Goal: Task Accomplishment & Management: Use online tool/utility

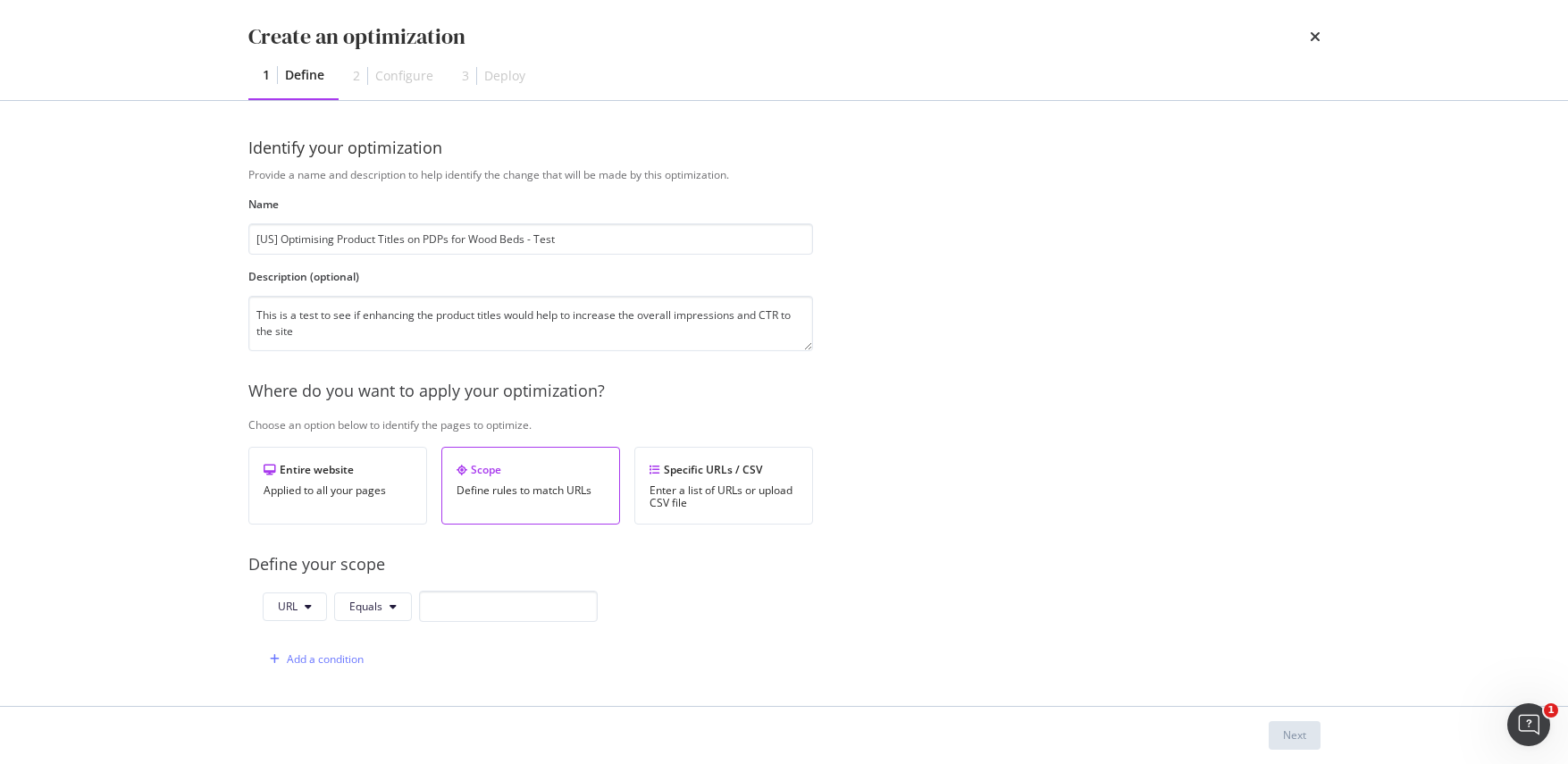
scroll to position [5, 0]
click at [395, 608] on icon "modal" at bounding box center [393, 607] width 7 height 11
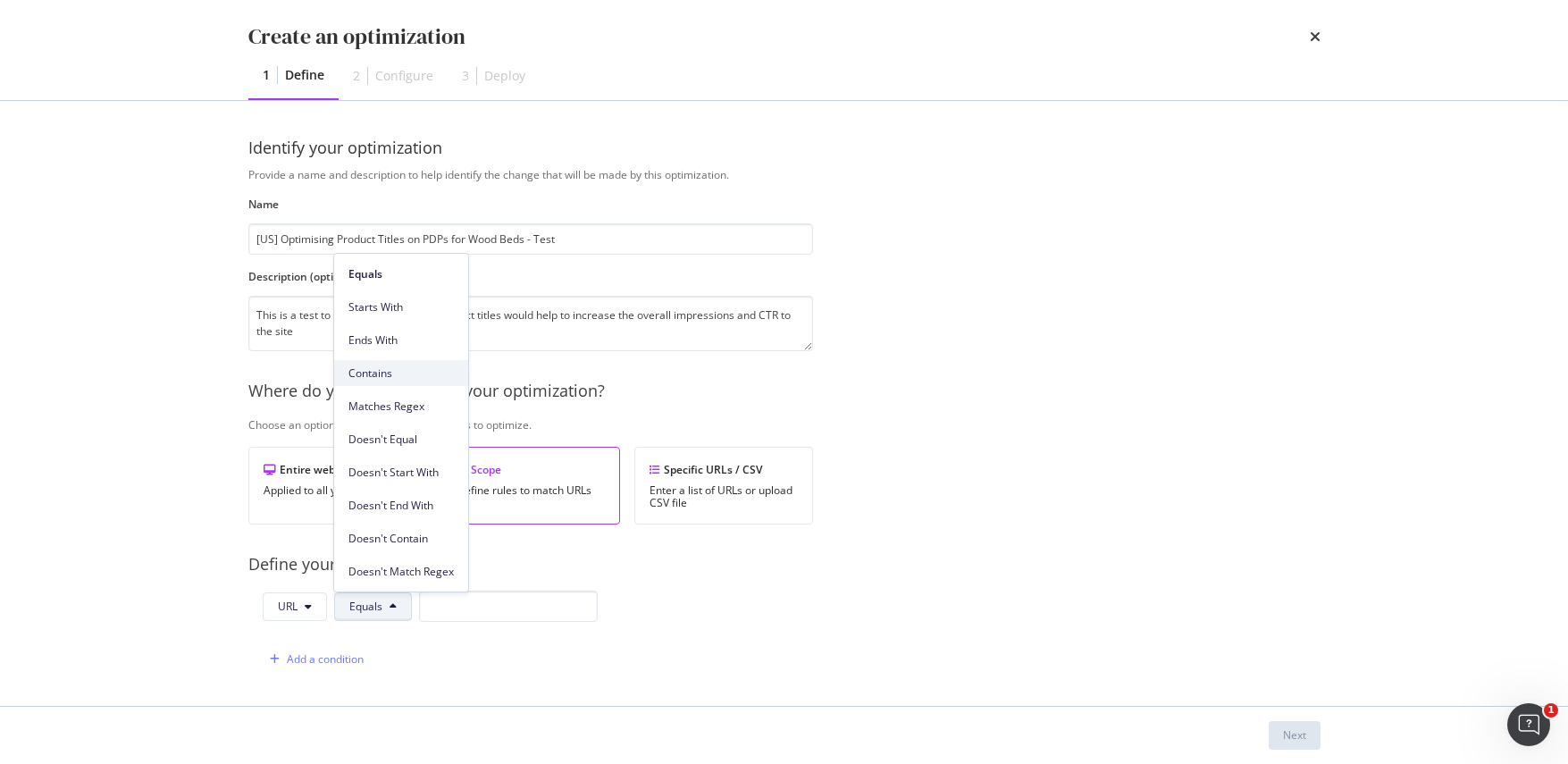
click at [399, 378] on span "Contains" at bounding box center [401, 373] width 106 height 16
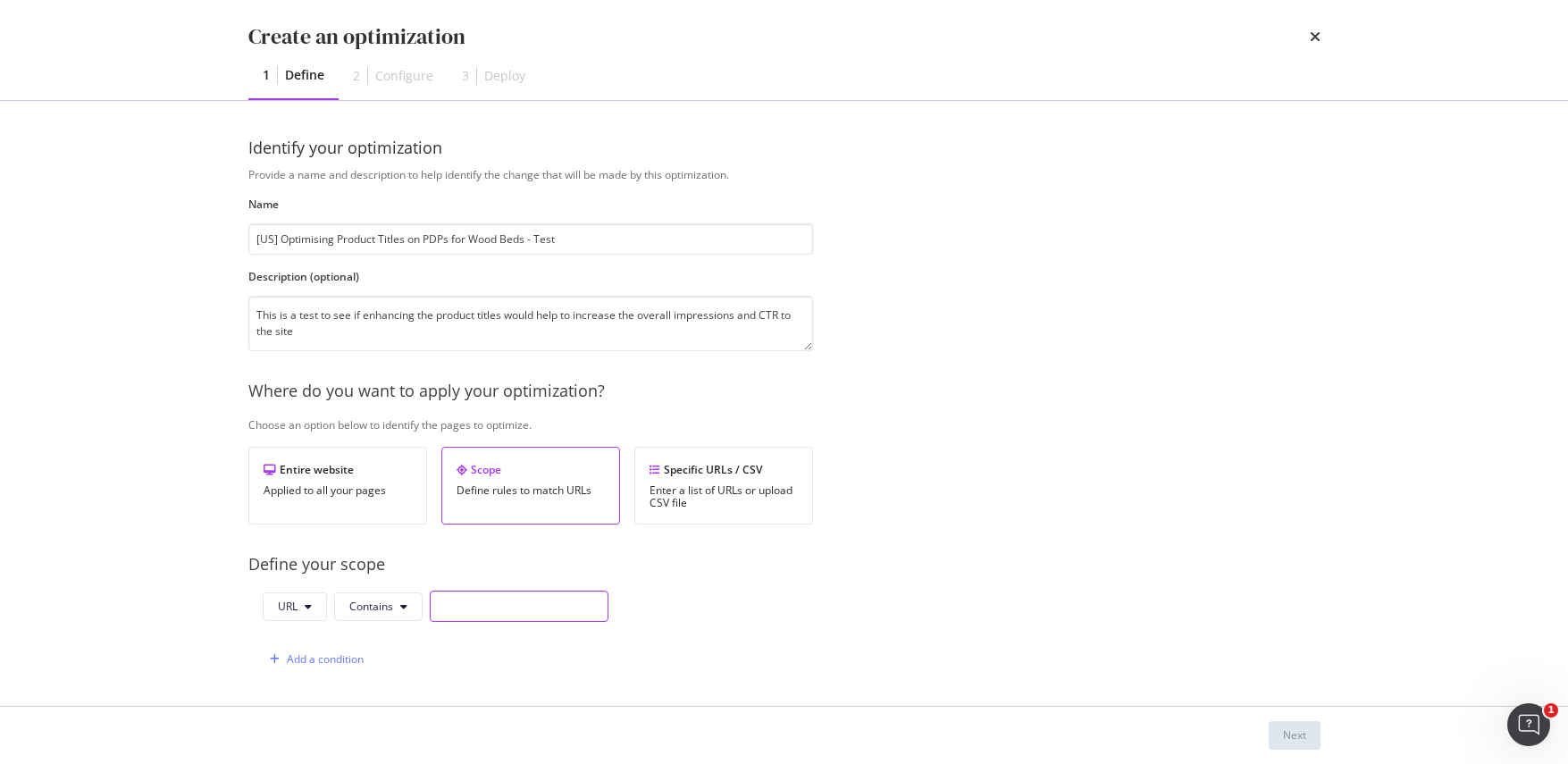
click at [487, 612] on input "modal" at bounding box center [518, 607] width 179 height 32
type input "/products"
click at [348, 652] on div "Add a condition" at bounding box center [325, 658] width 77 height 15
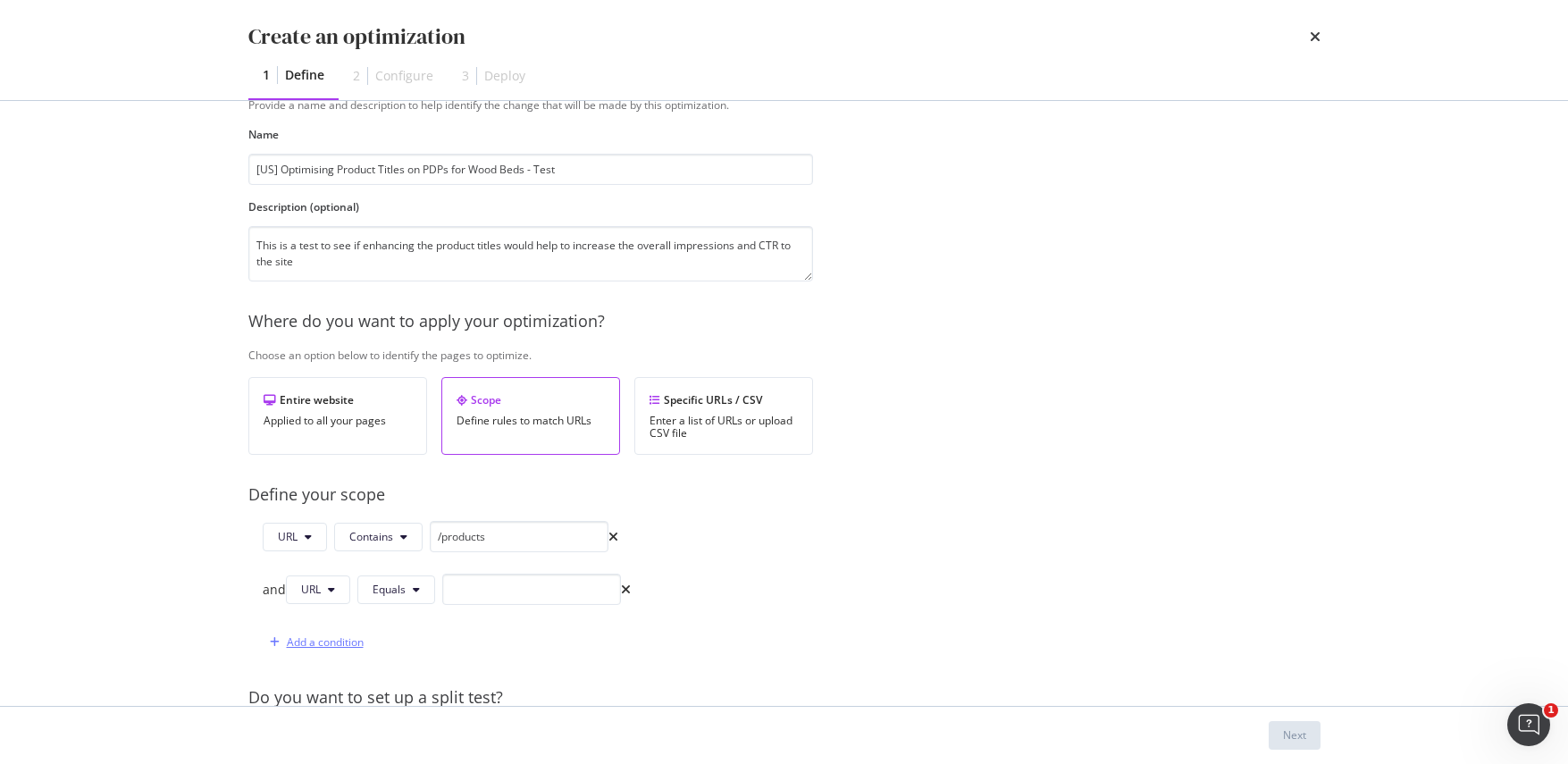
scroll to position [111, 0]
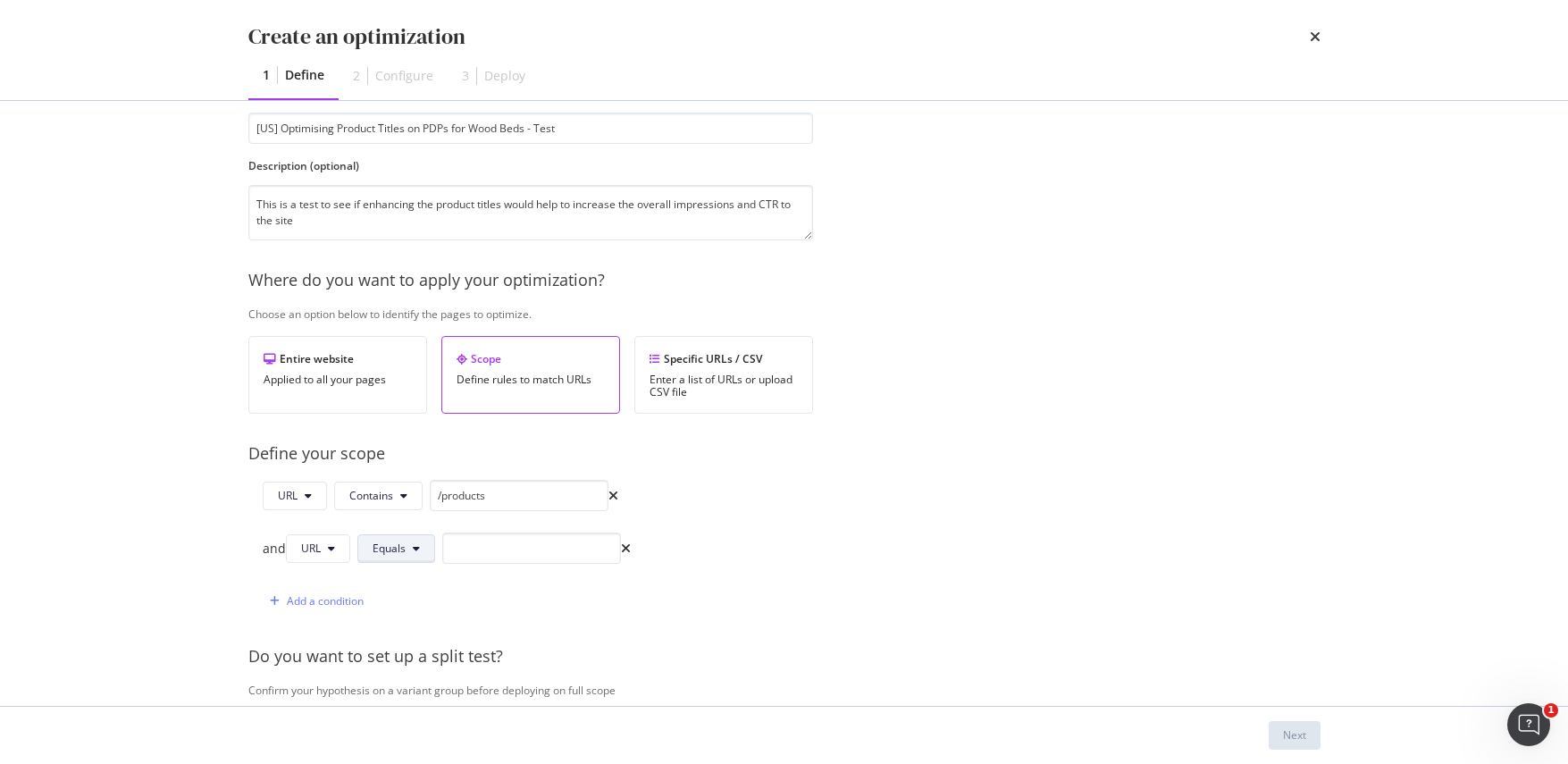
click at [405, 553] on span "Equals" at bounding box center [389, 547] width 33 height 15
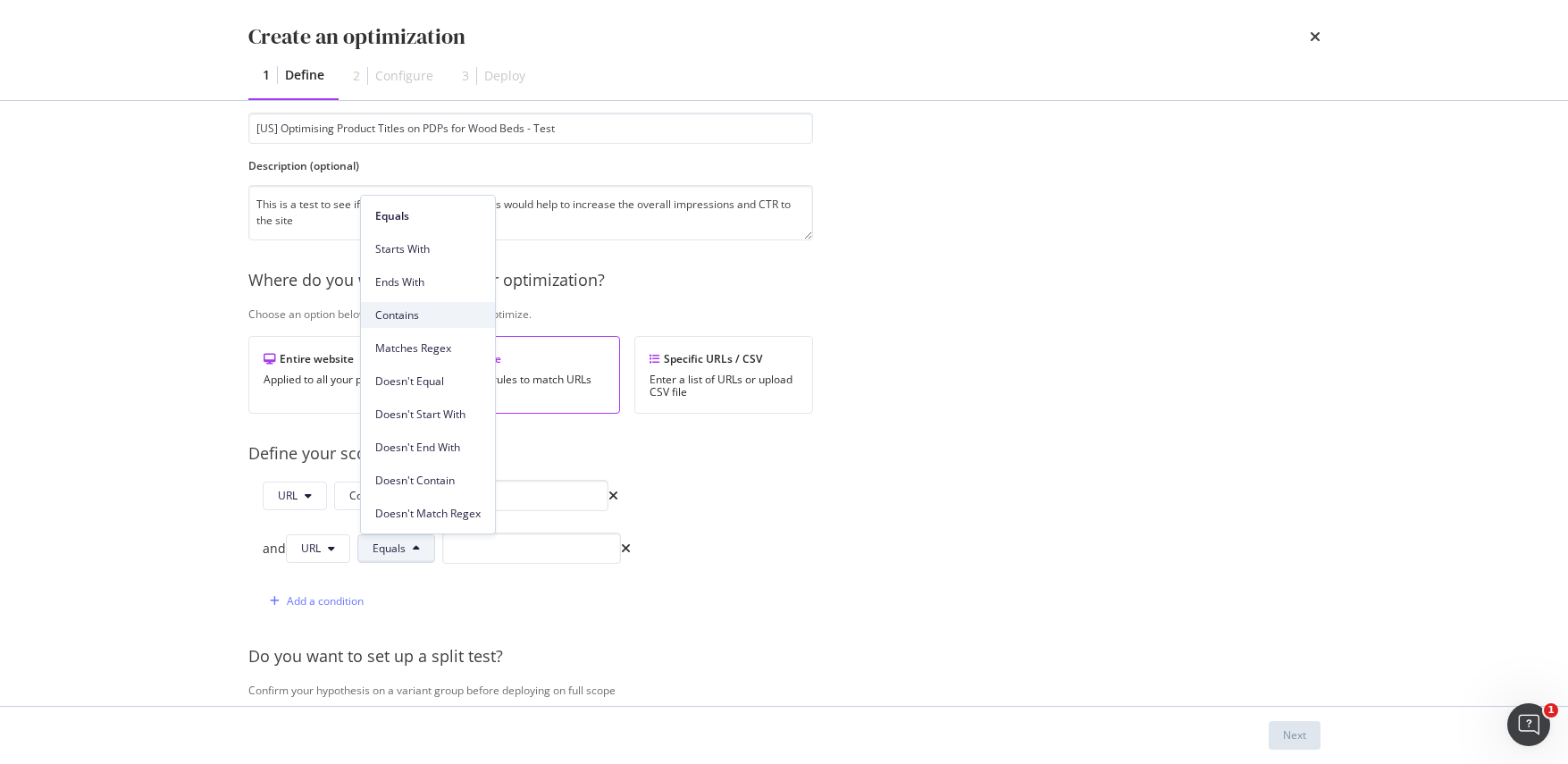
click at [425, 310] on span "Contains" at bounding box center [427, 316] width 106 height 16
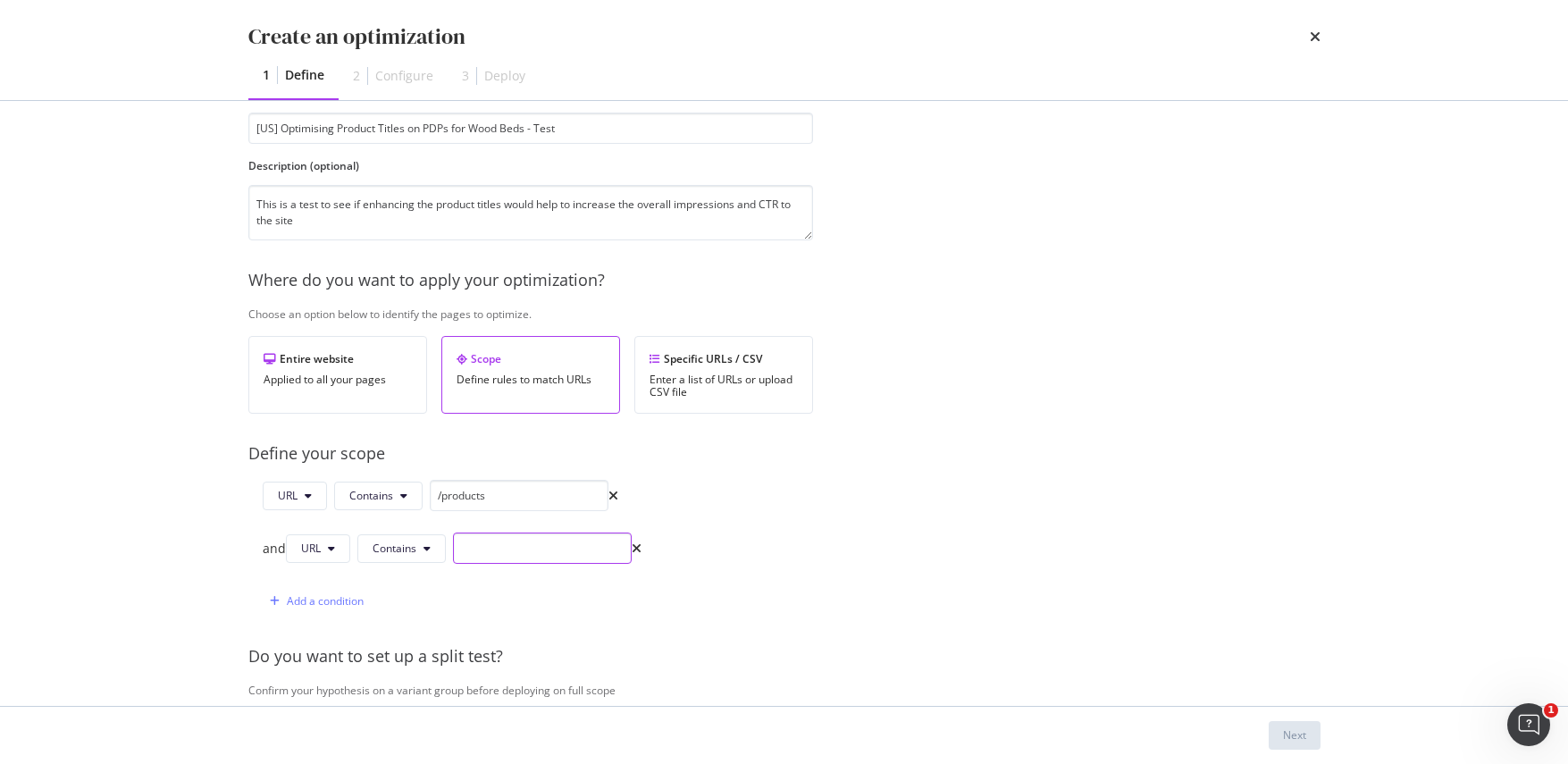
click at [503, 552] on input "modal" at bounding box center [542, 548] width 179 height 32
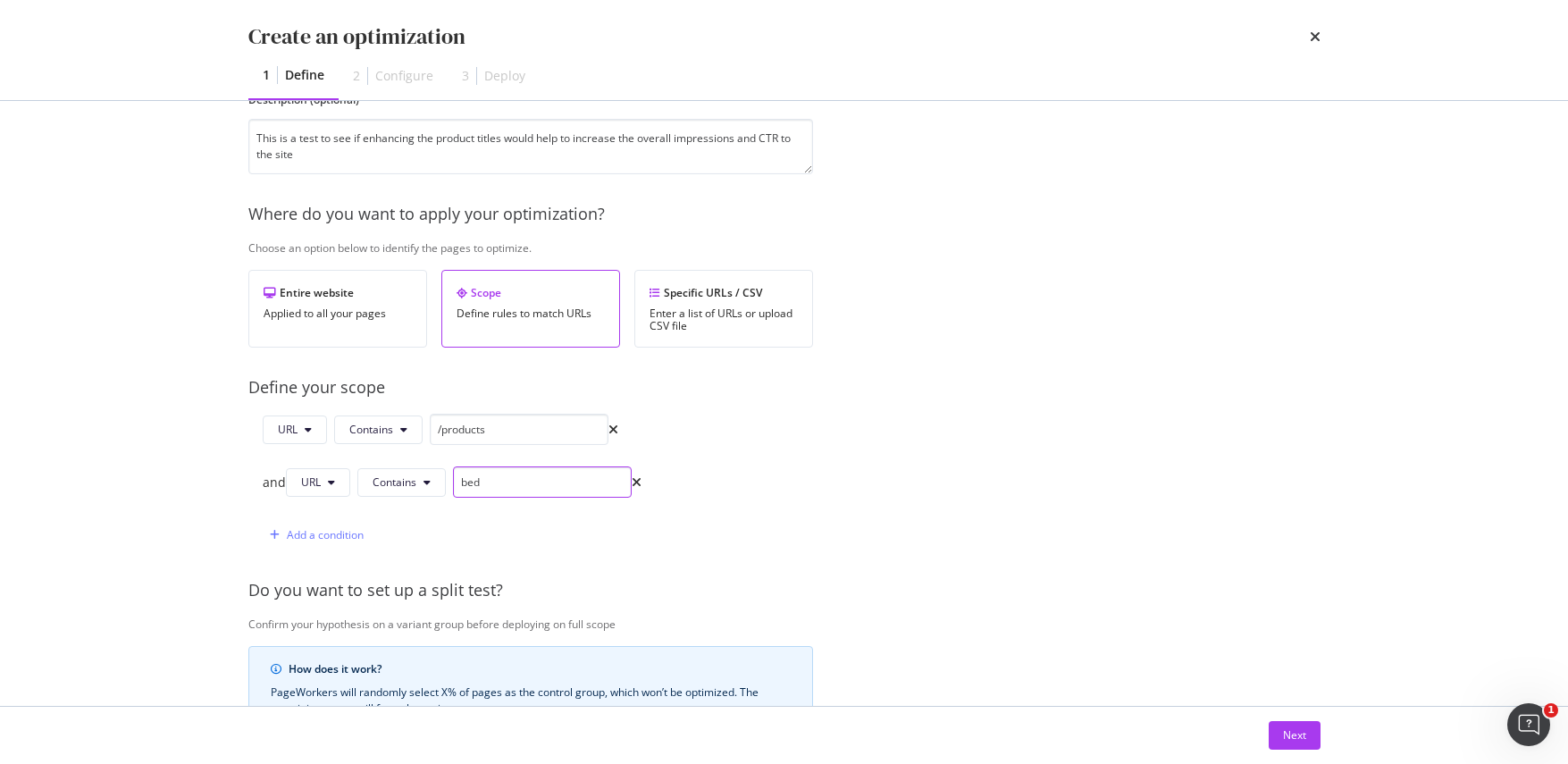
scroll to position [237, 0]
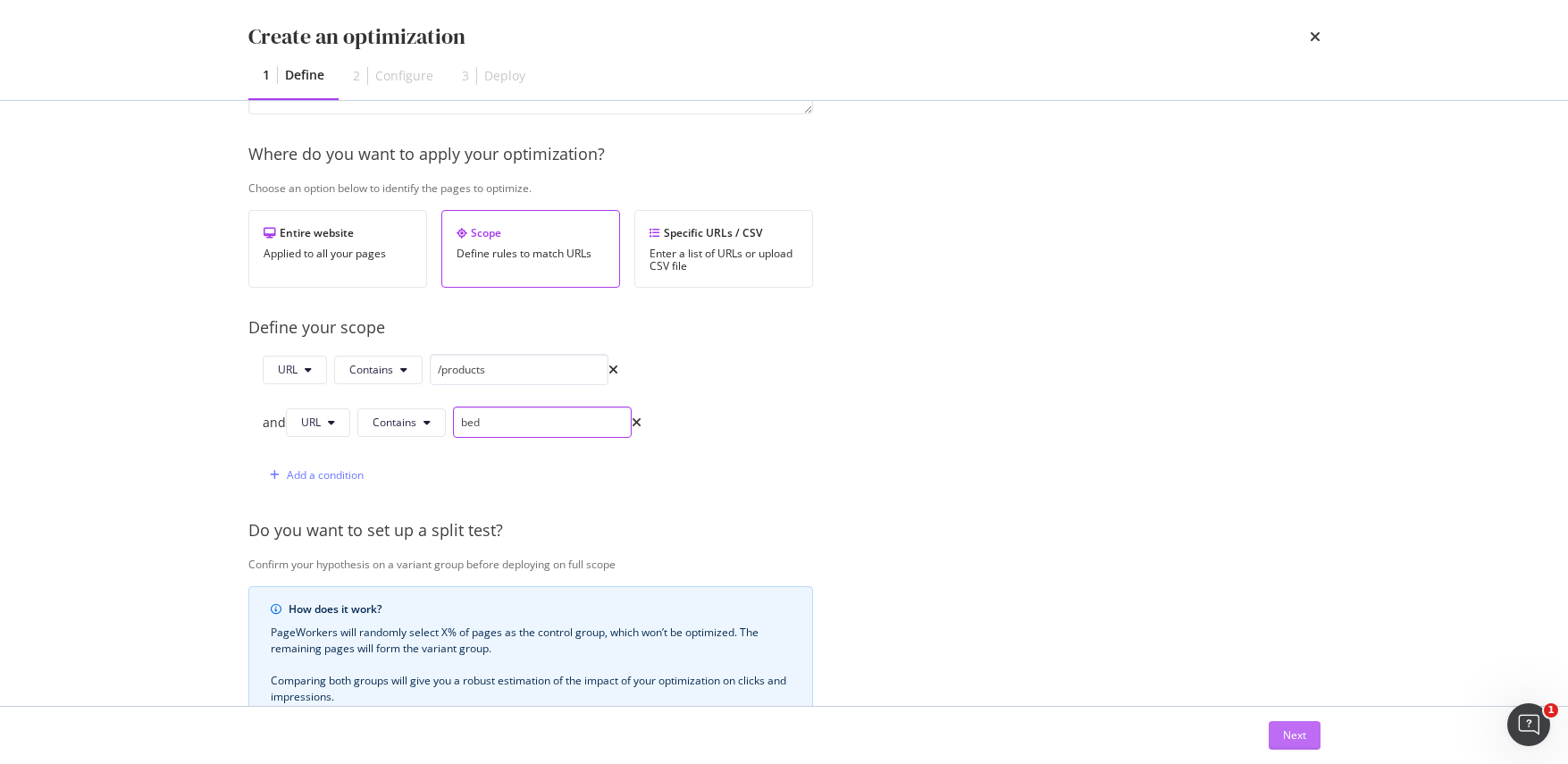
type input "bed"
click at [1293, 746] on div "Next" at bounding box center [1294, 735] width 23 height 27
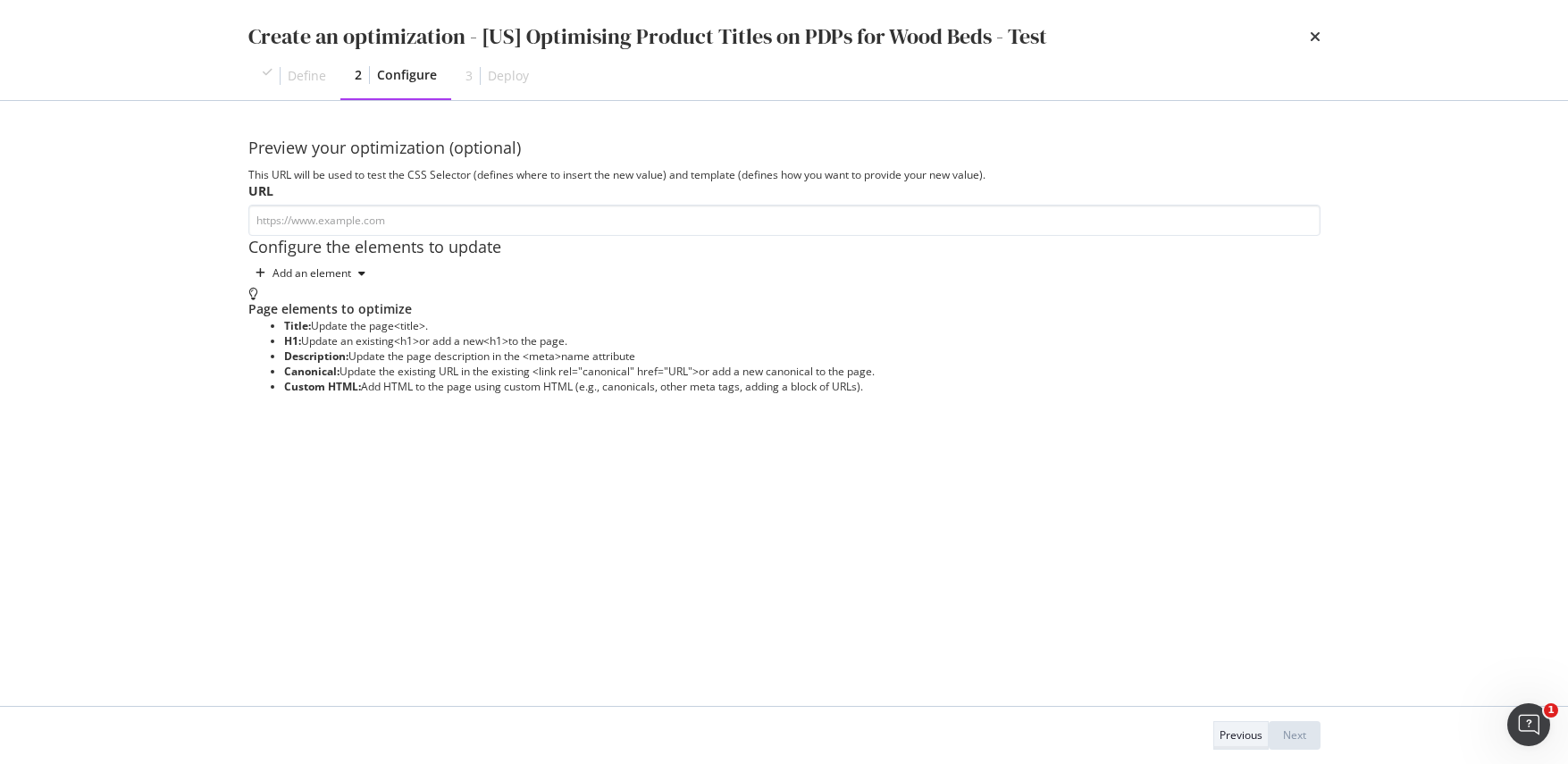
scroll to position [0, 0]
click at [344, 279] on div "Add an element" at bounding box center [311, 273] width 78 height 11
click at [326, 403] on div "H1" at bounding box center [321, 401] width 121 height 23
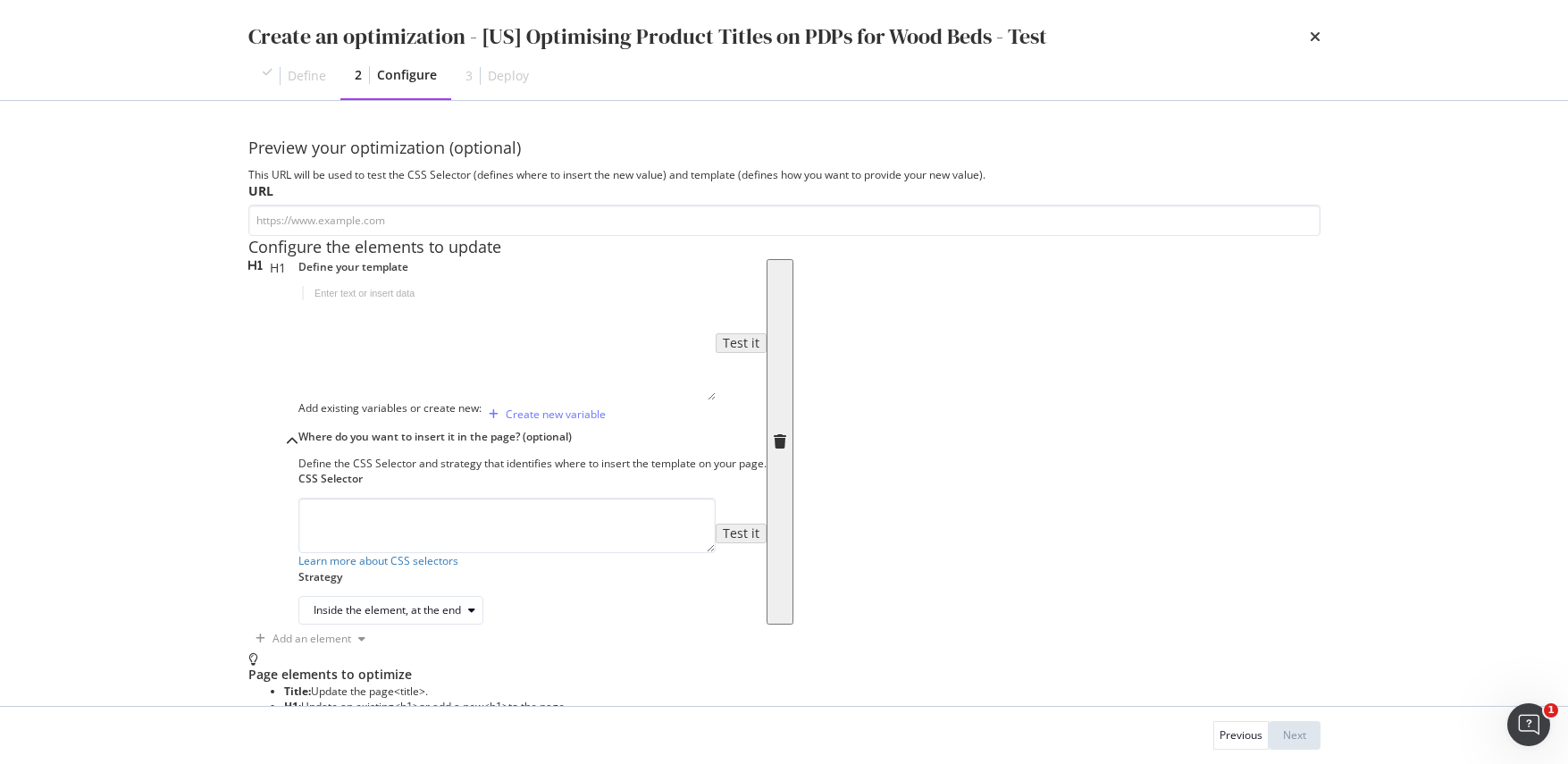
click at [375, 428] on div "modal" at bounding box center [507, 356] width 417 height 142
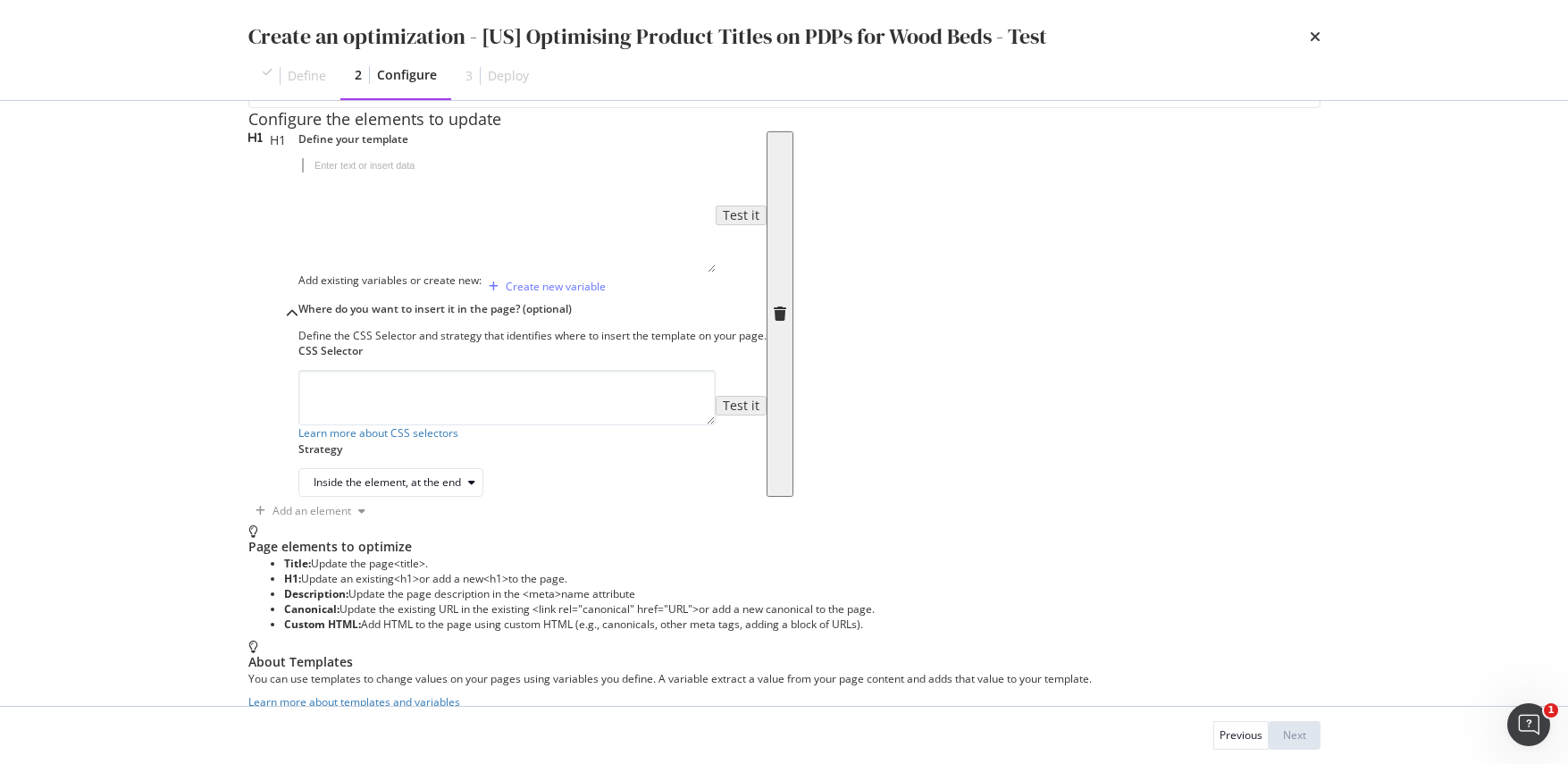
scroll to position [143, 0]
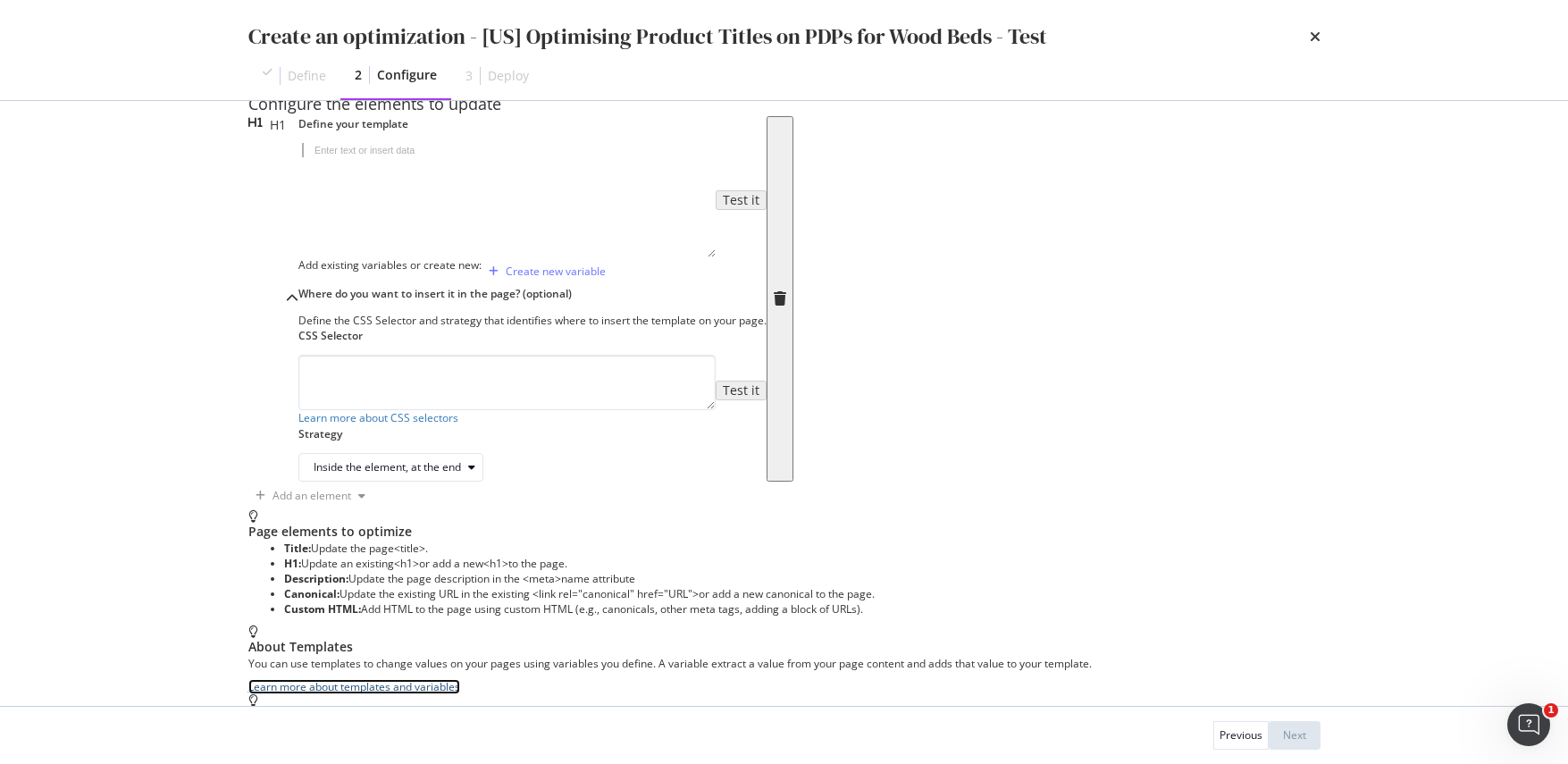
click at [460, 679] on link "Learn more about templates and variables" at bounding box center [354, 686] width 212 height 15
click at [442, 284] on div "modal" at bounding box center [507, 213] width 417 height 142
paste textarea "##{{ myVar | replace(r/(\w+)/, "Pageworkers") }}"
click at [515, 280] on div "## {{ myVar | replace ( r / ( \ w + ) / , "Pageworkers" ) }}" at bounding box center [507, 213] width 417 height 142
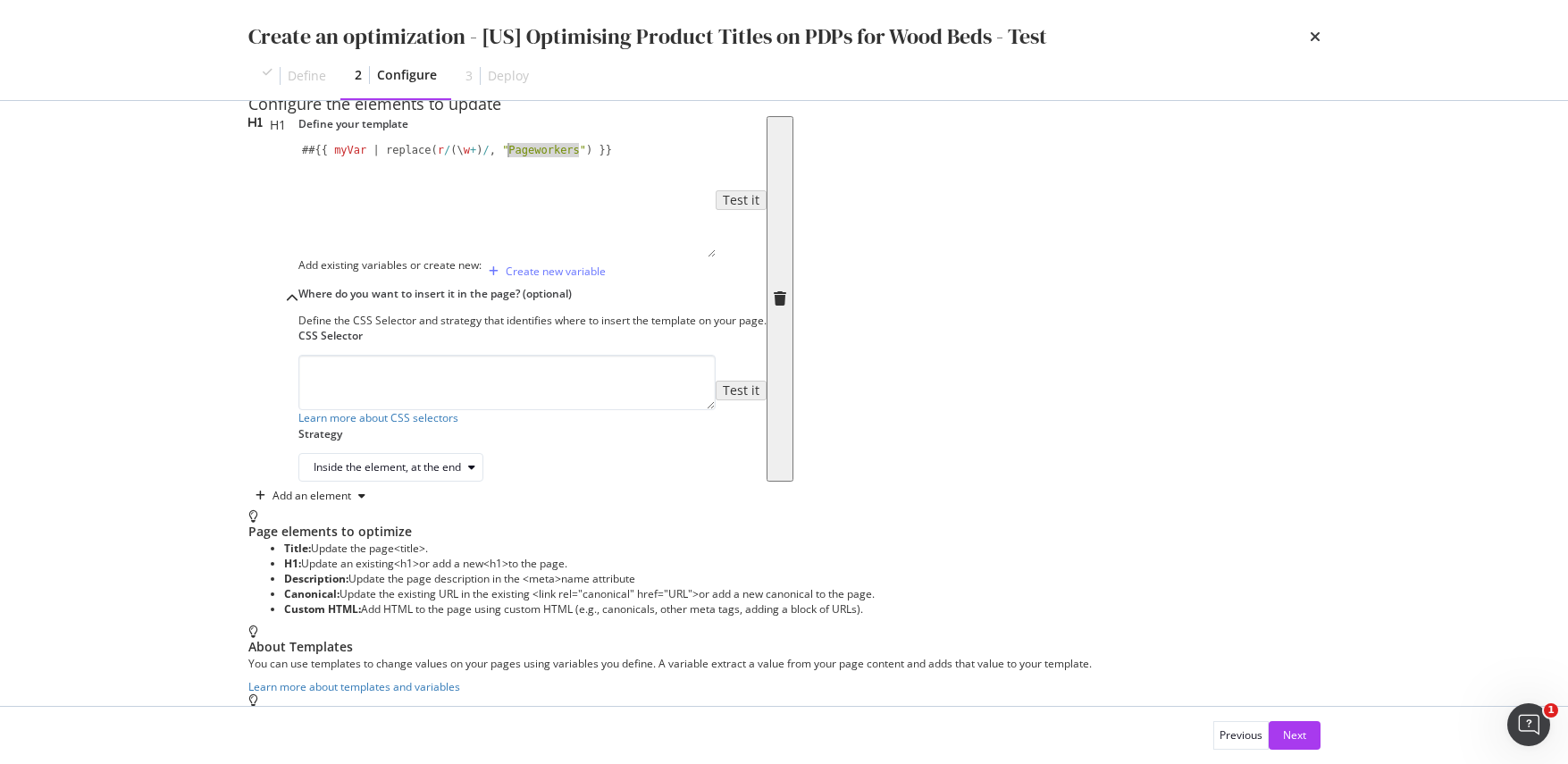
click at [584, 281] on div "## {{ myVar | replace ( r / ( \ w + ) / , "Pageworkers" ) }}" at bounding box center [507, 213] width 417 height 142
drag, startPoint x: 567, startPoint y: 281, endPoint x: 253, endPoint y: 279, distance: 314.0
click at [299, 279] on div "Define your template ##{{ myVar | replace(r/(\w+)/, "Pageworkers") }} ## {{ myV…" at bounding box center [532, 298] width 468 height 365
paste textarea ""great", "awesome"
click at [429, 274] on div "## {{ myVar | replace ( "great" , "awesome" ) }}" at bounding box center [507, 213] width 417 height 142
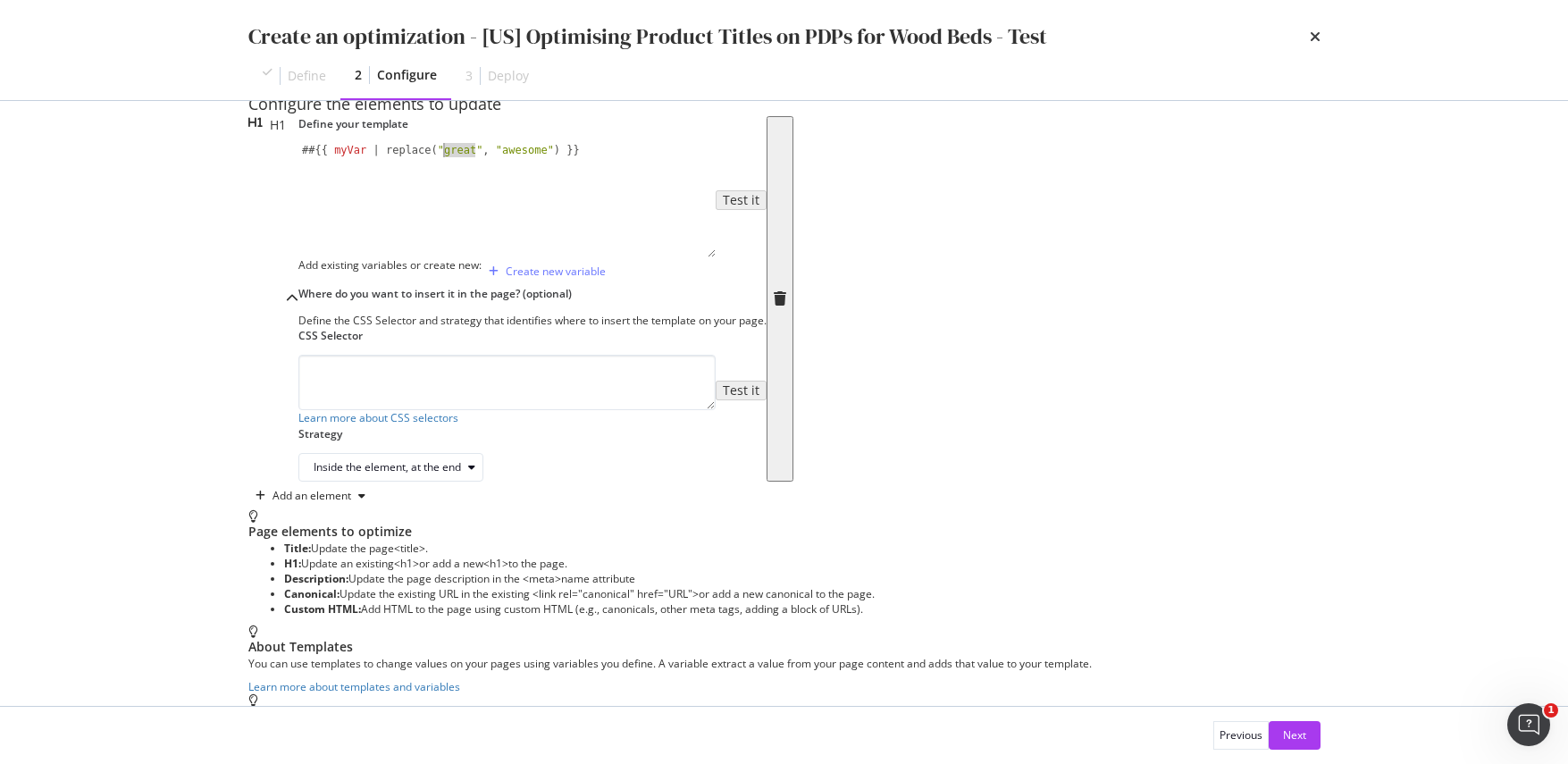
click at [429, 274] on div "## {{ myVar | replace ( "great" , "awesome" ) }}" at bounding box center [507, 213] width 417 height 142
click at [486, 282] on div "## {{ myVar | replace ( "bed" , "awesome" ) }}" at bounding box center [507, 213] width 417 height 142
click at [421, 278] on div "## {{ myVar | replace ( "bed" , "awesome" ) }}" at bounding box center [507, 213] width 417 height 142
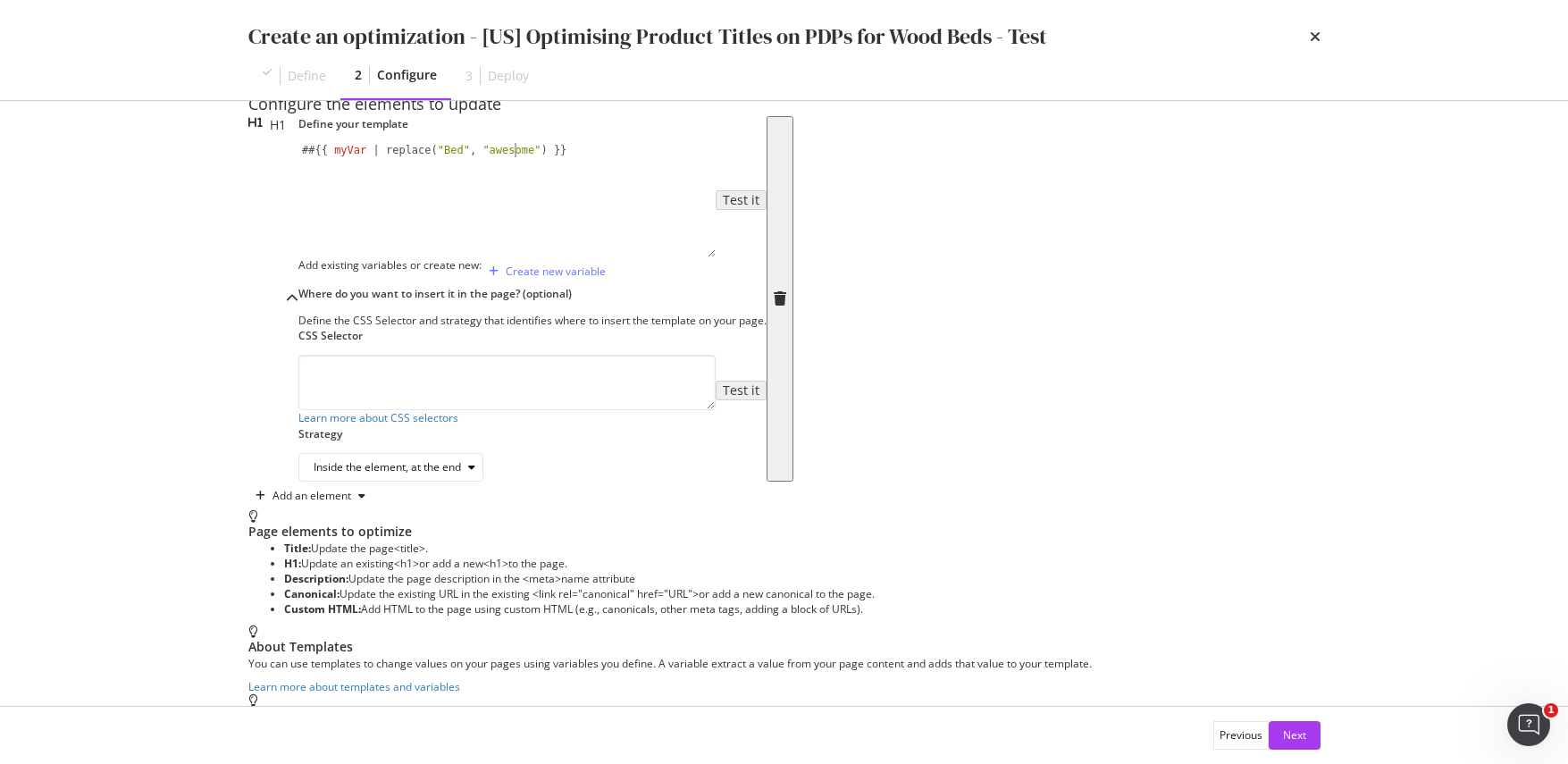
click at [484, 284] on div "## {{ myVar | replace ( "Bed" , "awesome" ) }}" at bounding box center [507, 213] width 417 height 142
type textarea "##{{ myVar | replace("Bed", "Wooden Bed") }}"
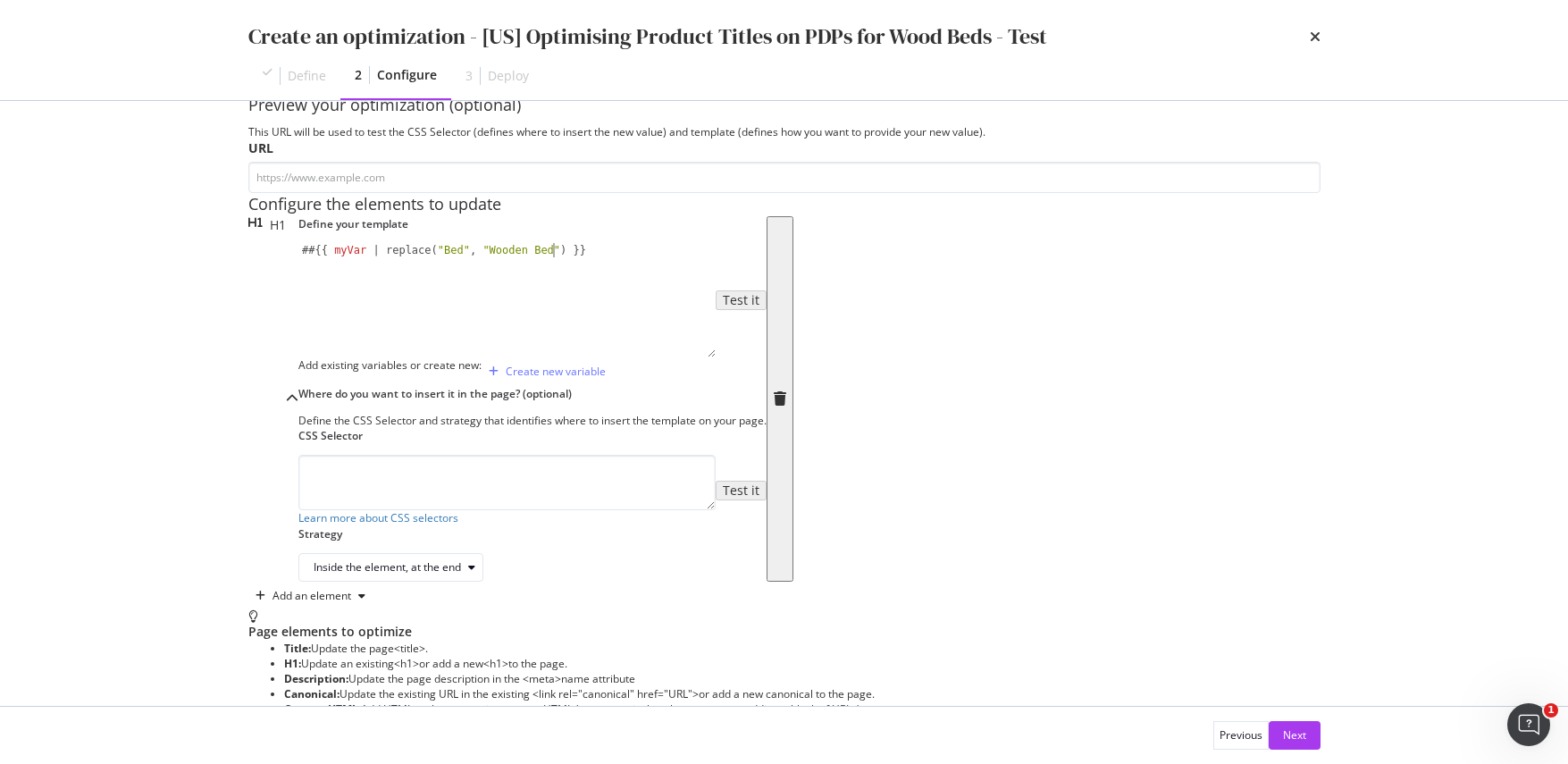
scroll to position [0, 0]
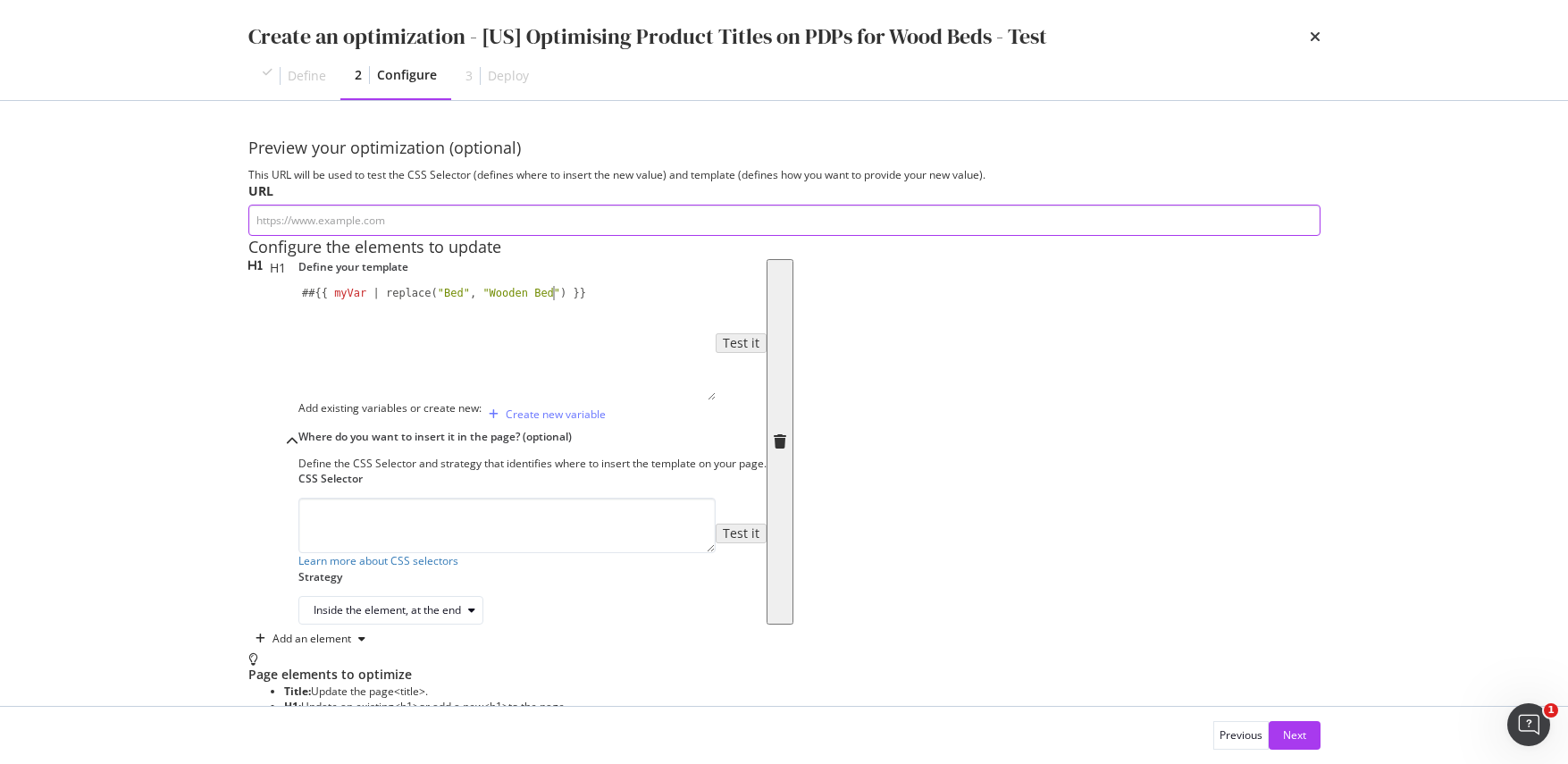
click at [406, 234] on input "modal" at bounding box center [784, 221] width 1072 height 32
paste input "https://www.castlery.com/us/products/seb-bed"
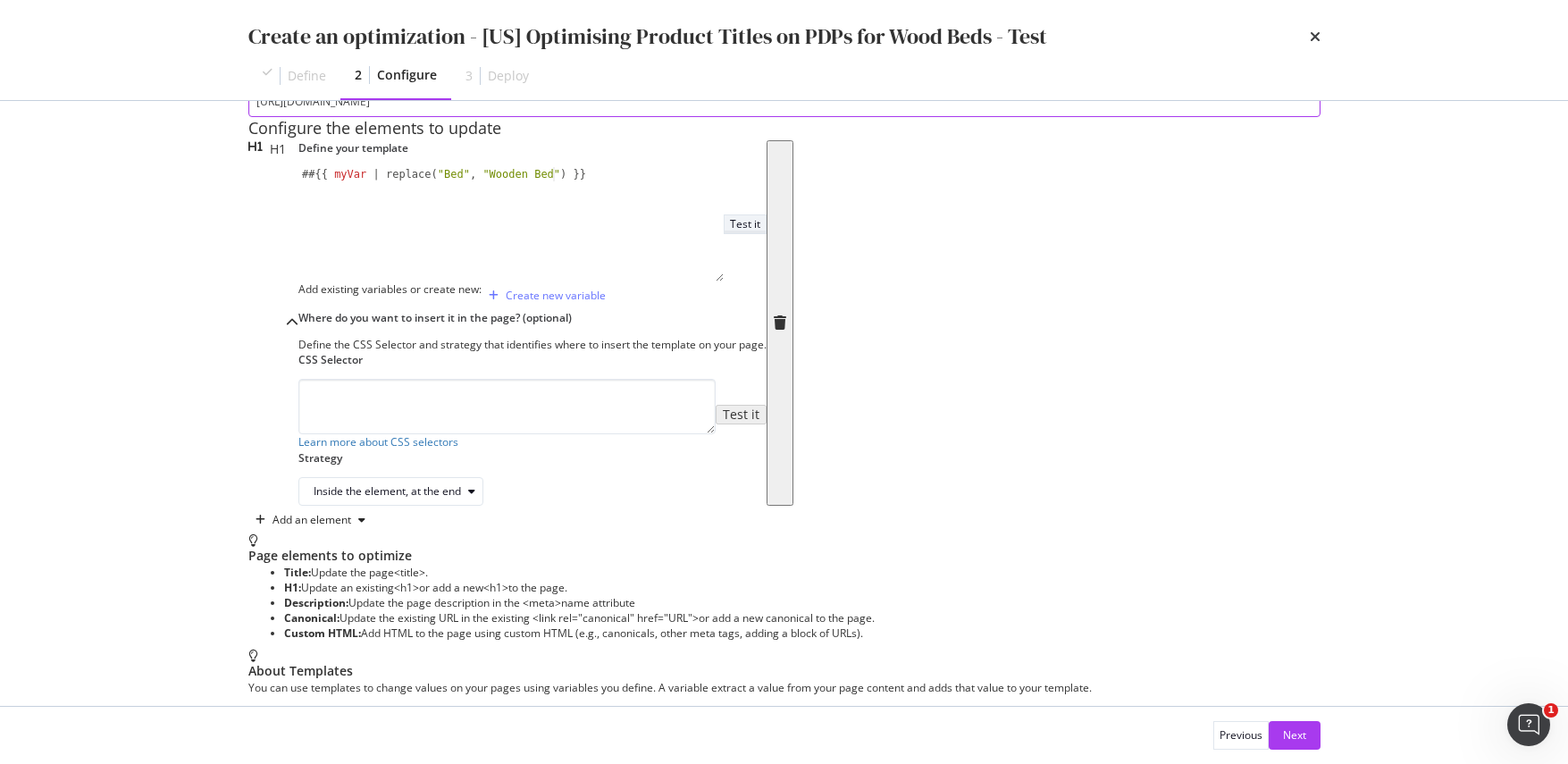
scroll to position [143, 0]
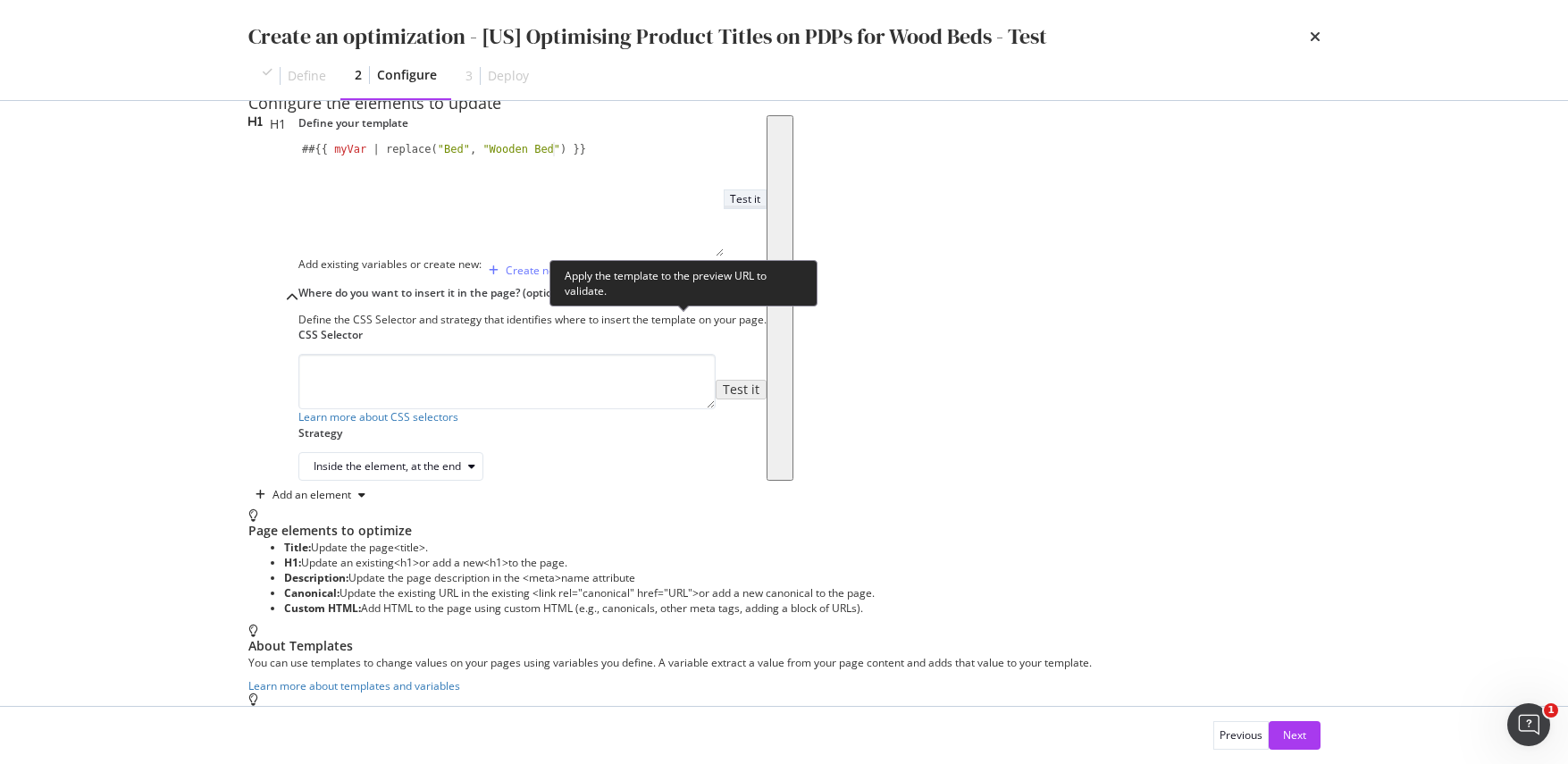
type input "https://www.castlery.com/us/products/seb-bed"
click at [730, 207] on div "Test it" at bounding box center [745, 198] width 31 height 15
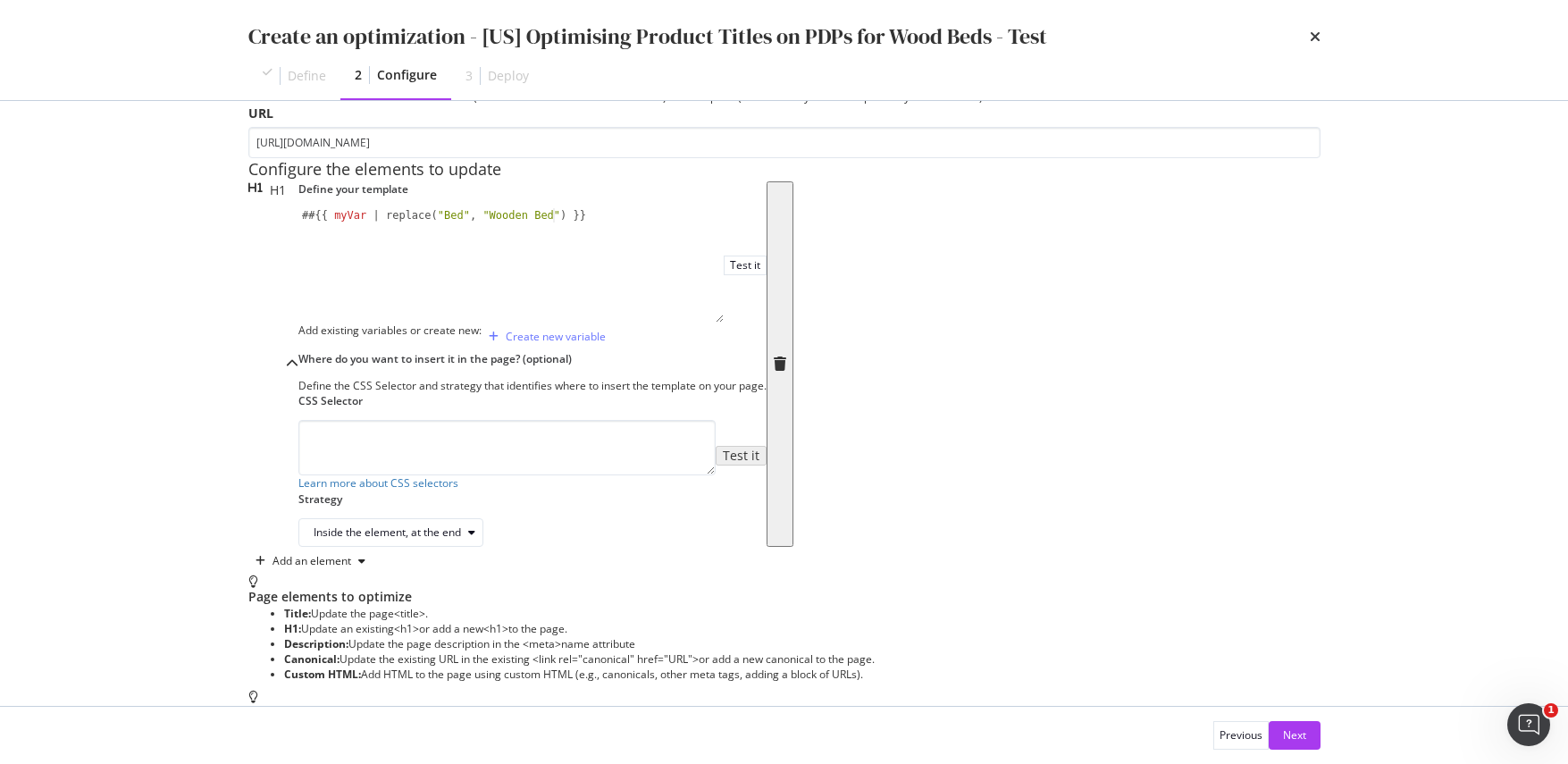
scroll to position [0, 0]
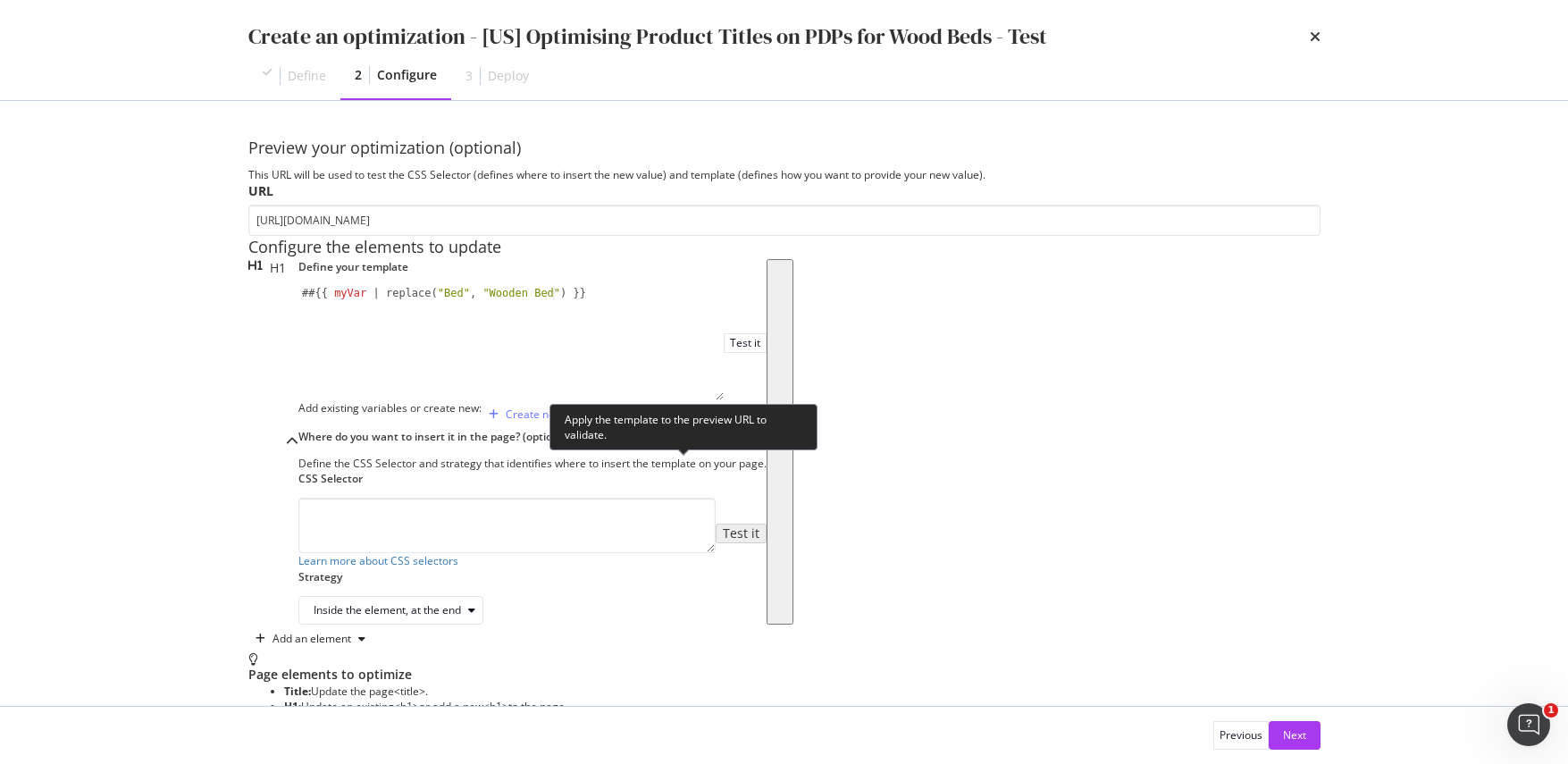
drag, startPoint x: 705, startPoint y: 470, endPoint x: 754, endPoint y: 461, distance: 49.8
click at [723, 352] on button "Test it" at bounding box center [744, 342] width 43 height 19
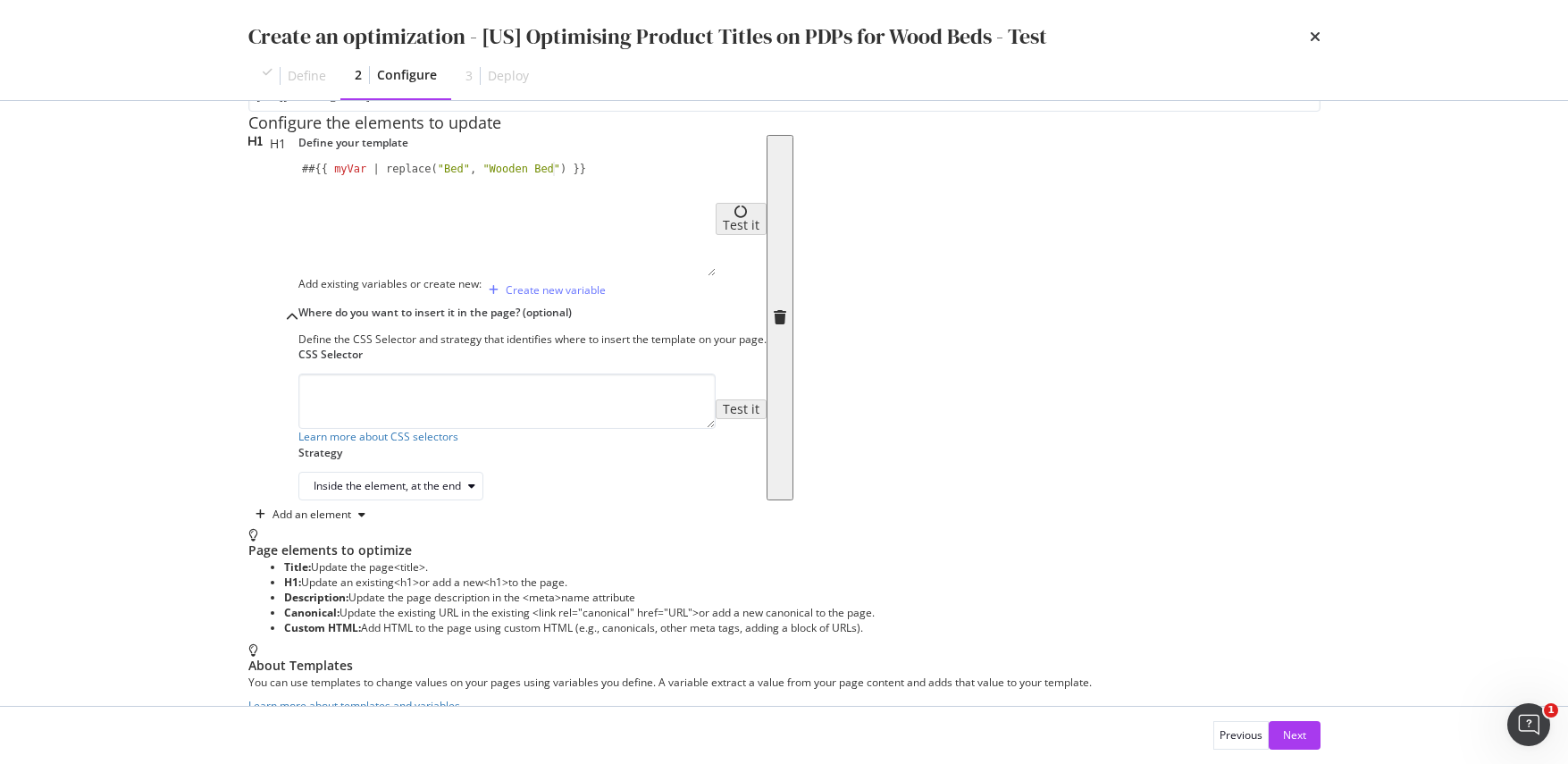
scroll to position [239, 0]
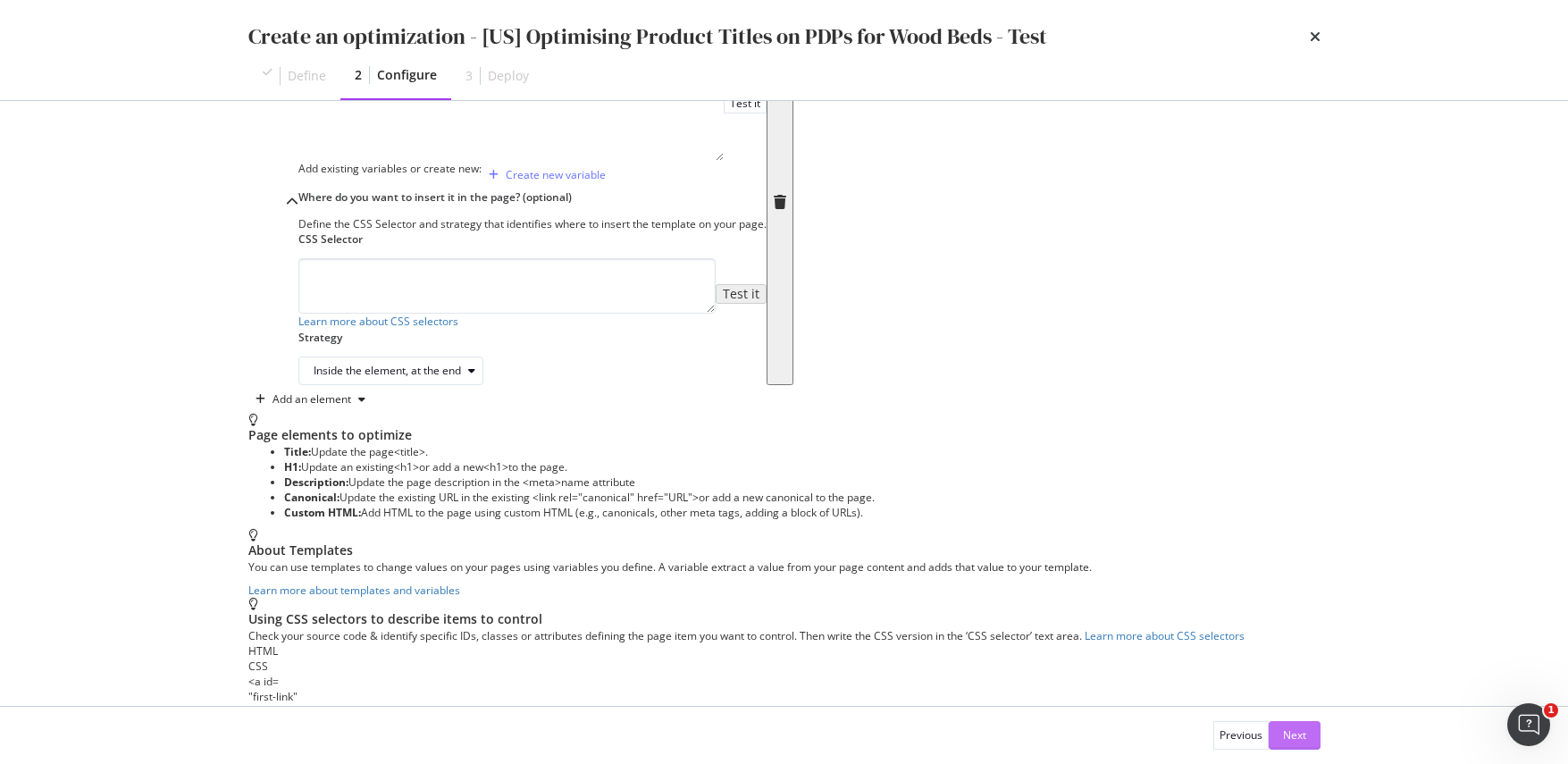
click at [1294, 728] on div "Next" at bounding box center [1294, 734] width 23 height 15
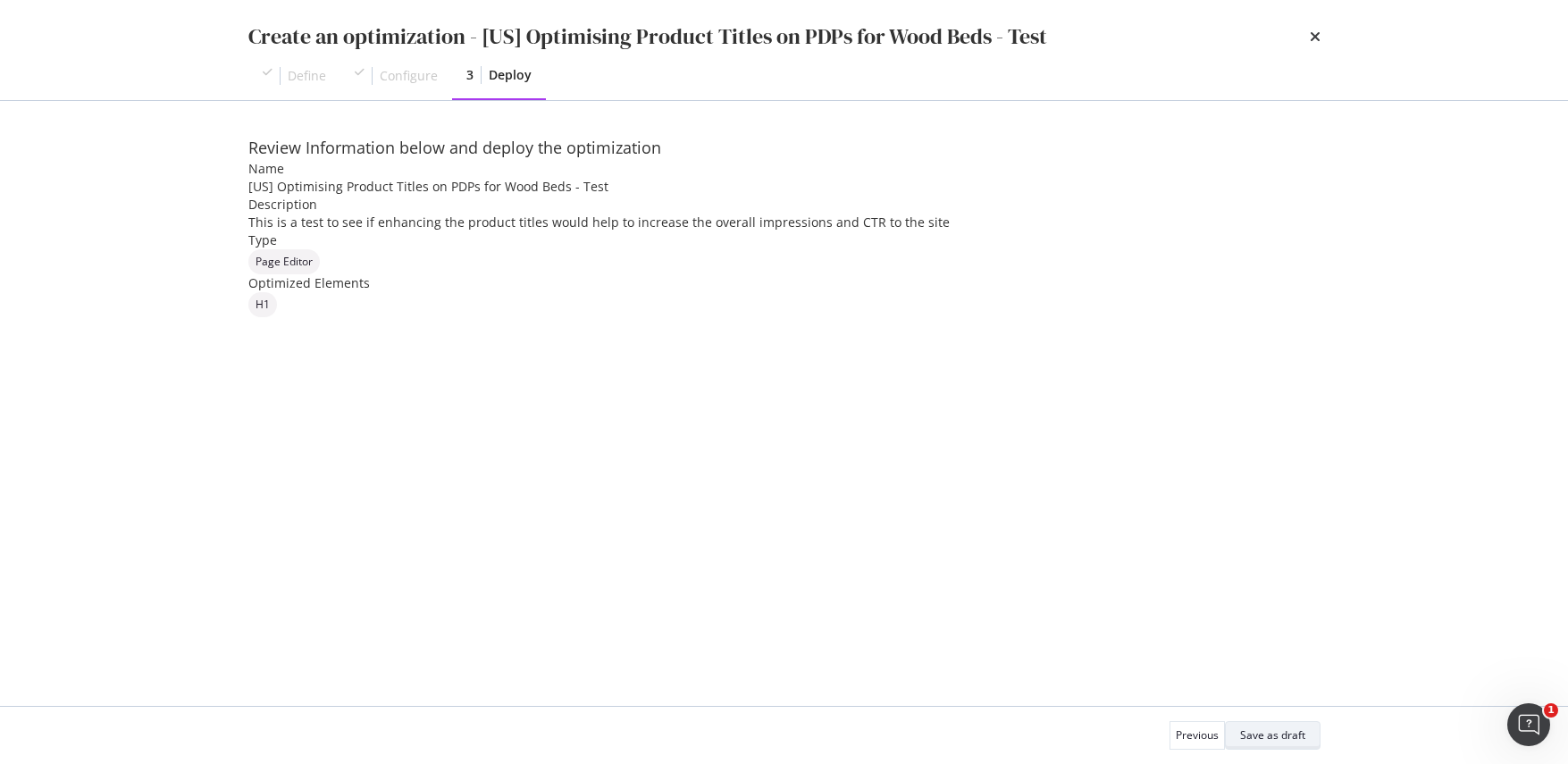
click at [1260, 742] on div "Save as draft" at bounding box center [1272, 734] width 65 height 15
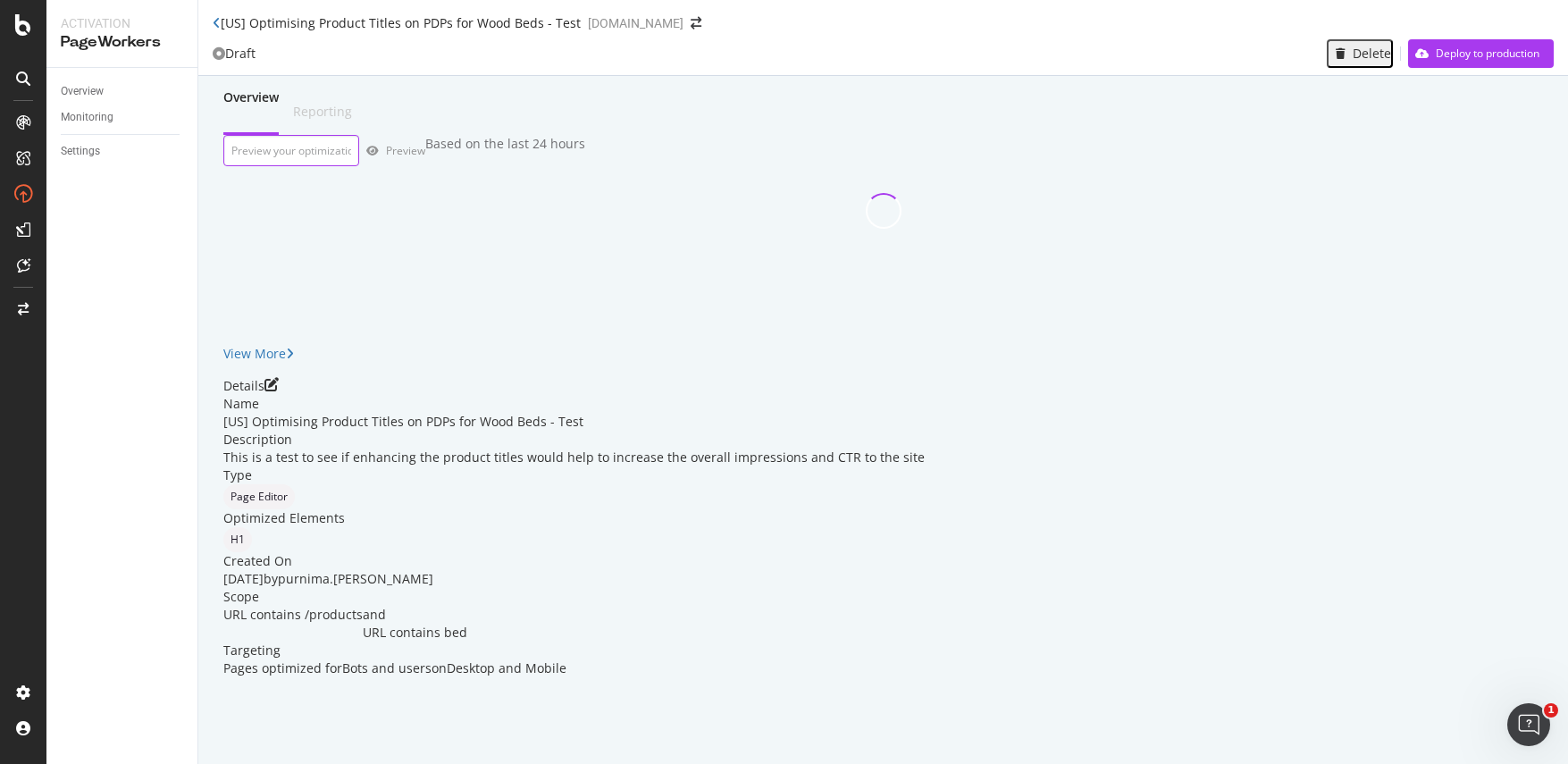
click at [352, 166] on input "url" at bounding box center [291, 150] width 136 height 32
paste input "https://www.castlery.com/us/products/seb-bed"
type input "https://www.castlery.com/us/products/seb-bed"
click at [434, 157] on div "Preview" at bounding box center [411, 149] width 46 height 14
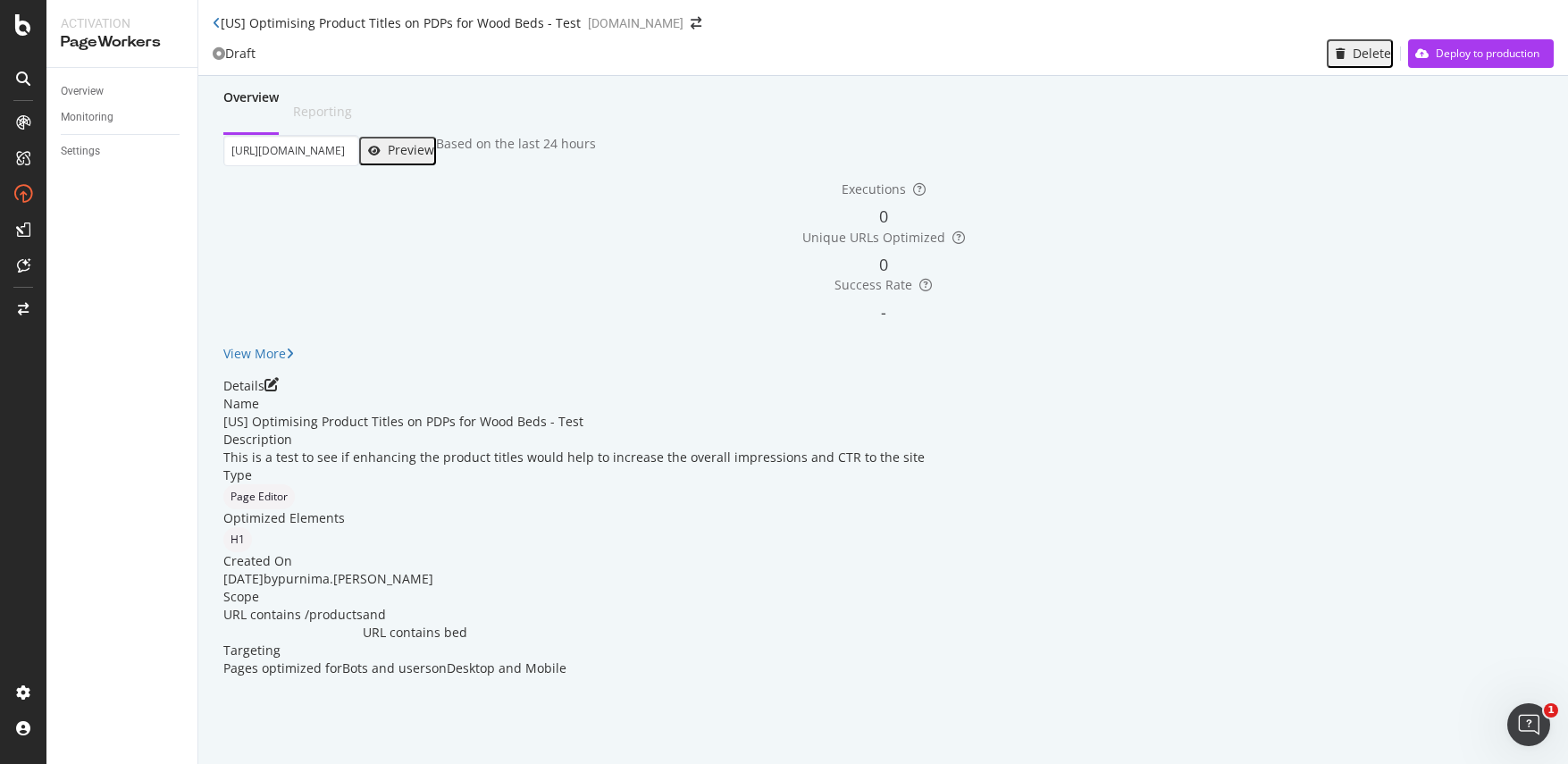
scroll to position [0, 0]
click at [279, 392] on icon "pen-to-square" at bounding box center [271, 384] width 14 height 14
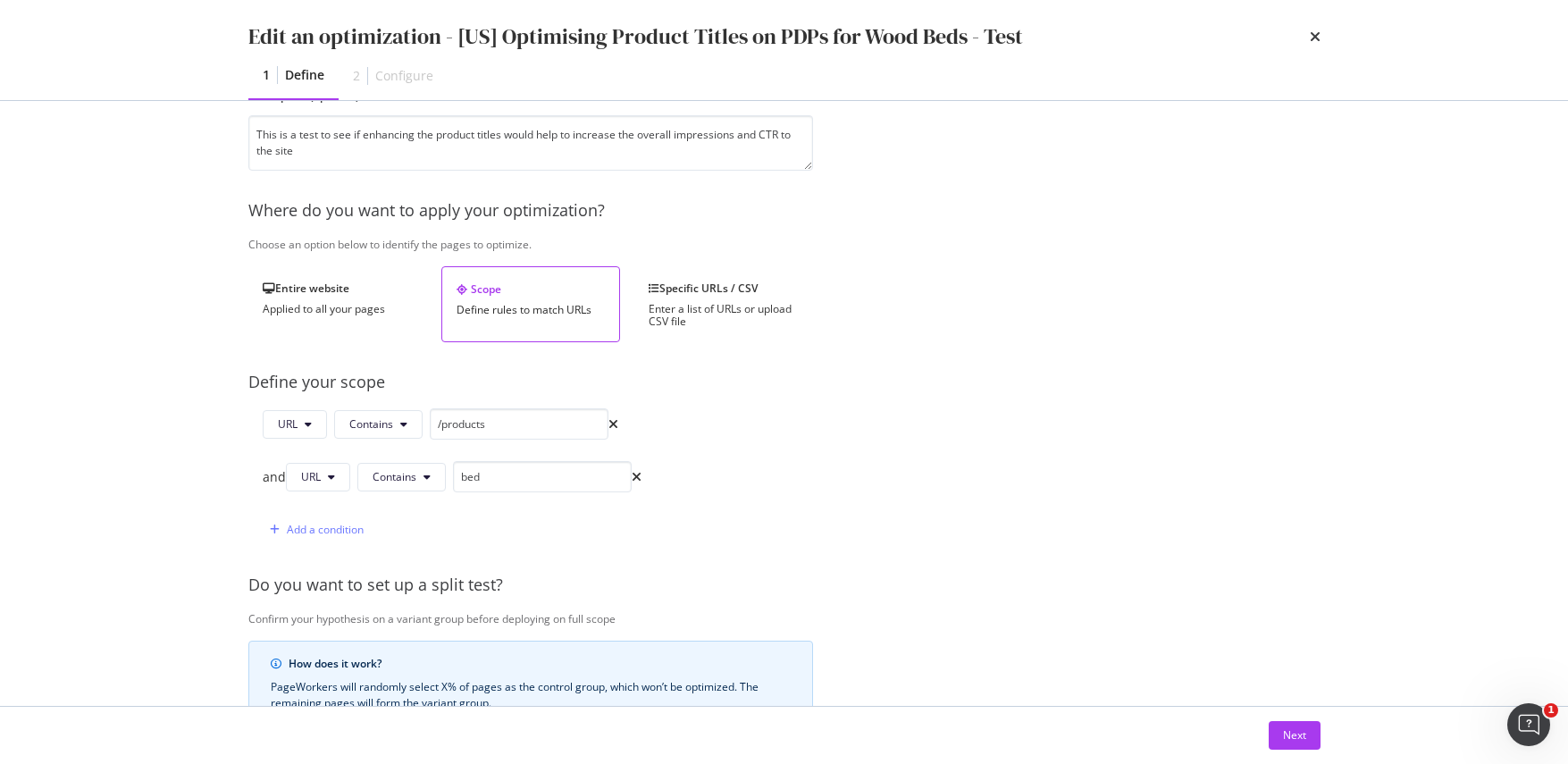
scroll to position [182, 0]
click at [327, 476] on button "URL" at bounding box center [318, 475] width 64 height 29
click at [333, 607] on span "Path" at bounding box center [335, 612] width 62 height 16
click at [1291, 734] on div "Next" at bounding box center [1294, 734] width 23 height 15
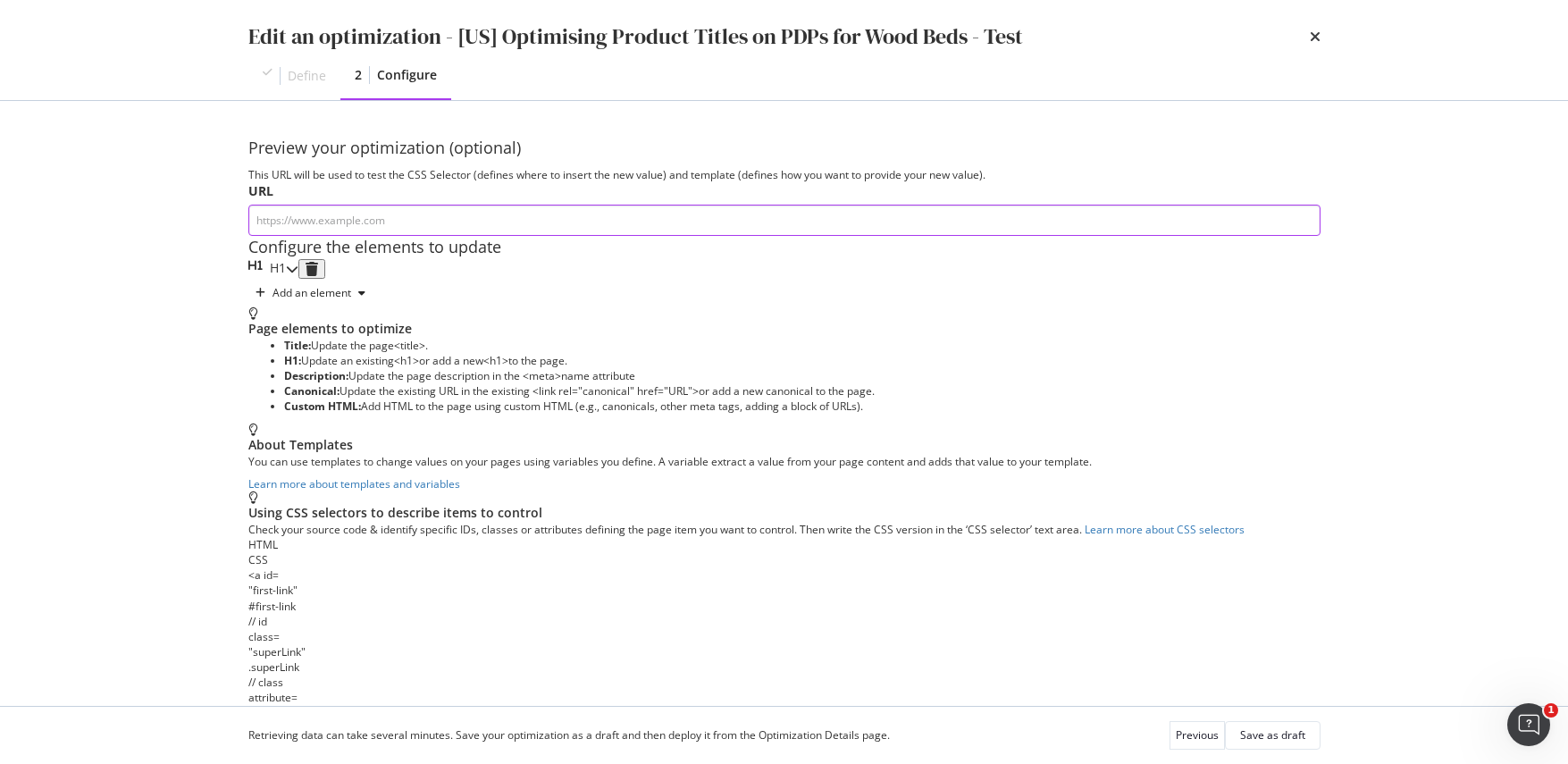
click at [403, 233] on input "modal" at bounding box center [784, 221] width 1072 height 32
click at [1269, 721] on button "Save as draft" at bounding box center [1272, 735] width 96 height 29
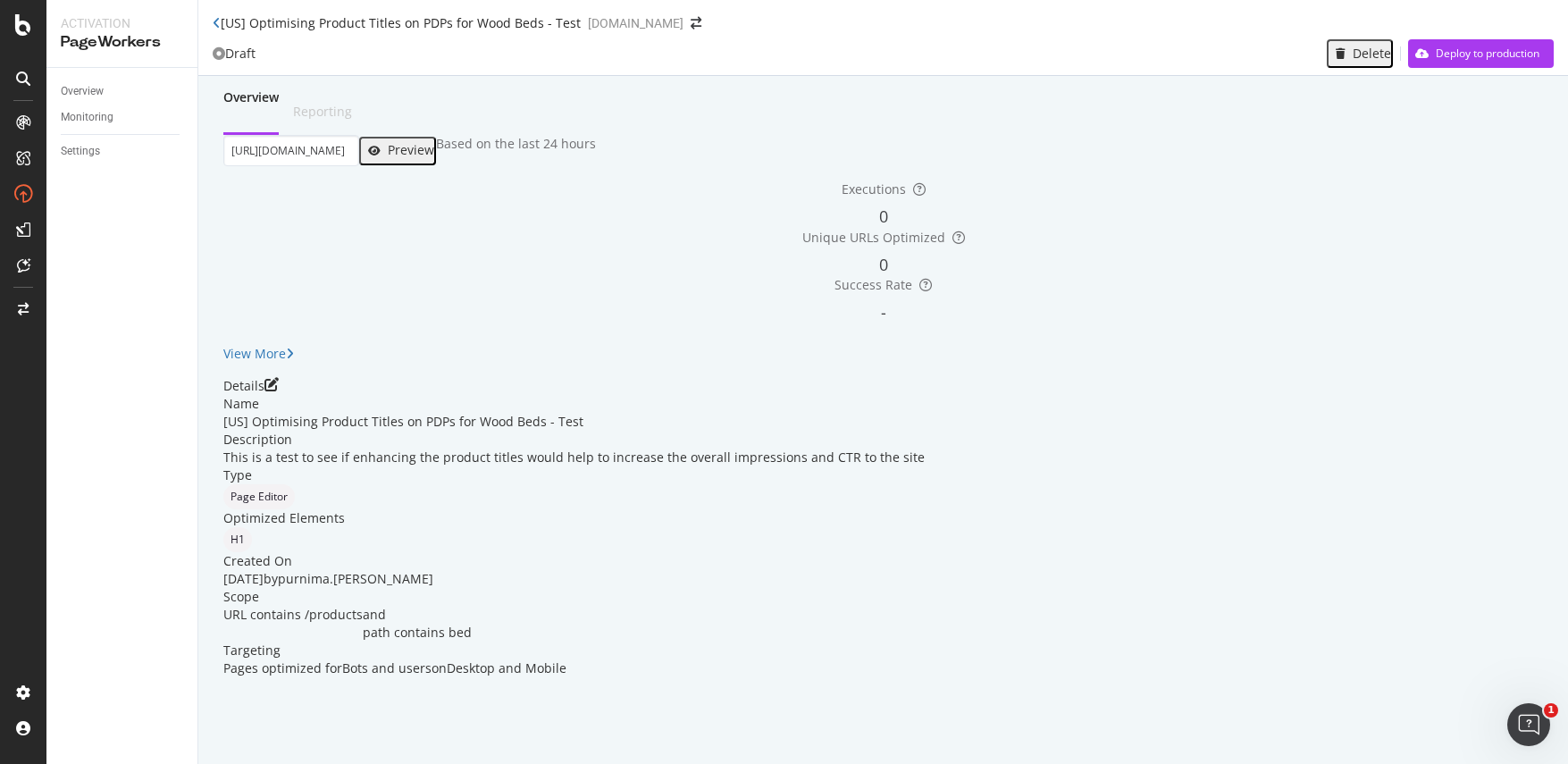
click at [381, 156] on icon "button" at bounding box center [374, 150] width 13 height 11
click at [279, 392] on icon "pen-to-square" at bounding box center [271, 384] width 14 height 14
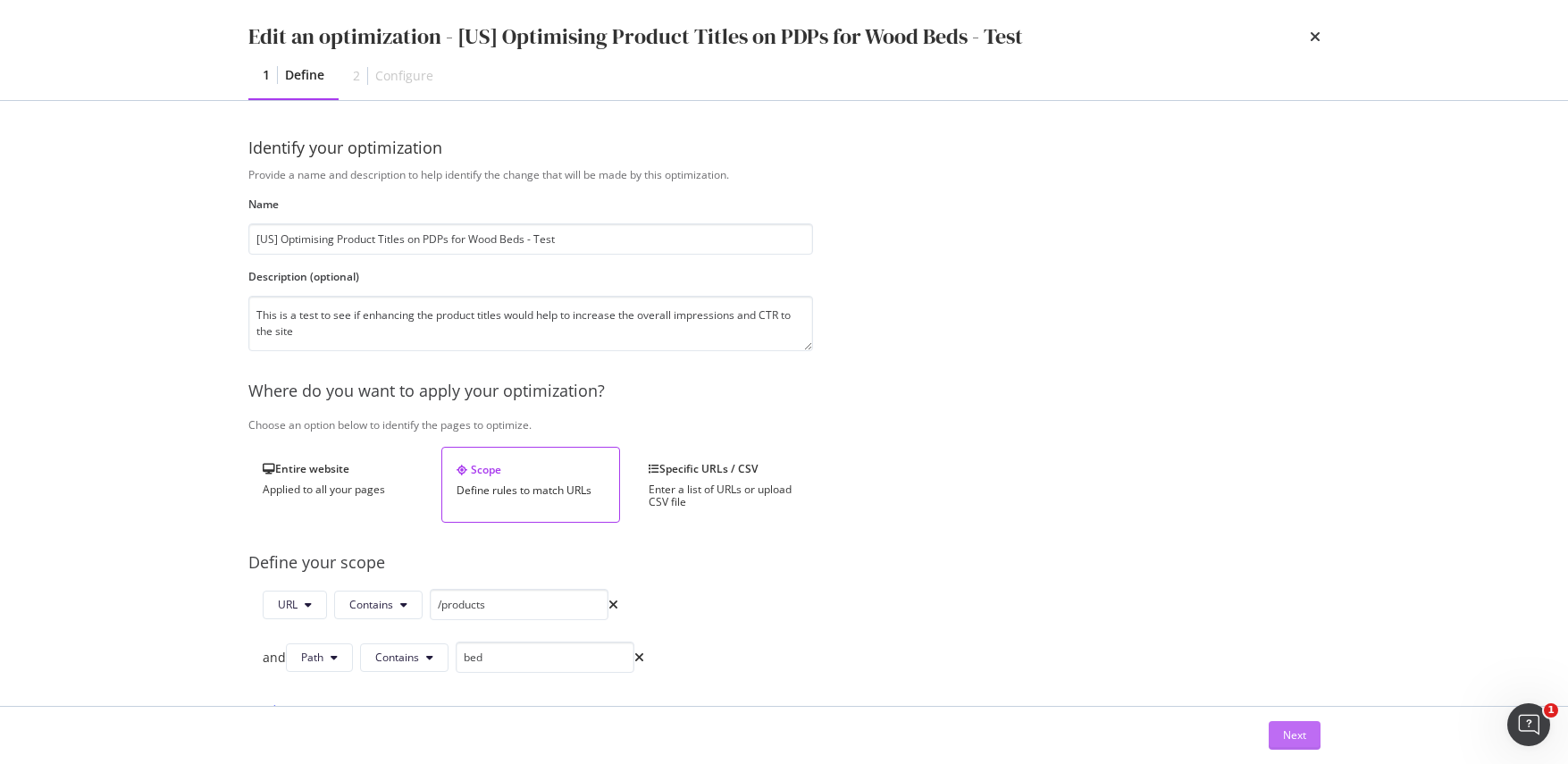
click at [1295, 742] on div "Next" at bounding box center [1294, 735] width 23 height 27
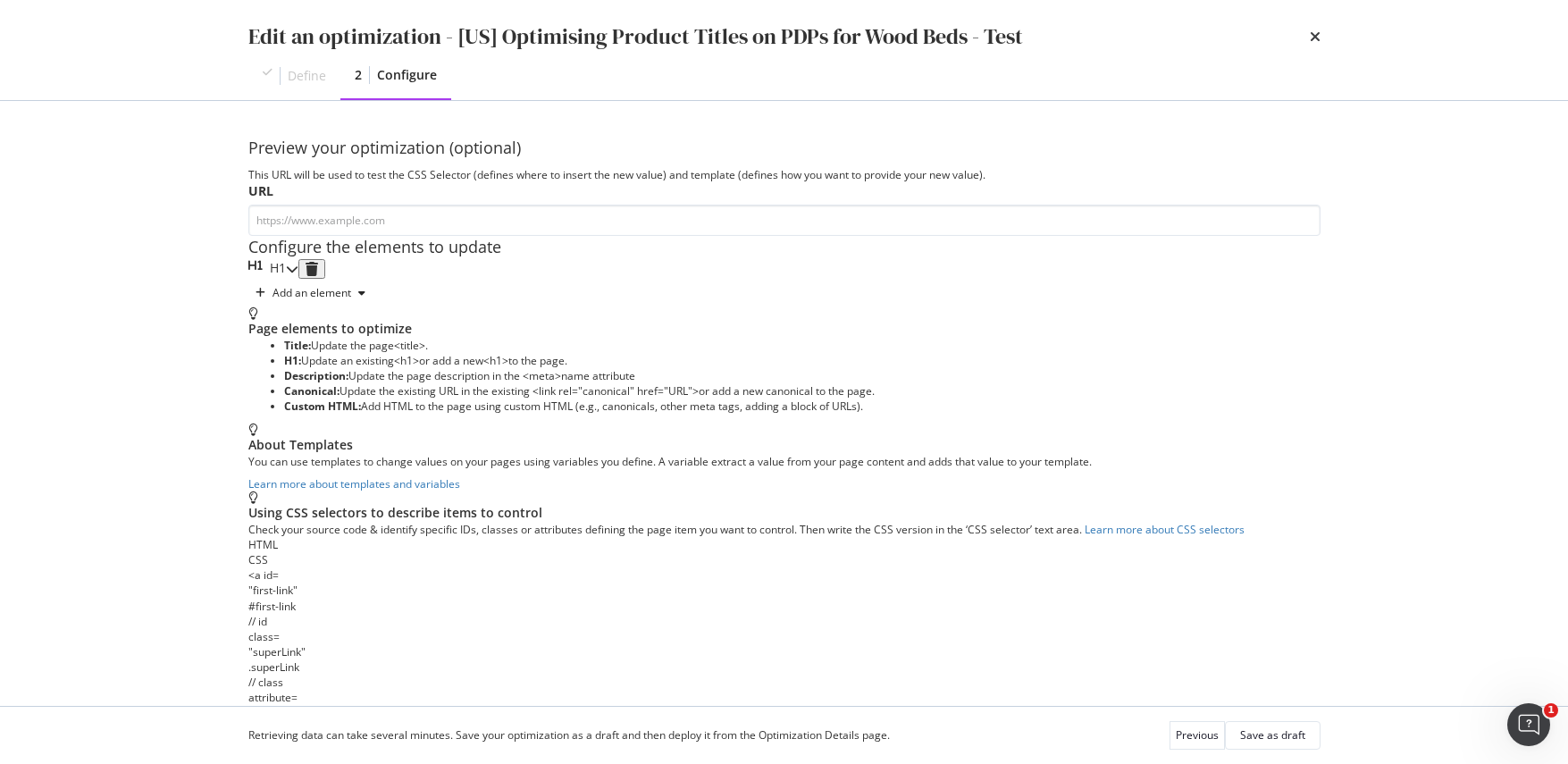
click at [299, 275] on icon "modal" at bounding box center [292, 268] width 13 height 13
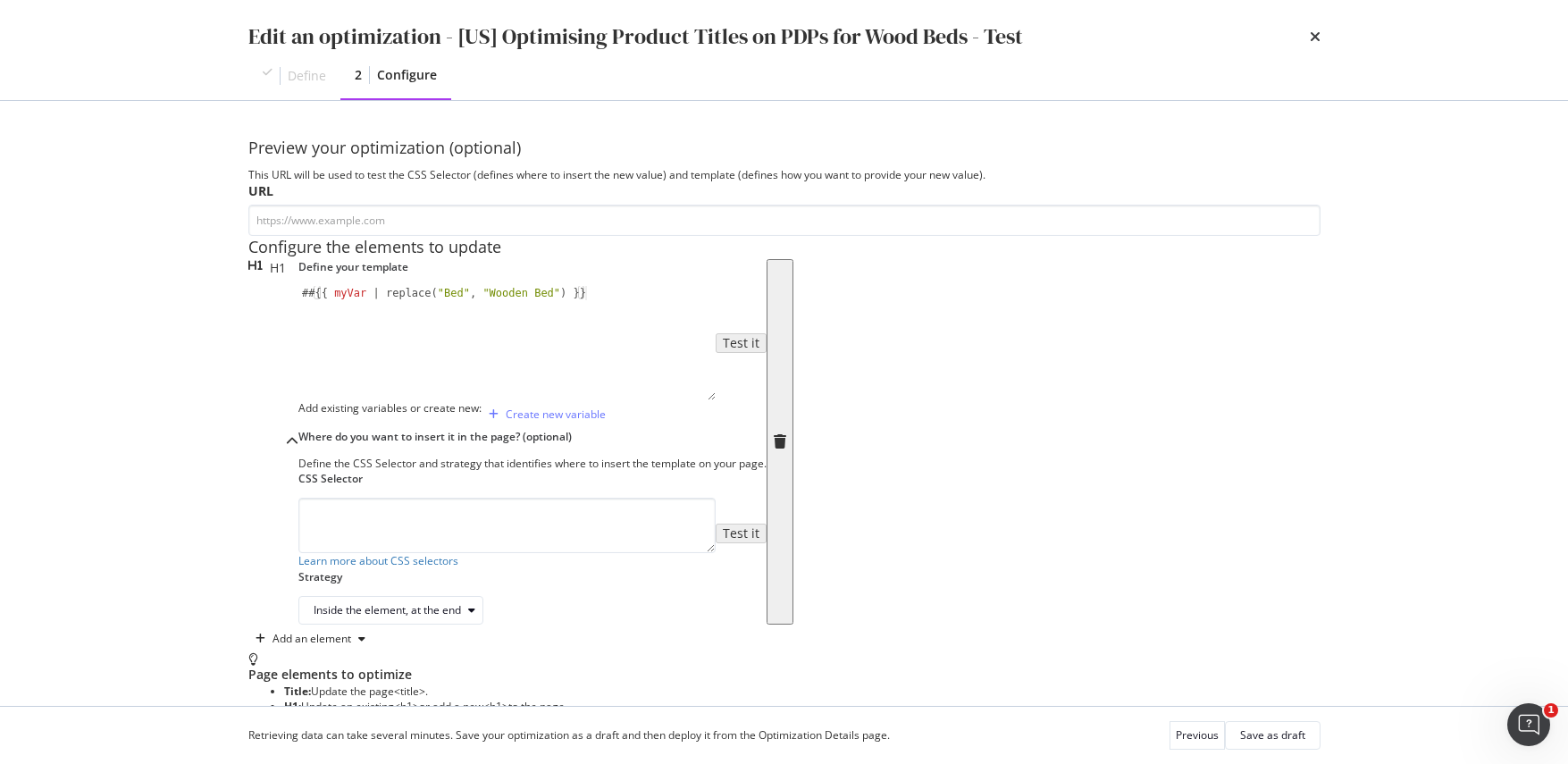
click at [299, 420] on div "## {{ myVar | replace ( "Bed" , "Wooden Bed" ) }}" at bounding box center [507, 356] width 417 height 142
type textarea "{{ myVar | replace("Bed", "Wooden Bed") }}"
click at [715, 573] on div "Define your template {{ myVar | replace("Bed", "Wooden Bed") }} {{ myVar | repl…" at bounding box center [532, 441] width 468 height 365
click at [1286, 731] on div "Save as draft" at bounding box center [1272, 734] width 65 height 15
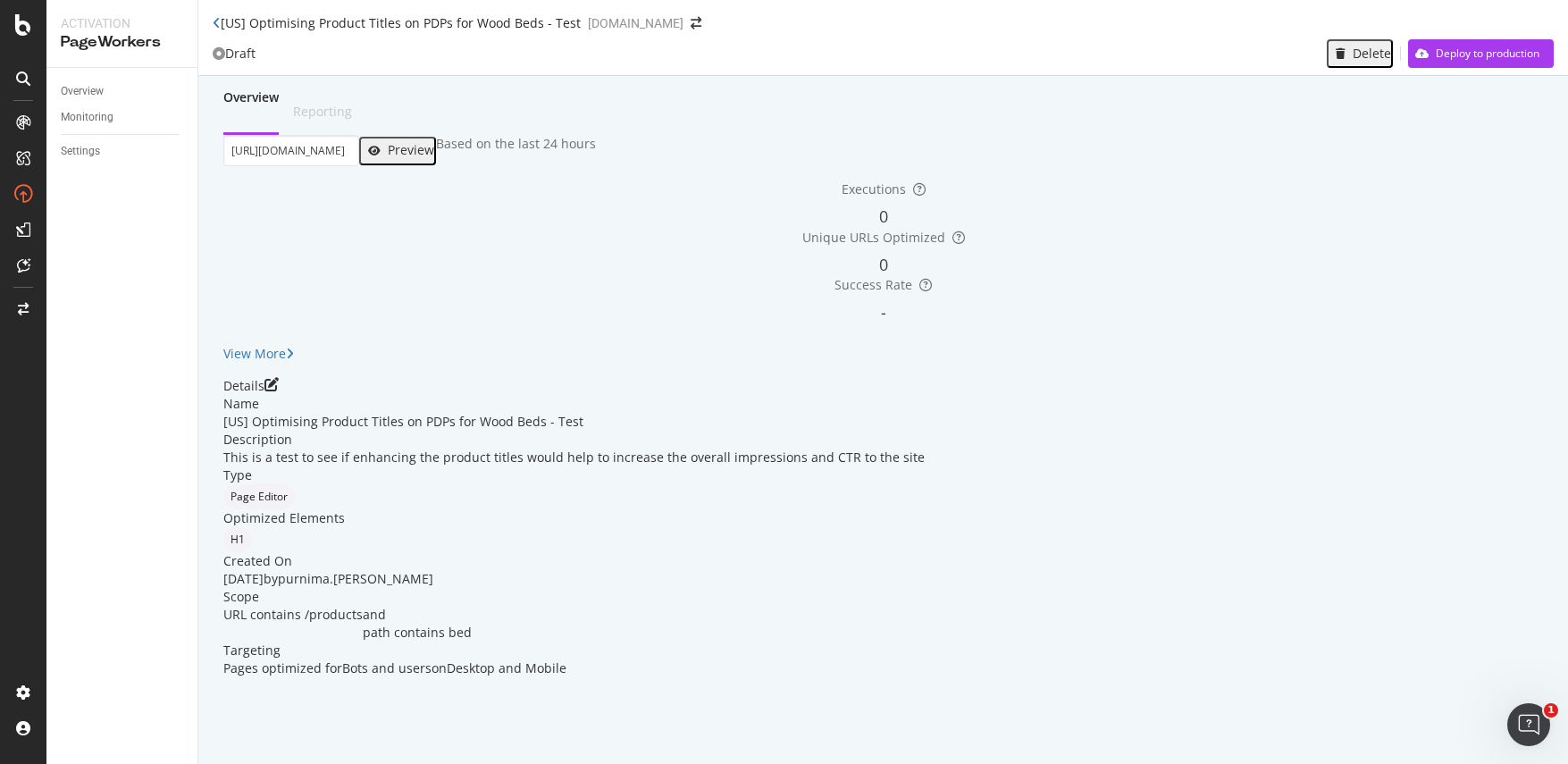
click at [434, 157] on div "Preview" at bounding box center [411, 149] width 46 height 14
click at [279, 392] on icon "pen-to-square" at bounding box center [271, 384] width 14 height 14
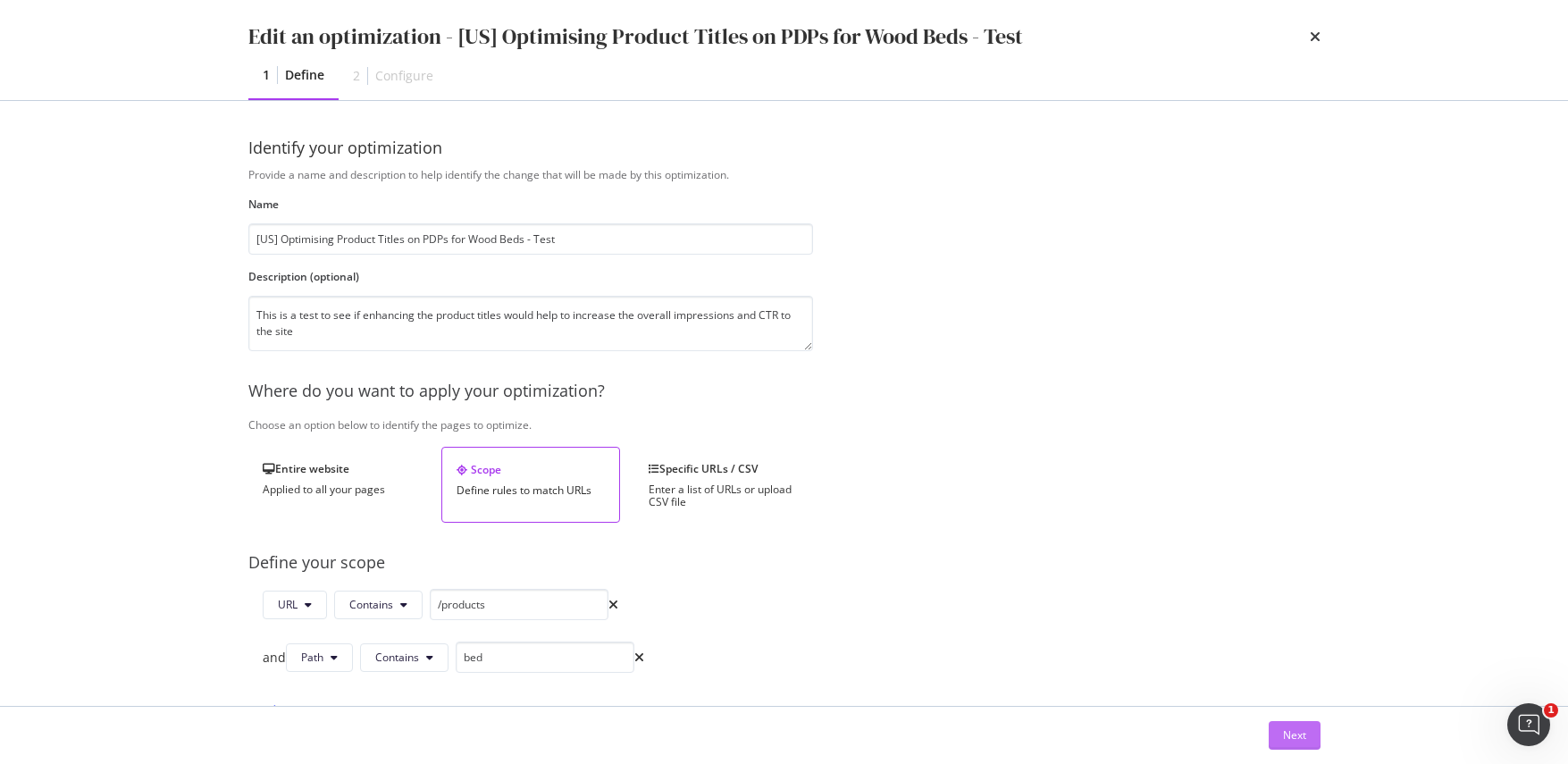
click at [1288, 727] on div "Next" at bounding box center [1294, 734] width 23 height 15
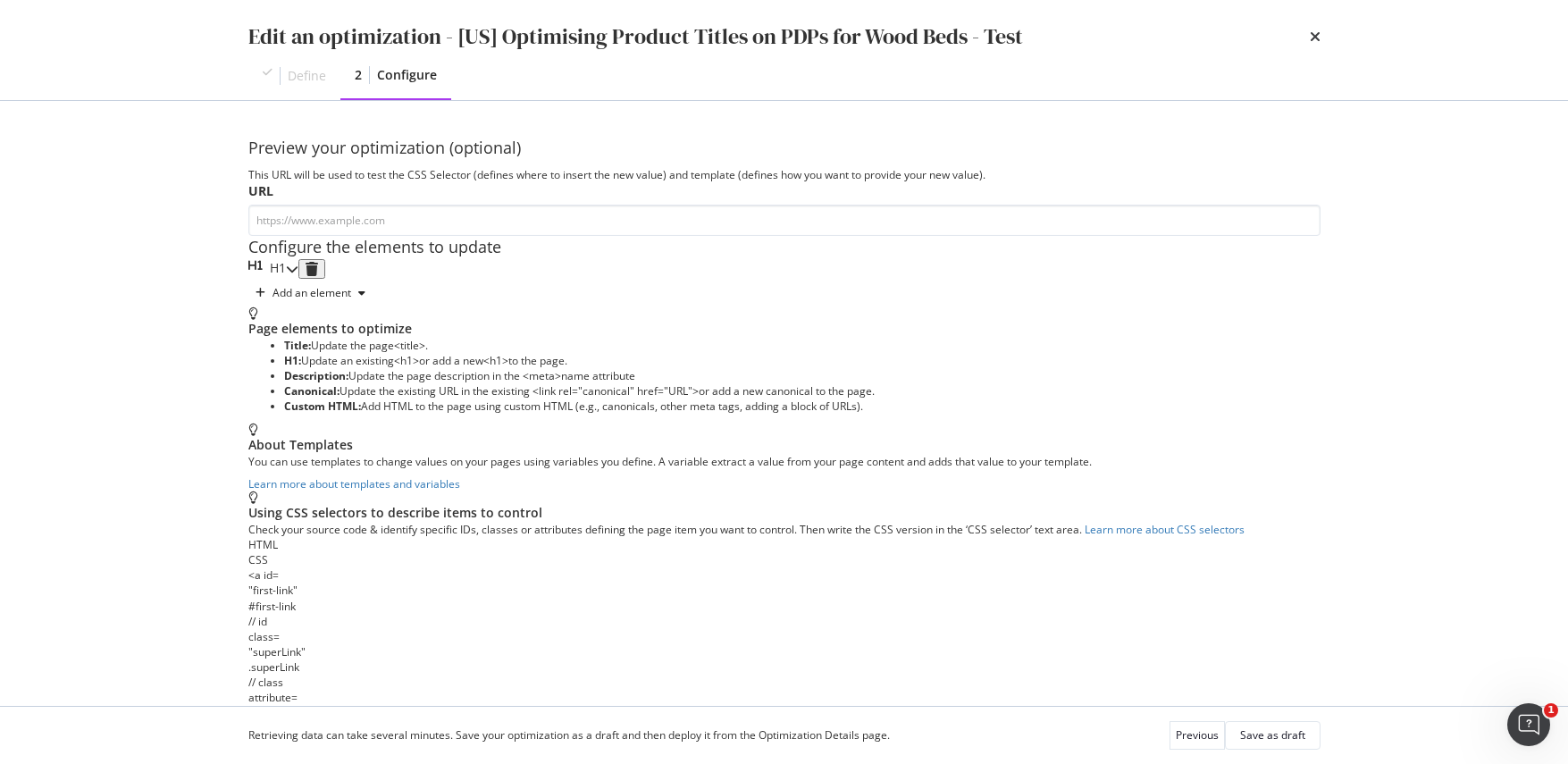
click at [299, 275] on icon "modal" at bounding box center [292, 268] width 13 height 13
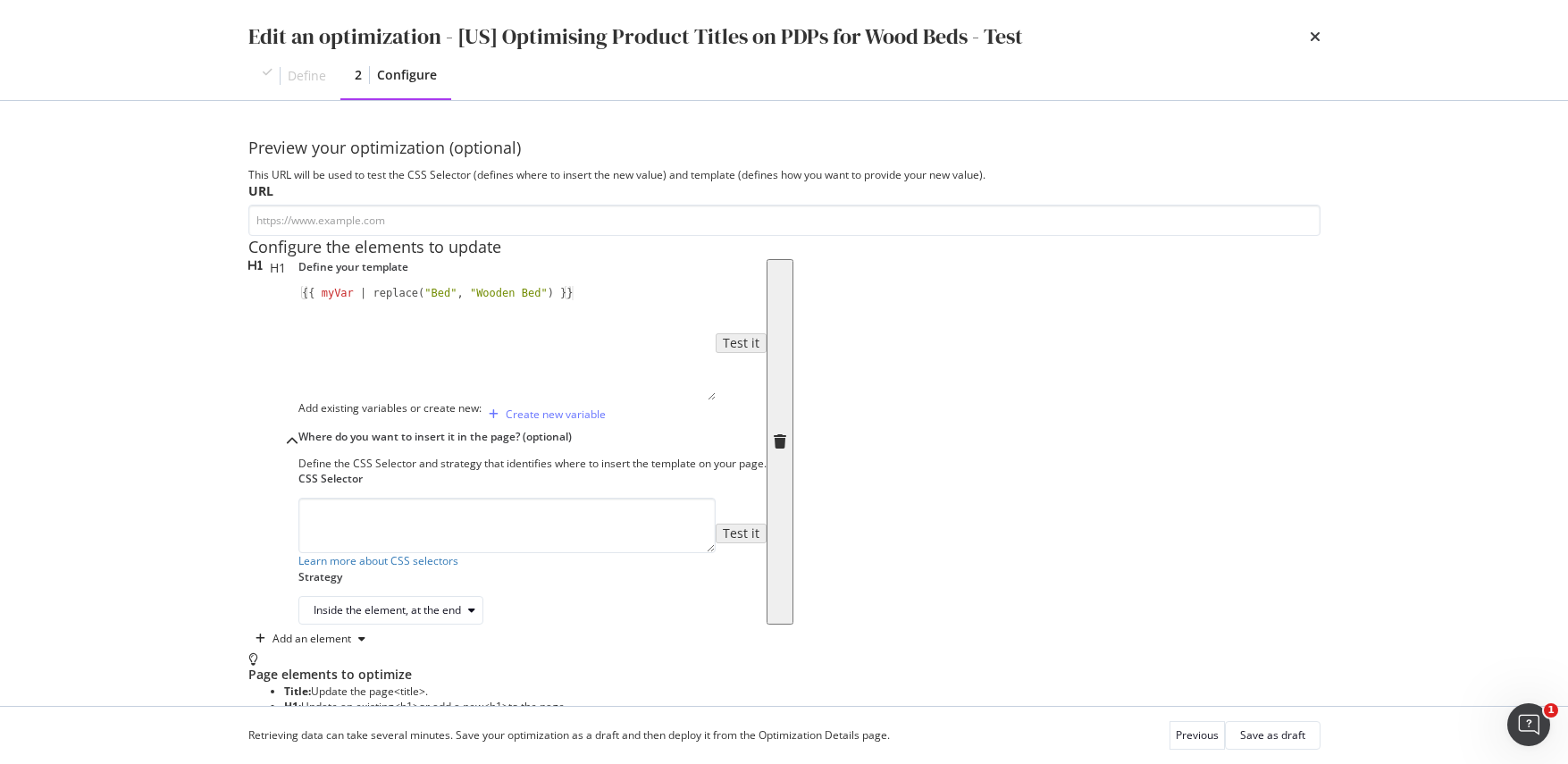
click at [554, 428] on div "{{ myVar | replace ( "Bed" , "Wooden Bed" ) }}" at bounding box center [507, 356] width 417 height 142
click at [477, 235] on input "modal" at bounding box center [784, 221] width 1072 height 32
click at [478, 231] on input "modal" at bounding box center [784, 221] width 1072 height 32
click at [528, 217] on input "modal" at bounding box center [784, 221] width 1072 height 32
paste input "https://www.castlery.com/us/products/seb-bed"
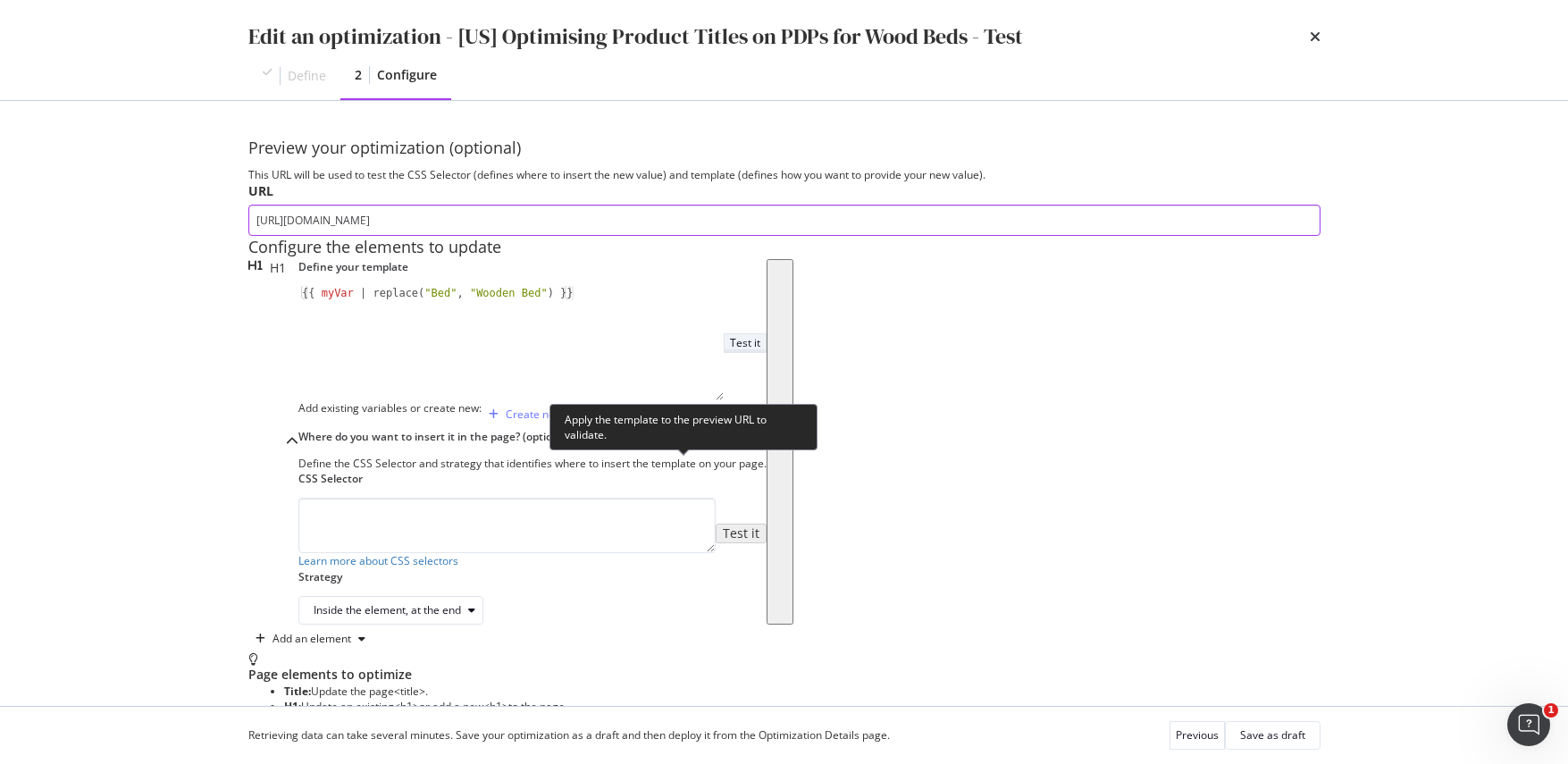
type input "https://www.castlery.com/us/products/seb-bed"
click at [730, 350] on div "Test it" at bounding box center [745, 342] width 31 height 15
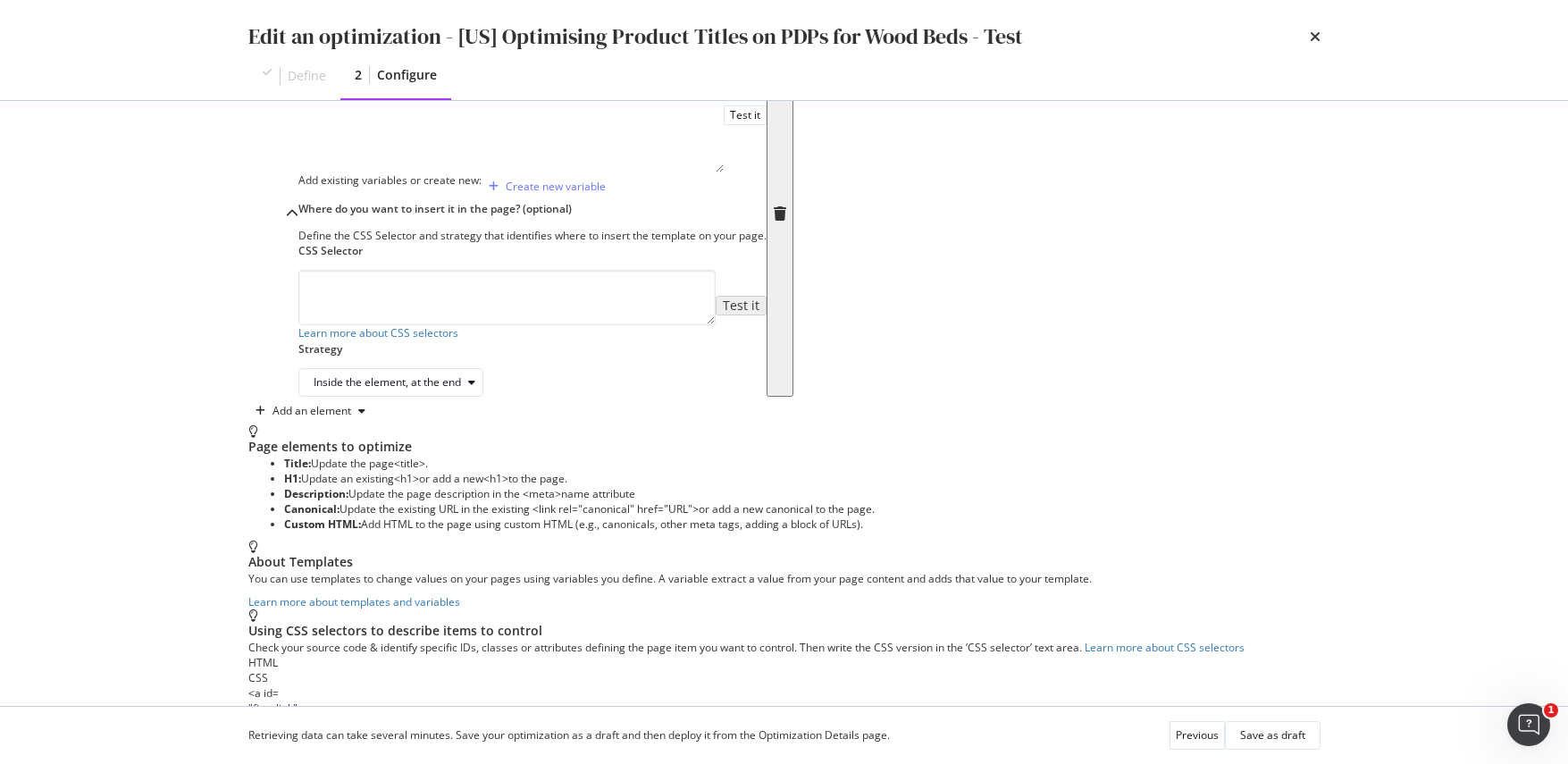
scroll to position [239, 0]
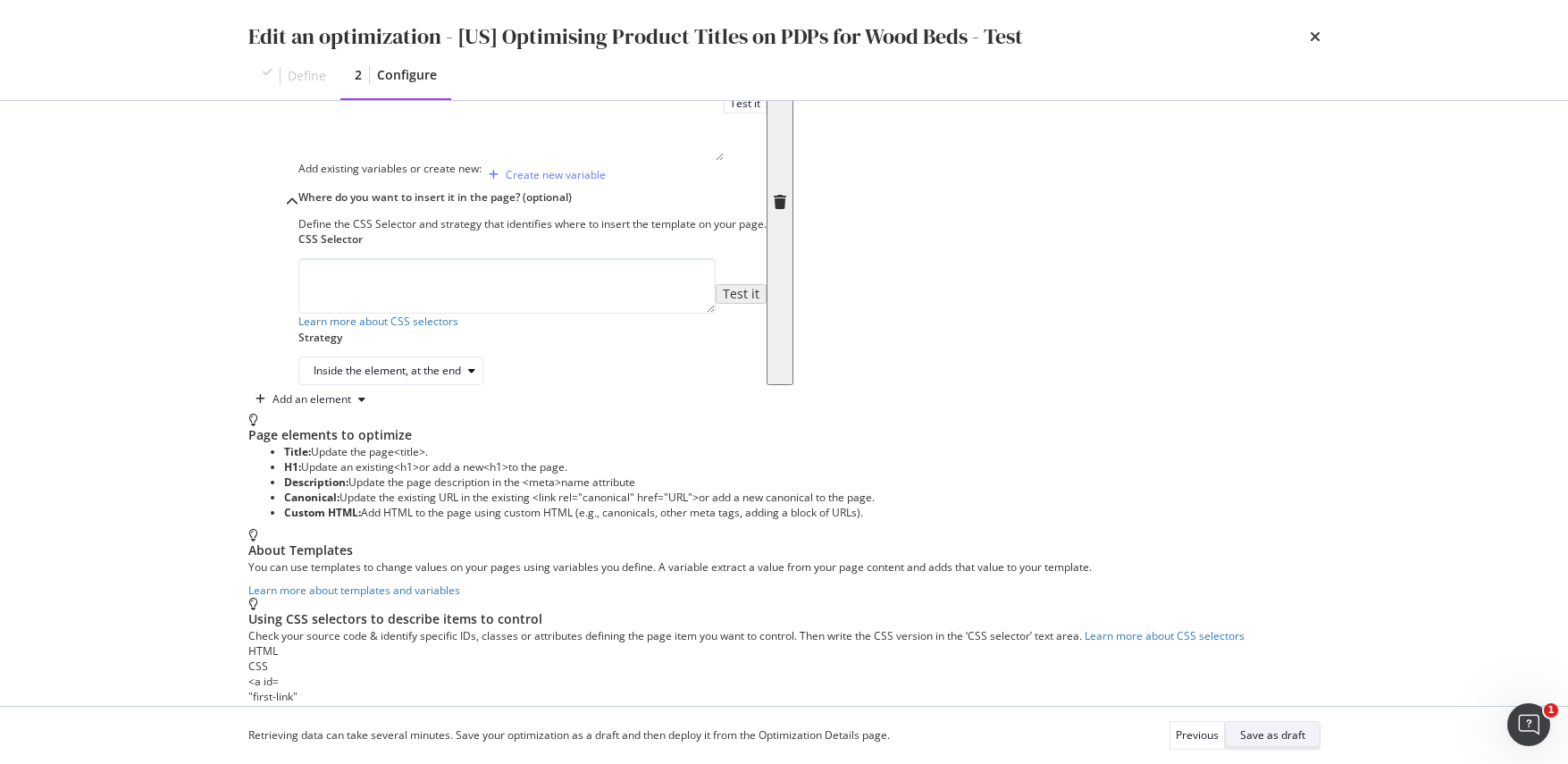
click at [1298, 738] on div "Save as draft" at bounding box center [1272, 734] width 65 height 15
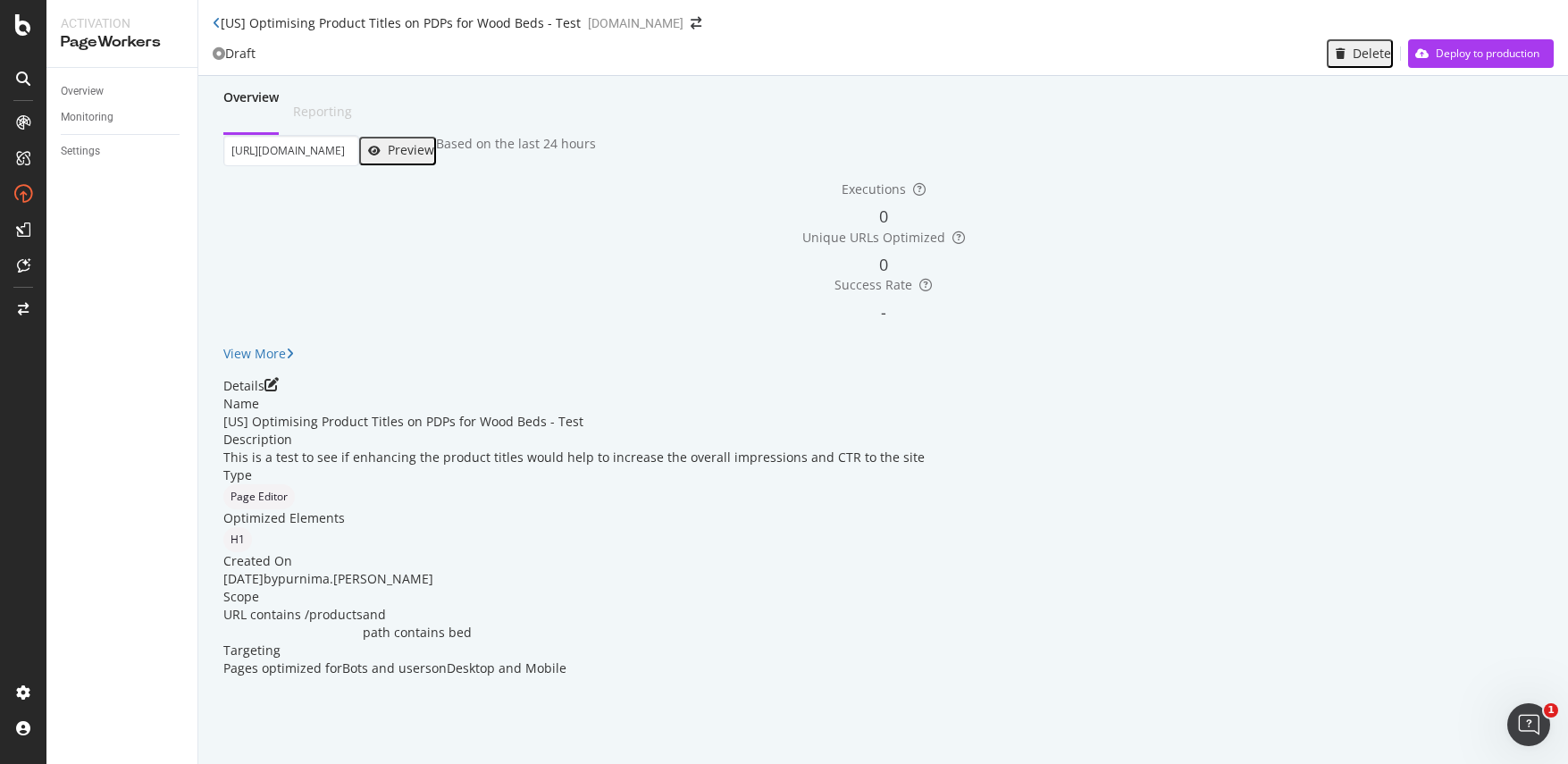
click at [434, 157] on div "Preview" at bounding box center [411, 149] width 46 height 14
click at [279, 392] on icon "pen-to-square" at bounding box center [271, 384] width 14 height 14
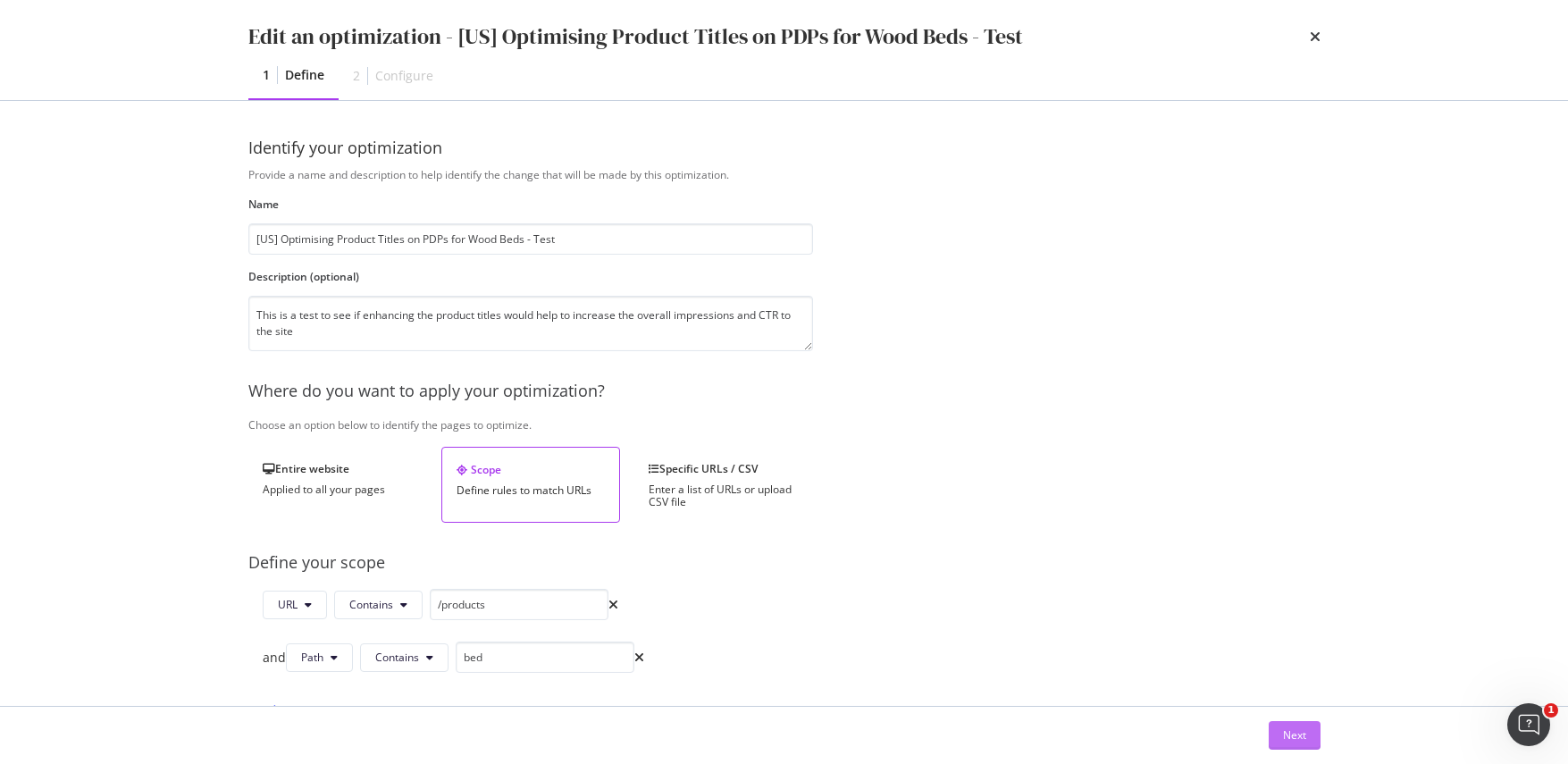
click at [1293, 734] on div "Next" at bounding box center [1294, 734] width 23 height 15
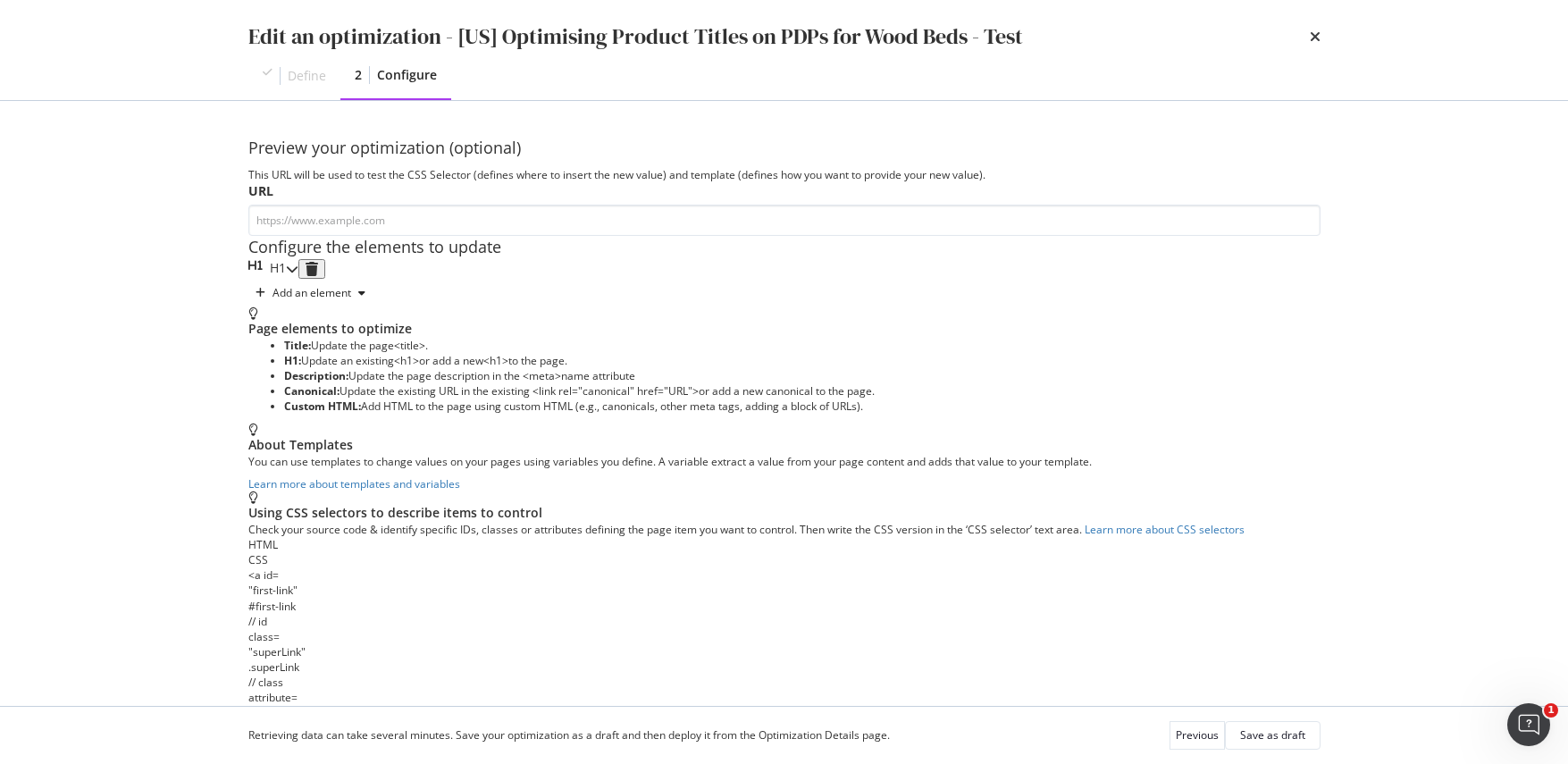
click at [299, 275] on icon "modal" at bounding box center [292, 268] width 13 height 13
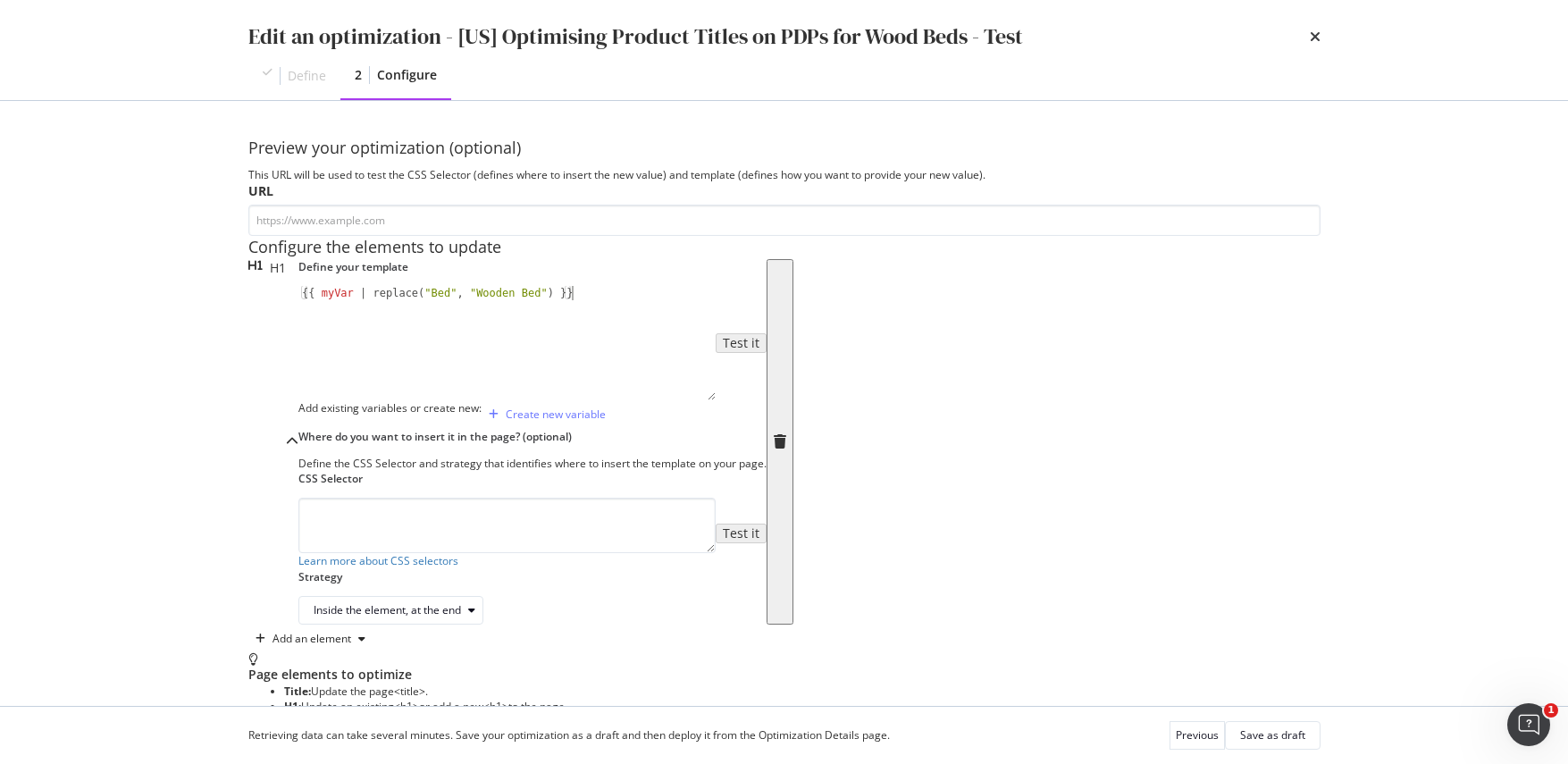
click at [450, 428] on div "{{ myVar | replace ( "Bed" , "Wooden Bed" ) }}" at bounding box center [507, 356] width 417 height 142
drag, startPoint x: 558, startPoint y: 427, endPoint x: 217, endPoint y: 420, distance: 341.1
click at [217, 420] on div "Preview your optimization (optional) This URL will be used to test the CSS Sele…" at bounding box center [784, 403] width 1144 height 605
type textarea "{{ myVar | replace("Bed", "Wooden Bed") }}"
click at [425, 428] on div "modal" at bounding box center [507, 356] width 417 height 142
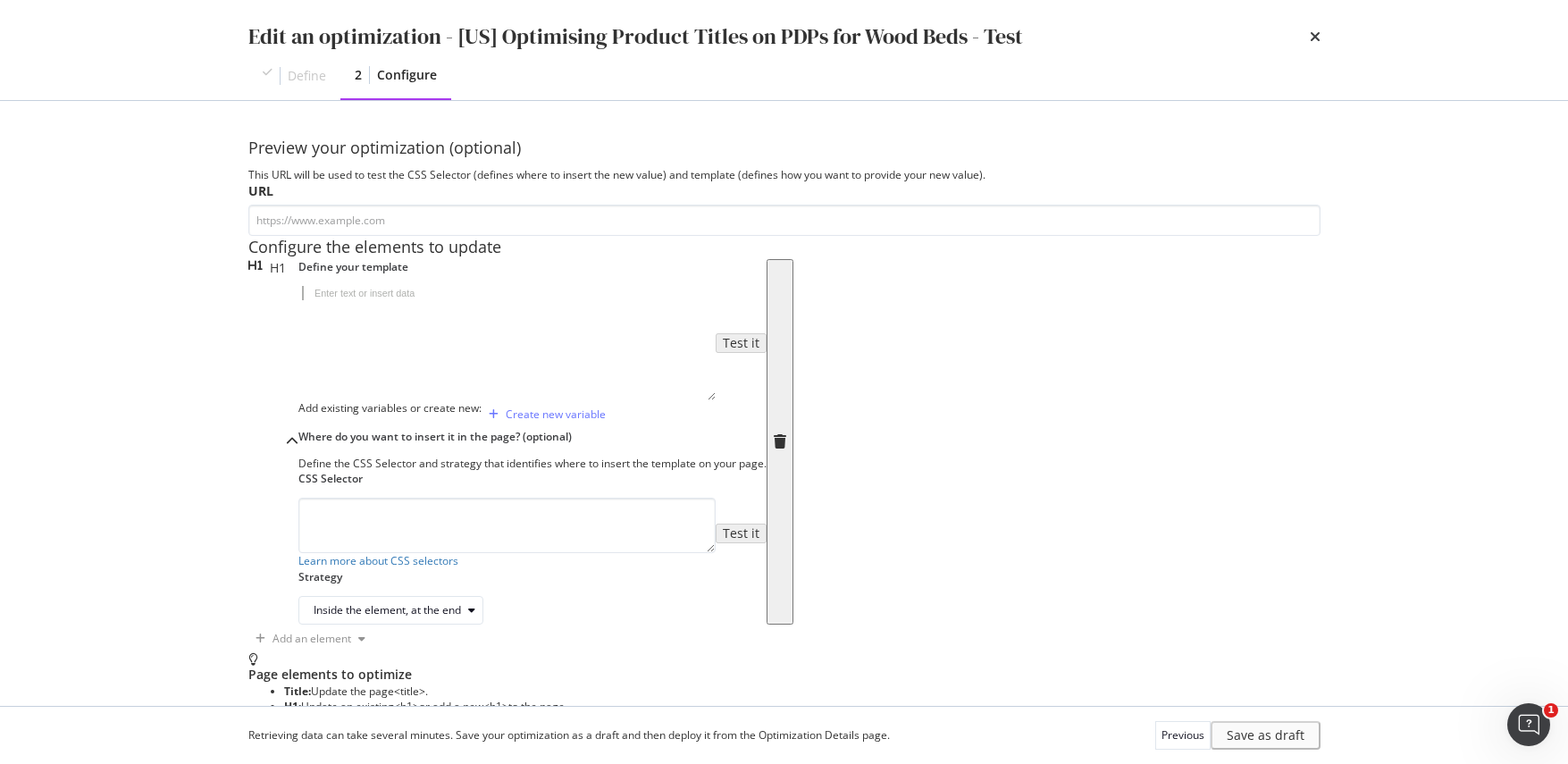
paste textarea "{{ myVar | replace("great", "awesome") }}"
click at [412, 423] on div "{{ myVar | replace ( "great" , "awesome" ) }}" at bounding box center [507, 356] width 417 height 142
paste textarea "Bed"
click at [478, 423] on div "{{ myVar | replace ( "Bed" , "awesome" ) }}" at bounding box center [507, 356] width 417 height 142
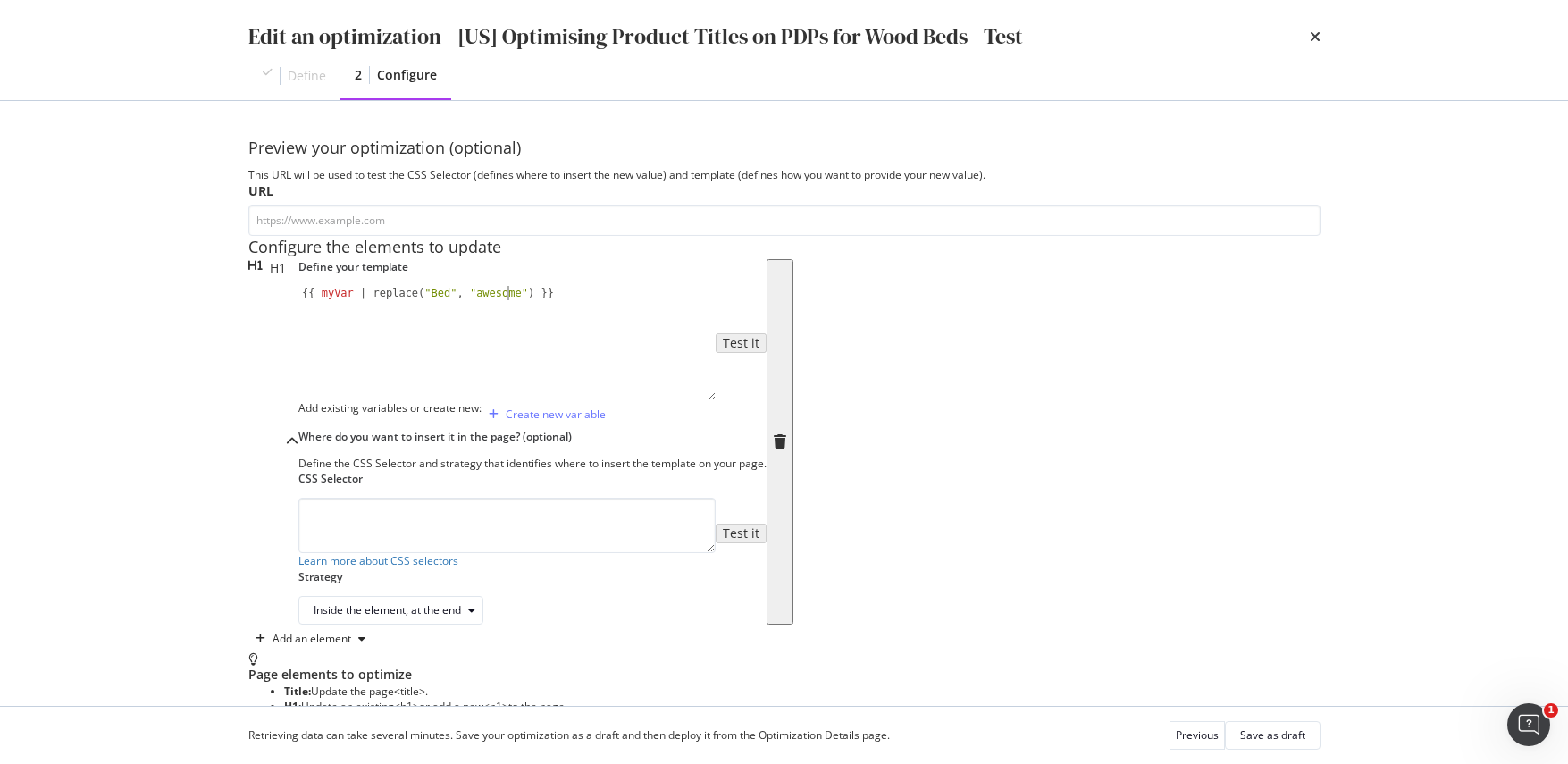
click at [478, 423] on div "{{ myVar | replace ( "Bed" , "awesome" ) }}" at bounding box center [507, 356] width 417 height 142
type textarea "{{ myVar | replace("Bed", "Wooden Bed") }}"
click at [676, 429] on div "Add existing variables or create new: Create new variable" at bounding box center [532, 415] width 468 height 29
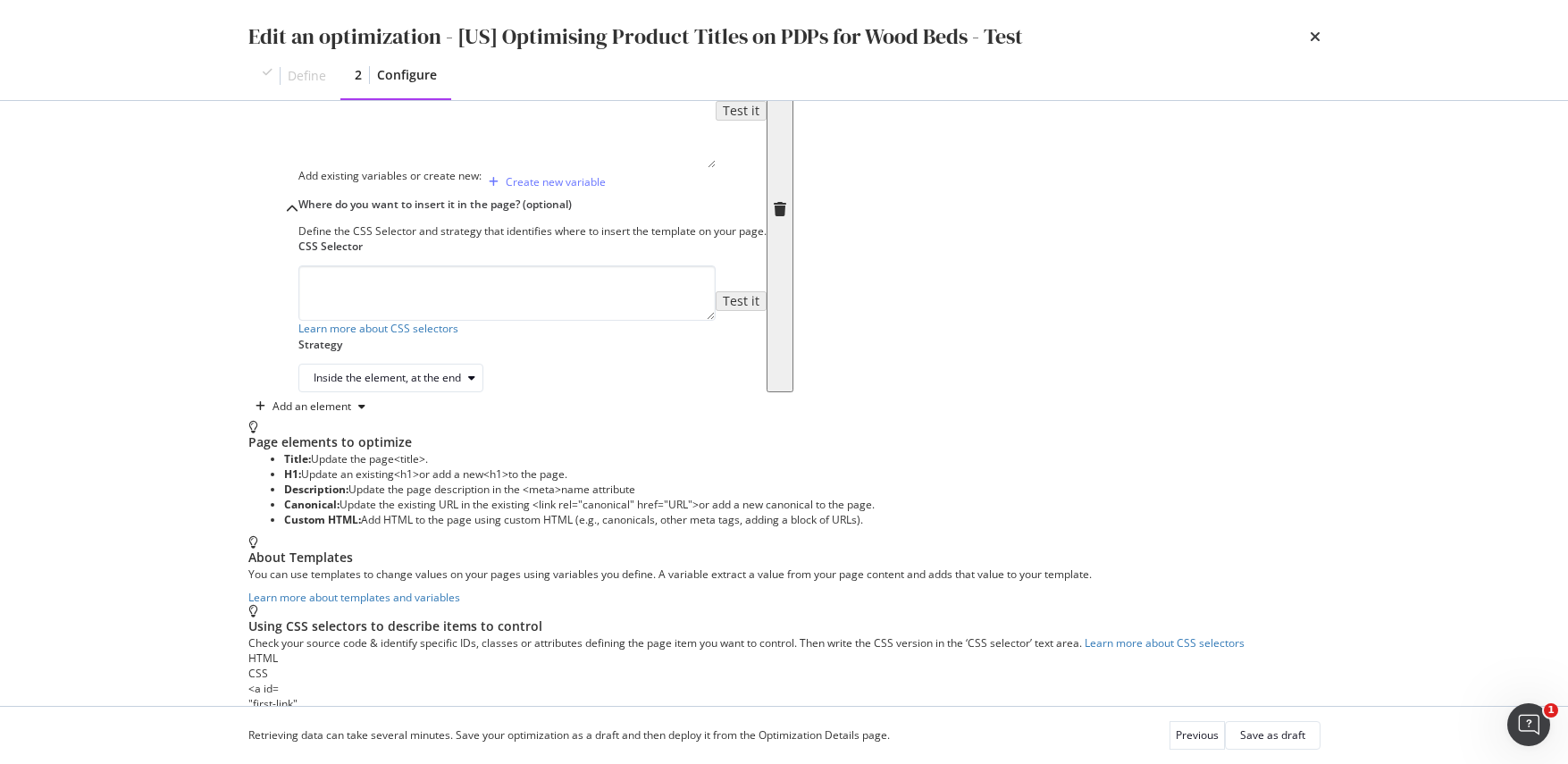
scroll to position [239, 0]
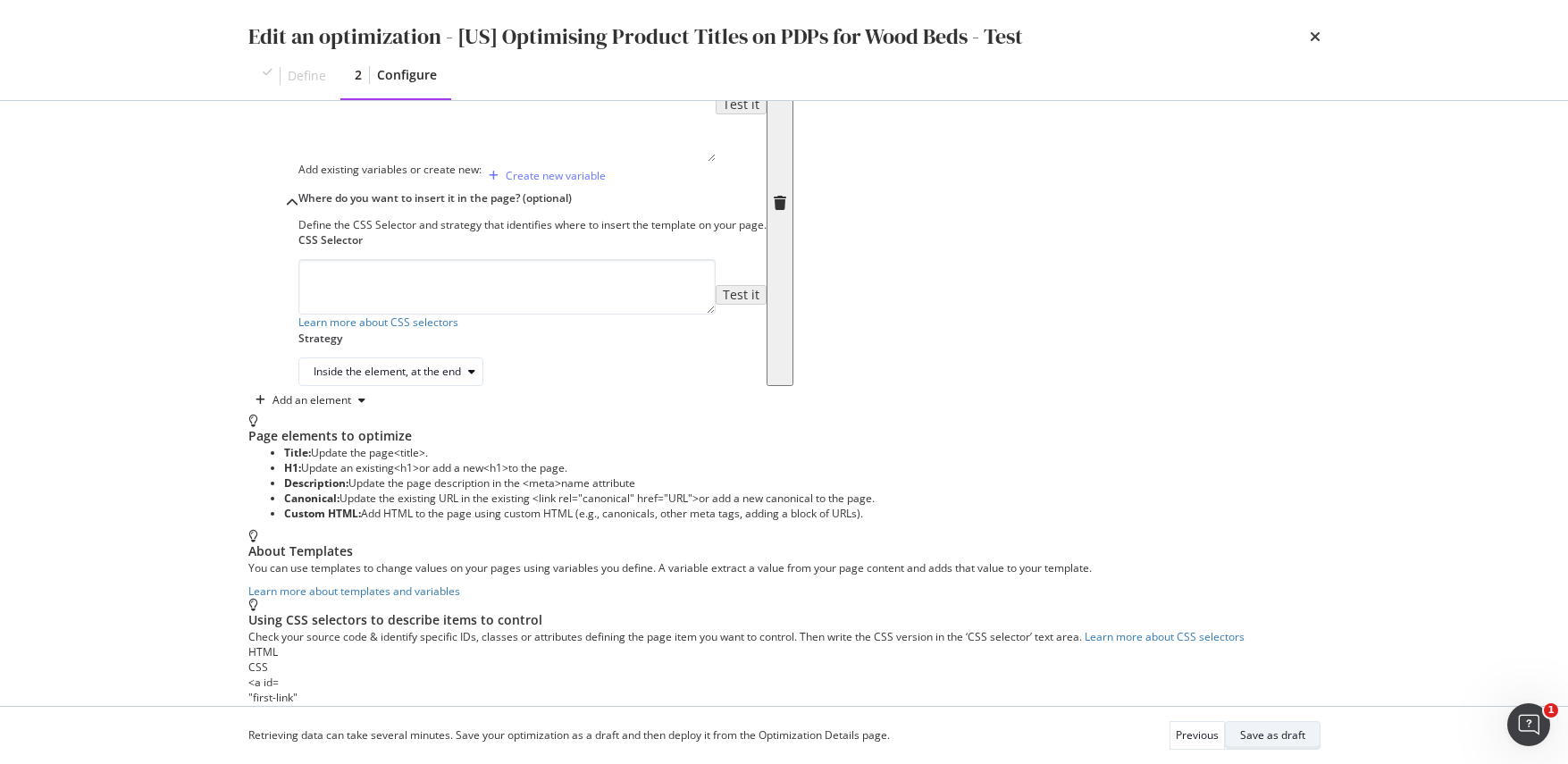
click at [1283, 738] on div "Save as draft" at bounding box center [1272, 734] width 65 height 15
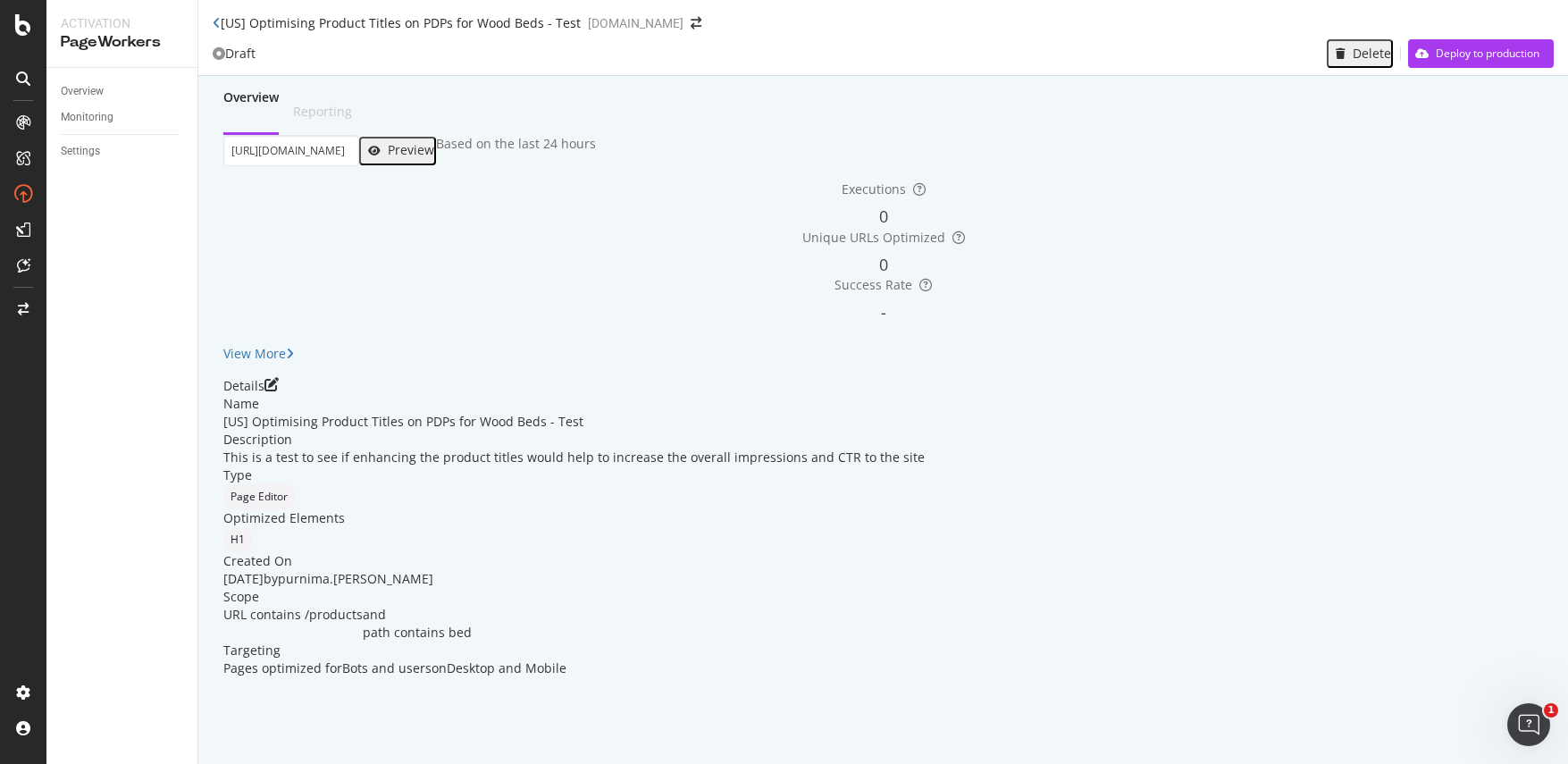
click at [434, 157] on div "Preview" at bounding box center [411, 149] width 46 height 14
click at [359, 166] on input "https://www.castlery.com/us/products/seb-bed" at bounding box center [291, 150] width 136 height 32
paste input "crescent"
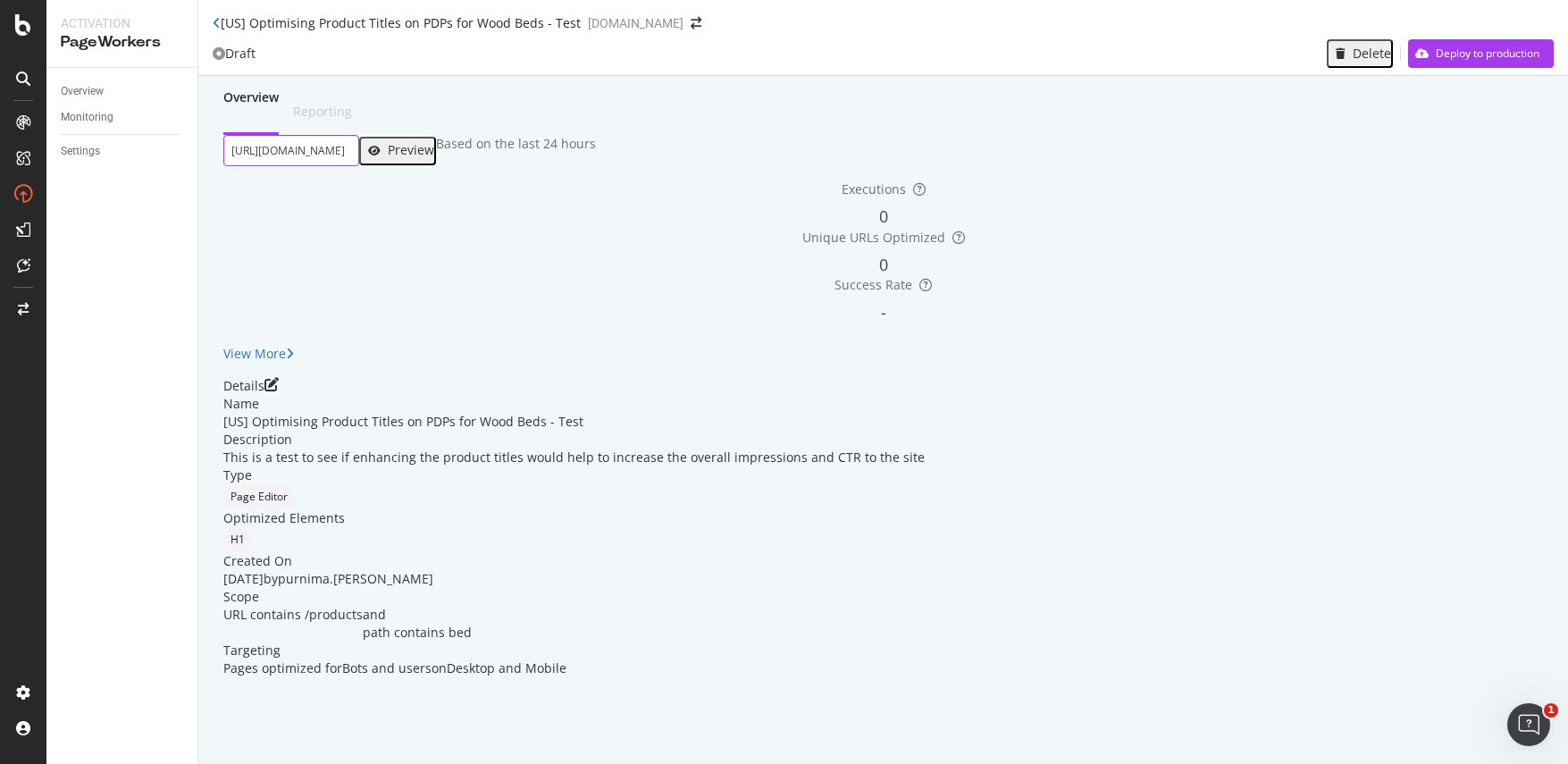
scroll to position [0, 48]
type input "https://www.castlery.com/us/products/crescent-bed"
click at [434, 157] on div "Preview" at bounding box center [411, 149] width 46 height 14
click at [1491, 395] on div "Details" at bounding box center [883, 386] width 1320 height 18
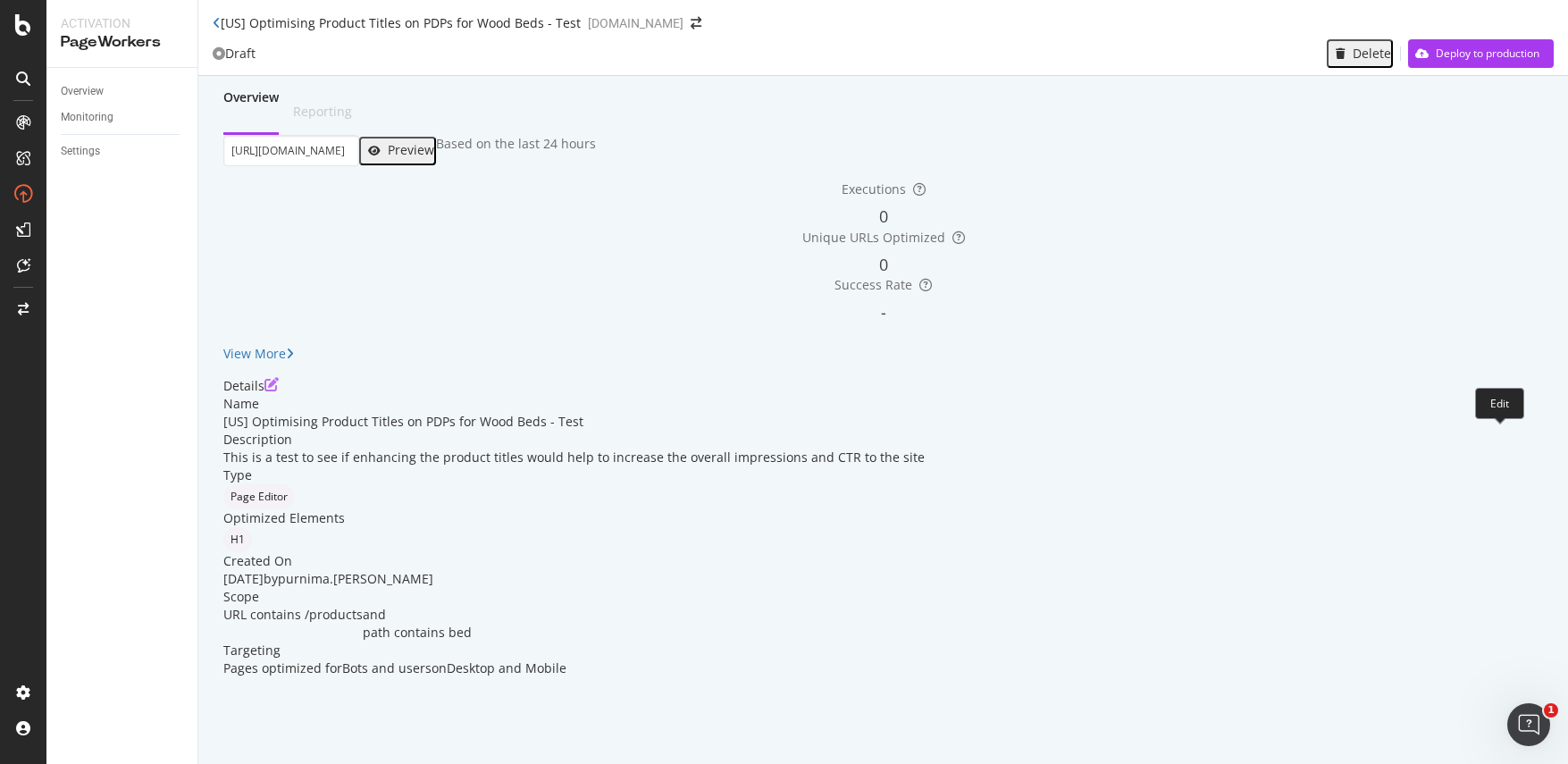
click at [279, 392] on icon "pen-to-square" at bounding box center [271, 384] width 14 height 14
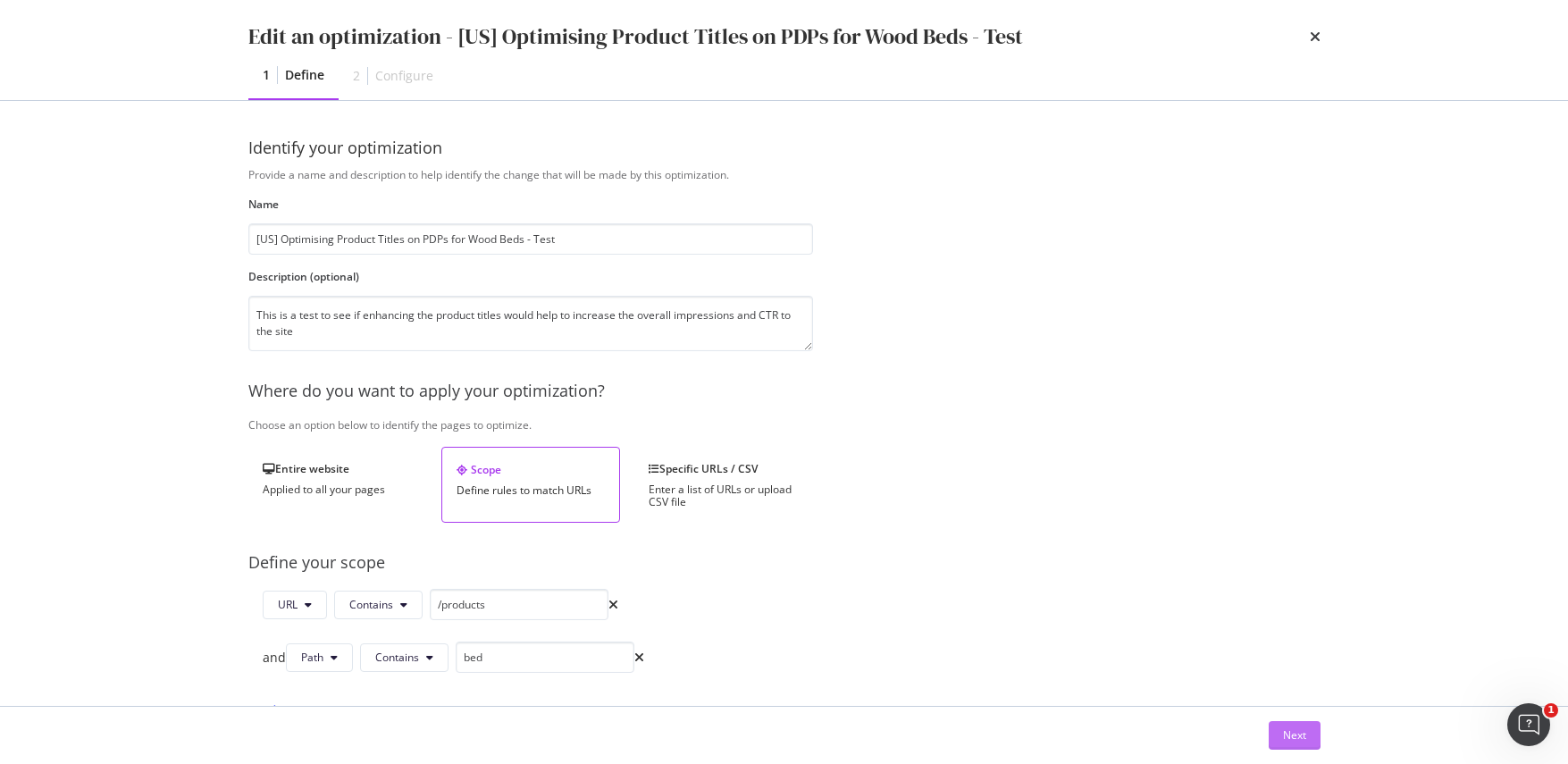
click at [1301, 739] on div "Next" at bounding box center [1294, 734] width 23 height 15
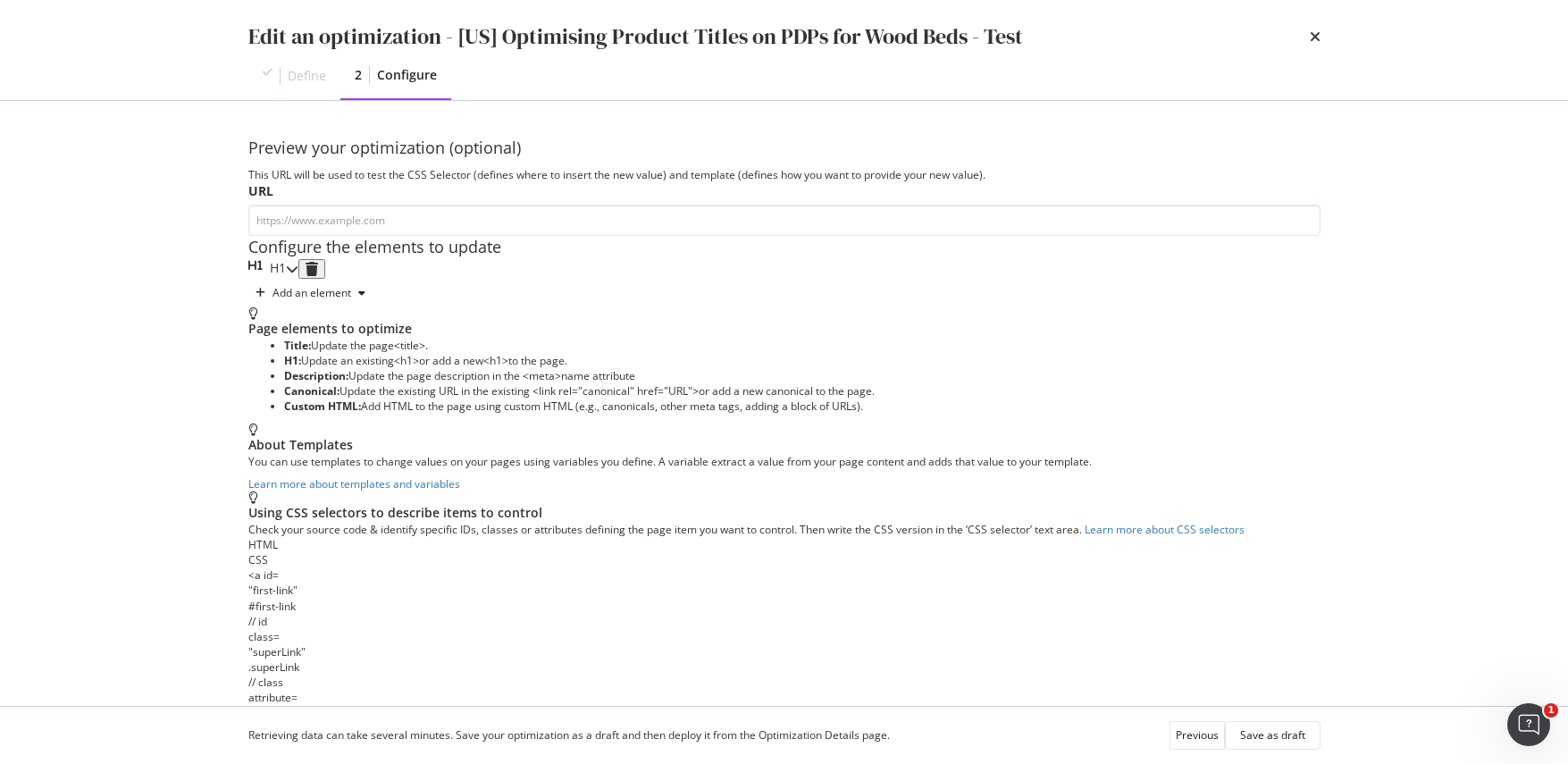
click at [299, 275] on icon "modal" at bounding box center [292, 268] width 13 height 13
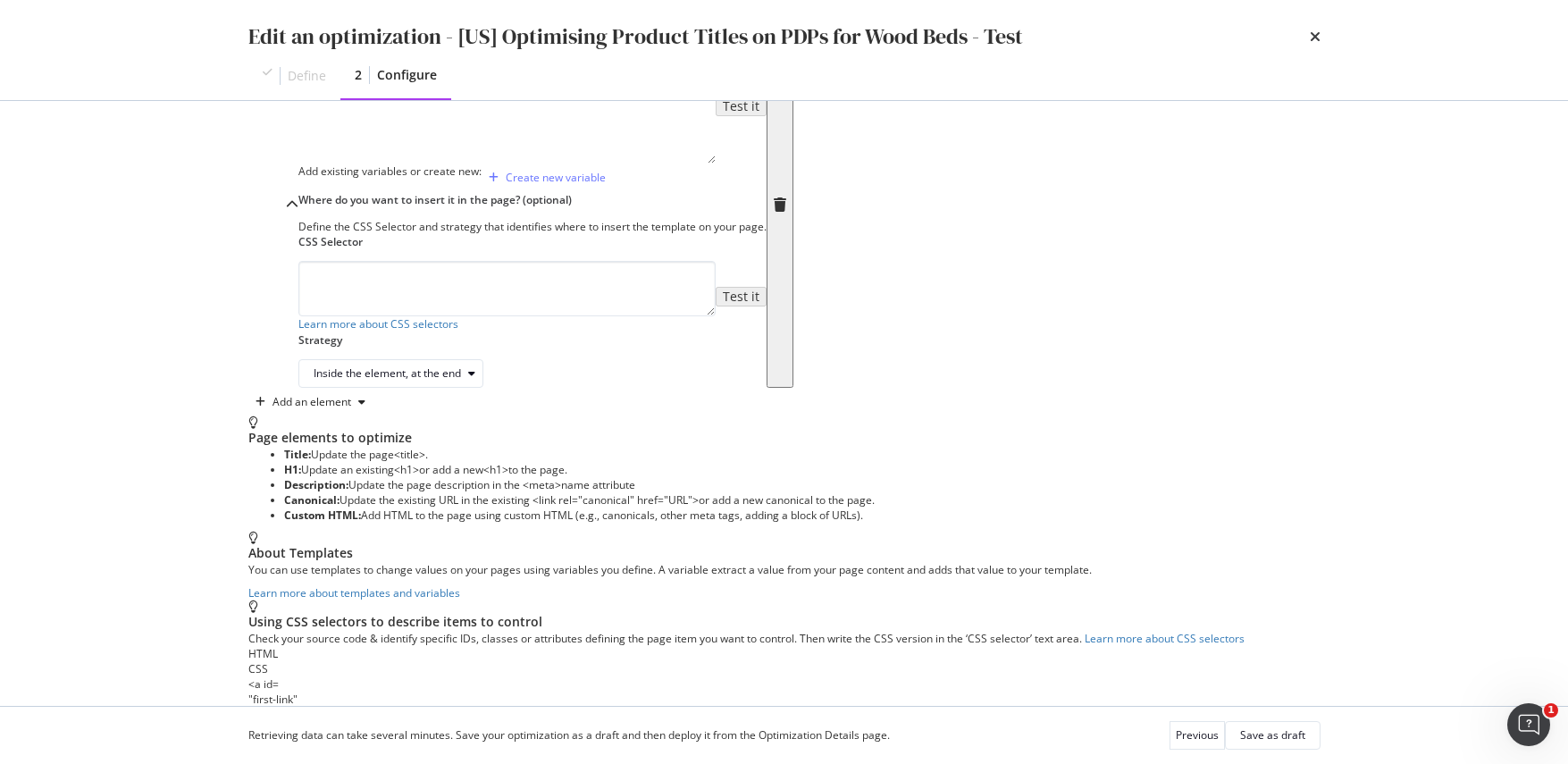
scroll to position [239, 0]
click at [547, 183] on div "{{ myVar | replace ( "Bed" , "Wooden Bed" ) }}" at bounding box center [507, 117] width 417 height 142
click at [532, 185] on div "{{ myVar | replace ( "Bed" , "Wooden Bed" ) }}" at bounding box center [507, 117] width 417 height 142
click at [586, 188] on div "{{ myVar | replace ( "Bed" , "Wooden Bed" ) }}" at bounding box center [507, 117] width 417 height 142
click at [523, 185] on div "{{ myVar | replace ( "Bed" , "Wooden Bed" ) }}" at bounding box center [507, 117] width 417 height 142
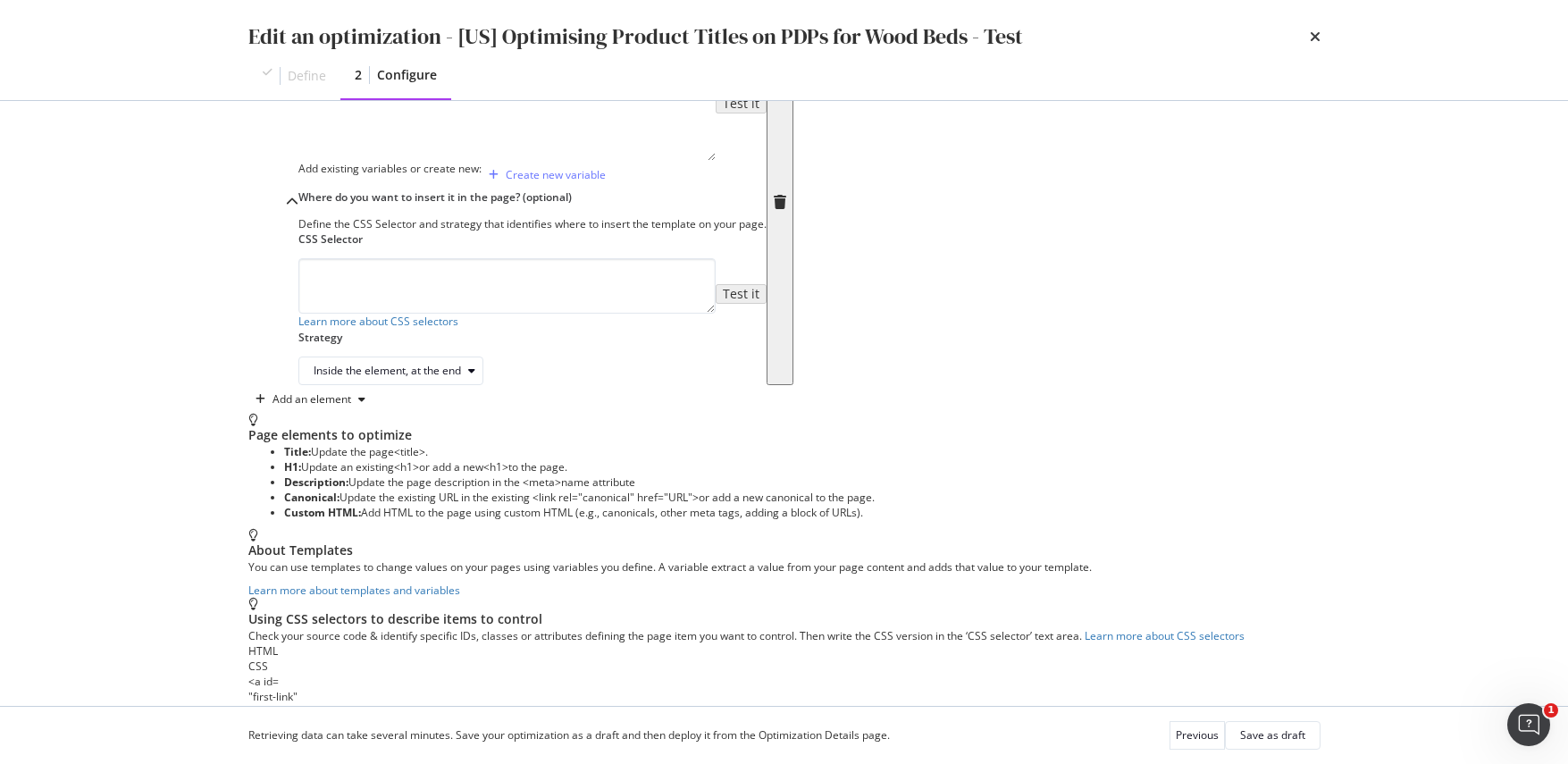
scroll to position [0, 22]
type textarea "{{ myVar | replace("Bed", "Wooden Bed") }}"
click at [450, 314] on textarea "modal" at bounding box center [507, 286] width 417 height 55
type textarea "h1"
click at [444, 383] on div "Inside the element, at the end" at bounding box center [398, 370] width 169 height 25
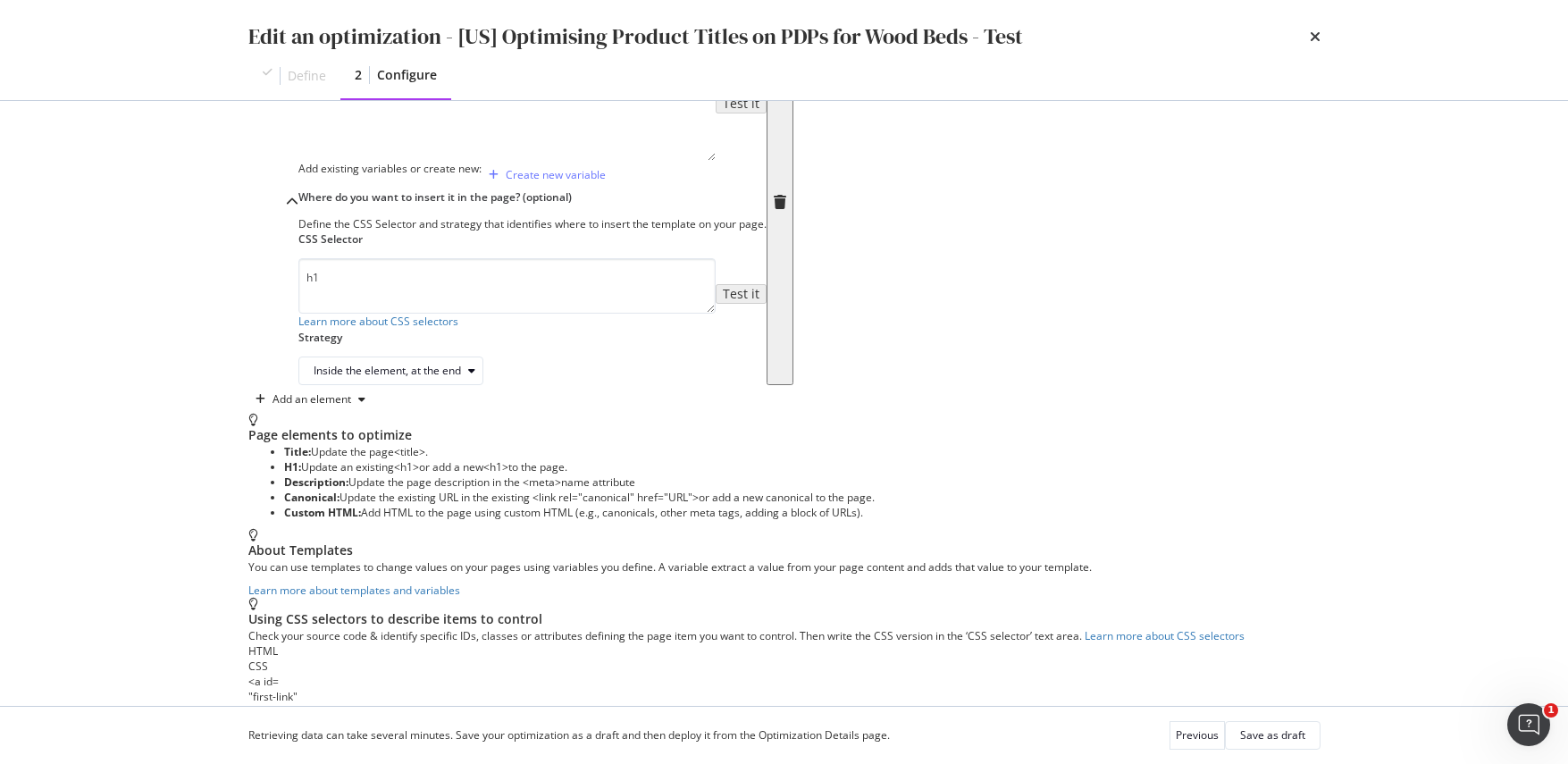
click at [618, 385] on div "Inside the element, at the end" at bounding box center [532, 370] width 468 height 29
click at [1252, 743] on div "Save as draft" at bounding box center [1272, 735] width 65 height 25
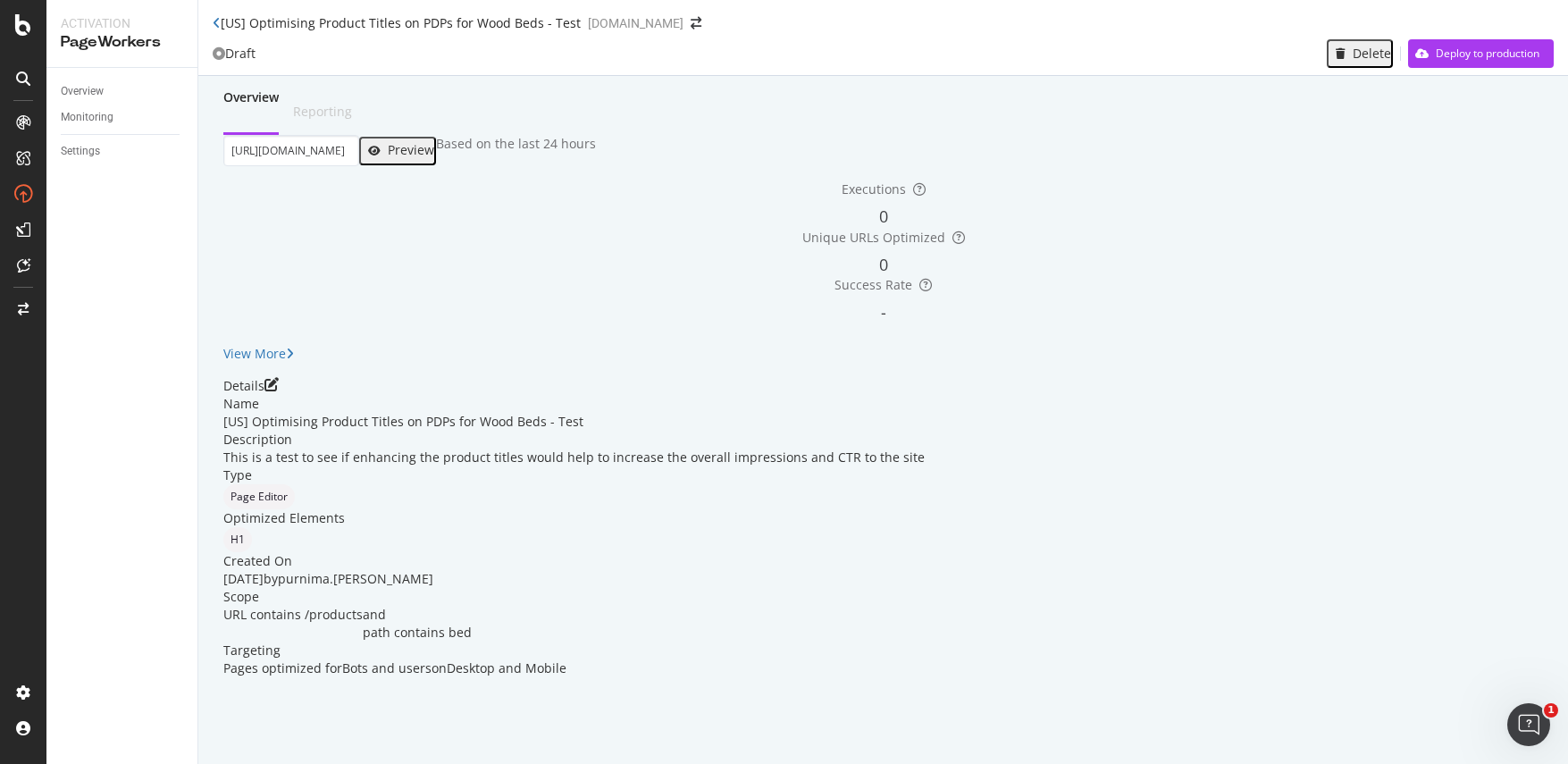
click at [434, 157] on div "Preview" at bounding box center [411, 149] width 46 height 14
click at [279, 392] on icon "pen-to-square" at bounding box center [271, 384] width 14 height 14
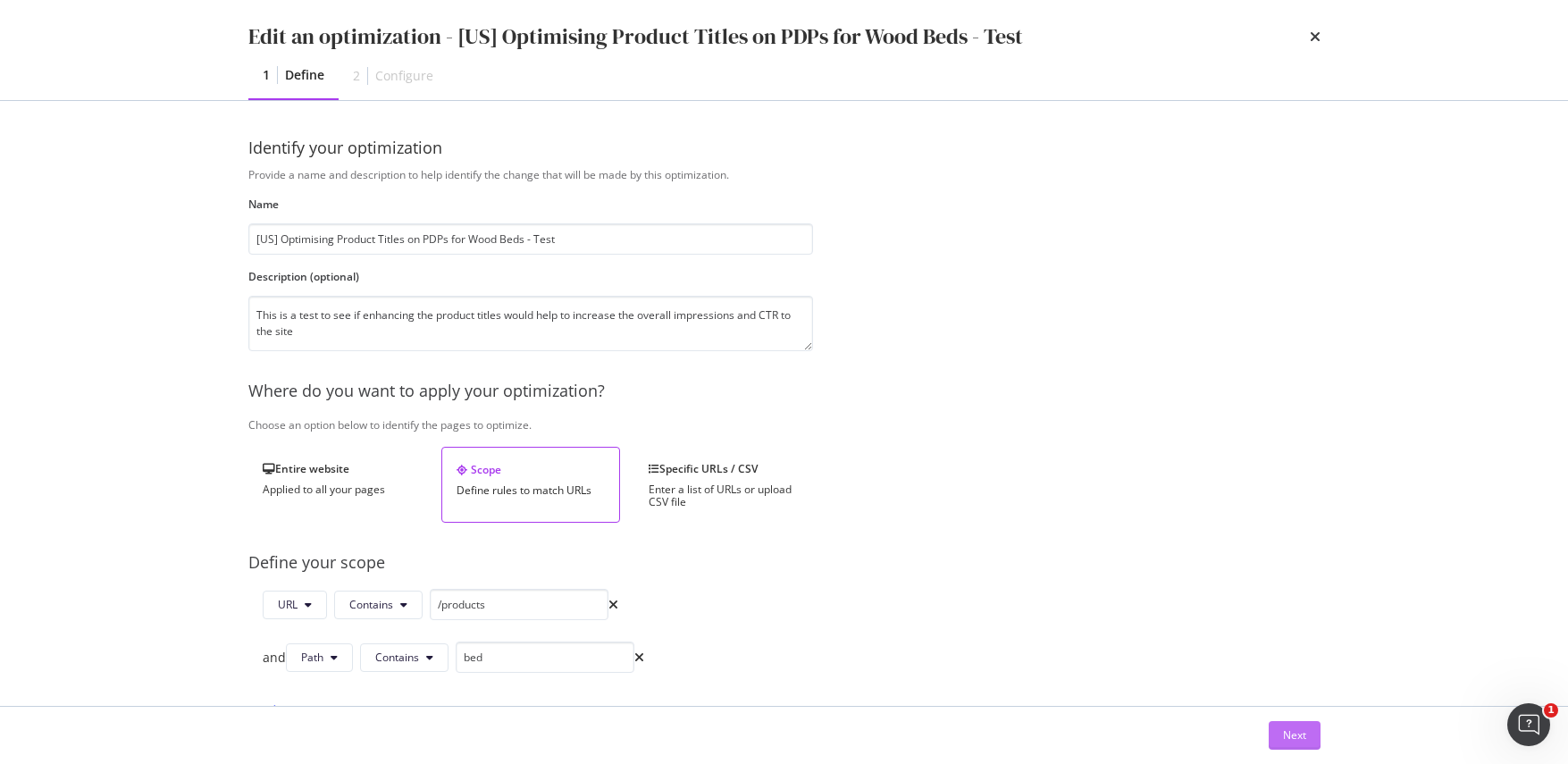
click at [1292, 724] on div "Next" at bounding box center [1294, 735] width 23 height 27
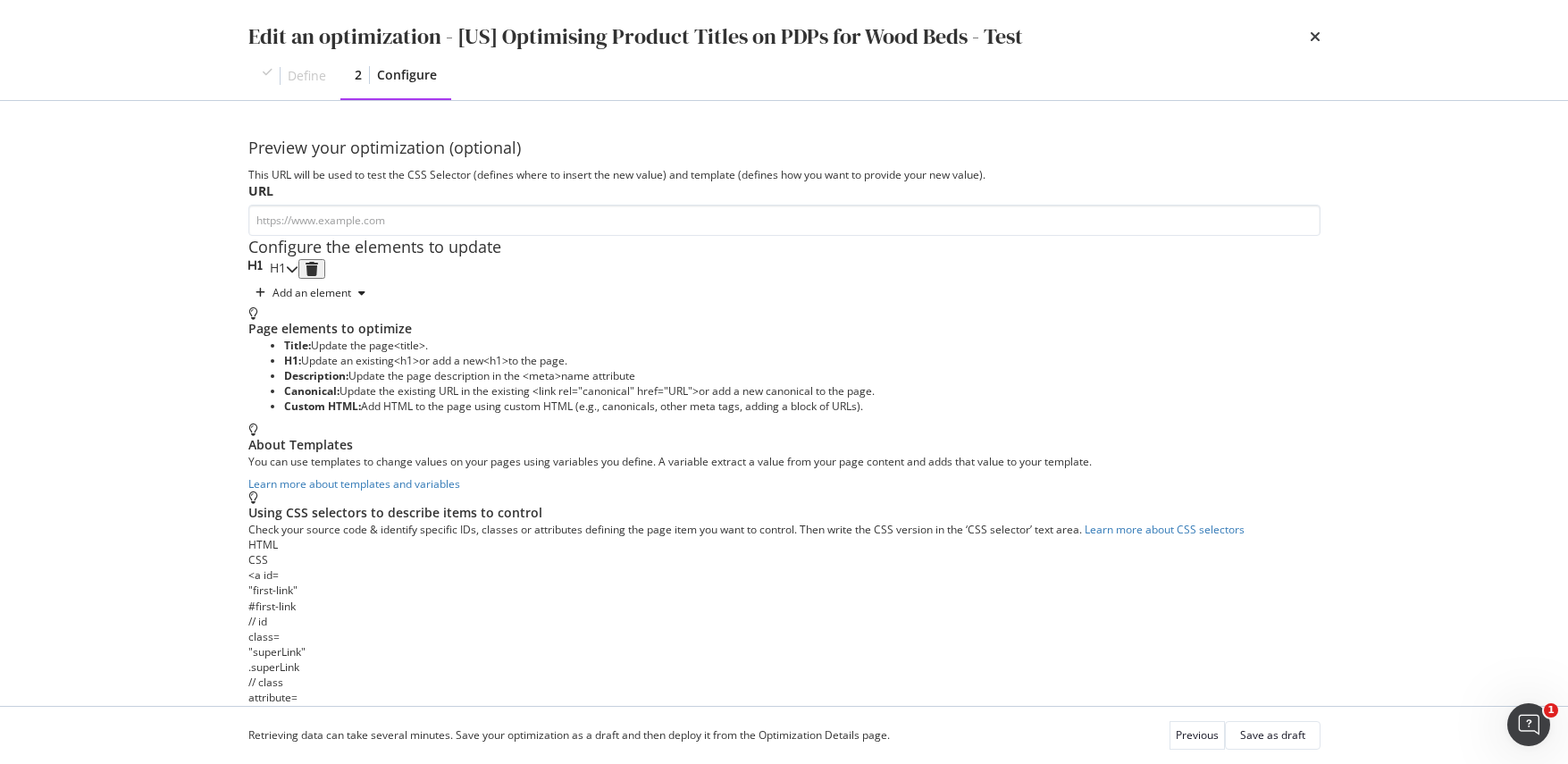
click at [299, 275] on icon "modal" at bounding box center [292, 268] width 13 height 13
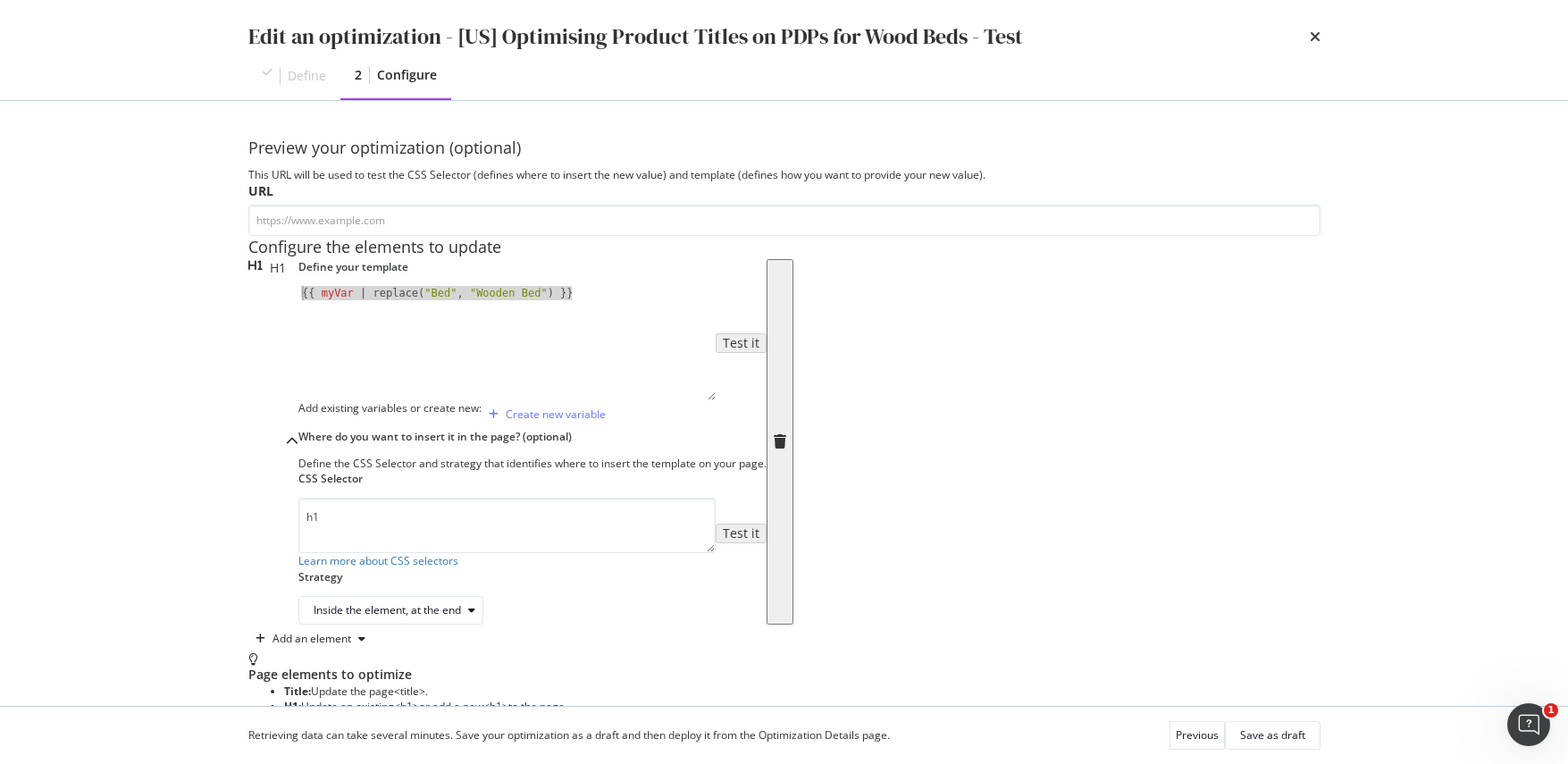
drag, startPoint x: 559, startPoint y: 424, endPoint x: 208, endPoint y: 421, distance: 351.0
click at [208, 421] on div "Edit an optimization - [US] Optimising Product Titles on PDPs for Wood Beds - T…" at bounding box center [784, 382] width 1568 height 764
click at [548, 401] on div "{{ myVar | replace ( "Bed" , "Wooden Bed" ) }}" at bounding box center [507, 343] width 417 height 115
click at [528, 420] on div "{{ myVar | replace ( "Bed" , "Wooden Bed" ) }}" at bounding box center [507, 356] width 417 height 142
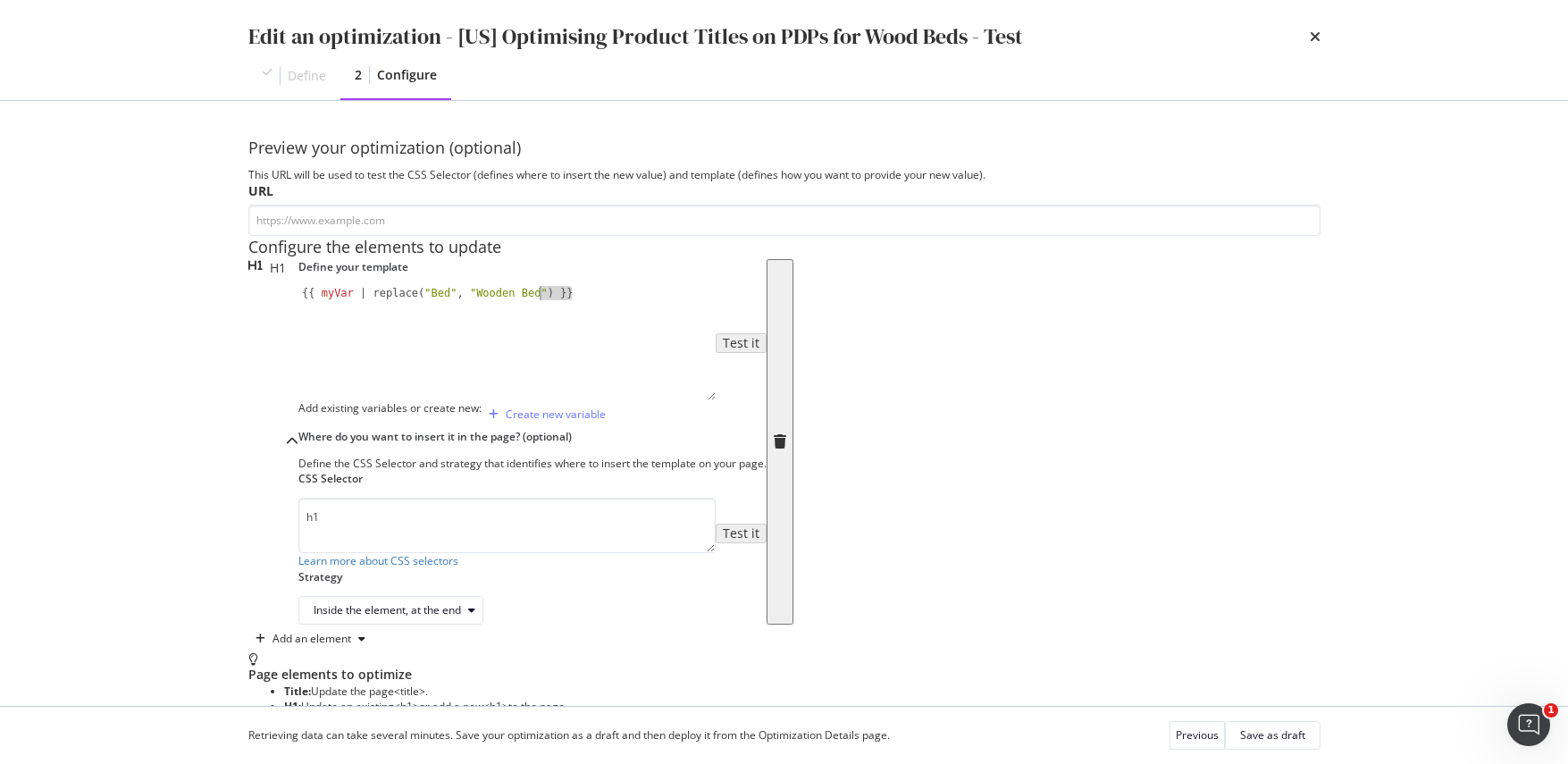
click at [528, 420] on div "{{ myVar | replace ( "Bed" , "Wooden Bed" ) }}" at bounding box center [507, 356] width 417 height 142
type textarea "HHH"
click at [1258, 737] on div "Save as draft" at bounding box center [1272, 734] width 65 height 15
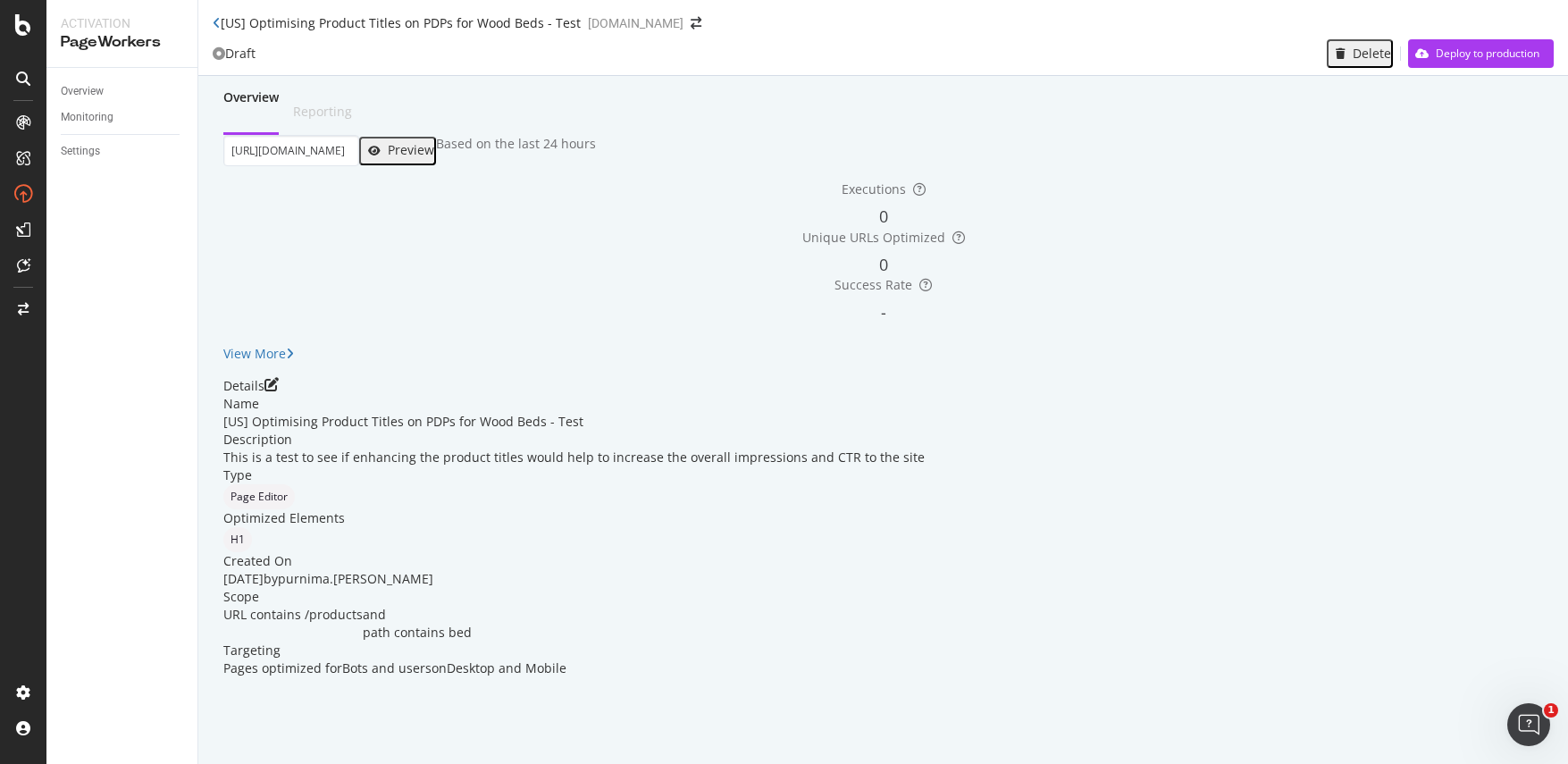
click at [434, 157] on div "Preview" at bounding box center [411, 149] width 46 height 14
click at [279, 392] on icon "pen-to-square" at bounding box center [271, 384] width 14 height 14
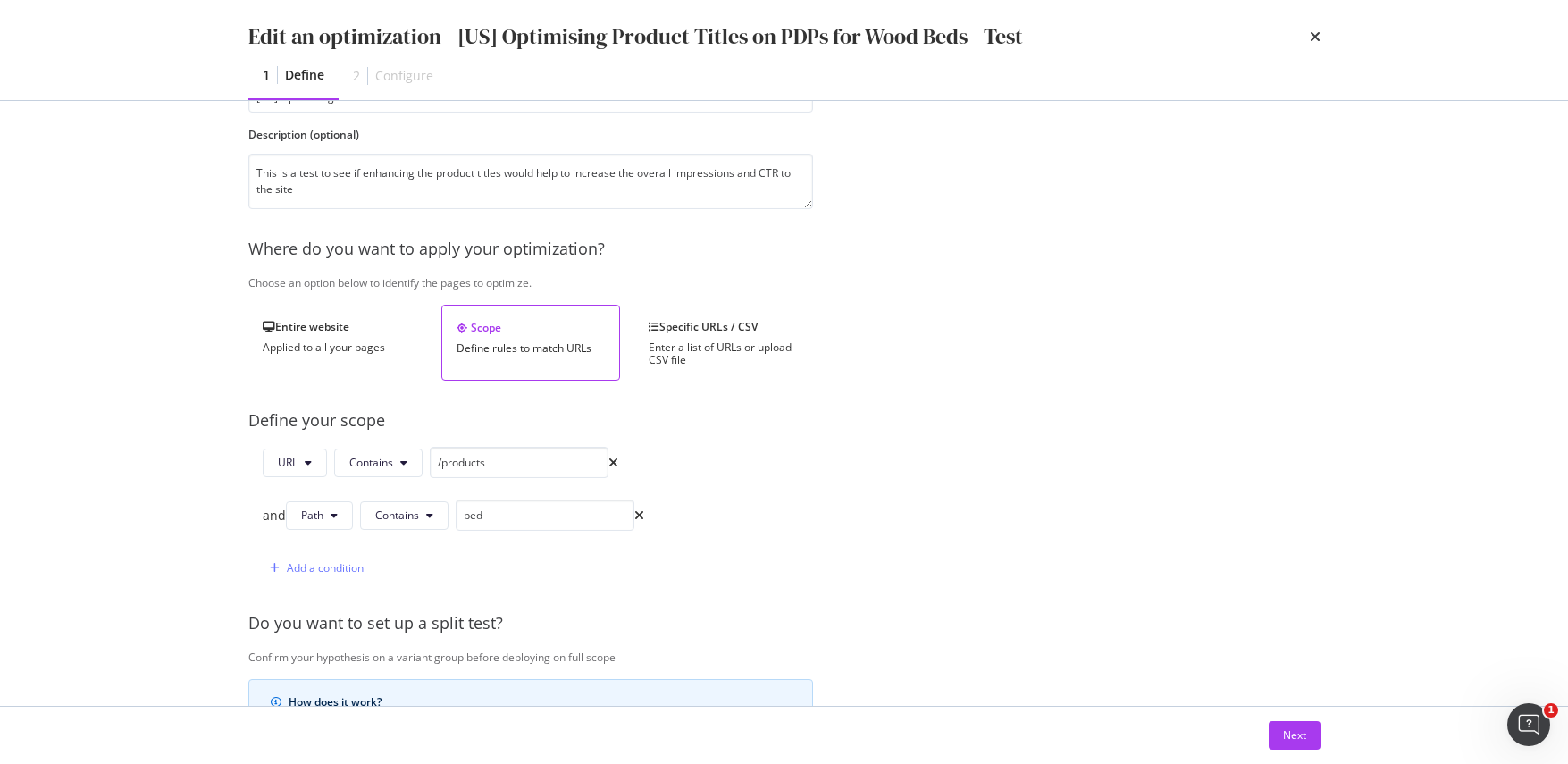
scroll to position [117, 0]
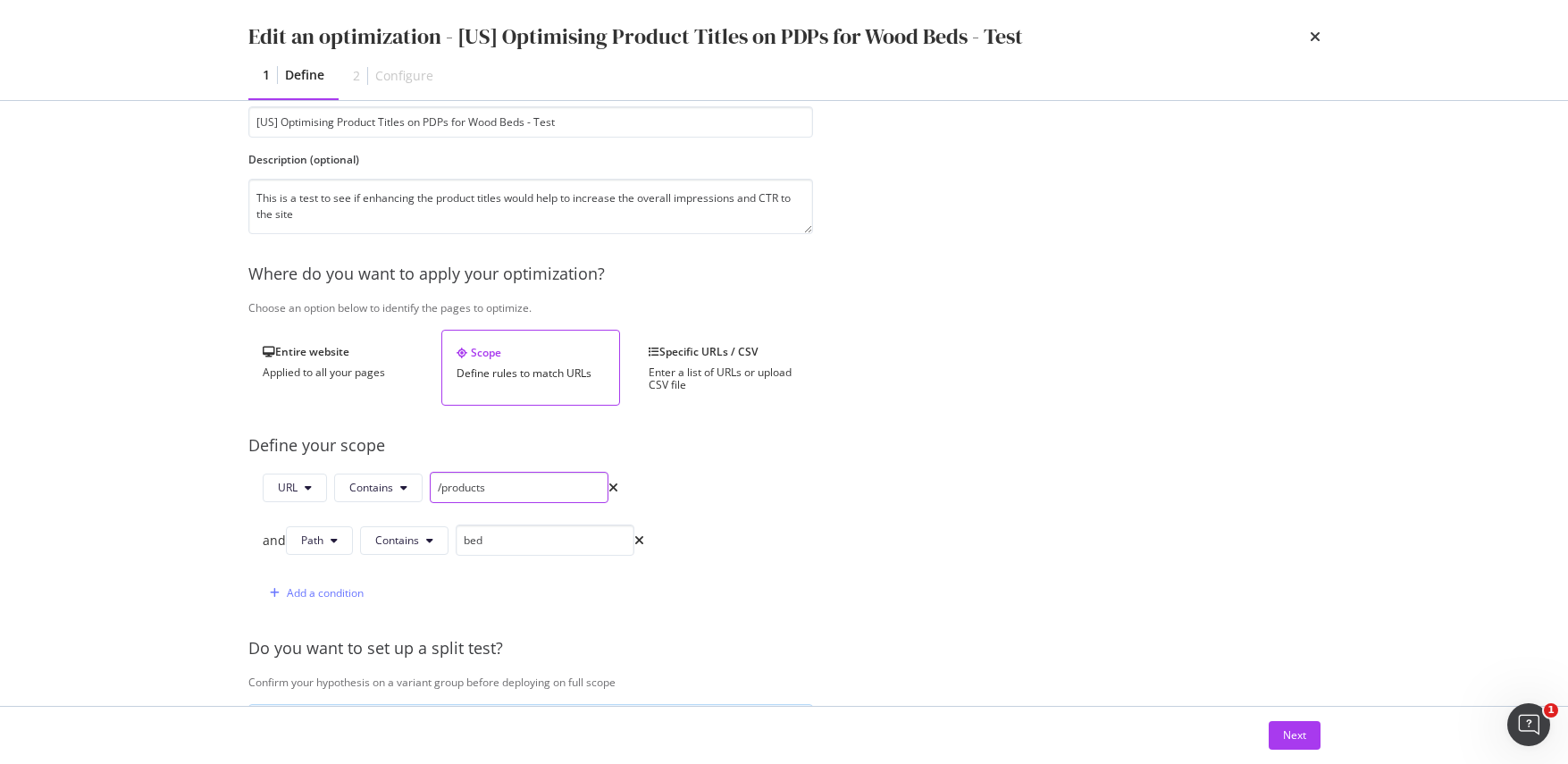
drag, startPoint x: 502, startPoint y: 493, endPoint x: 428, endPoint y: 488, distance: 74.2
click at [429, 488] on input "/products" at bounding box center [518, 488] width 179 height 32
paste input "us/products/"
click at [335, 536] on icon "modal" at bounding box center [333, 540] width 7 height 11
click at [526, 599] on div "Add a condition" at bounding box center [453, 593] width 382 height 32
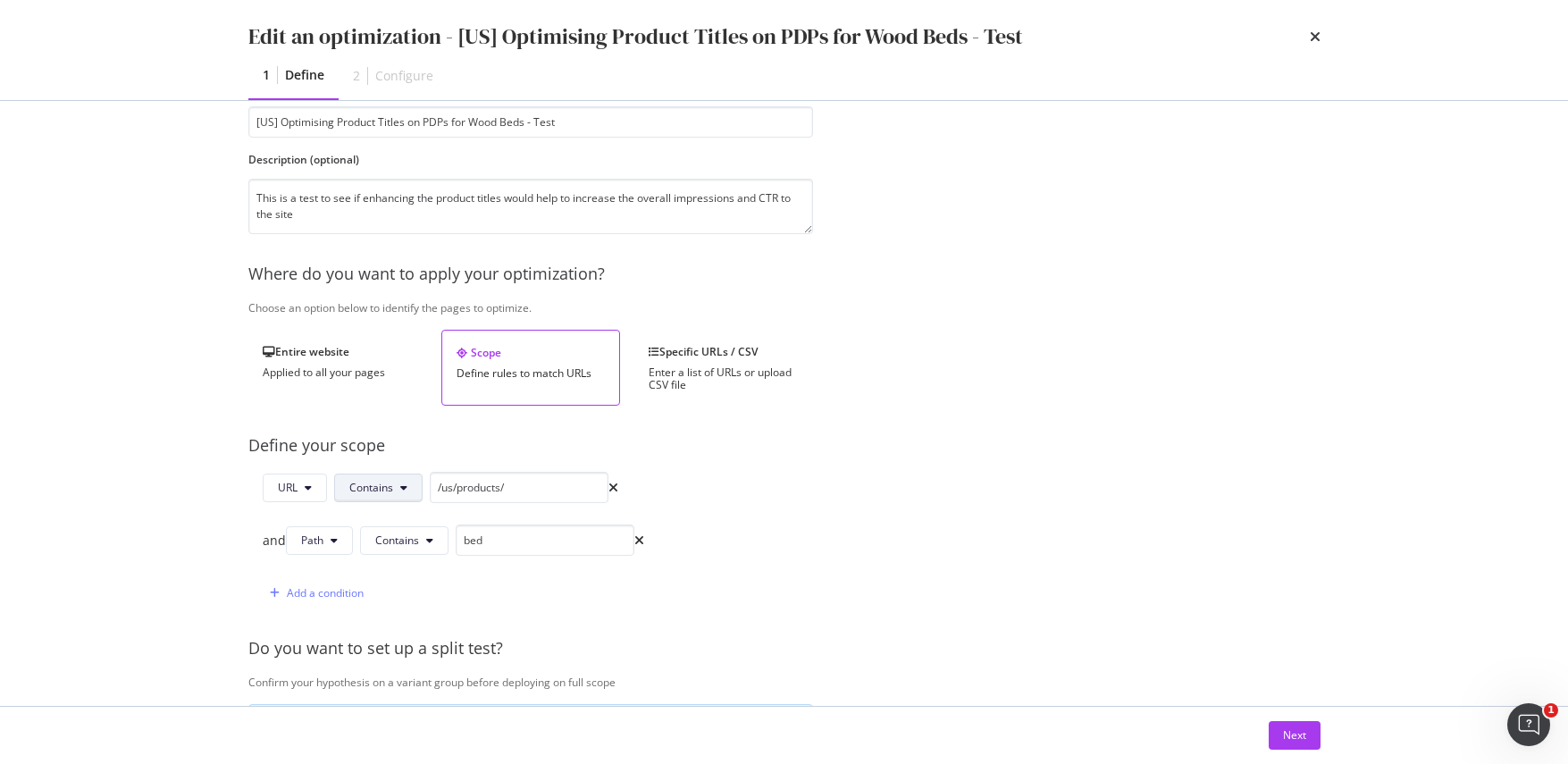
click at [397, 490] on button "Contains" at bounding box center [378, 488] width 88 height 29
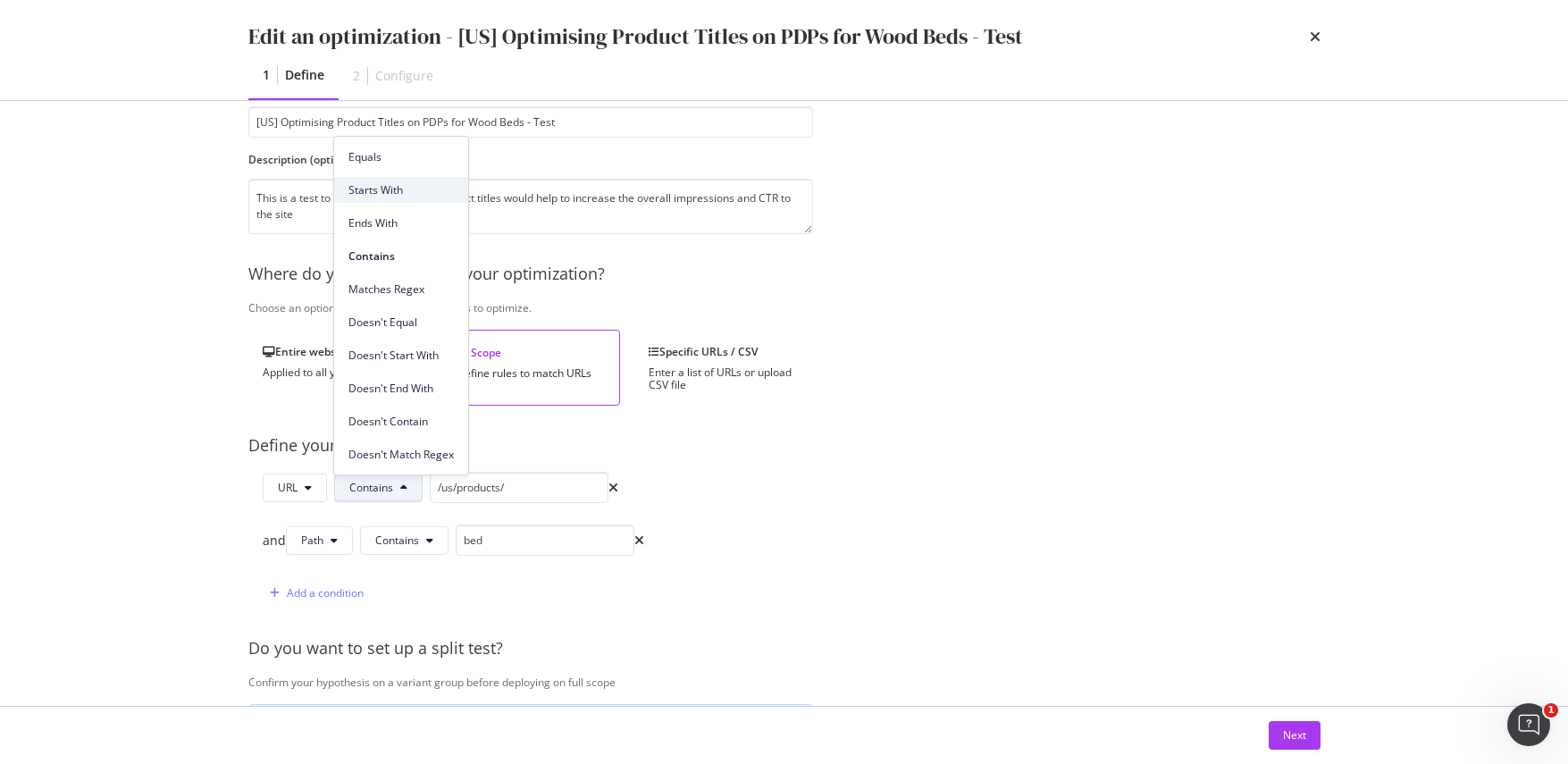
click at [387, 188] on span "Starts With" at bounding box center [401, 190] width 106 height 16
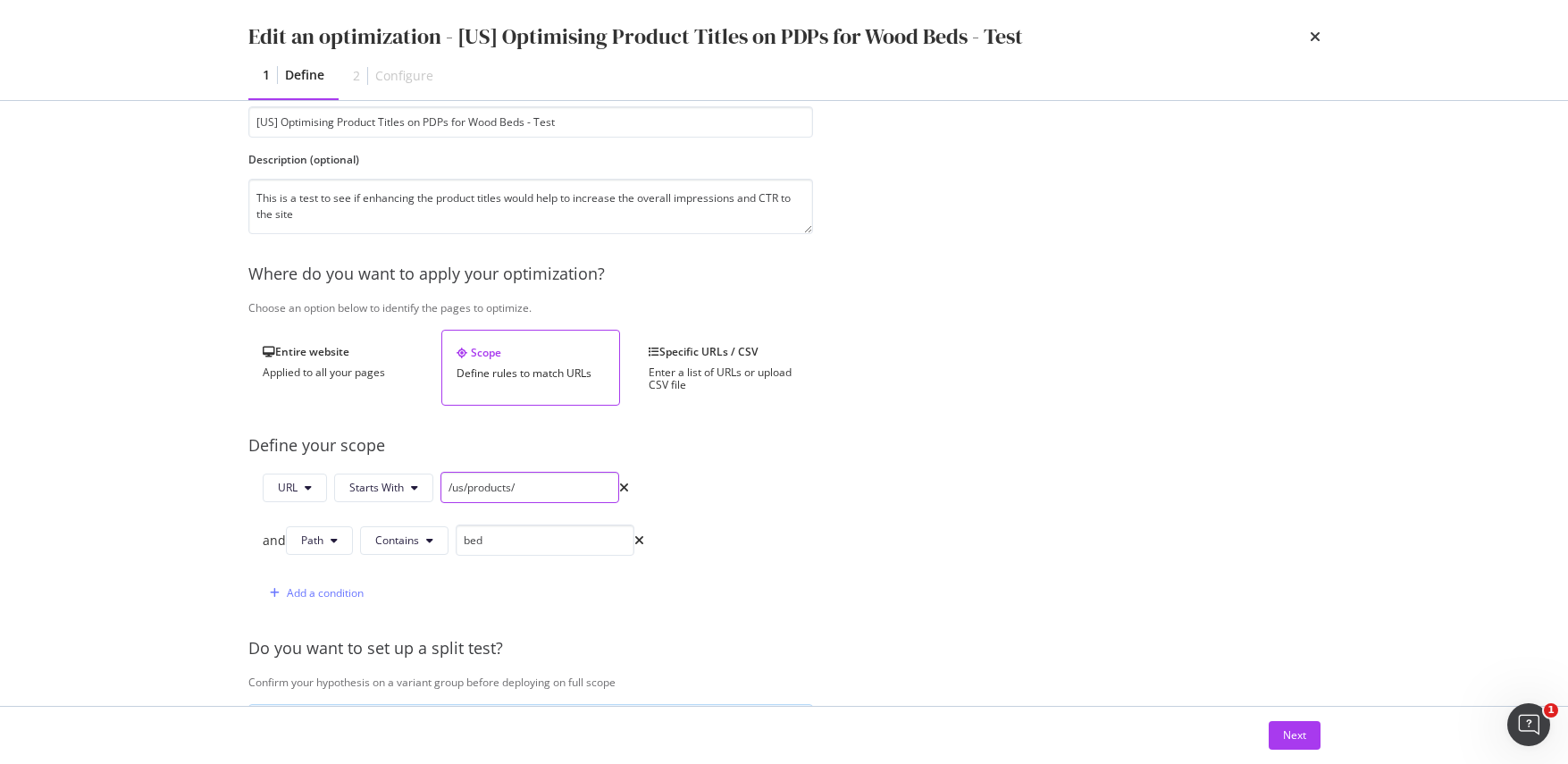
click at [493, 485] on input "/us/products/" at bounding box center [529, 488] width 179 height 32
drag, startPoint x: 537, startPoint y: 491, endPoint x: 391, endPoint y: 489, distance: 146.0
click at [391, 489] on div "URL Starts With /us/products/" at bounding box center [445, 488] width 366 height 32
paste input "https://www.castlery.com"
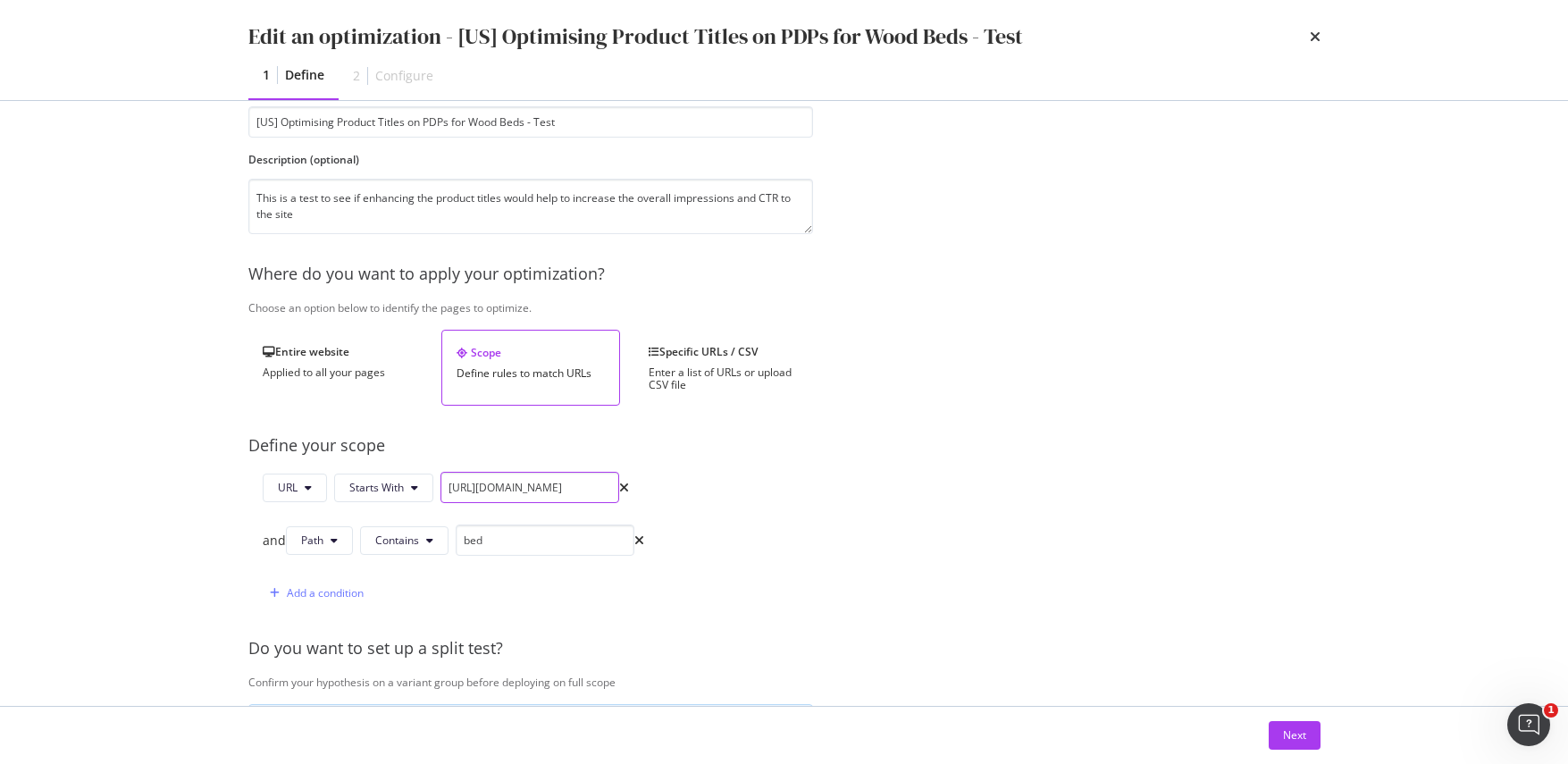
type input "[URL][DOMAIN_NAME]"
click at [708, 509] on div "URL Starts With https://www.castlery.com/us/products/ and Path Contains bed Add…" at bounding box center [530, 540] width 565 height 137
click at [1289, 739] on div "Next" at bounding box center [1294, 734] width 23 height 15
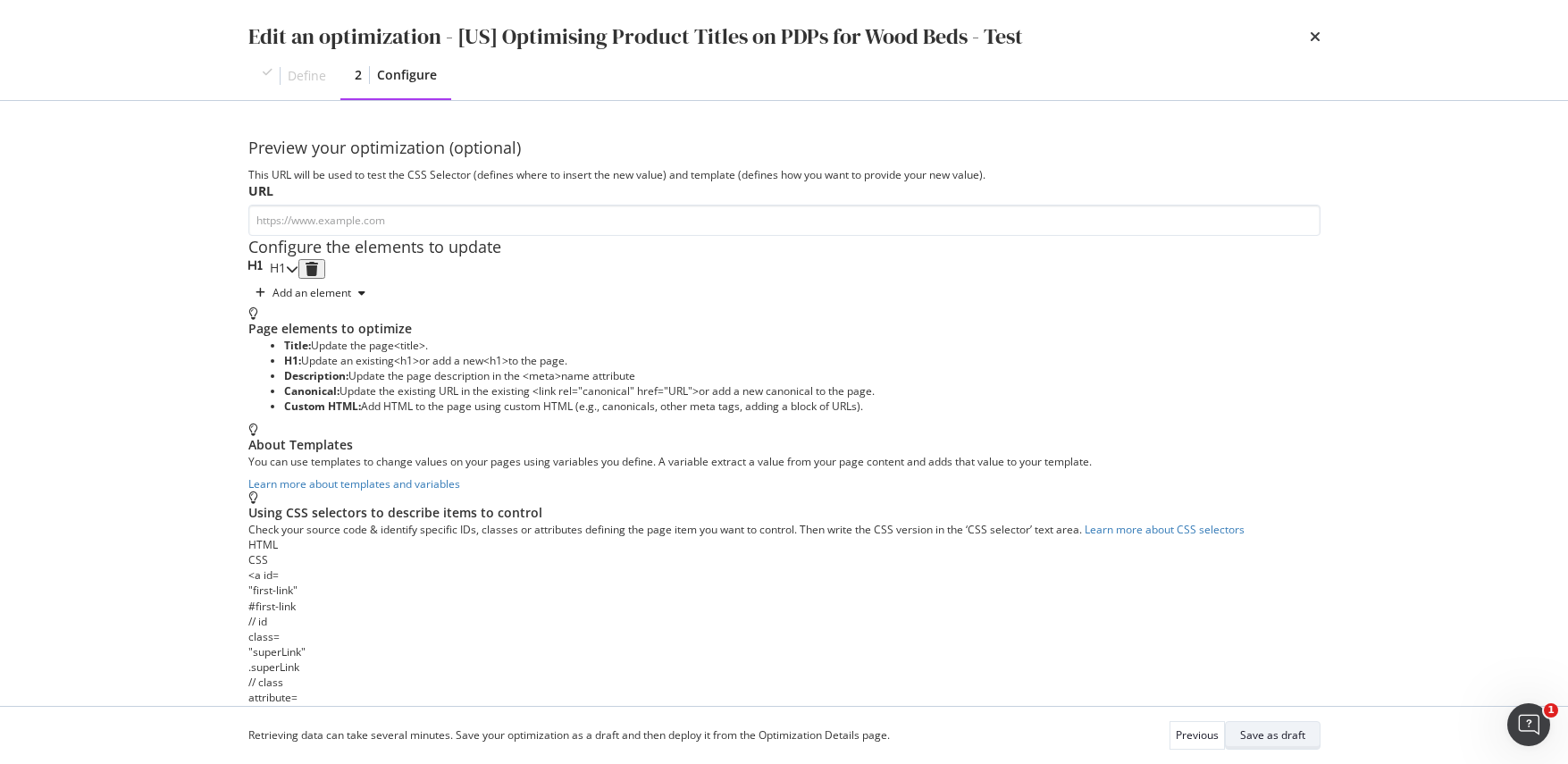
drag, startPoint x: 1261, startPoint y: 731, endPoint x: 1241, endPoint y: 722, distance: 21.9
click at [1261, 731] on div "Save as draft" at bounding box center [1272, 734] width 65 height 15
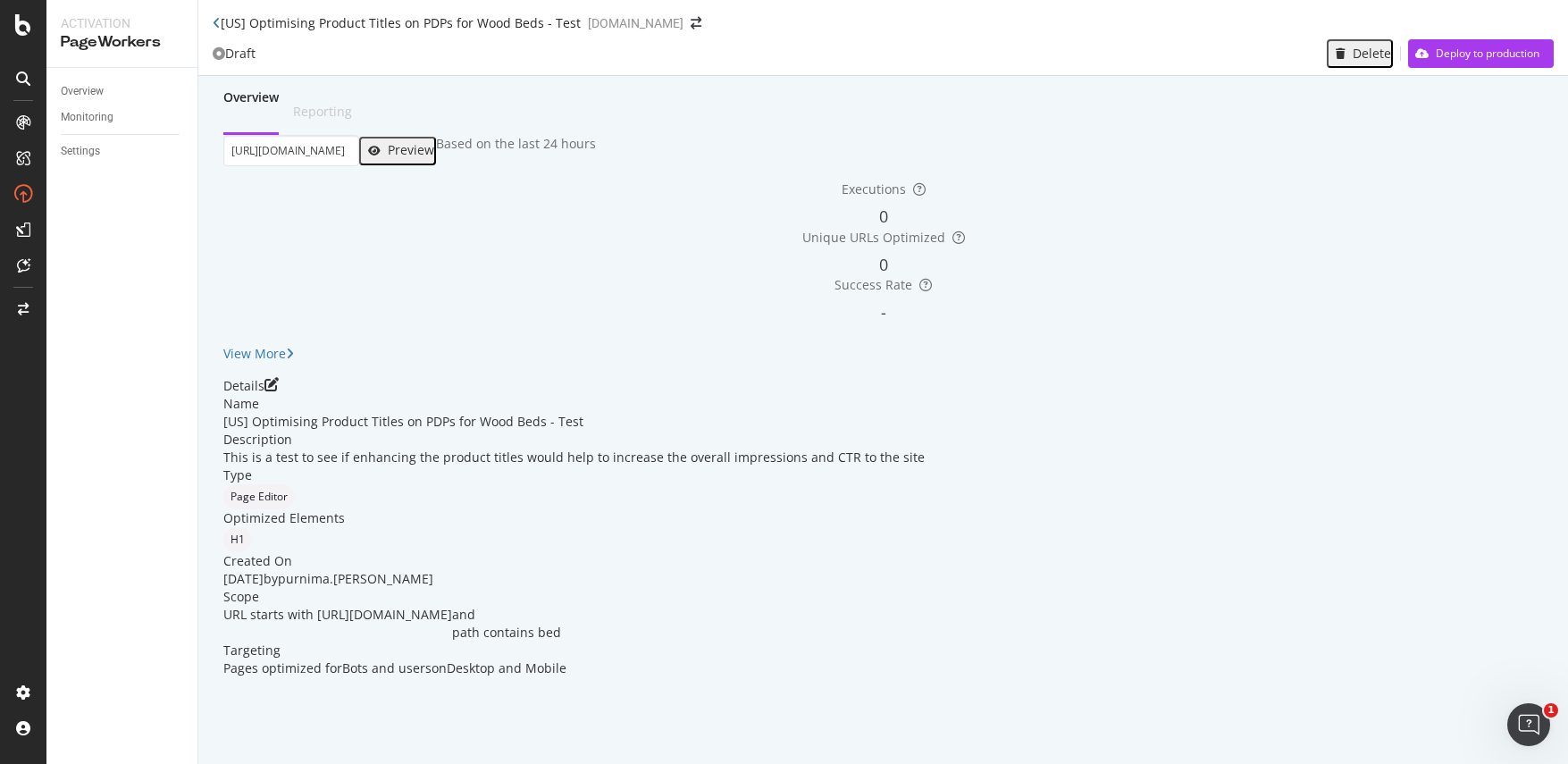
click at [434, 157] on div "Preview" at bounding box center [411, 149] width 46 height 14
click at [279, 392] on icon "pen-to-square" at bounding box center [271, 384] width 14 height 14
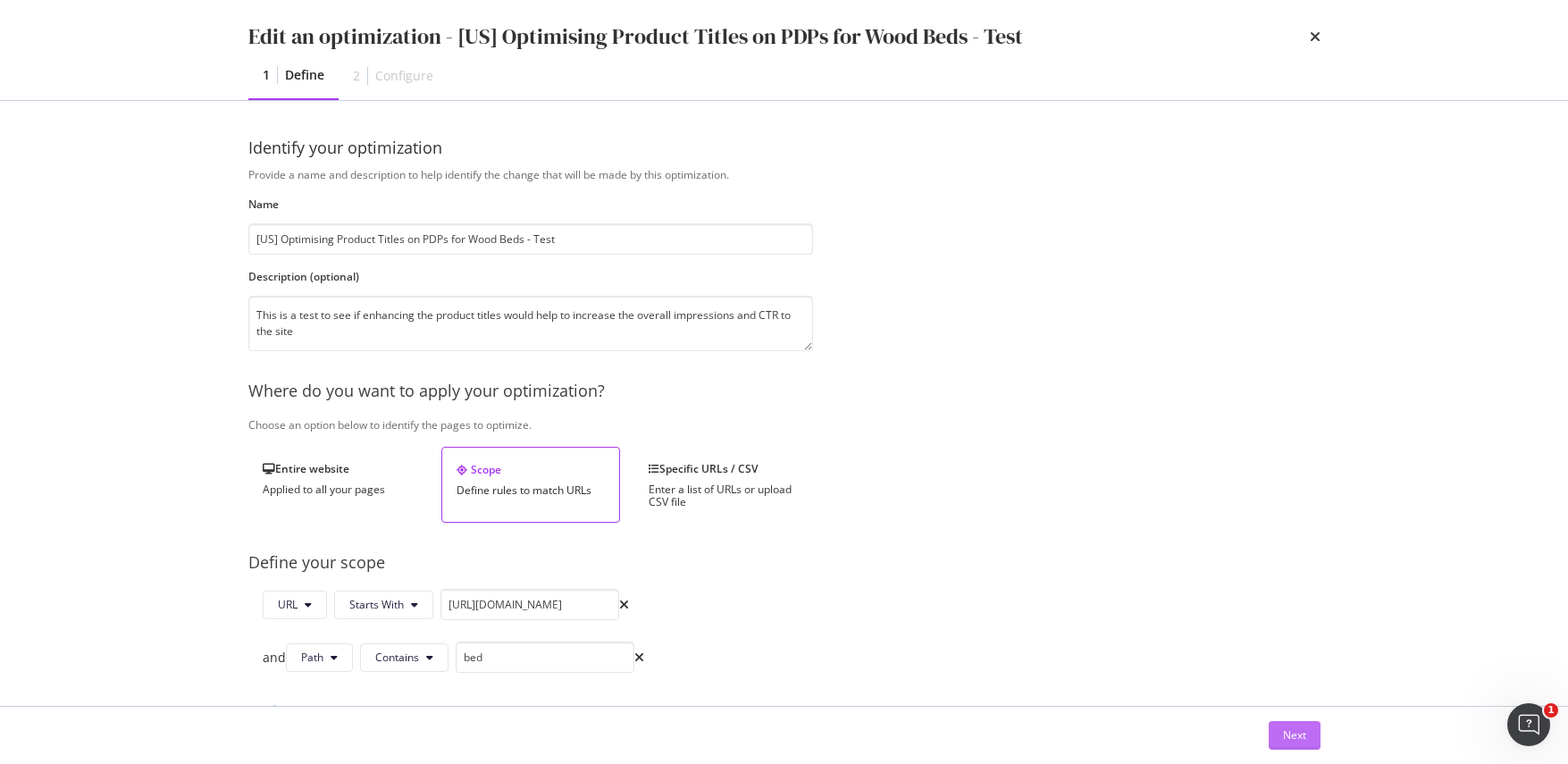
click at [1277, 734] on button "Next" at bounding box center [1294, 735] width 51 height 29
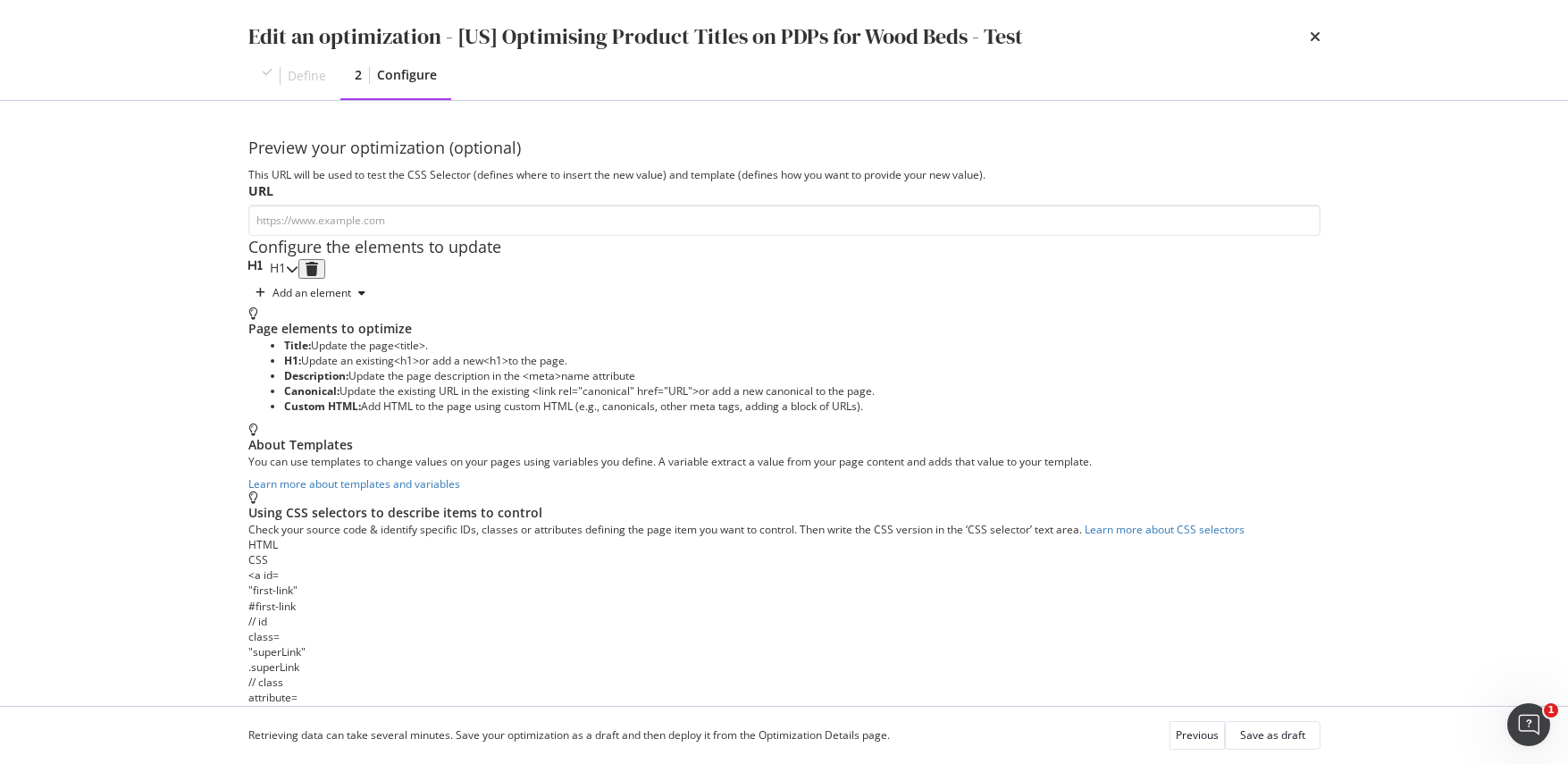
click at [299, 275] on icon "modal" at bounding box center [292, 268] width 13 height 13
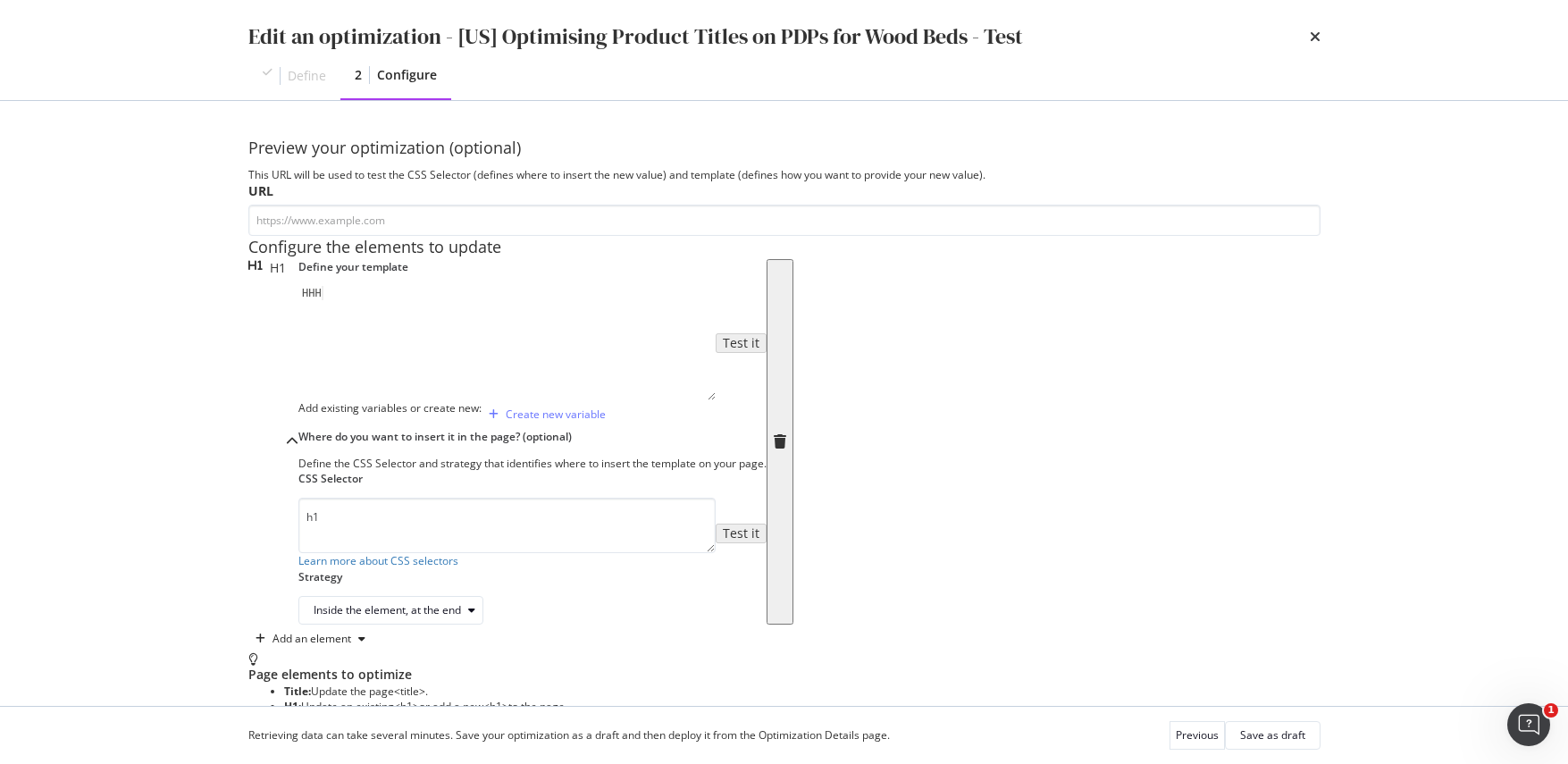
scroll to position [143, 0]
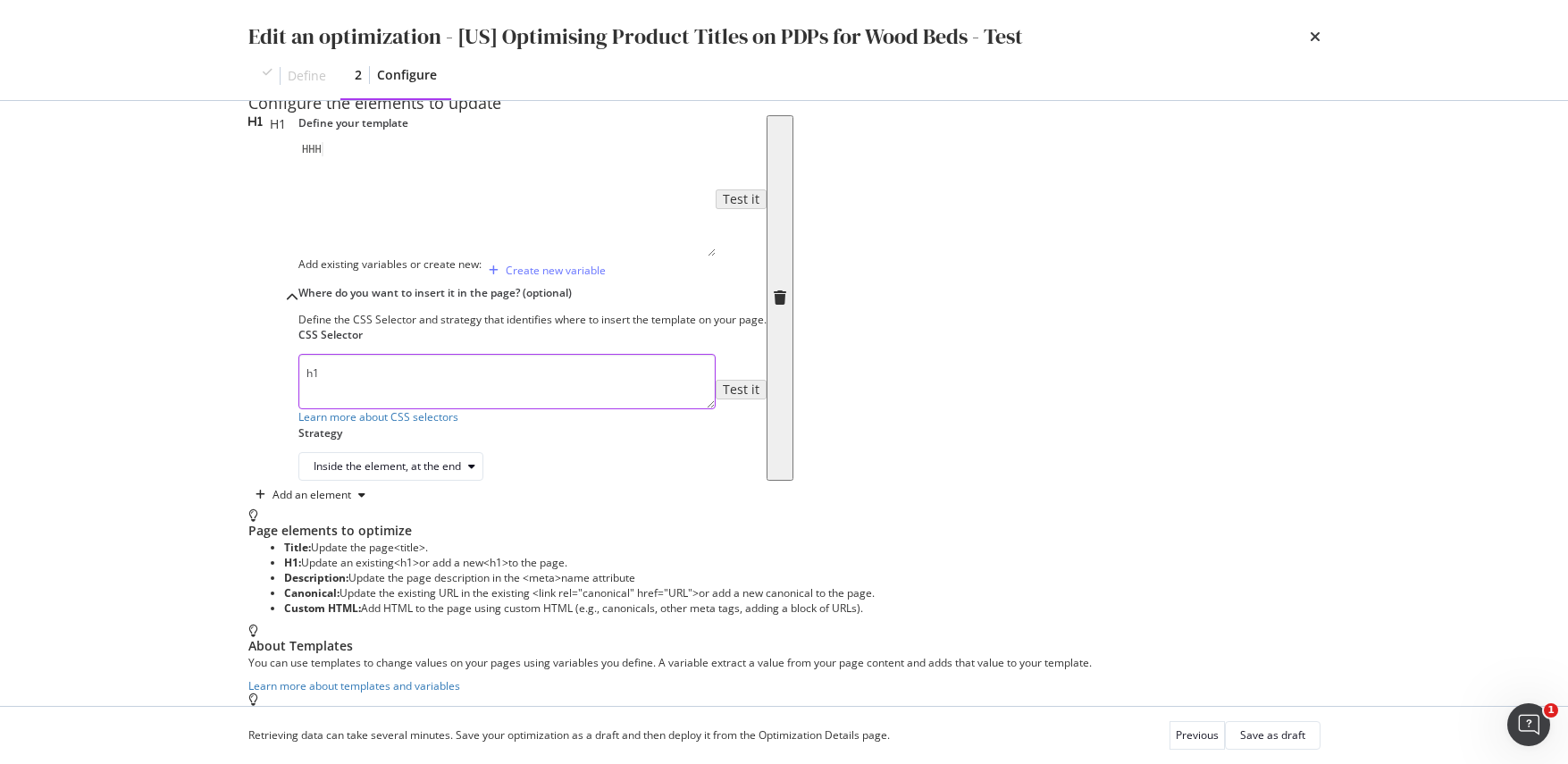
drag, startPoint x: 315, startPoint y: 580, endPoint x: 230, endPoint y: 554, distance: 88.9
click at [231, 558] on div "Preview your optimization (optional) This URL will be used to test the CSS Sele…" at bounding box center [784, 403] width 1144 height 605
click at [540, 328] on div "Define the CSS Selector and strategy that identifies where to insert the templa…" at bounding box center [532, 319] width 468 height 15
click at [299, 279] on div "HHH" at bounding box center [507, 213] width 417 height 142
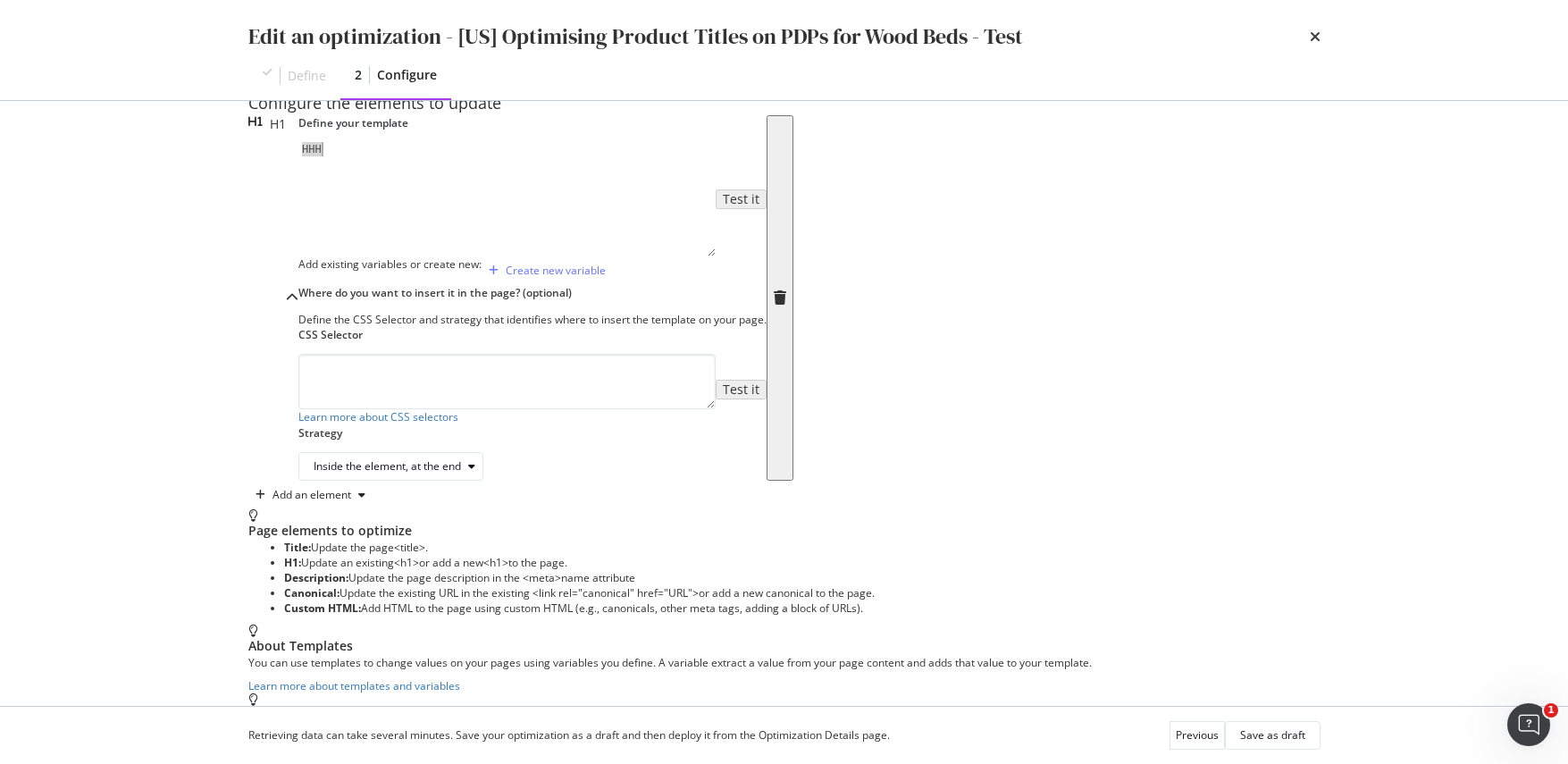
click at [299, 278] on div "HHH" at bounding box center [507, 213] width 417 height 142
type textarea "H"
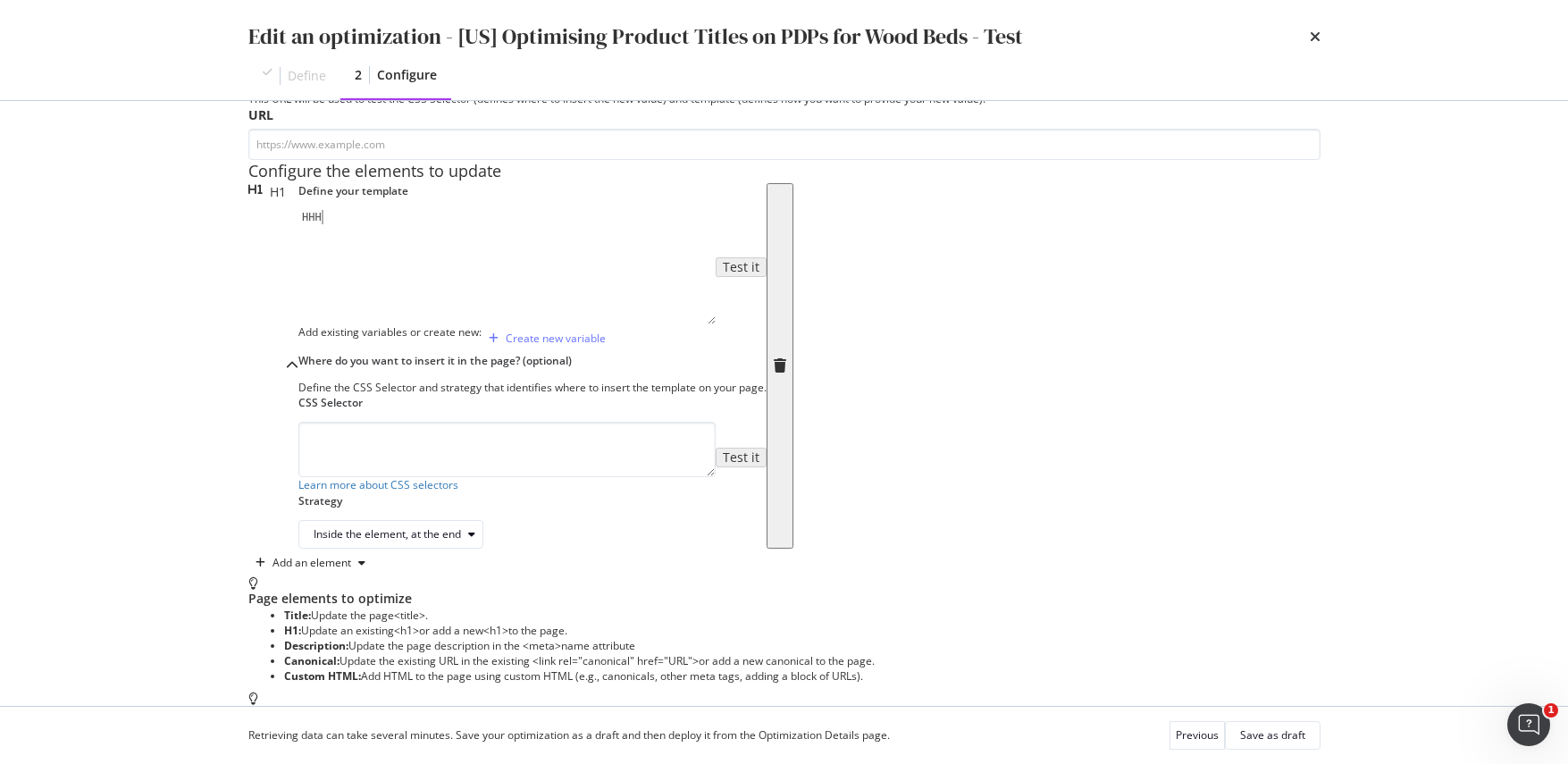
scroll to position [0, 0]
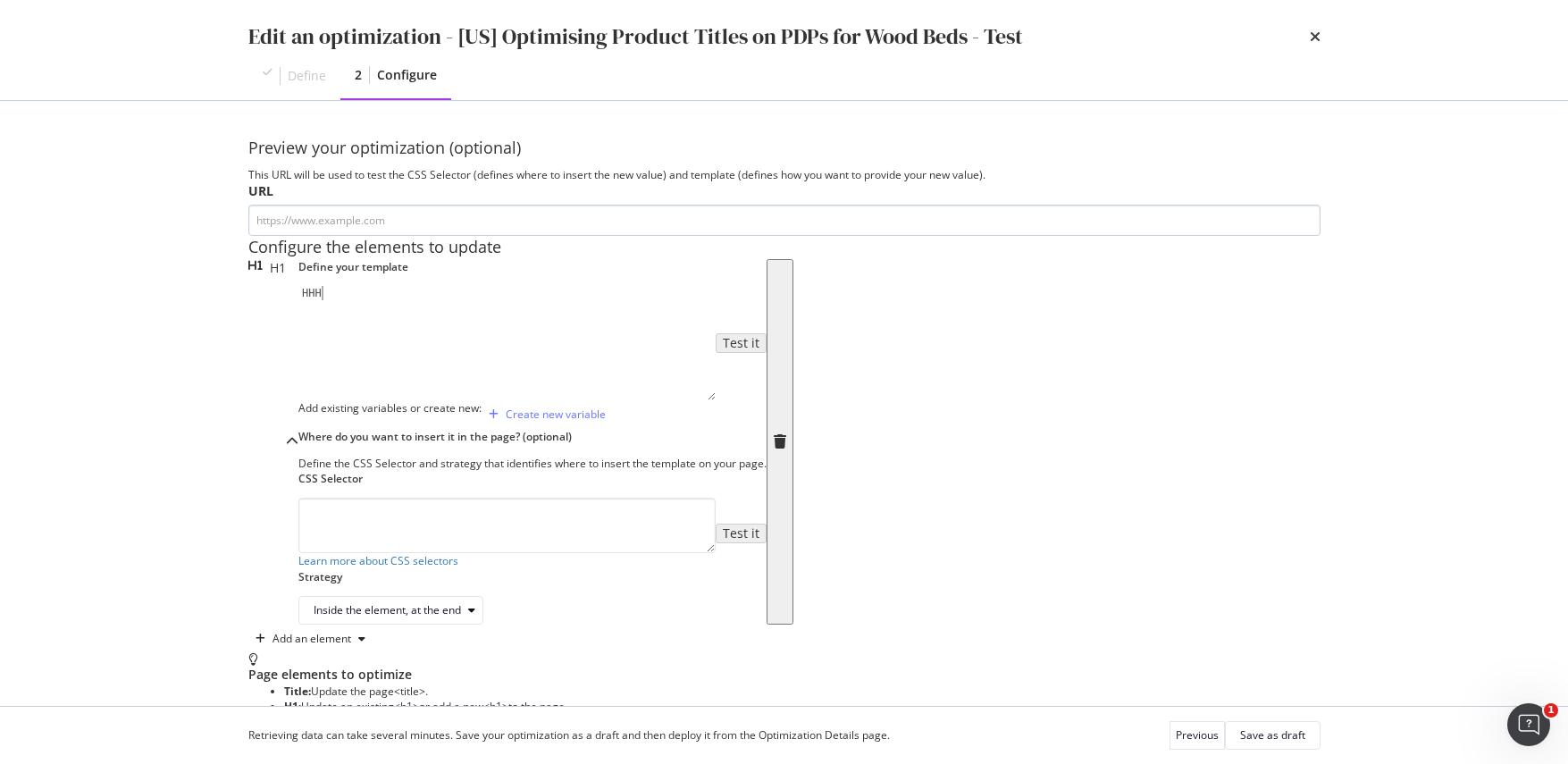
type textarea "HHH"
click at [391, 236] on input "modal" at bounding box center [784, 221] width 1072 height 32
paste input "[URL][DOMAIN_NAME]"
click at [515, 223] on input "[URL][DOMAIN_NAME]" at bounding box center [784, 221] width 1072 height 32
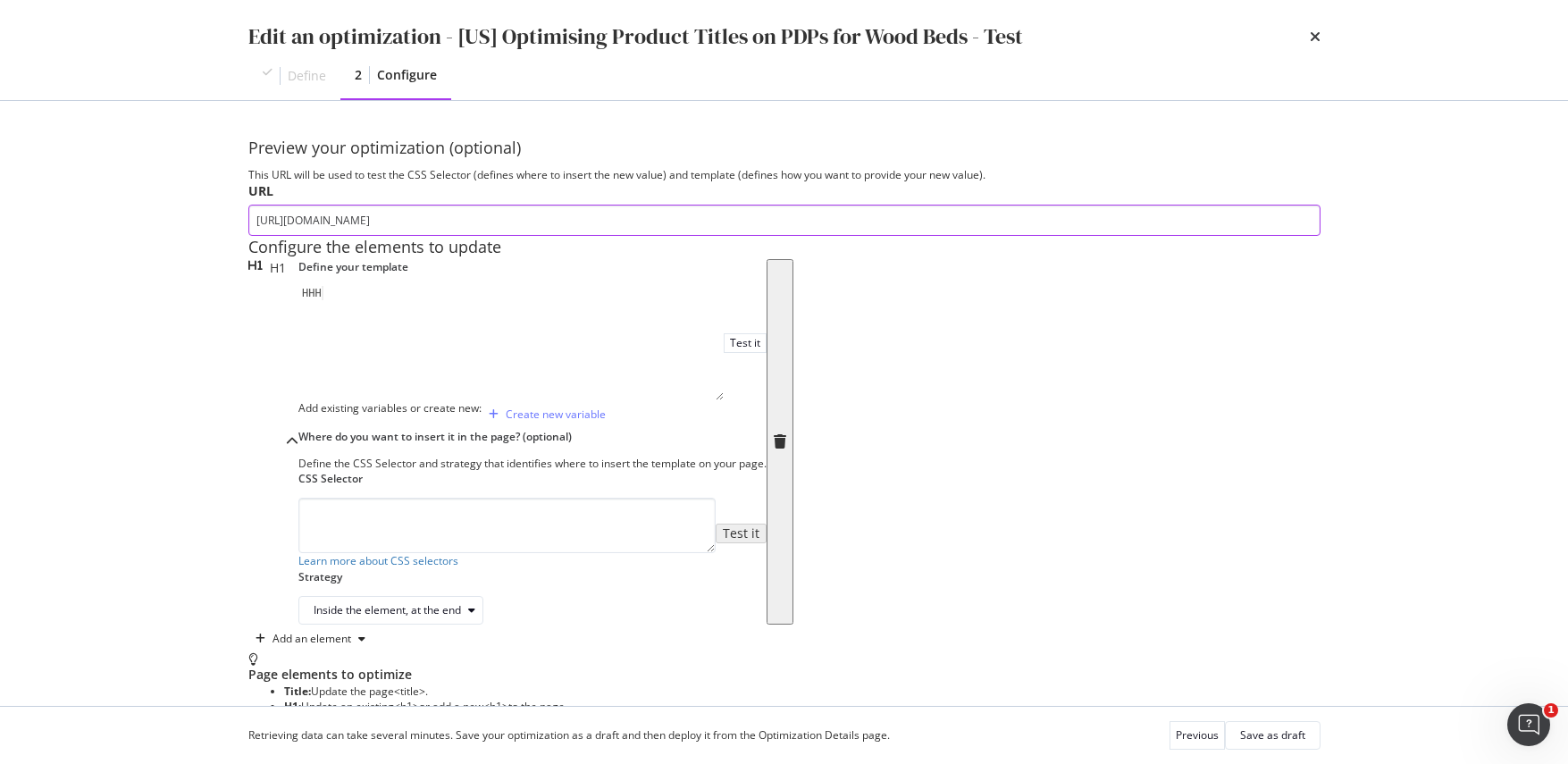
click at [515, 223] on input "[URL][DOMAIN_NAME]" at bounding box center [784, 221] width 1072 height 32
paste input "seb-bed"
type input "https://www.castlery.com/us/products/seb-bed"
click at [650, 259] on div "Configure the elements to update" at bounding box center [784, 246] width 1072 height 23
click at [730, 350] on div "Test it" at bounding box center [745, 342] width 31 height 15
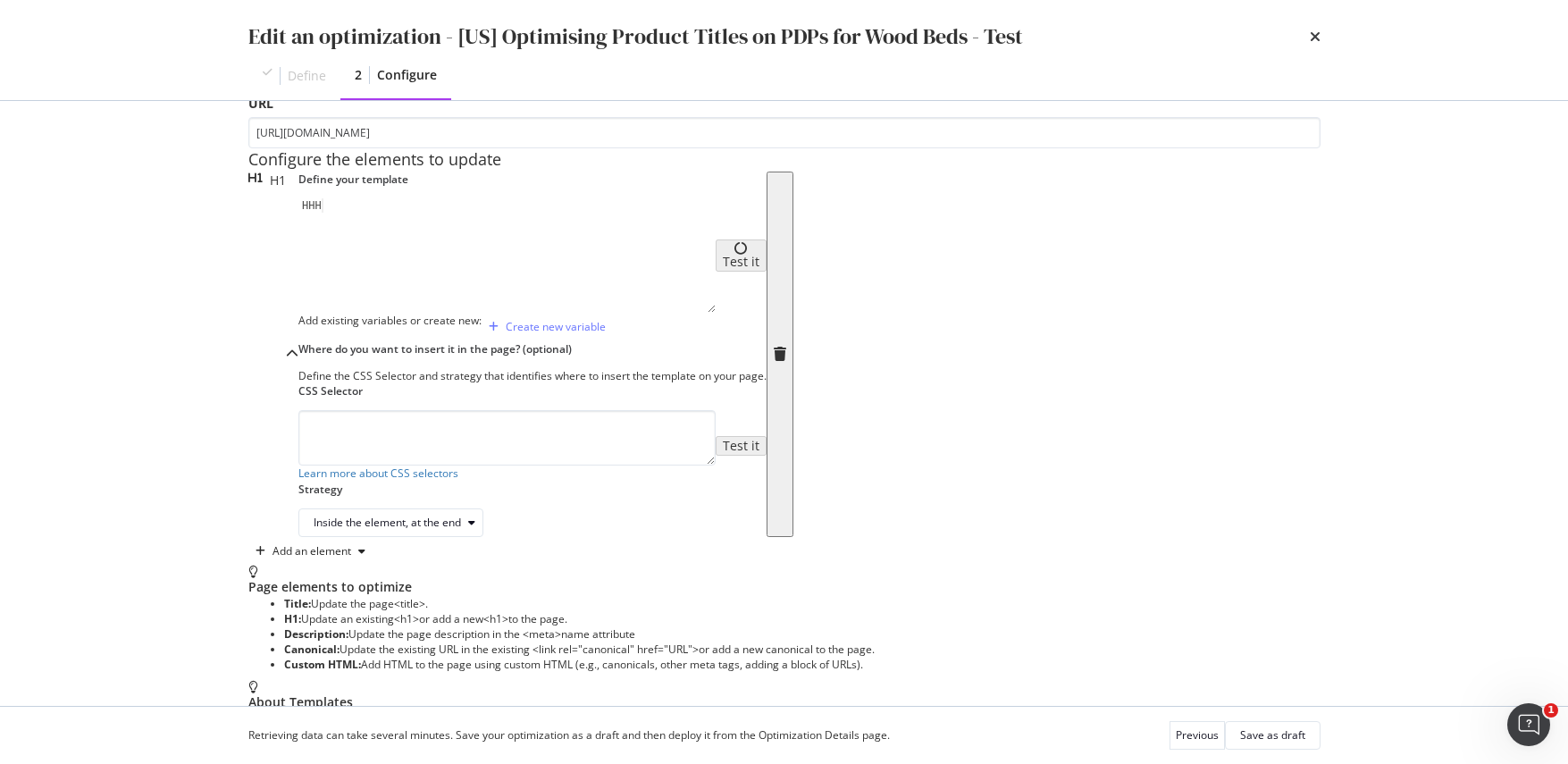
scroll to position [91, 0]
click at [1268, 737] on div "Save as draft" at bounding box center [1272, 734] width 65 height 15
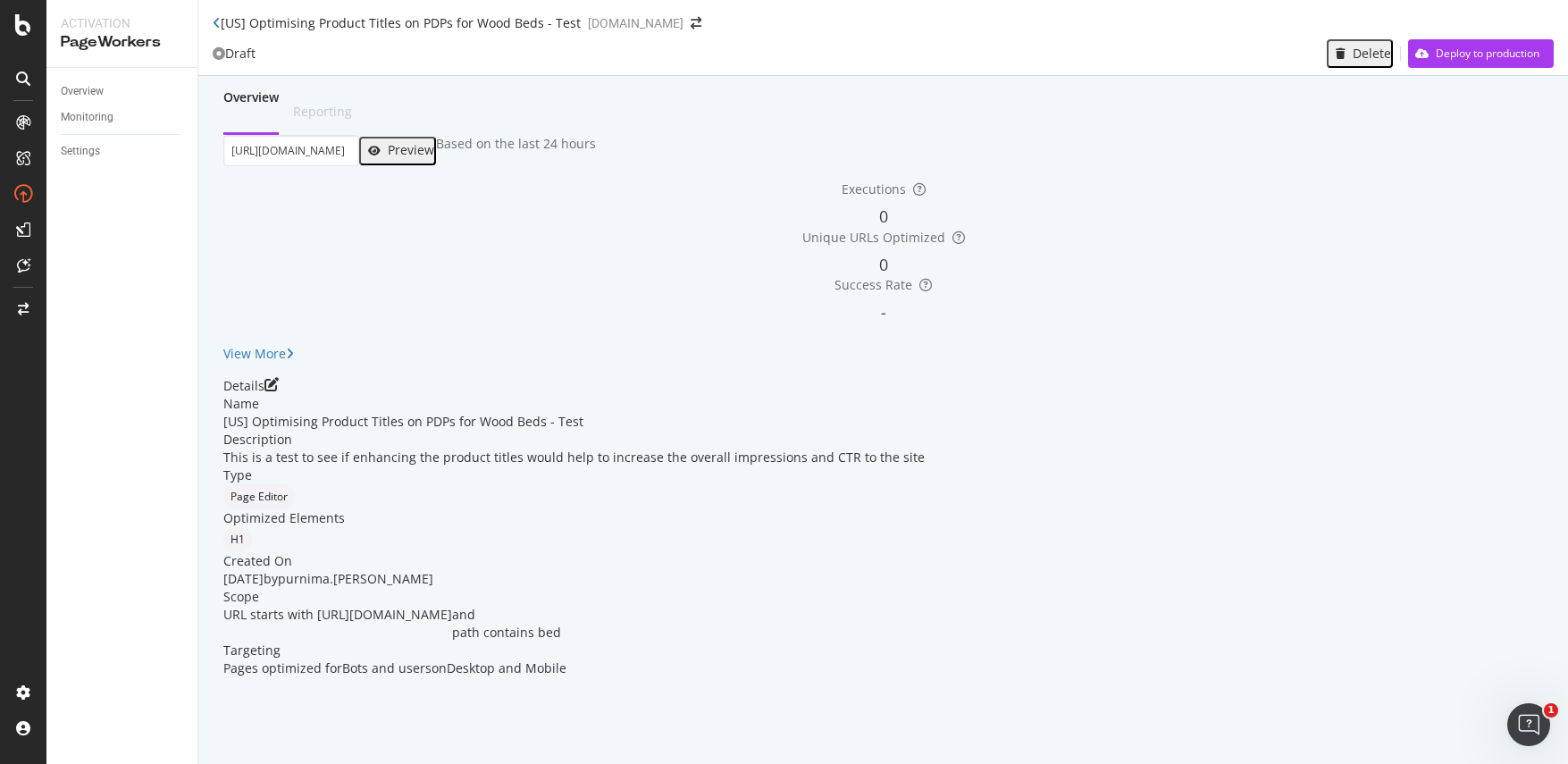
click at [434, 157] on div "Preview" at bounding box center [411, 149] width 46 height 14
click at [279, 392] on icon "pen-to-square" at bounding box center [271, 384] width 14 height 14
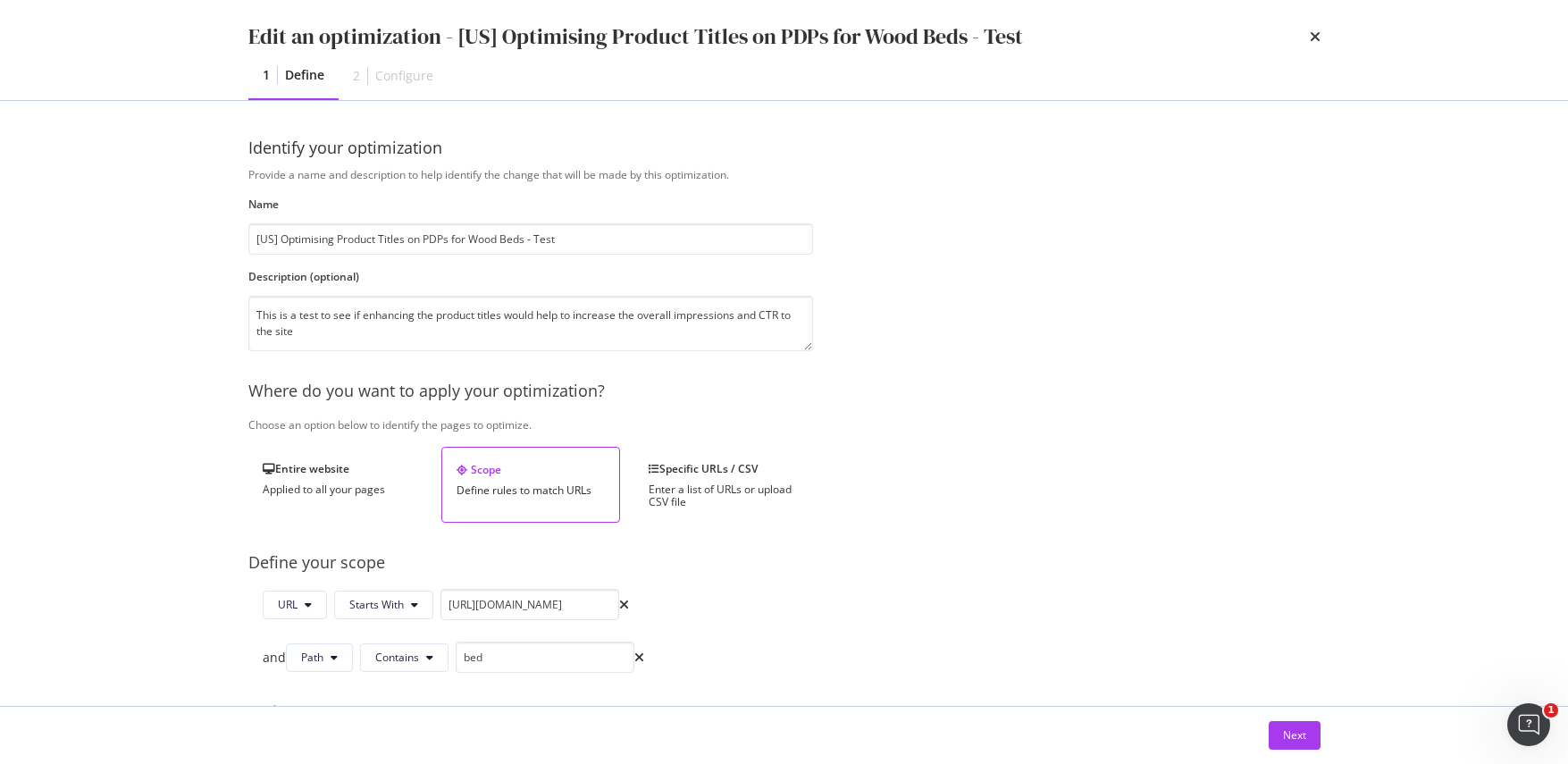
click at [1498, 431] on div "Edit an optimization - [US] Optimising Product Titles on PDPs for Wood Beds - T…" at bounding box center [784, 382] width 1568 height 764
click at [1278, 732] on button "Next" at bounding box center [1294, 735] width 51 height 29
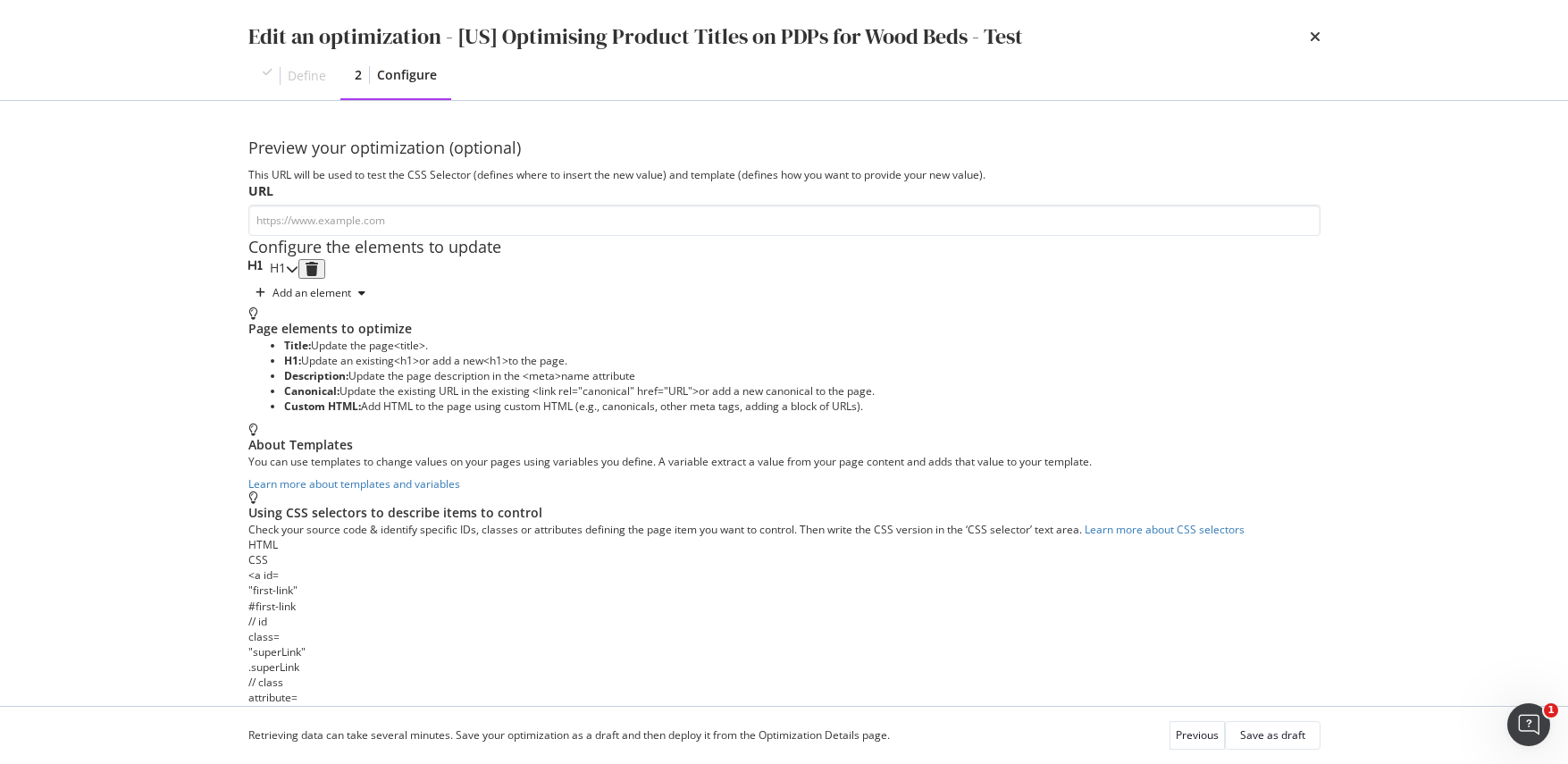
click at [299, 279] on div "modal" at bounding box center [292, 269] width 13 height 20
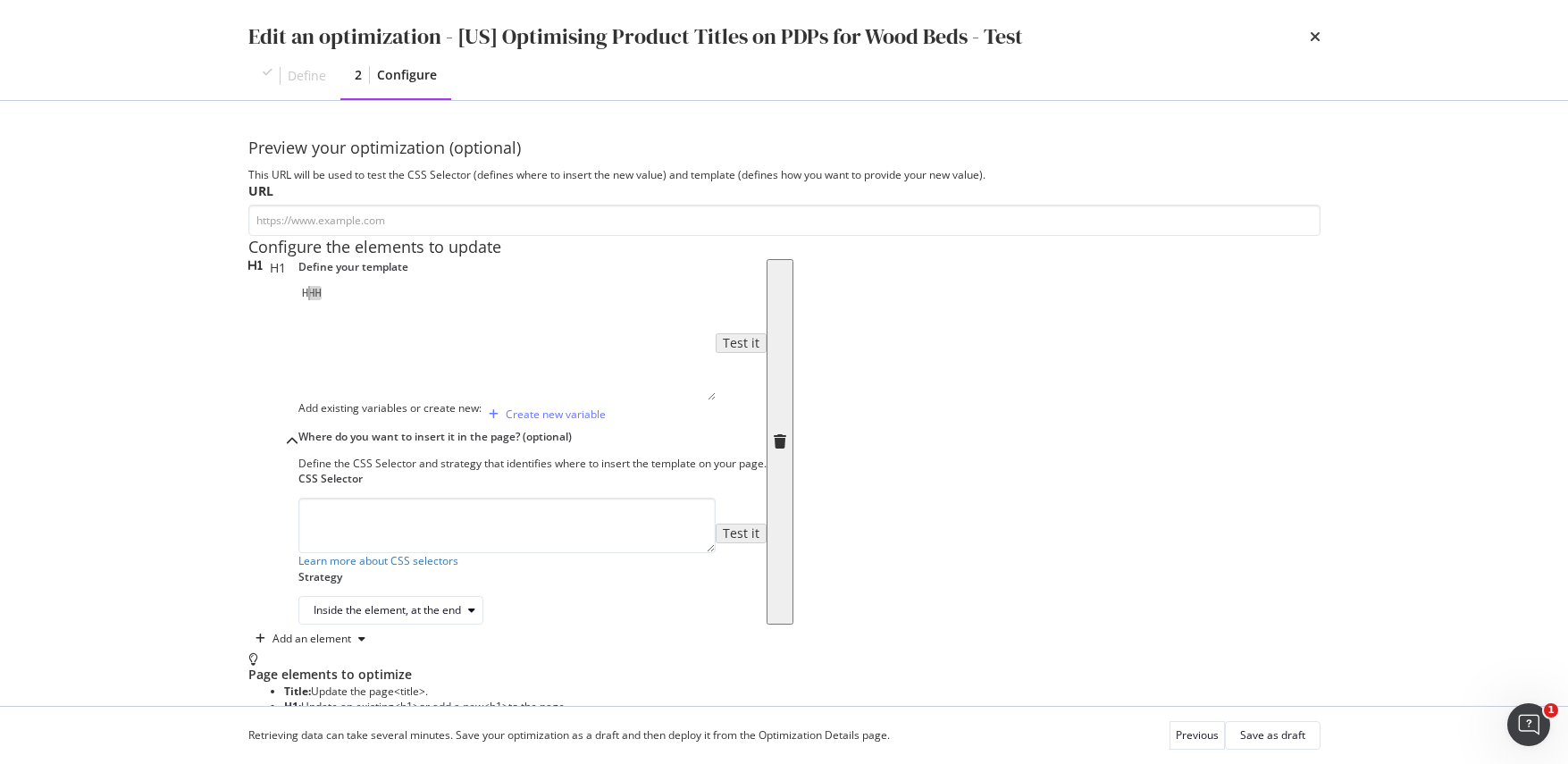
drag, startPoint x: 325, startPoint y: 420, endPoint x: 272, endPoint y: 424, distance: 53.2
click at [299, 424] on div "HHH" at bounding box center [507, 356] width 417 height 142
paste textarea "{{ myVar | replace("great", "awesome") }}"
click at [428, 423] on div "{{ myVar | replace ( "great" , "awesome" ) }}" at bounding box center [507, 356] width 417 height 142
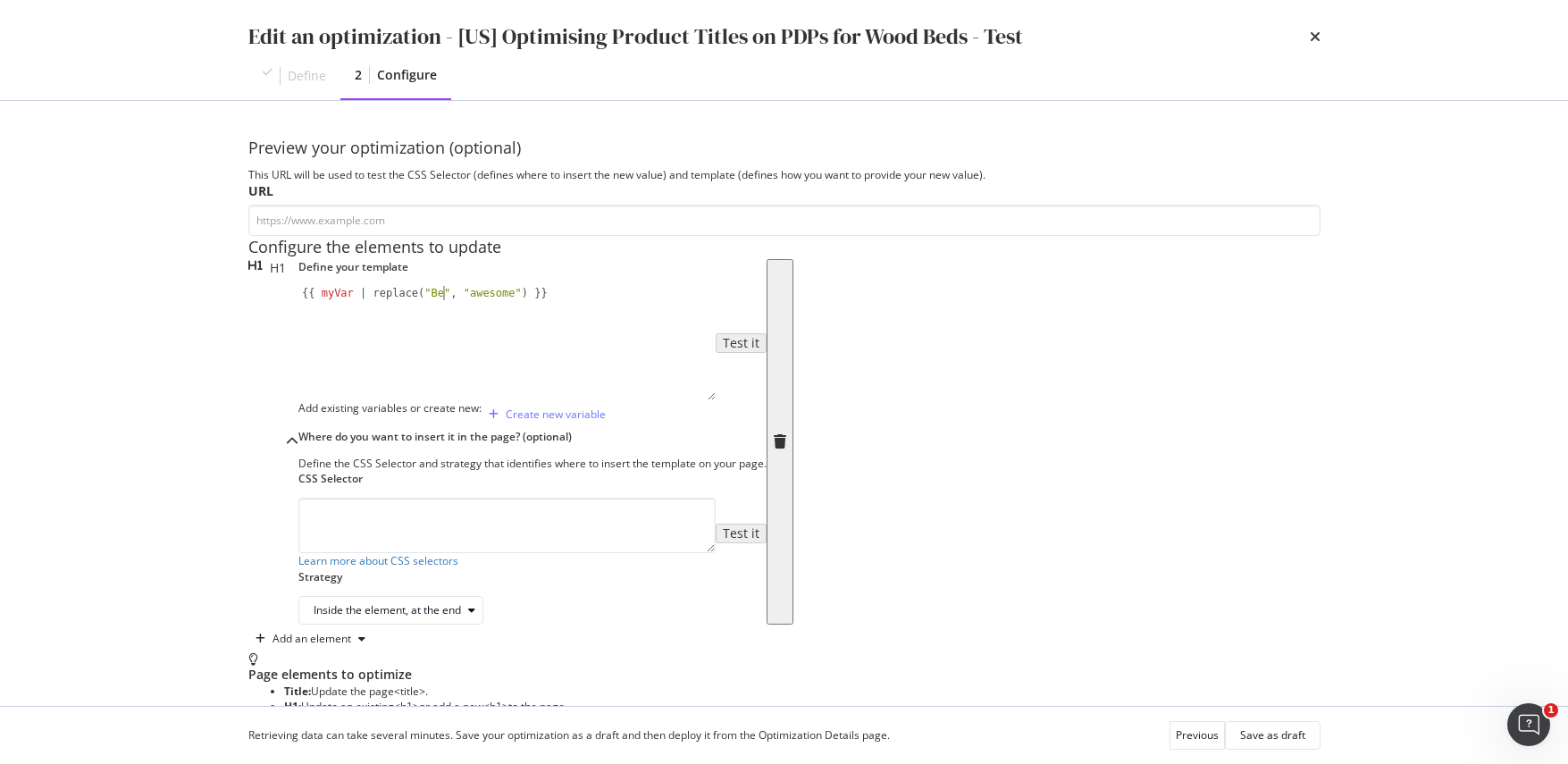
scroll to position [0, 13]
click at [478, 421] on div "{{ myVar | replace ( "Bed" , "awesome" ) }}" at bounding box center [507, 356] width 417 height 142
type textarea "{{ myVar | replace("Bed", "Wooden Bed") }}"
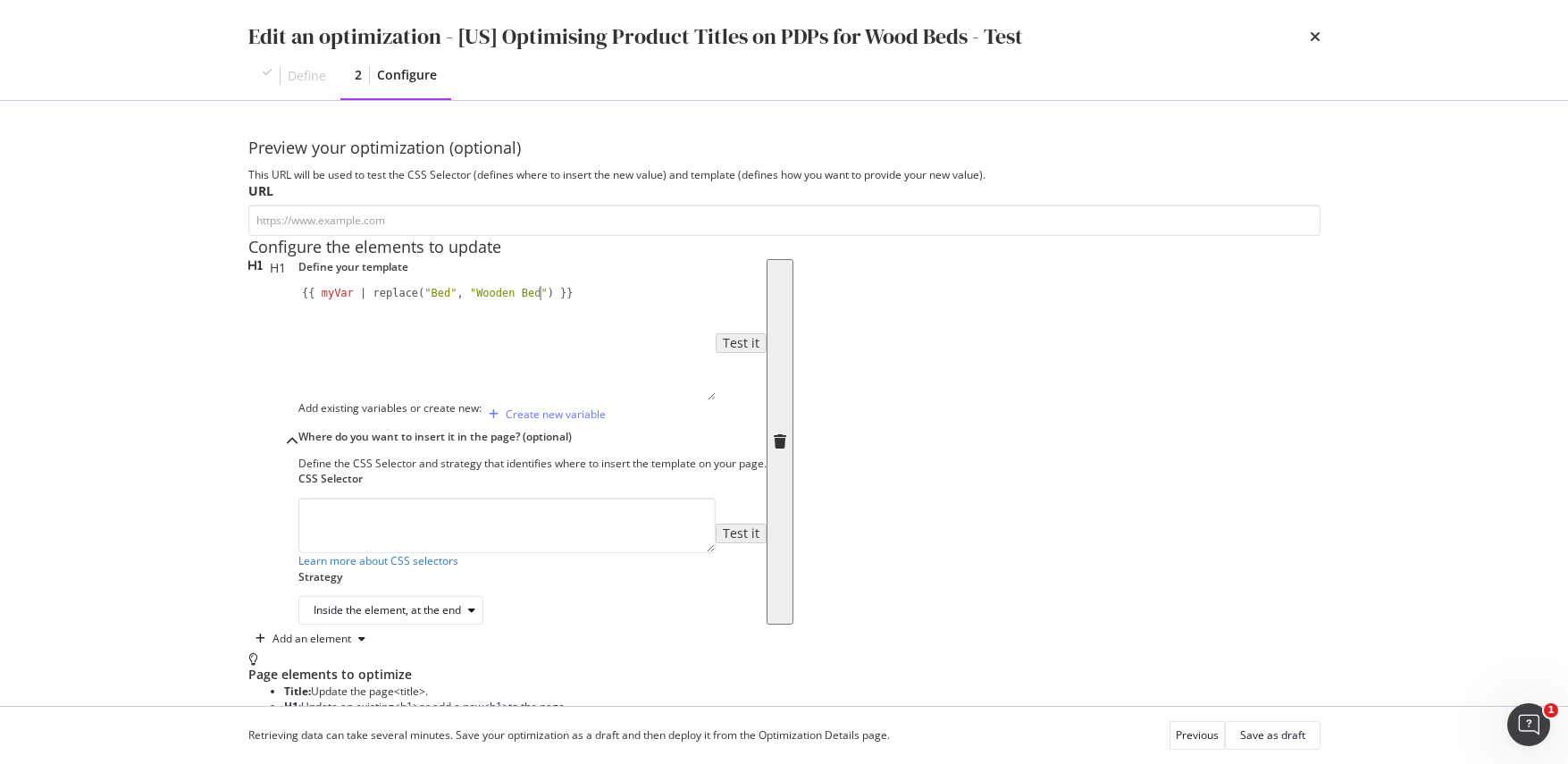
click at [720, 429] on div "Add existing variables or create new: Create new variable" at bounding box center [532, 415] width 468 height 29
click at [1286, 751] on div "Retrieving data can take several minutes. Save your optimization as a draft and…" at bounding box center [784, 735] width 1144 height 57
click at [1276, 732] on div "Save as draft" at bounding box center [1272, 734] width 65 height 15
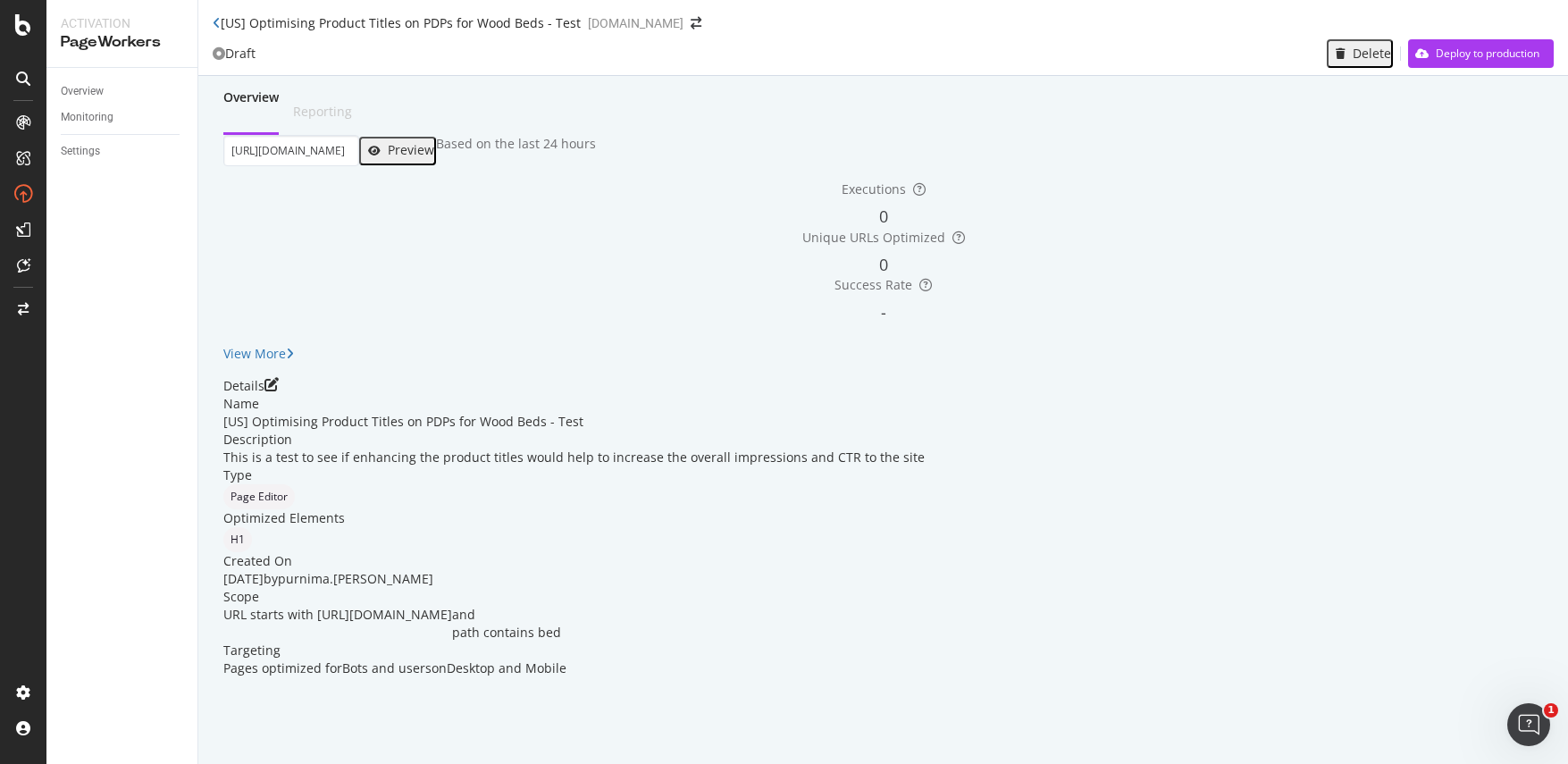
click at [434, 157] on div "Preview" at bounding box center [411, 149] width 46 height 14
click at [279, 392] on icon "pen-to-square" at bounding box center [271, 384] width 14 height 14
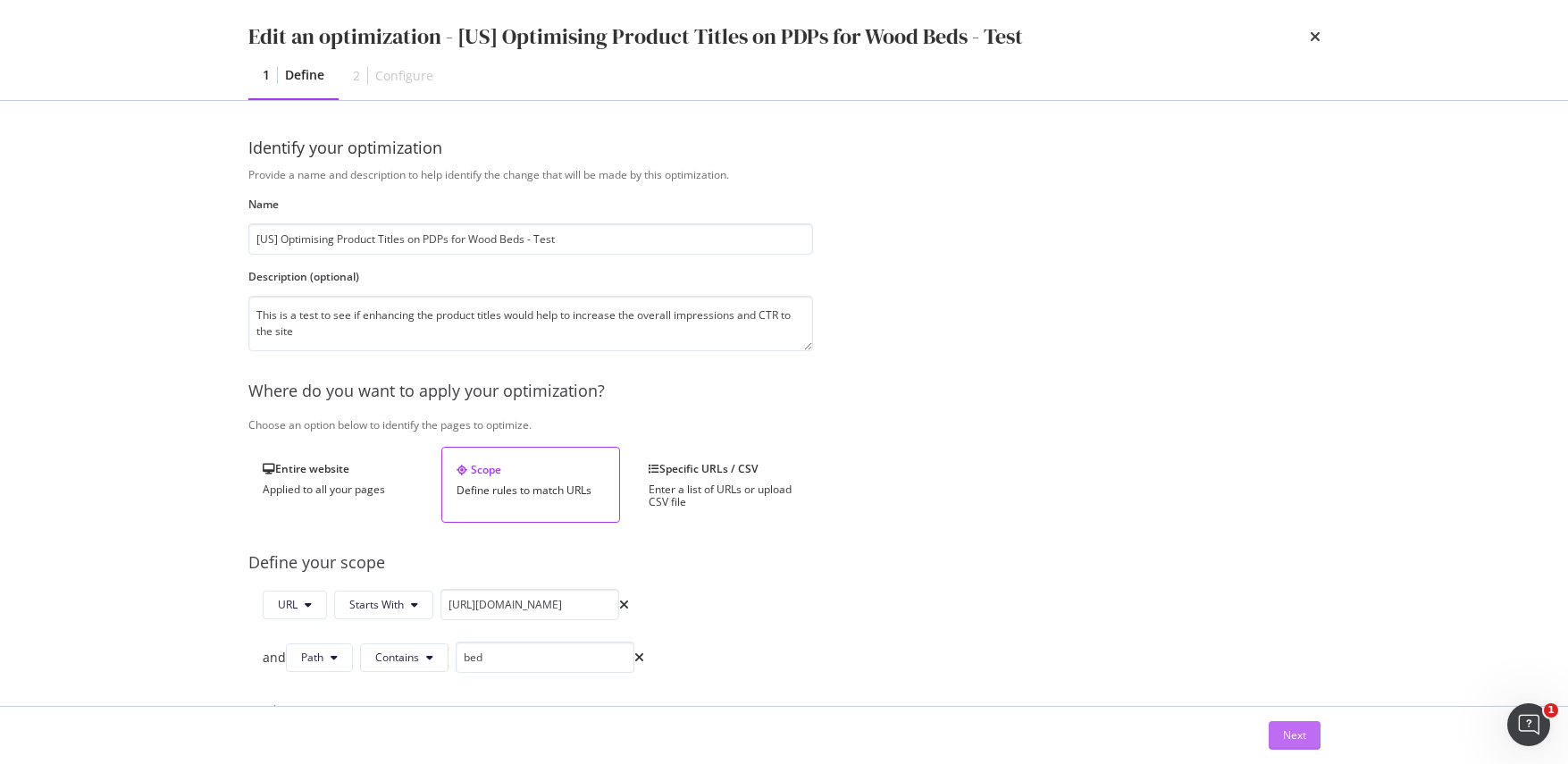
click at [1308, 737] on button "Next" at bounding box center [1294, 735] width 51 height 29
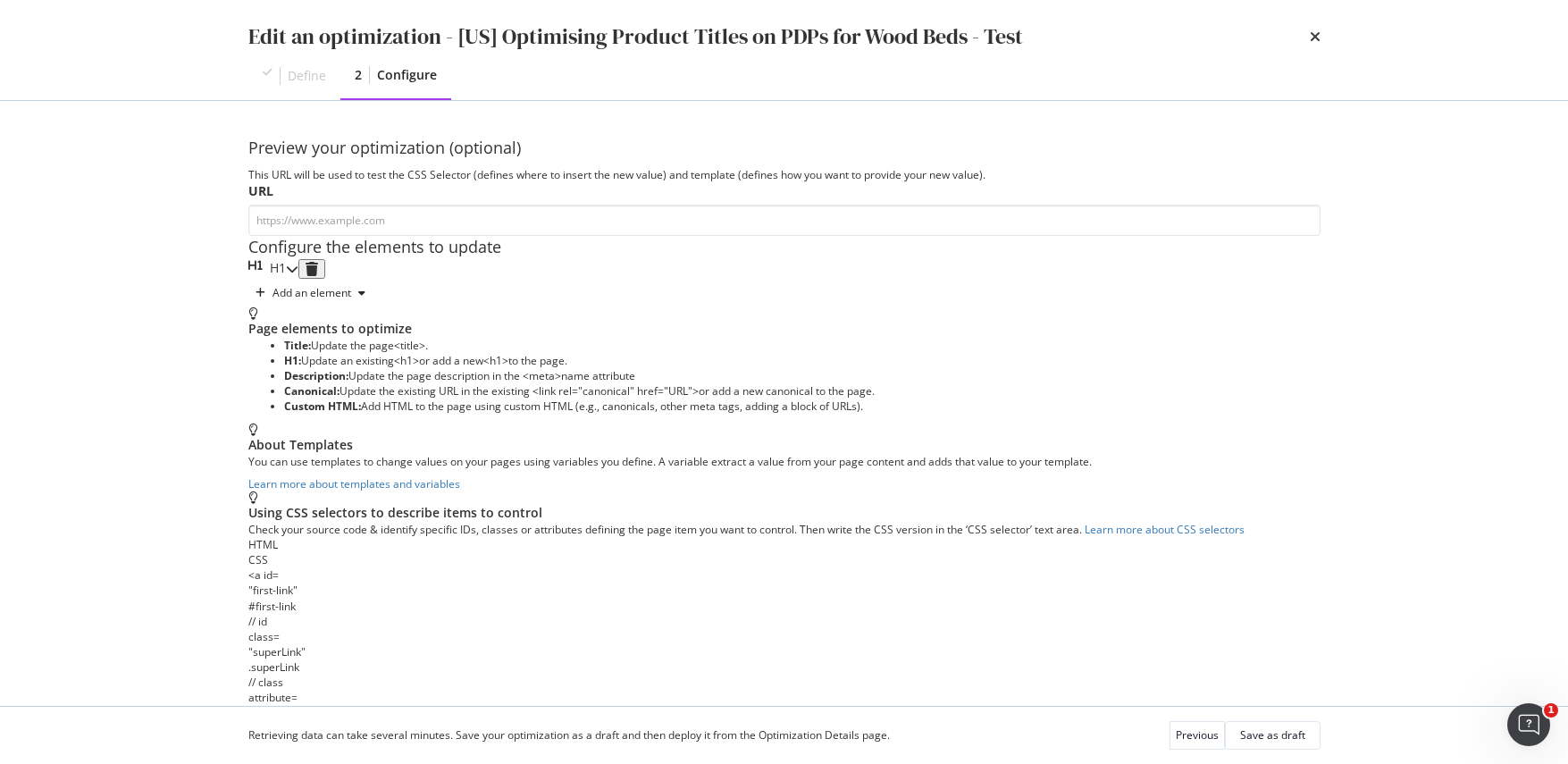
click at [299, 275] on icon "modal" at bounding box center [292, 268] width 13 height 13
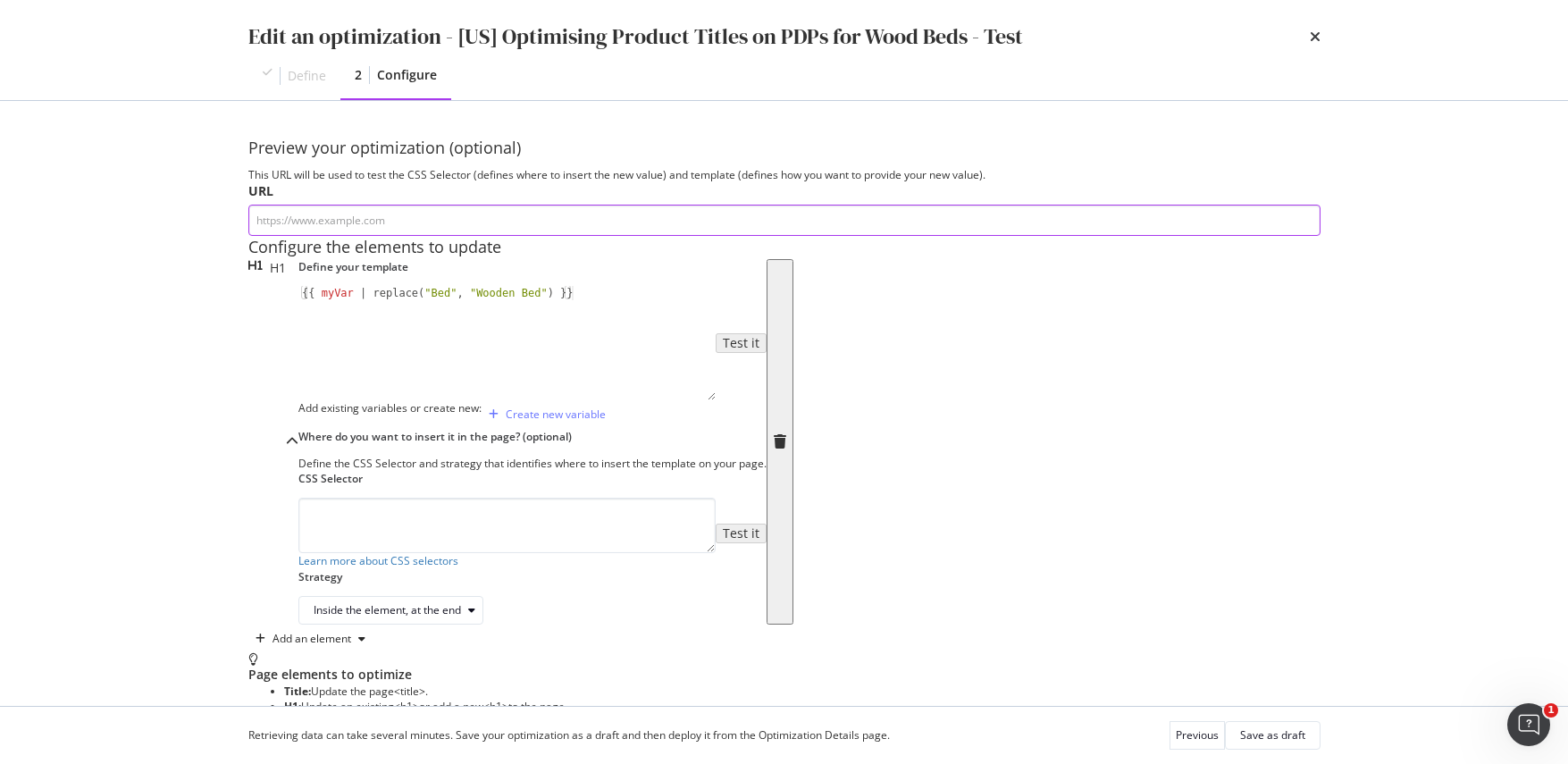
click at [531, 229] on input "modal" at bounding box center [784, 221] width 1072 height 32
paste input "{{ myVar | replace("great", "awesome") }}"
type input "{{ myVar | replace("great", "awesome") }}"
click at [430, 220] on input "modal" at bounding box center [784, 221] width 1072 height 32
paste input "https://www.castlery.com/us/products/seb-bed"
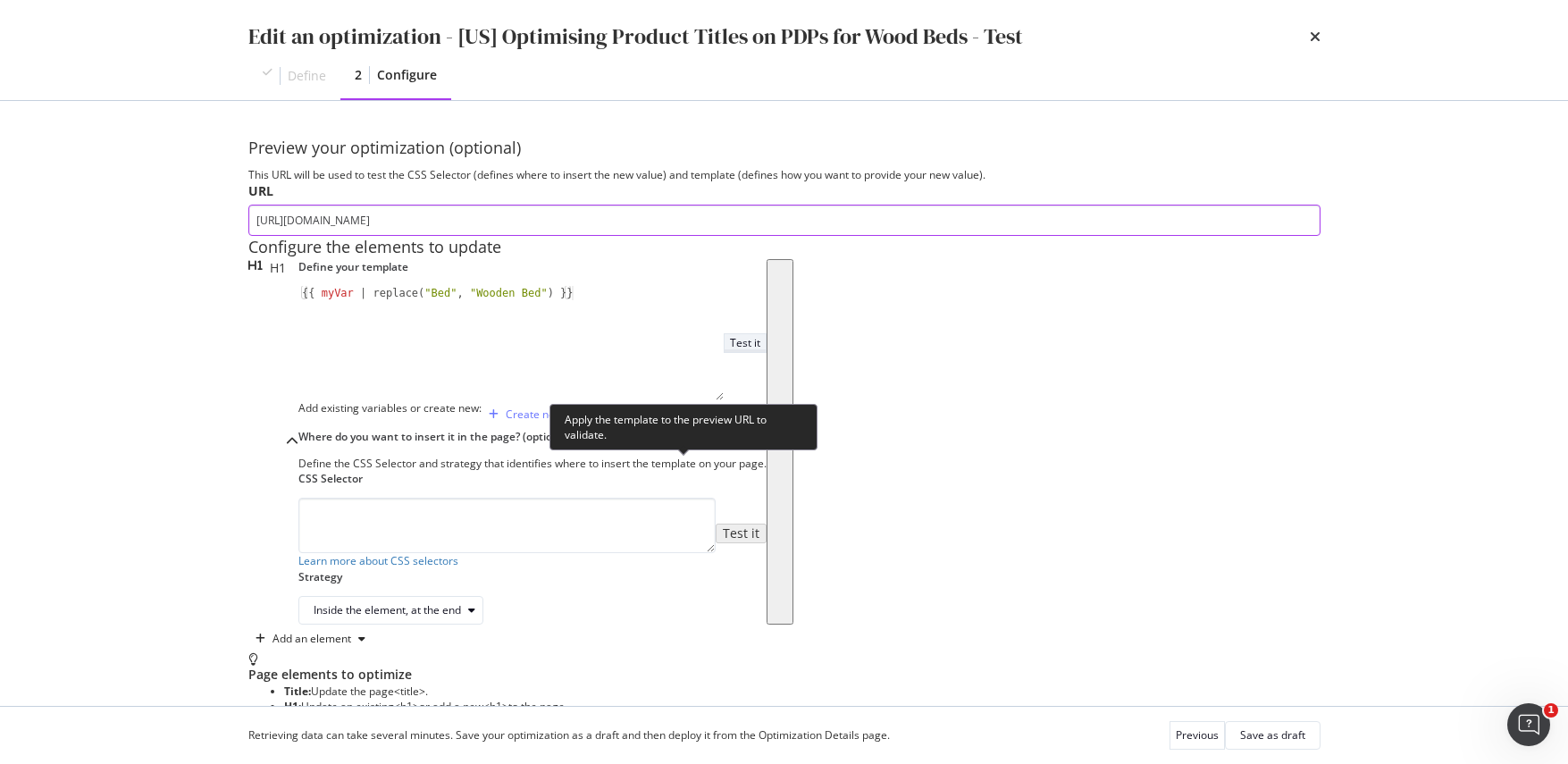
type input "https://www.castlery.com/us/products/seb-bed"
click at [730, 350] on div "Test it" at bounding box center [745, 342] width 31 height 15
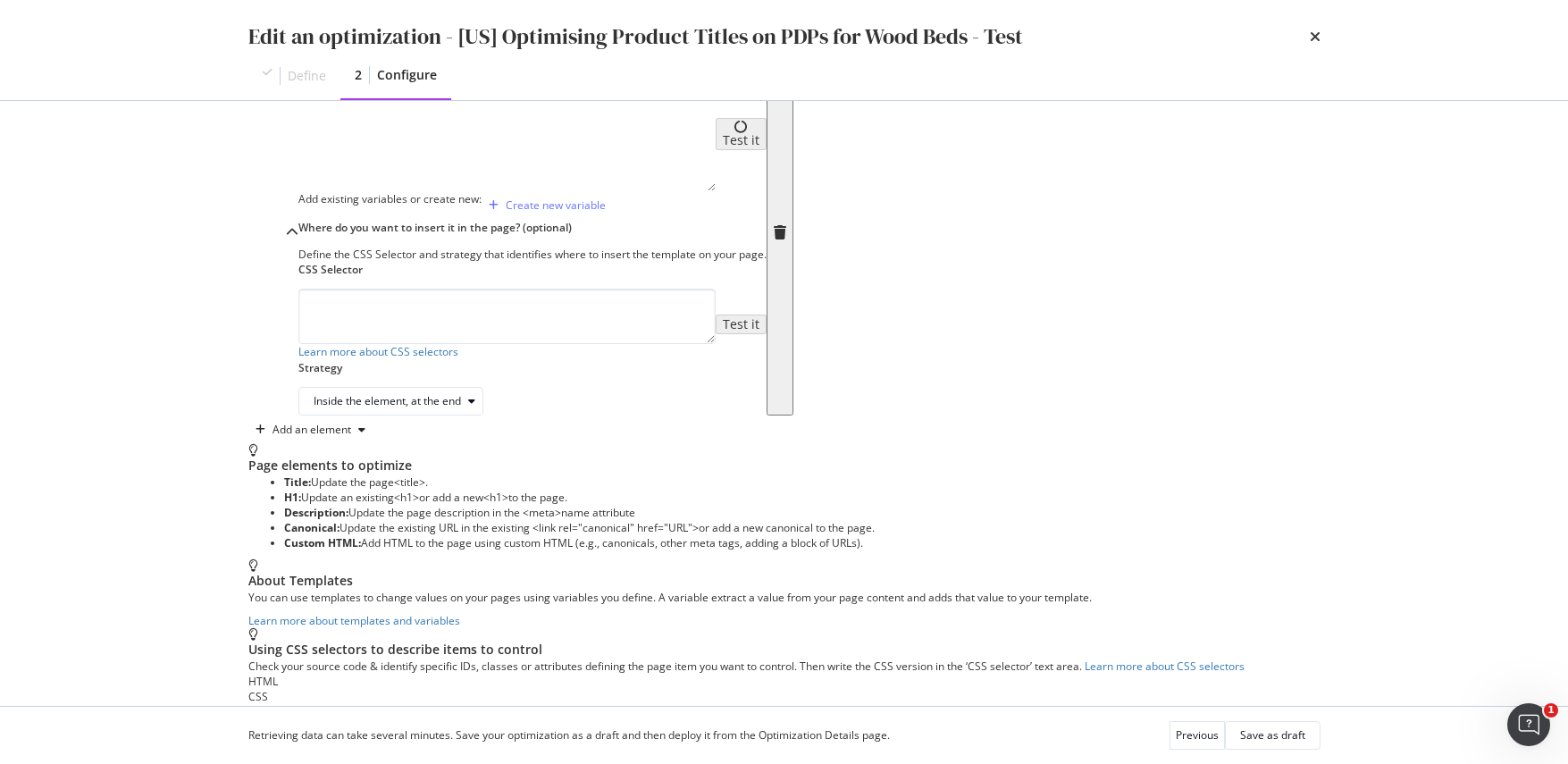
scroll to position [203, 0]
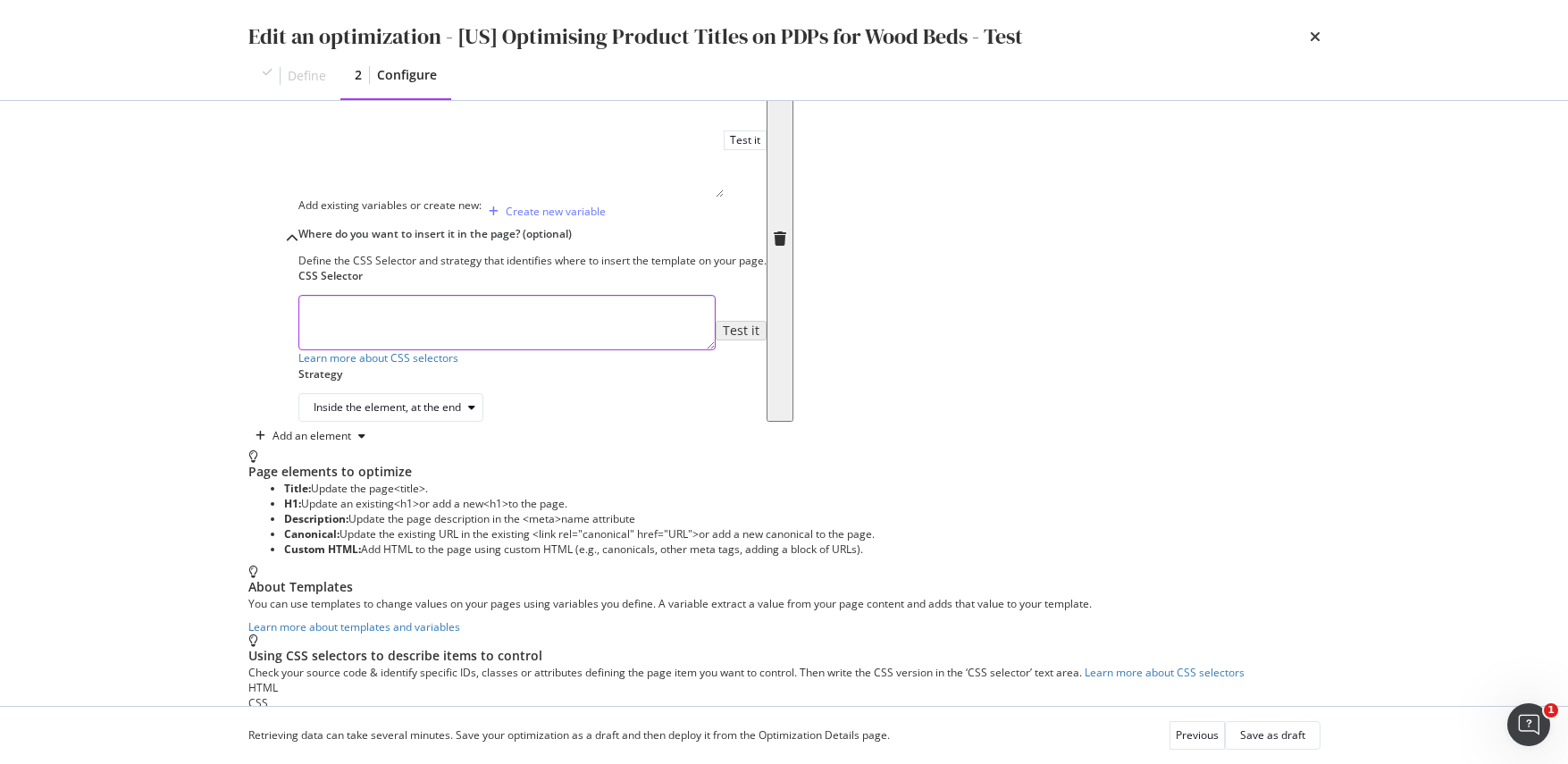
click at [428, 350] on textarea "modal" at bounding box center [507, 323] width 417 height 55
paste textarea "rf7vq7__nameBlock-name"
type textarea ".rf7vq7__nameBlock-name"
click at [1239, 732] on button "Save as draft" at bounding box center [1272, 735] width 96 height 29
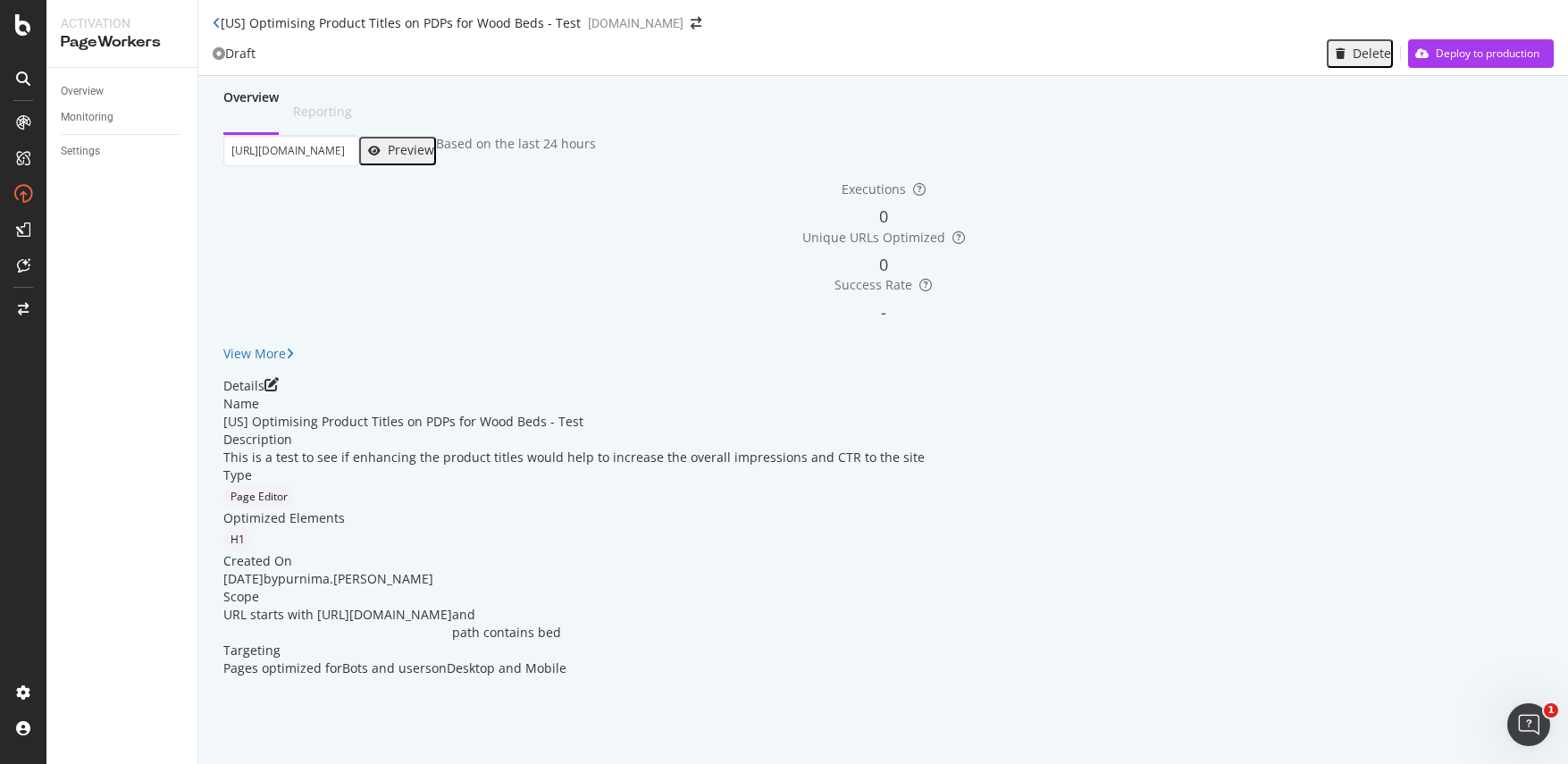
click at [434, 157] on div "Preview" at bounding box center [411, 149] width 46 height 14
click at [279, 392] on icon "pen-to-square" at bounding box center [271, 384] width 14 height 14
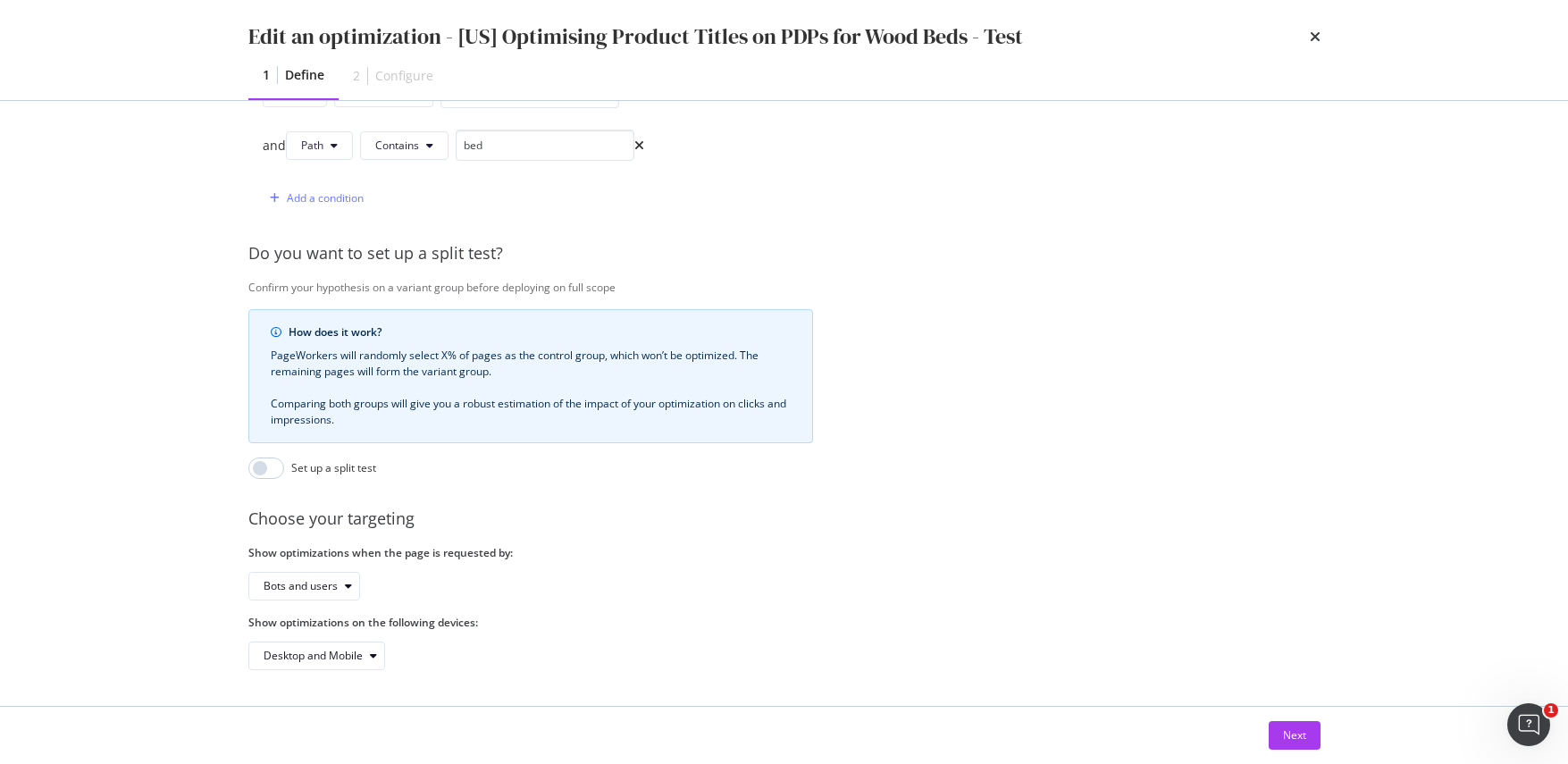
scroll to position [527, 0]
click at [1286, 728] on div "Next" at bounding box center [1294, 734] width 23 height 15
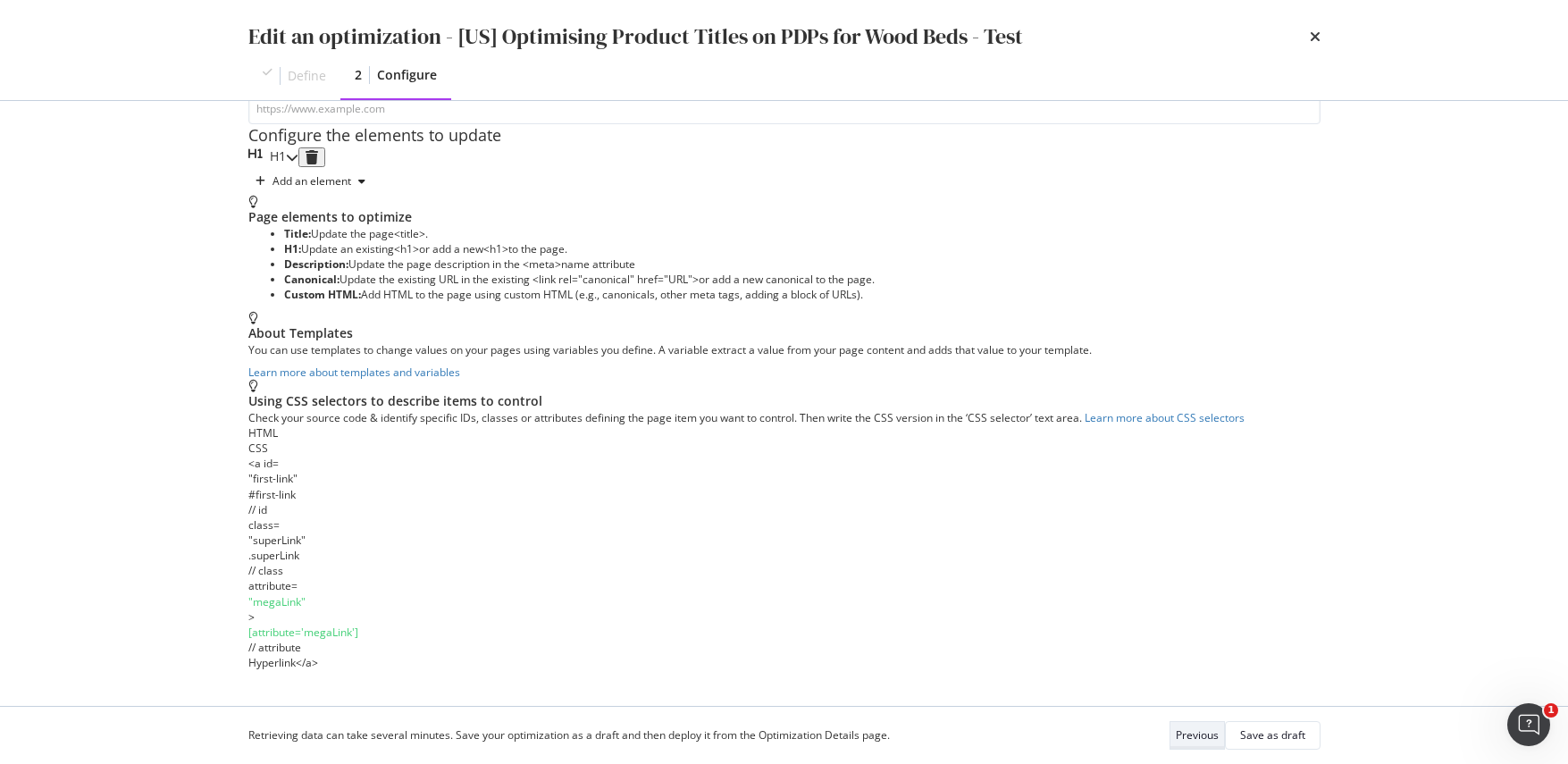
scroll to position [0, 0]
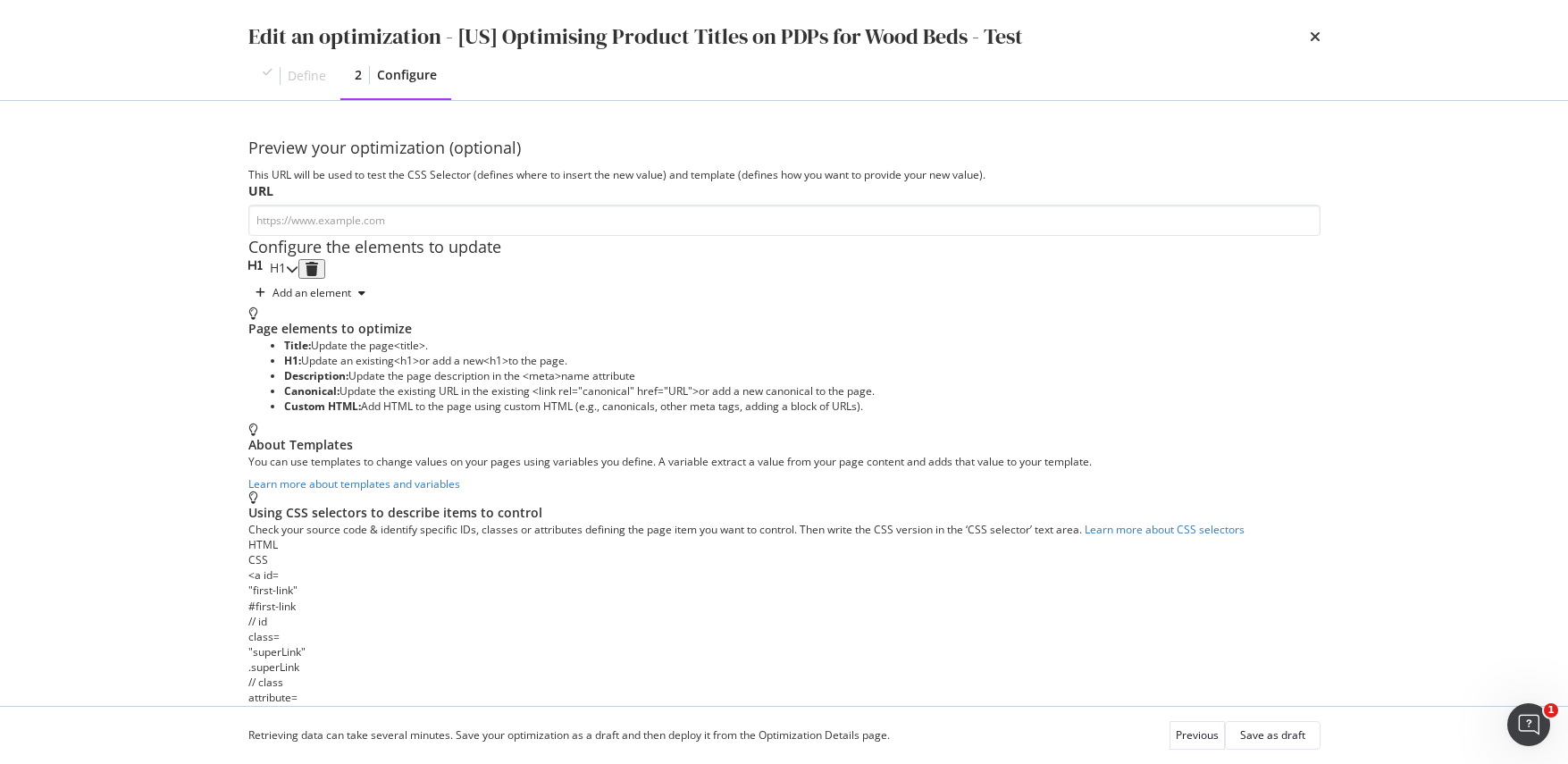
click at [299, 275] on icon "modal" at bounding box center [292, 268] width 13 height 13
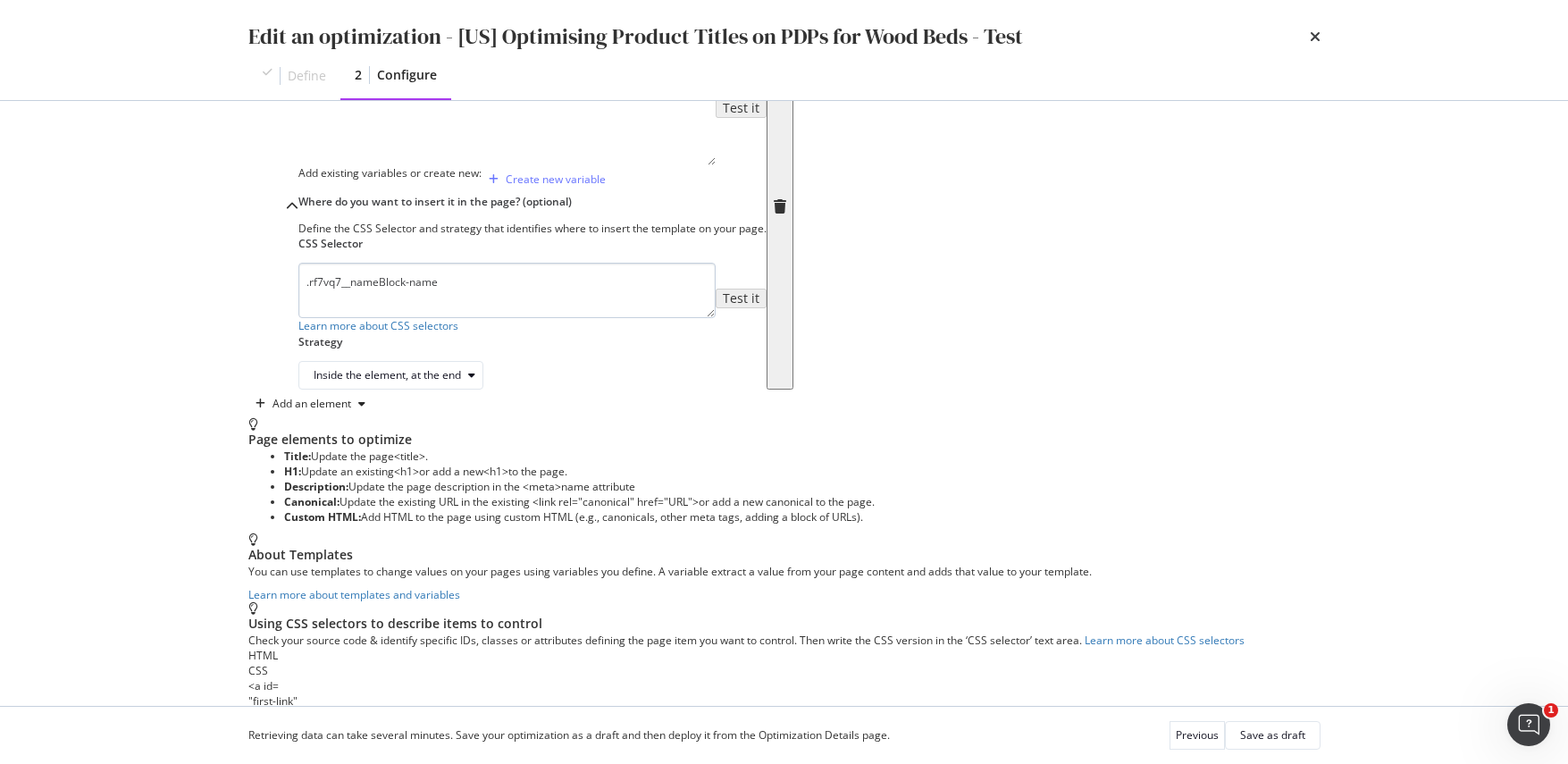
scroll to position [239, 0]
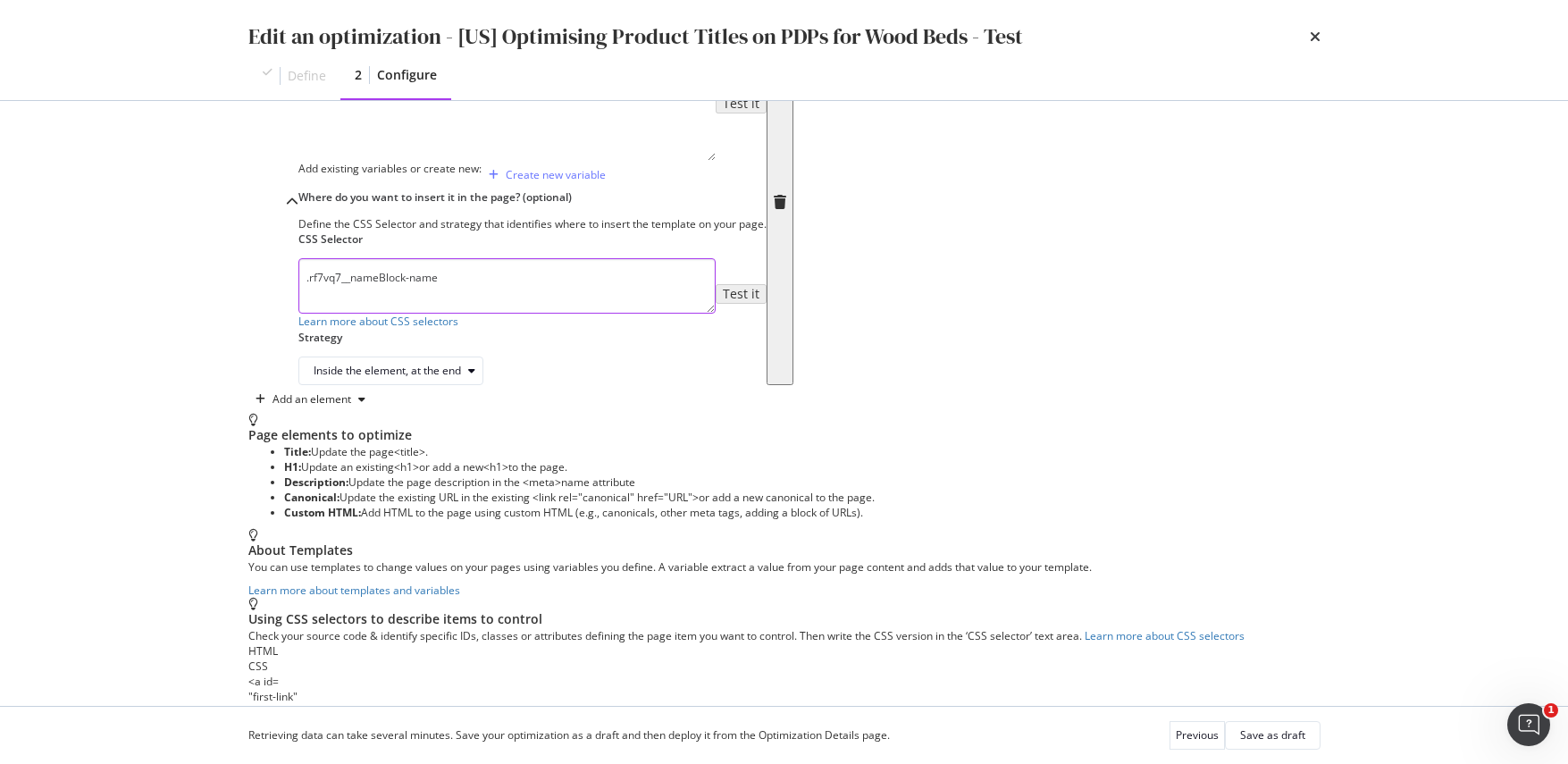
drag, startPoint x: 440, startPoint y: 482, endPoint x: 257, endPoint y: 479, distance: 183.0
click at [299, 329] on div ".rf7vq7__nameBlock-name Learn more about CSS selectors" at bounding box center [507, 293] width 417 height 70
click at [520, 329] on div "Learn more about CSS selectors" at bounding box center [507, 321] width 417 height 15
click at [1248, 737] on div "Save as draft" at bounding box center [1272, 734] width 65 height 15
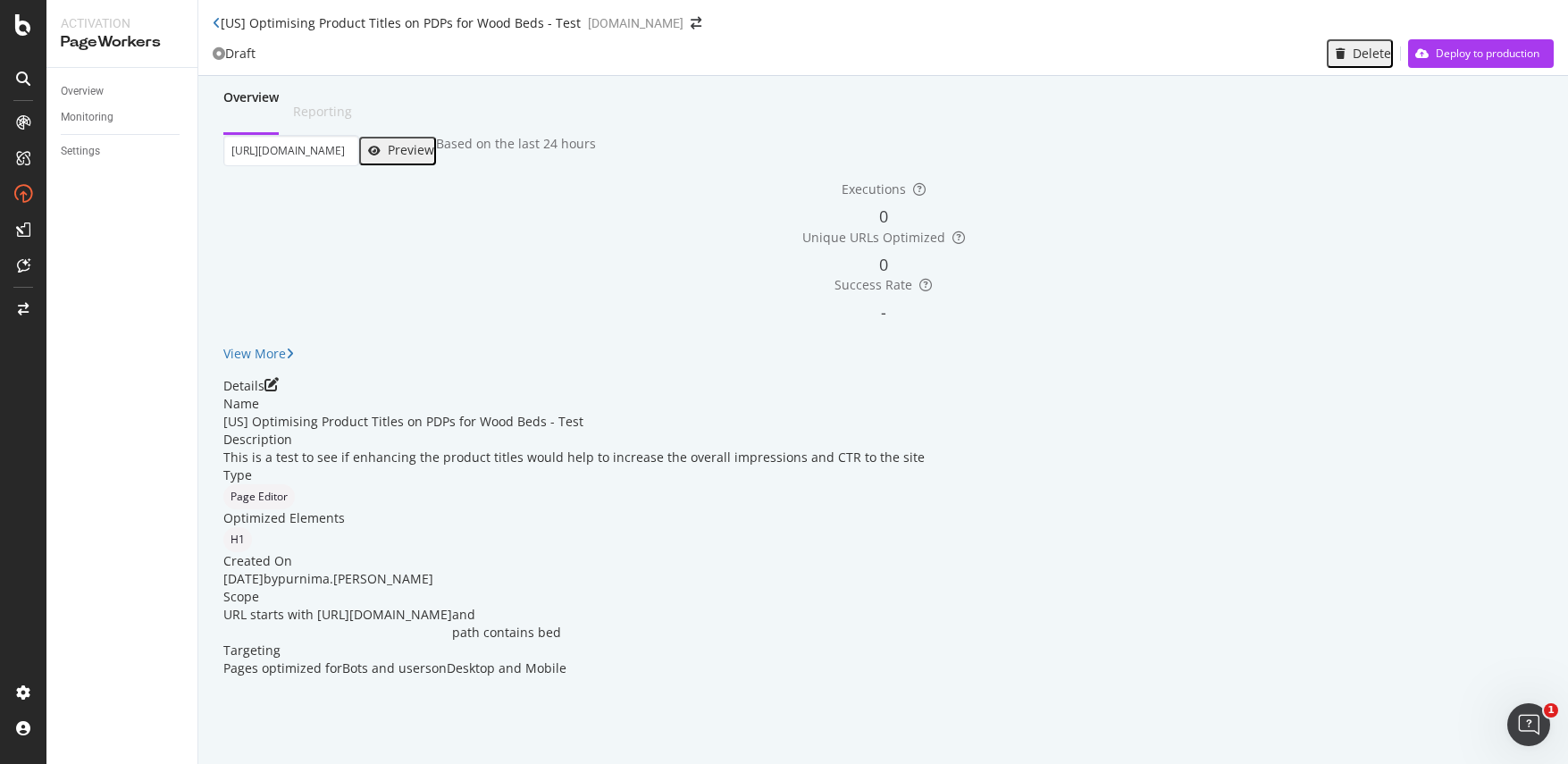
click at [434, 157] on div "Preview" at bounding box center [411, 149] width 46 height 14
click at [279, 392] on icon "pen-to-square" at bounding box center [271, 384] width 14 height 14
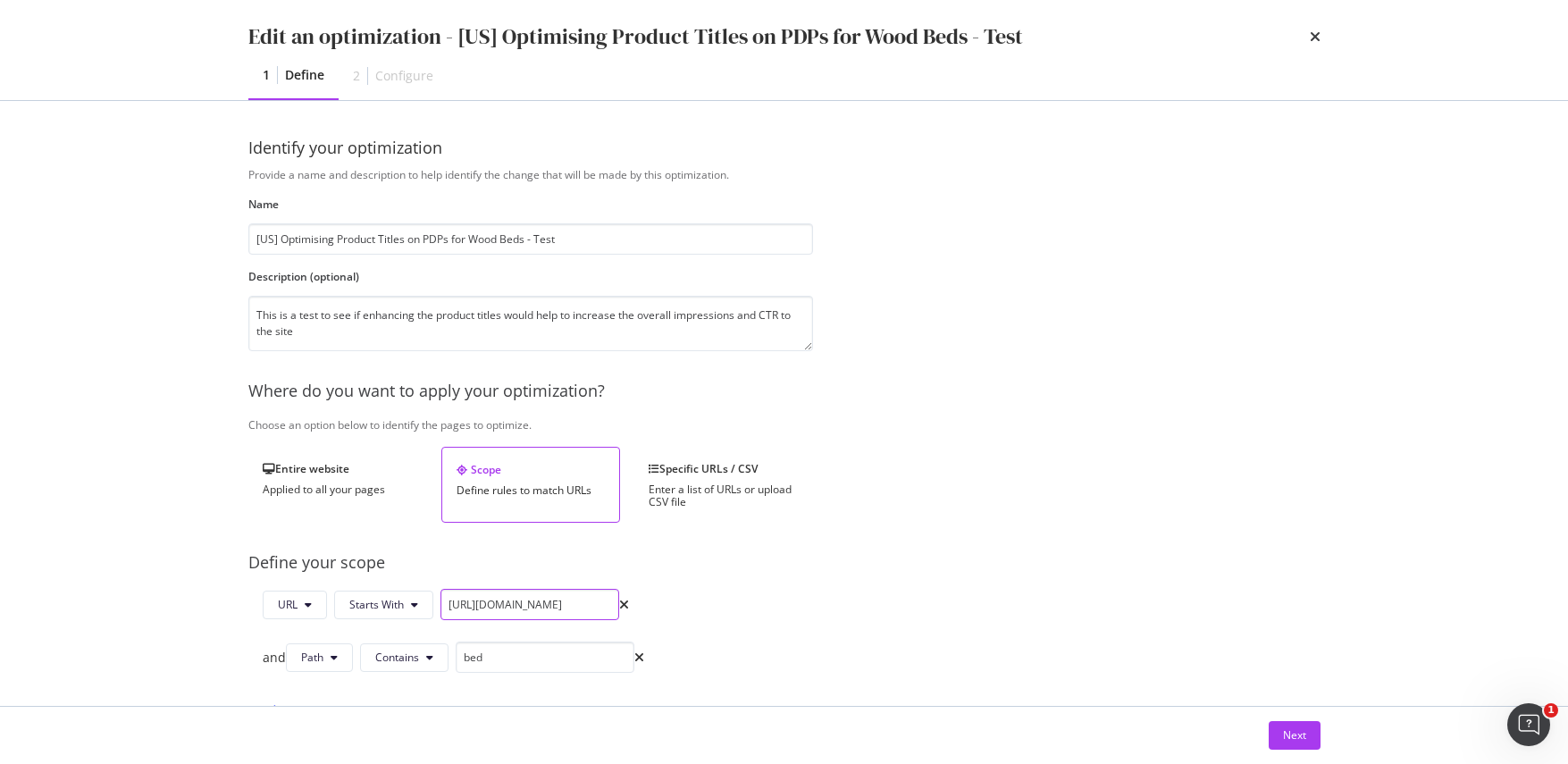
drag, startPoint x: 576, startPoint y: 606, endPoint x: 433, endPoint y: 607, distance: 143.0
click at [433, 607] on div "URL Starts With [URL][DOMAIN_NAME]" at bounding box center [445, 605] width 366 height 32
type input "/us/products/"
click at [1279, 737] on button "Next" at bounding box center [1294, 735] width 51 height 29
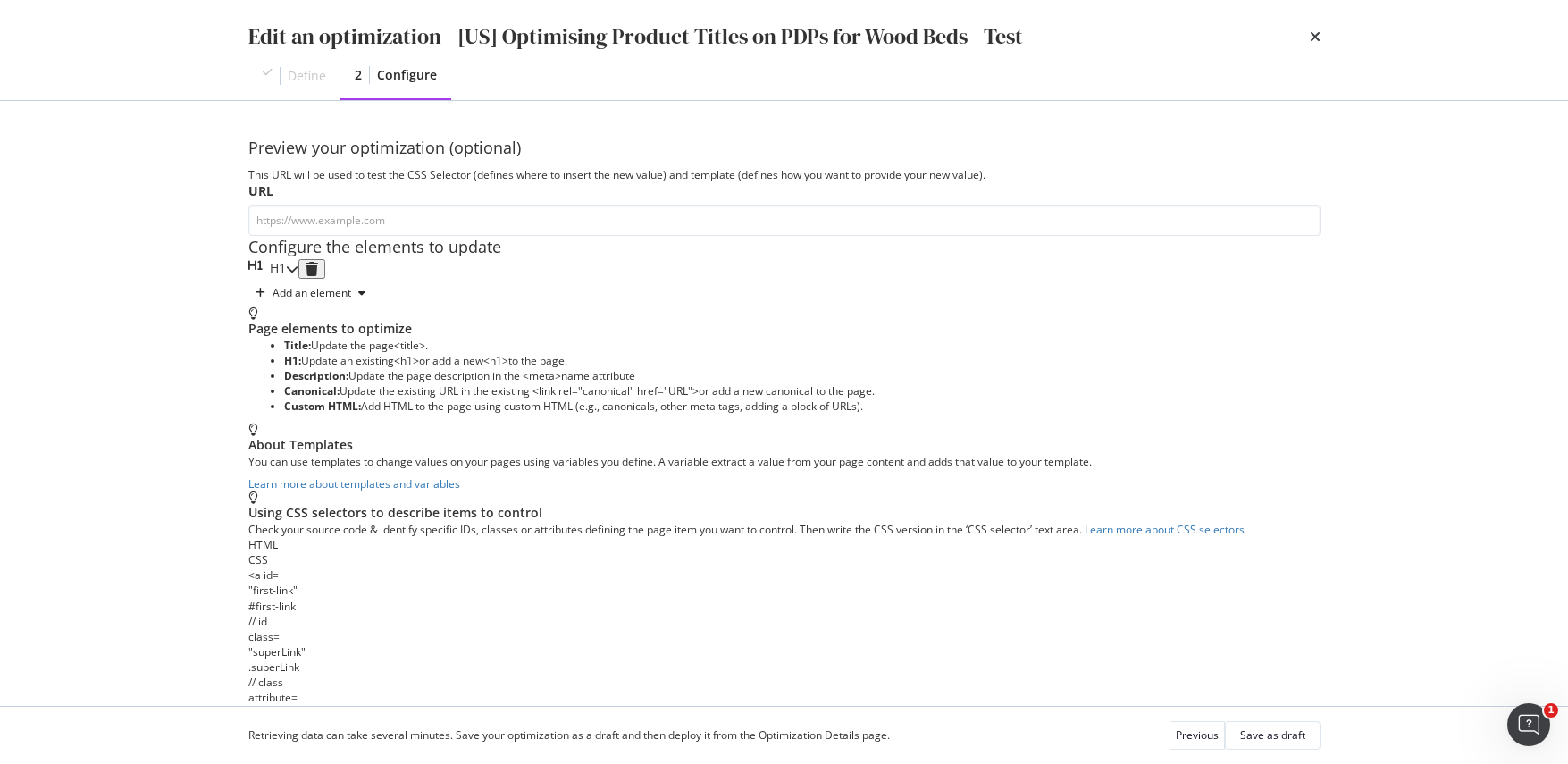
click at [299, 275] on icon "modal" at bounding box center [292, 268] width 13 height 13
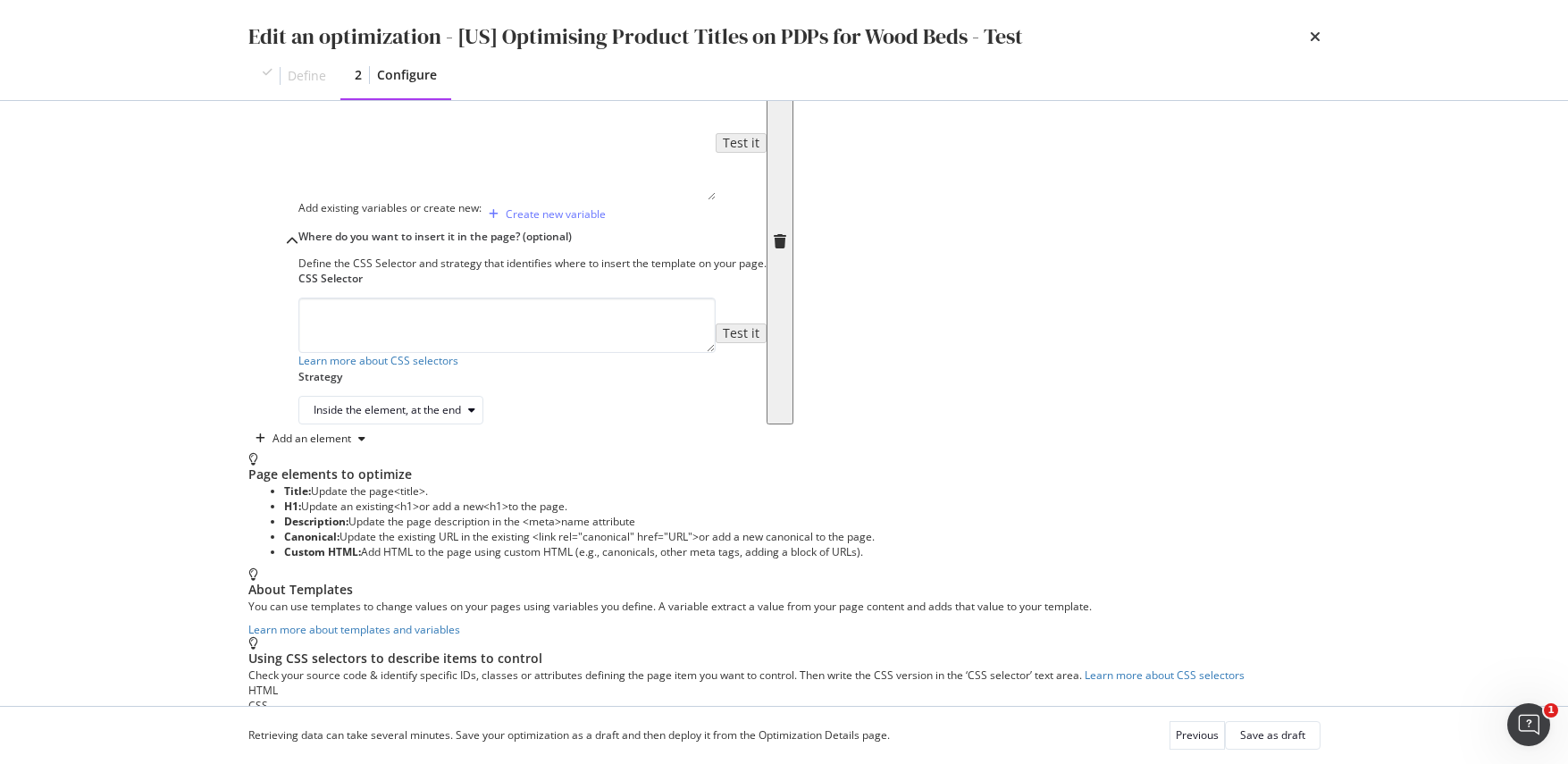
scroll to position [213, 0]
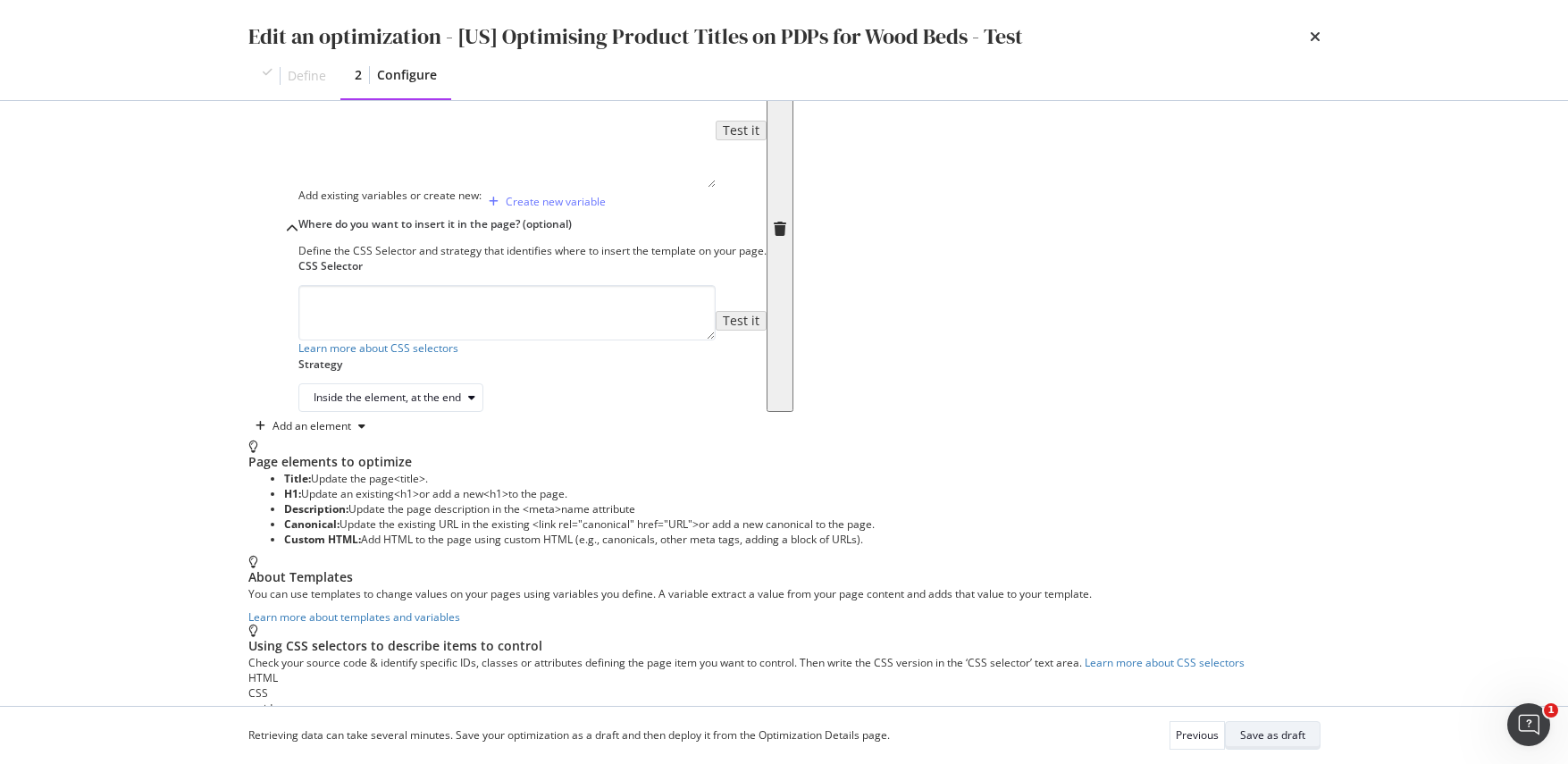
click at [1272, 736] on div "Save as draft" at bounding box center [1272, 734] width 65 height 15
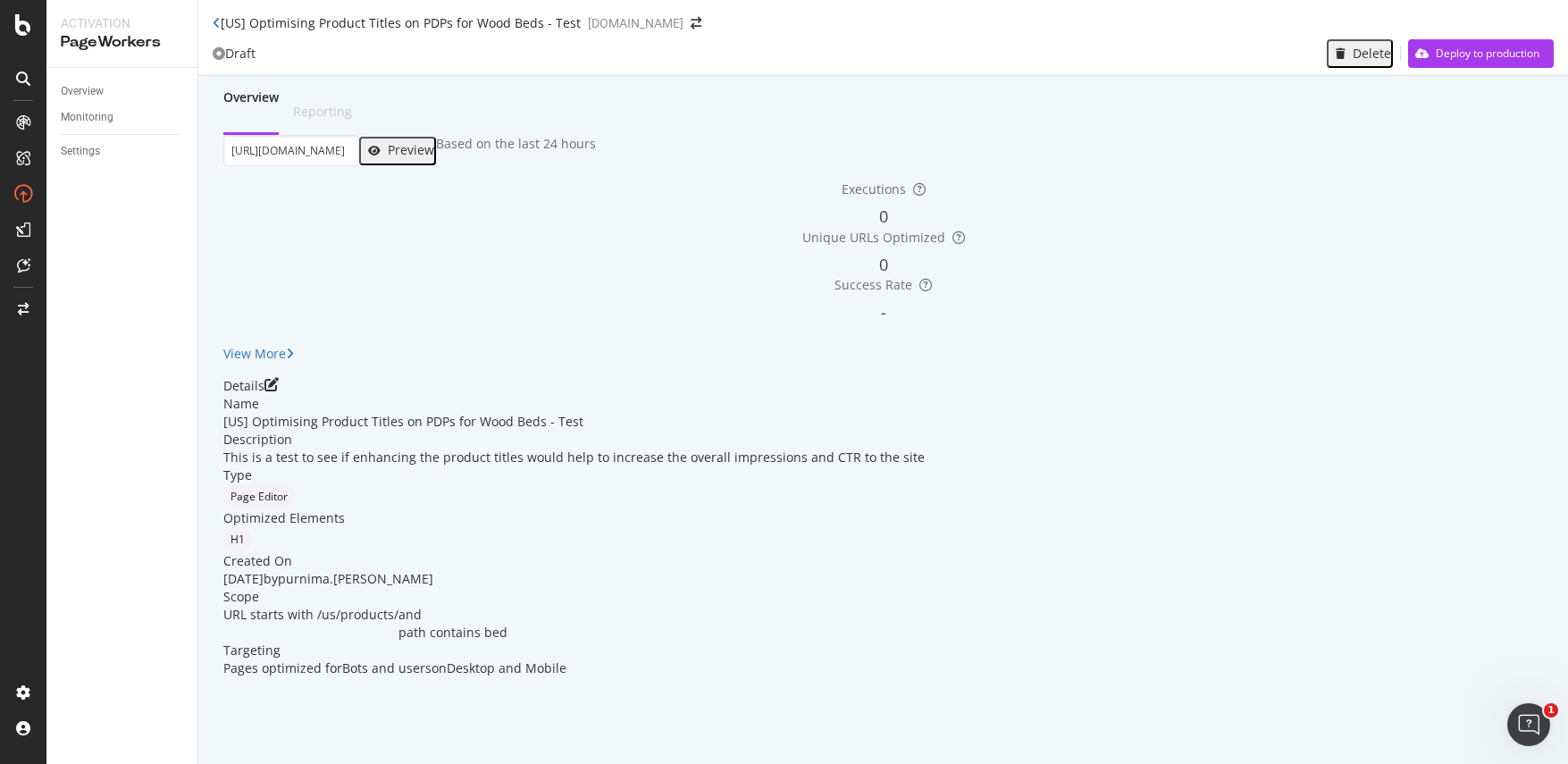
click at [434, 157] on div "Preview" at bounding box center [411, 149] width 46 height 14
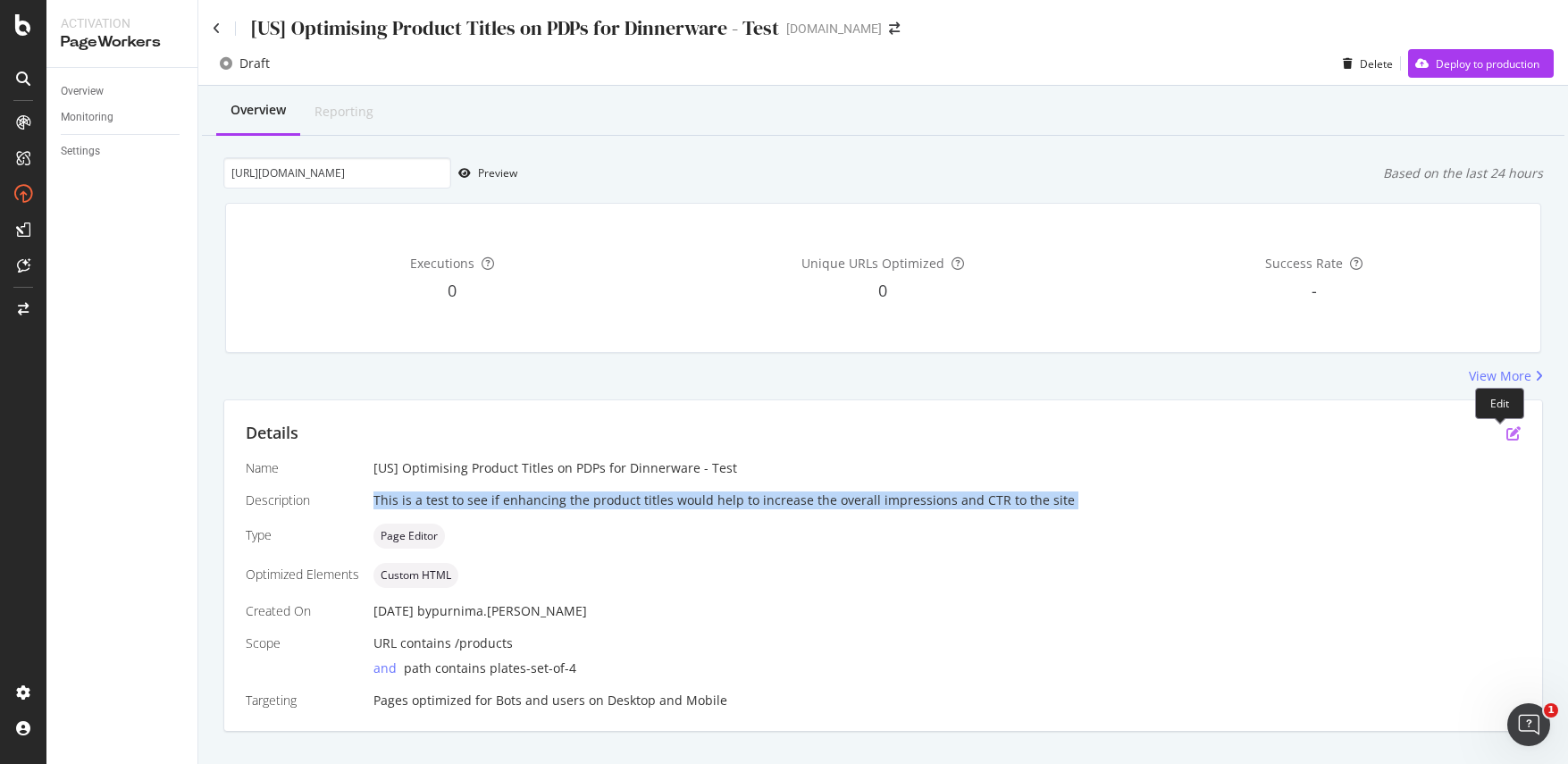
click at [1507, 435] on icon "pen-to-square" at bounding box center [1514, 433] width 14 height 14
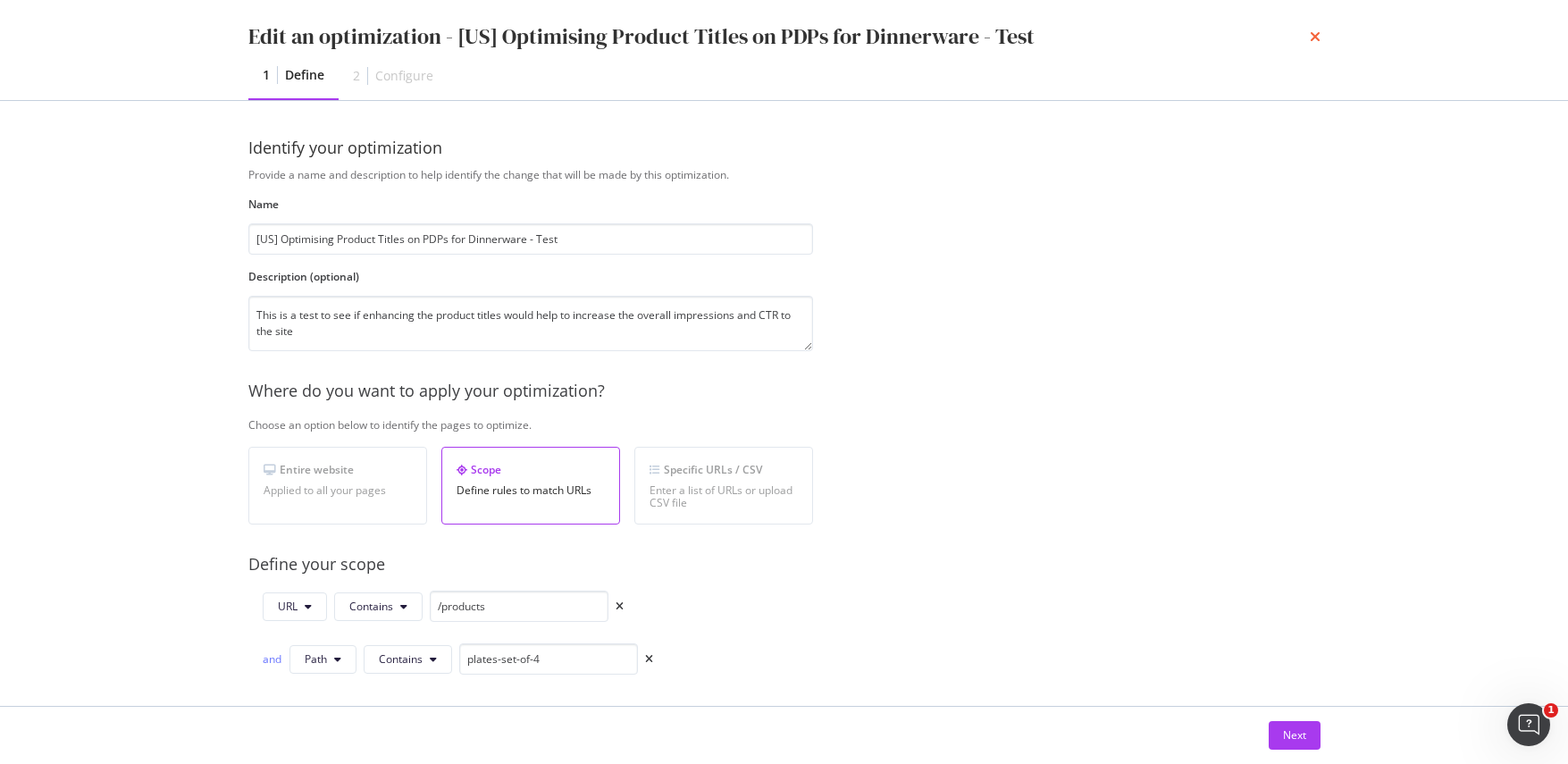
click at [1316, 39] on icon "times" at bounding box center [1315, 37] width 11 height 14
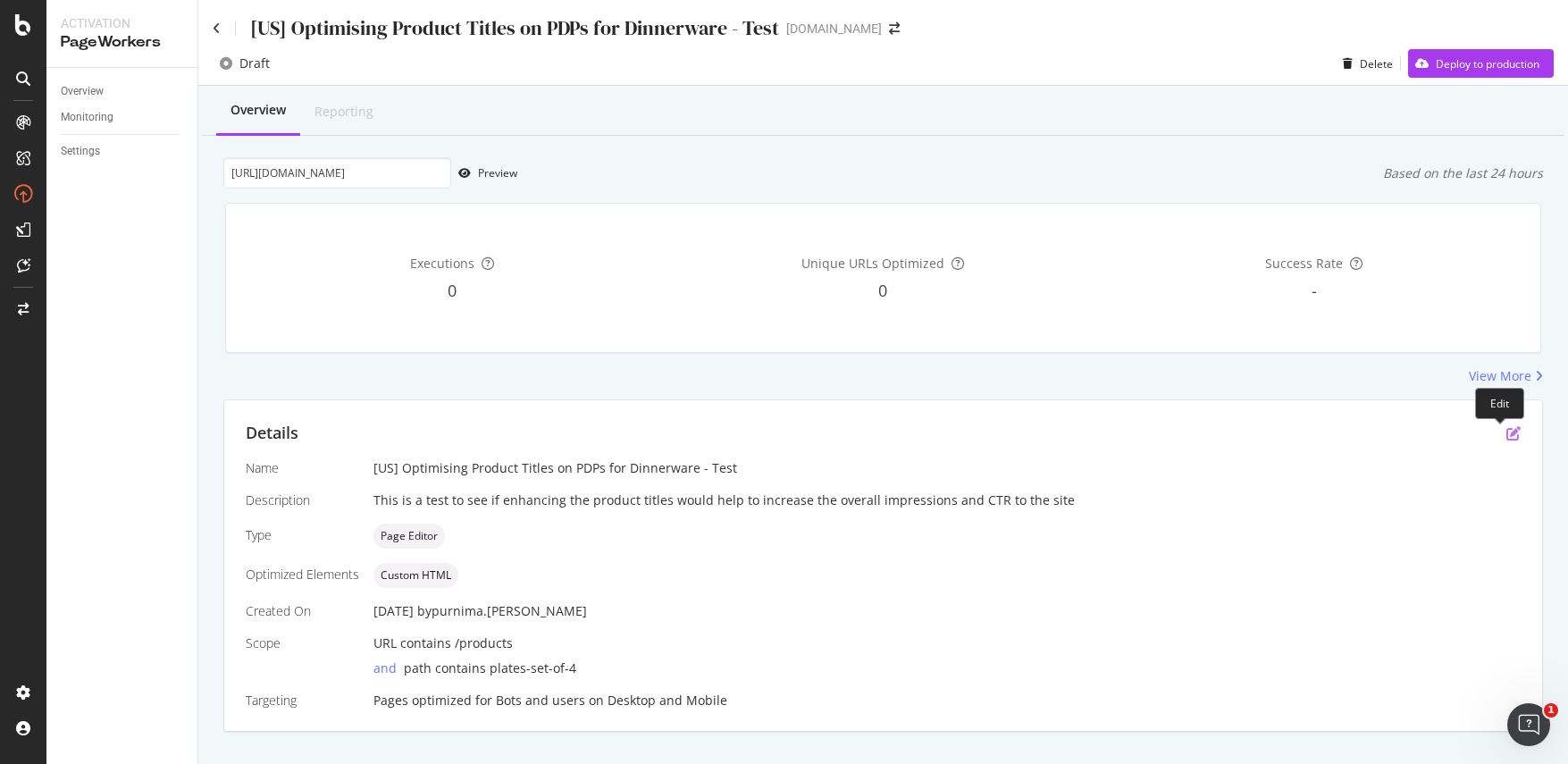
click at [1507, 434] on icon "pen-to-square" at bounding box center [1514, 433] width 14 height 14
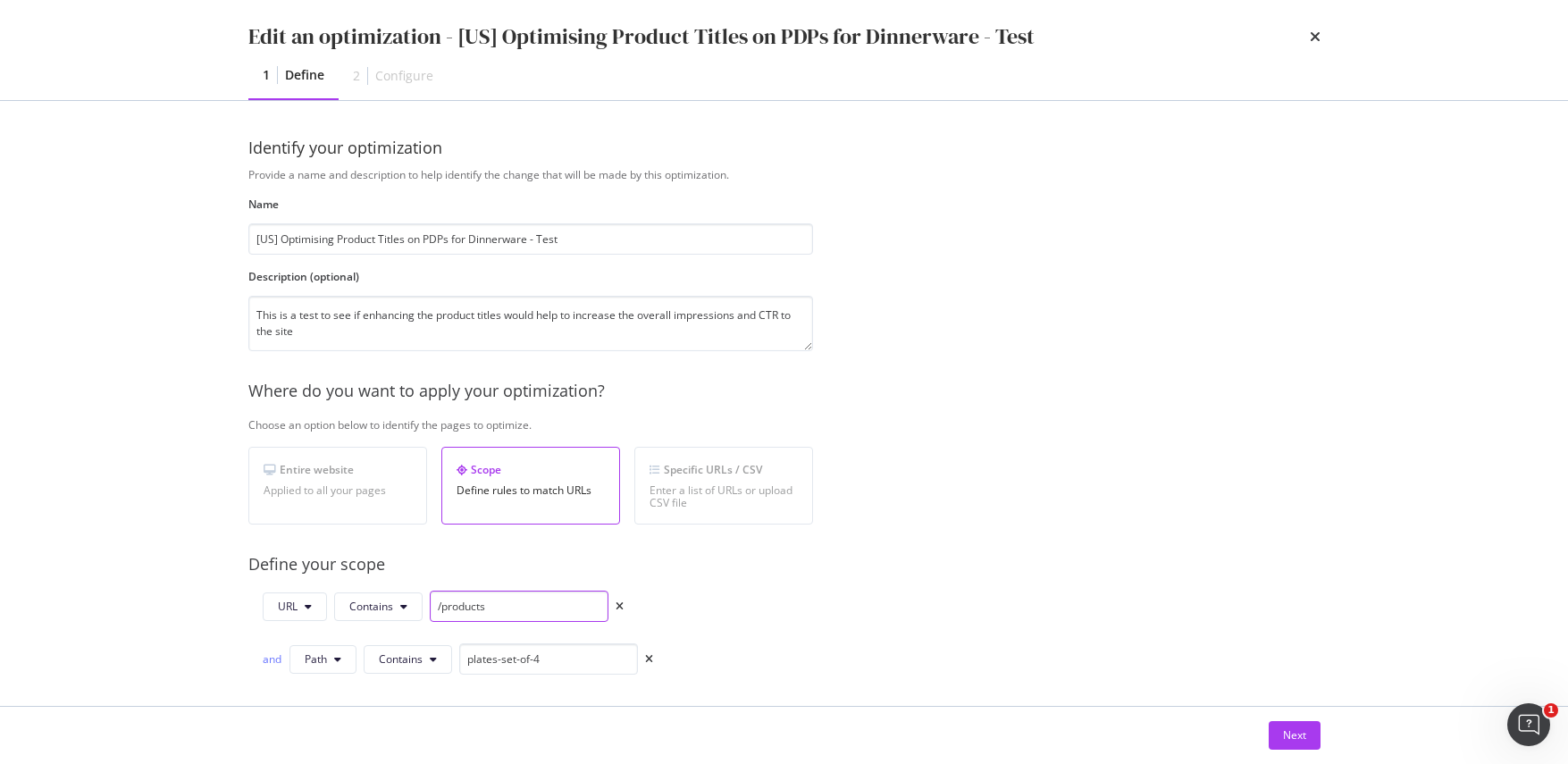
drag, startPoint x: 527, startPoint y: 606, endPoint x: 432, endPoint y: 612, distance: 95.2
click at [432, 612] on input "/products" at bounding box center [518, 607] width 179 height 32
drag, startPoint x: 559, startPoint y: 659, endPoint x: 461, endPoint y: 655, distance: 98.1
click at [461, 655] on input "plates-set-of-4" at bounding box center [548, 659] width 179 height 32
drag, startPoint x: 567, startPoint y: 234, endPoint x: 244, endPoint y: 236, distance: 323.0
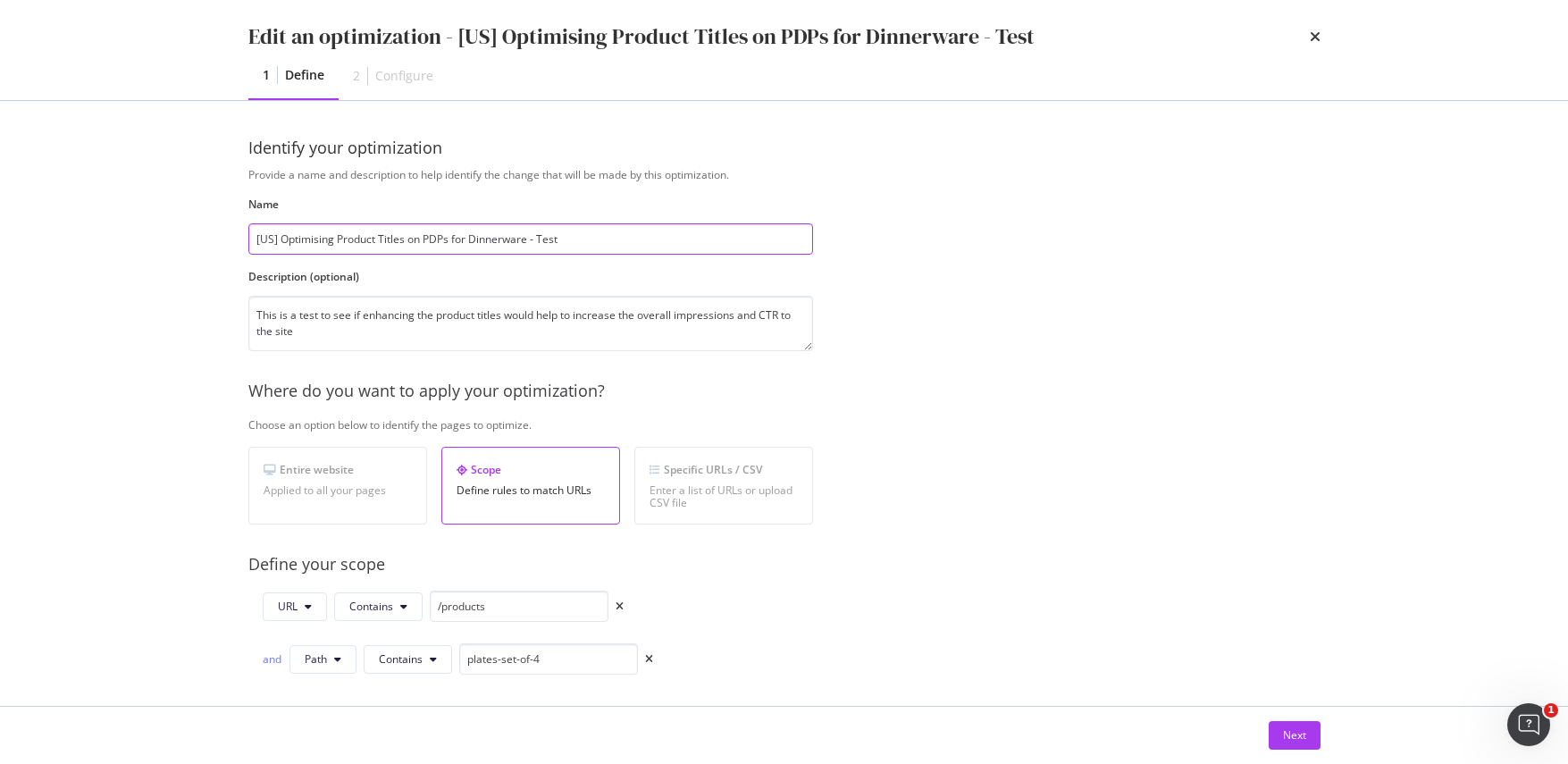
click at [244, 236] on div "Identify your optimization Provide a name and description to help identify the …" at bounding box center [784, 403] width 1144 height 605
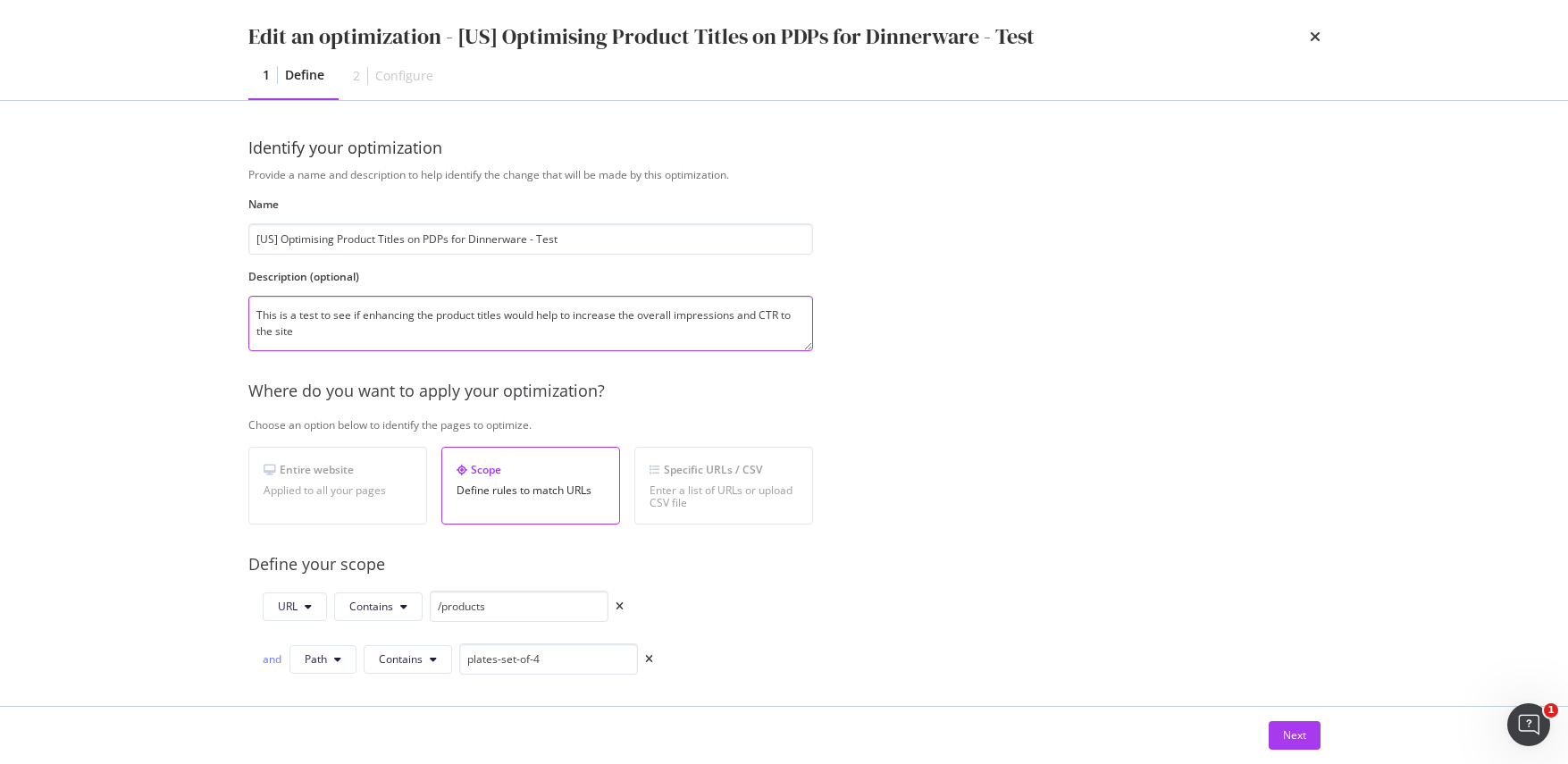
drag, startPoint x: 308, startPoint y: 336, endPoint x: 249, endPoint y: 313, distance: 63.3
click at [249, 313] on textarea "This is a test to see if enhancing the product titles would help to increase th…" at bounding box center [530, 324] width 565 height 55
click at [1310, 735] on button "Next" at bounding box center [1294, 735] width 51 height 29
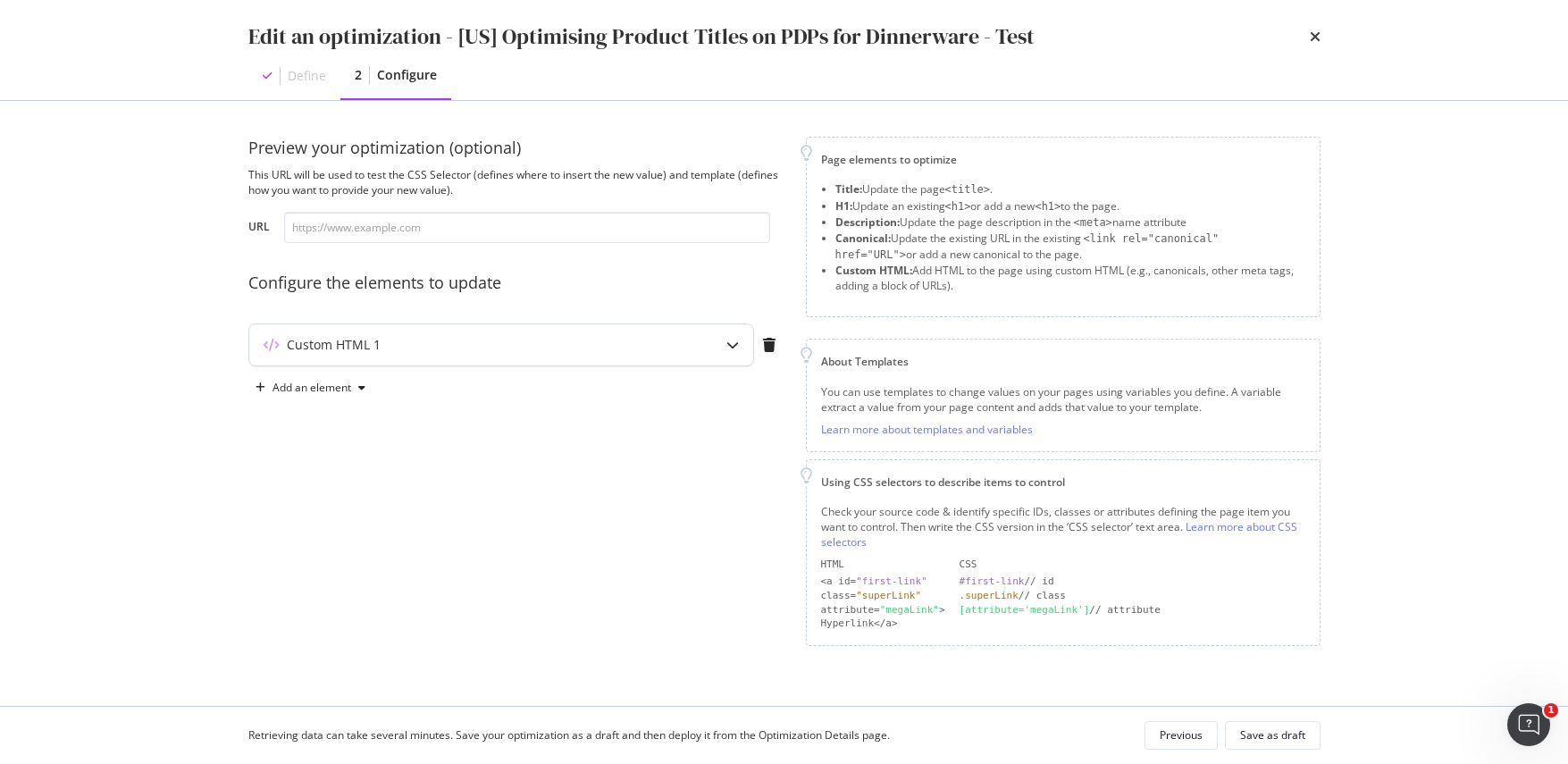
click at [726, 345] on icon "modal" at bounding box center [732, 344] width 13 height 13
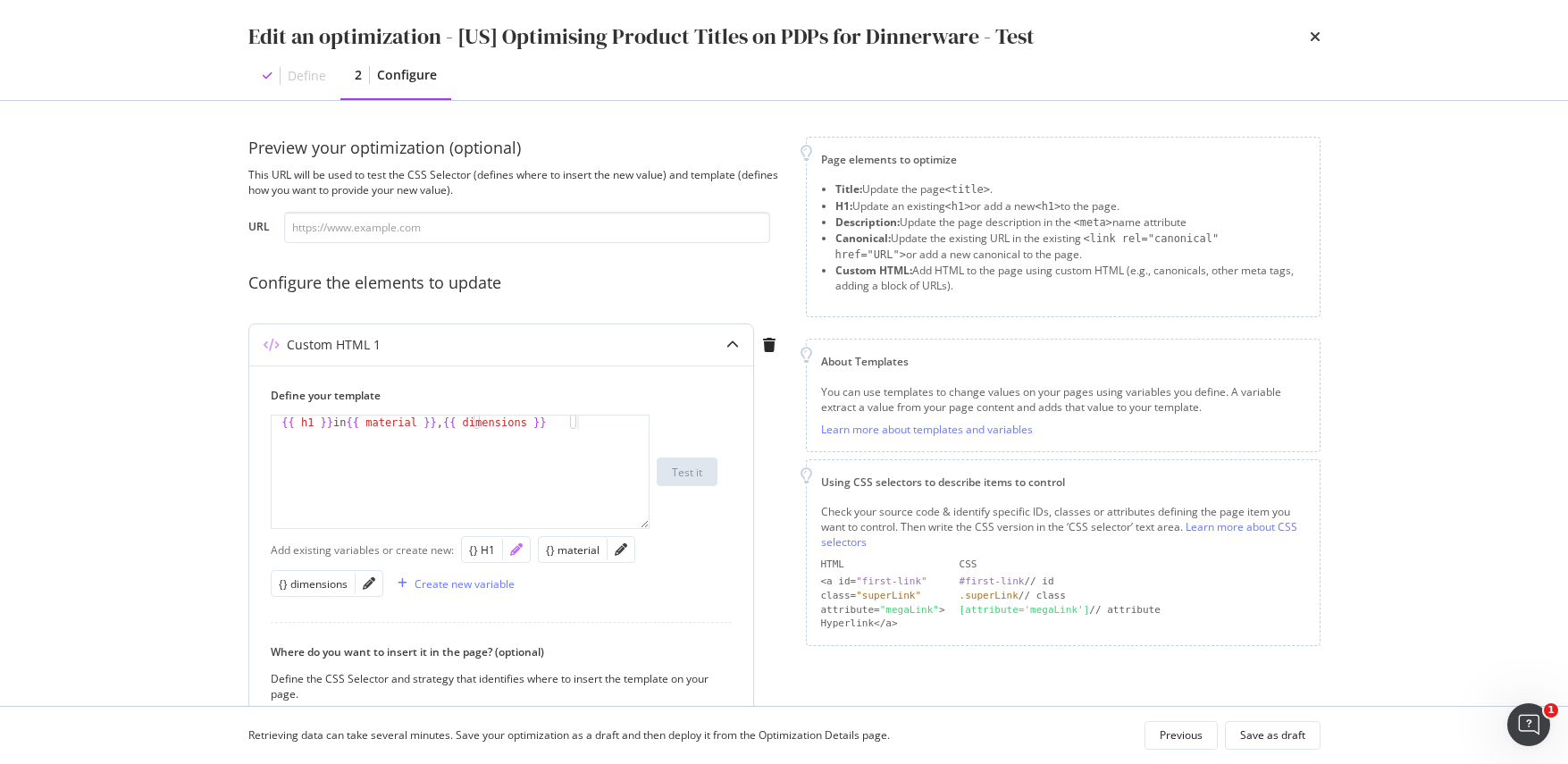
click at [510, 550] on icon "pencil" at bounding box center [516, 549] width 13 height 13
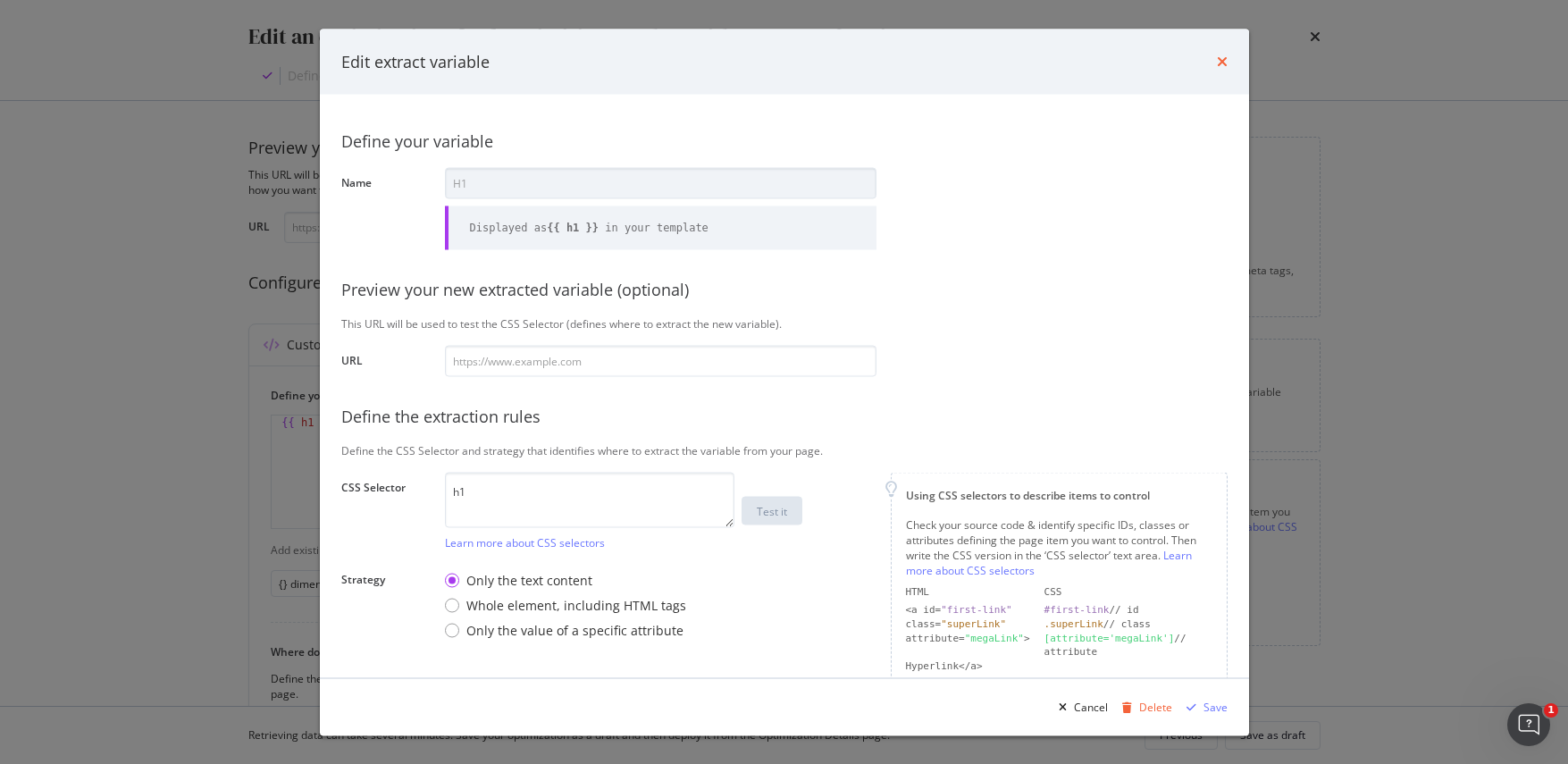
click at [1217, 62] on icon "times" at bounding box center [1222, 61] width 11 height 14
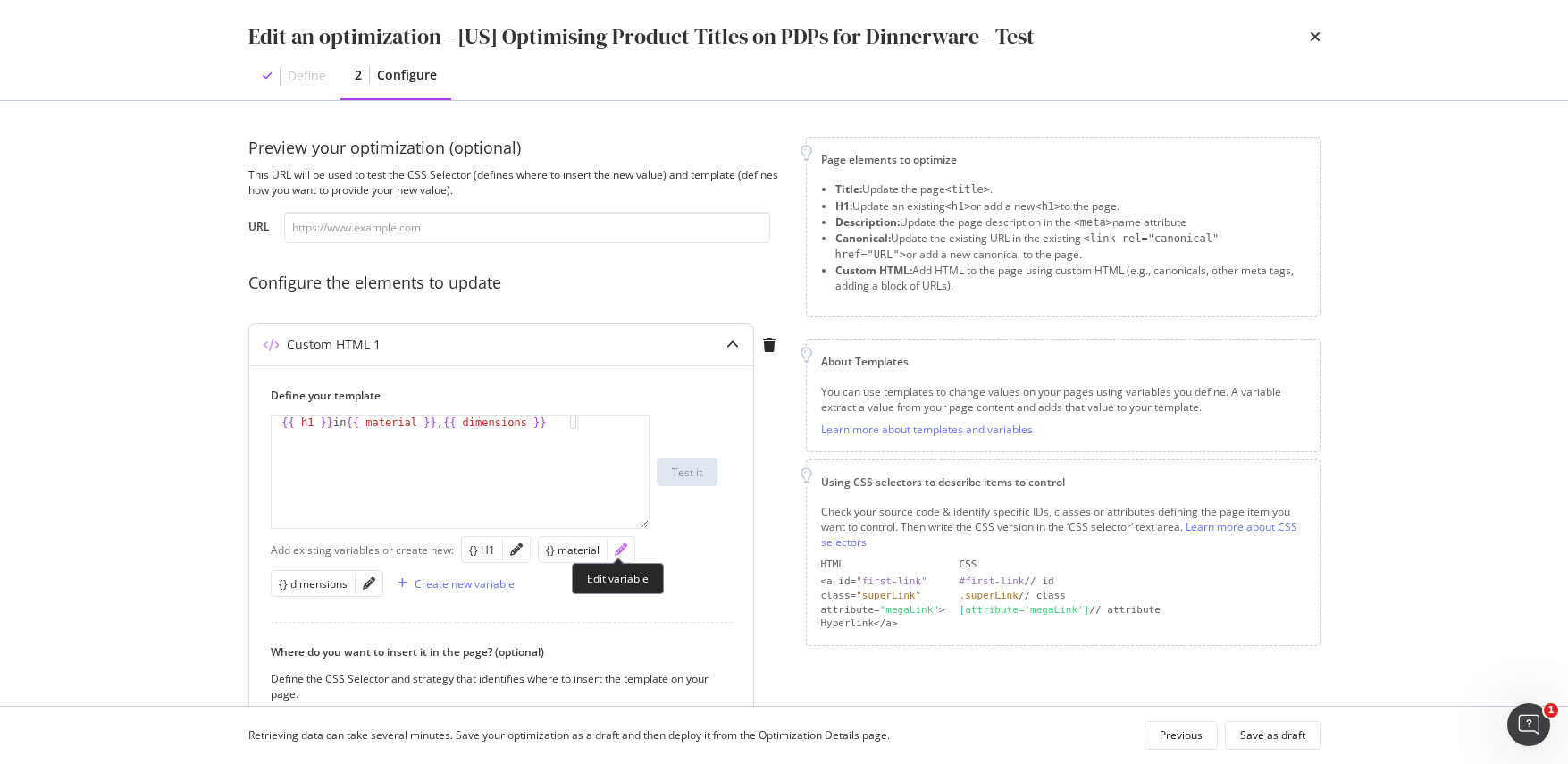
click at [619, 553] on icon "pencil" at bounding box center [620, 549] width 13 height 13
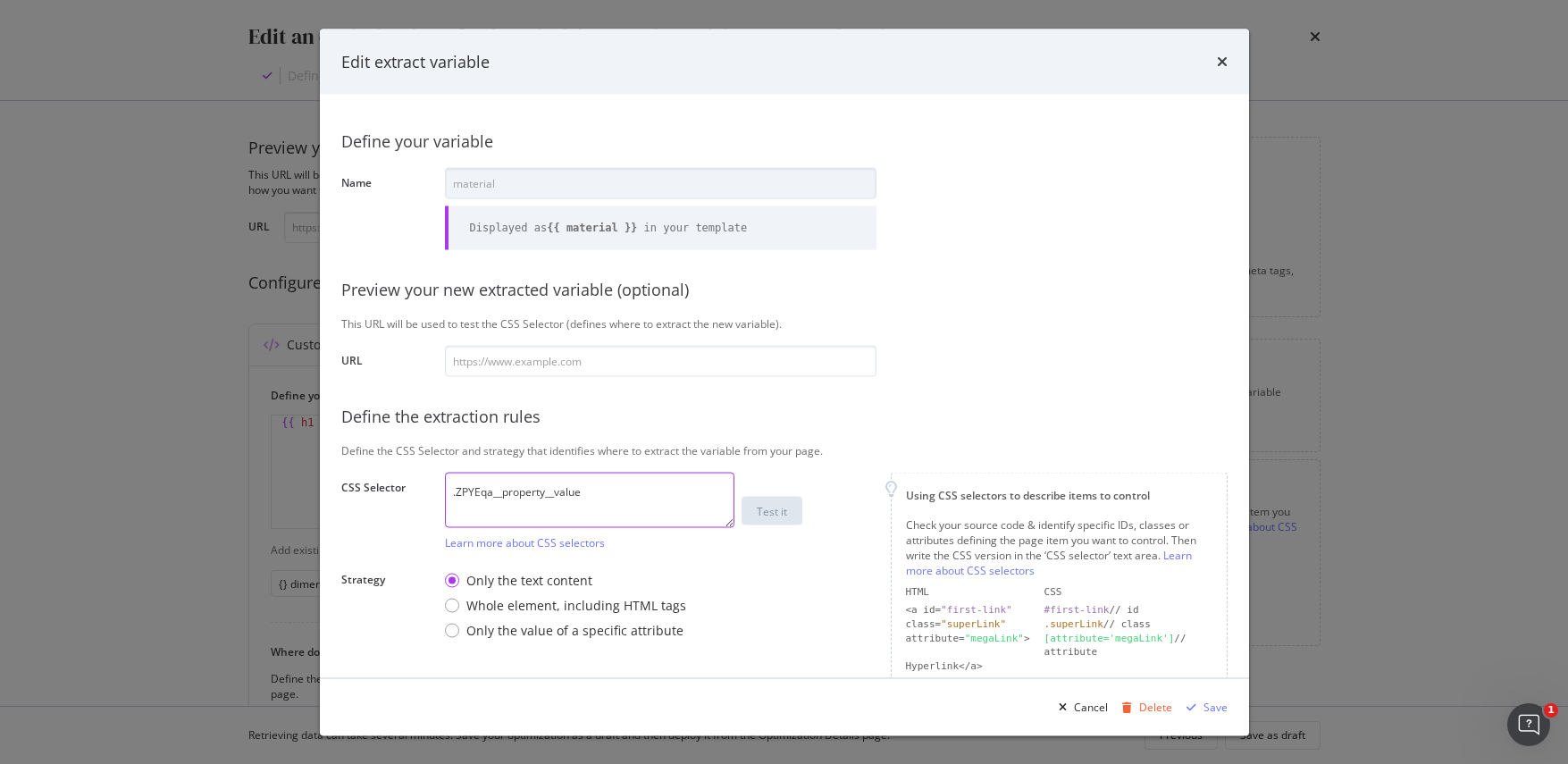
drag, startPoint x: 590, startPoint y: 493, endPoint x: 446, endPoint y: 493, distance: 144.0
click at [446, 493] on textarea ".ZPYEqa__property__value" at bounding box center [590, 500] width 290 height 55
click at [1223, 61] on icon "times" at bounding box center [1222, 61] width 11 height 14
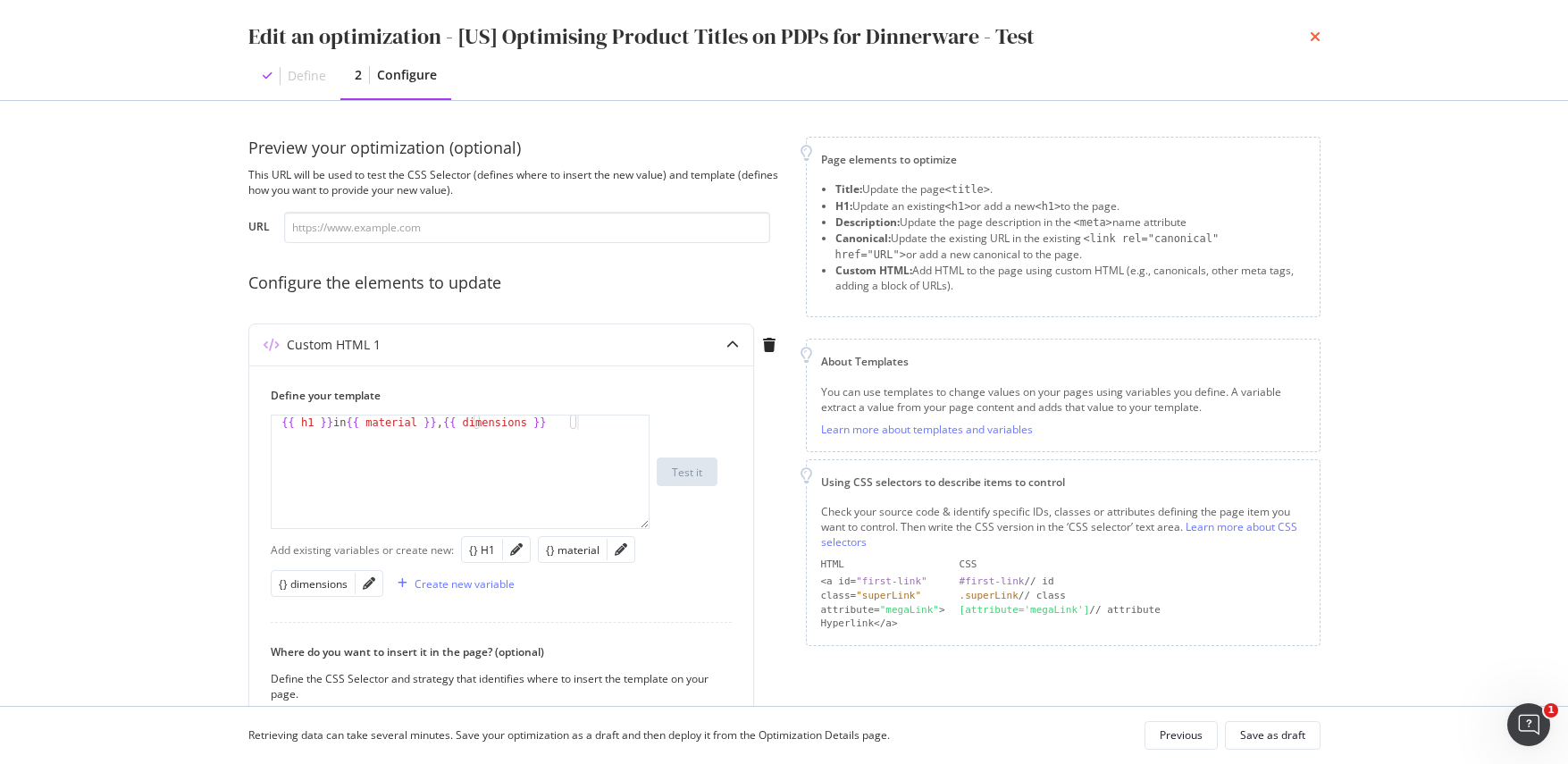
click at [1310, 33] on icon "times" at bounding box center [1315, 37] width 11 height 14
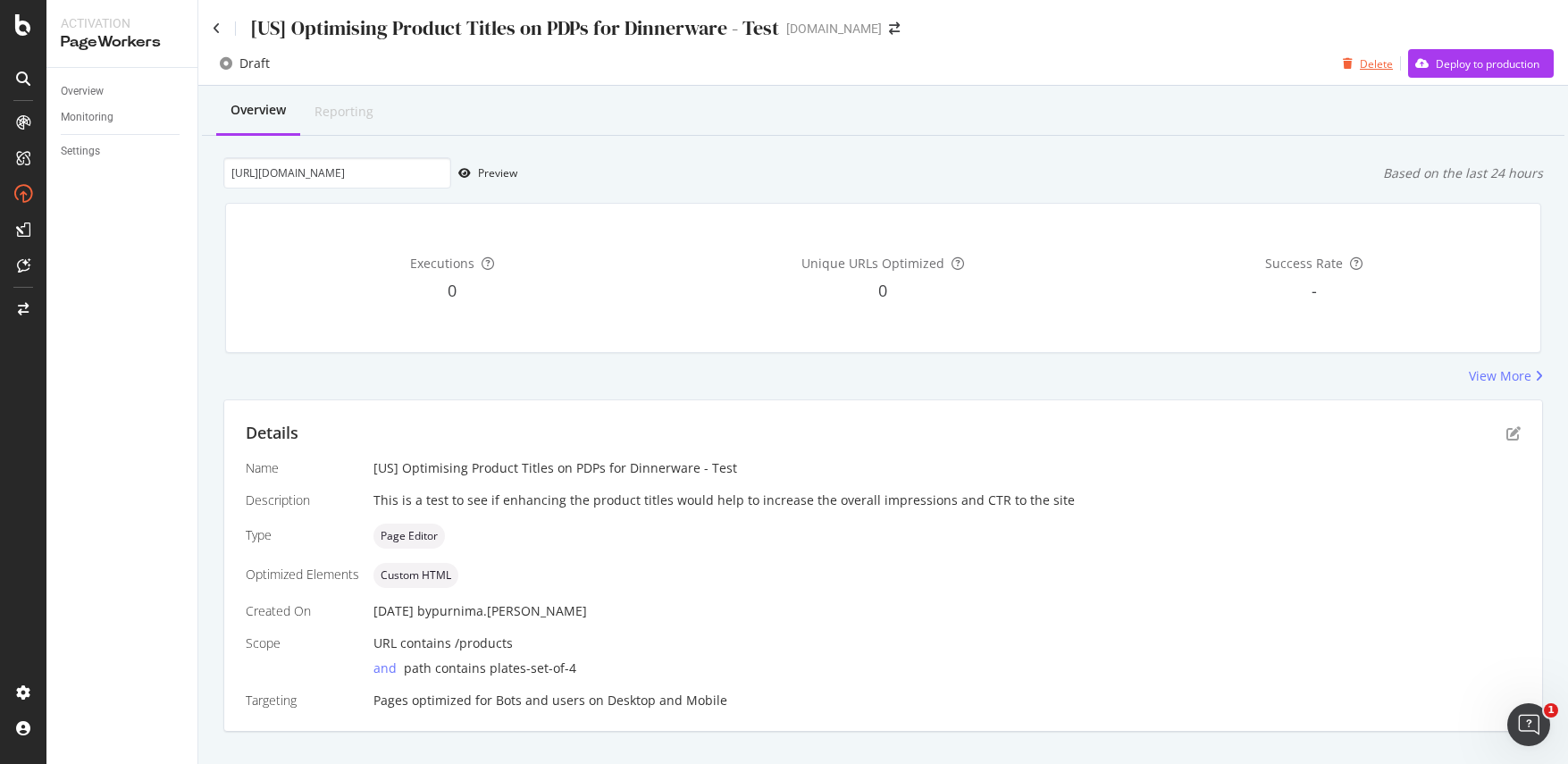
click at [1362, 62] on div "Delete" at bounding box center [1375, 63] width 33 height 15
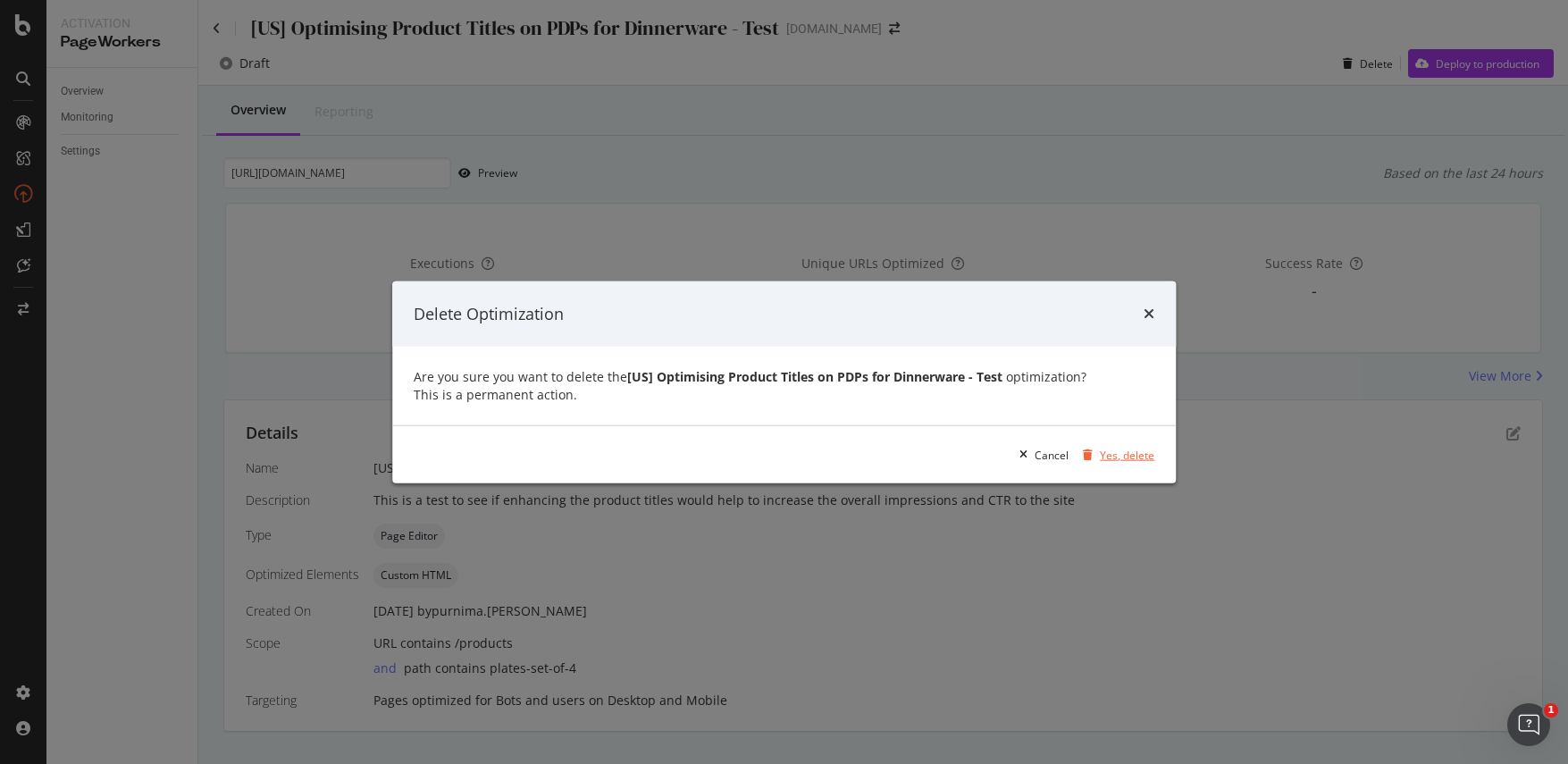
click at [1100, 462] on div "Yes, delete" at bounding box center [1127, 454] width 54 height 15
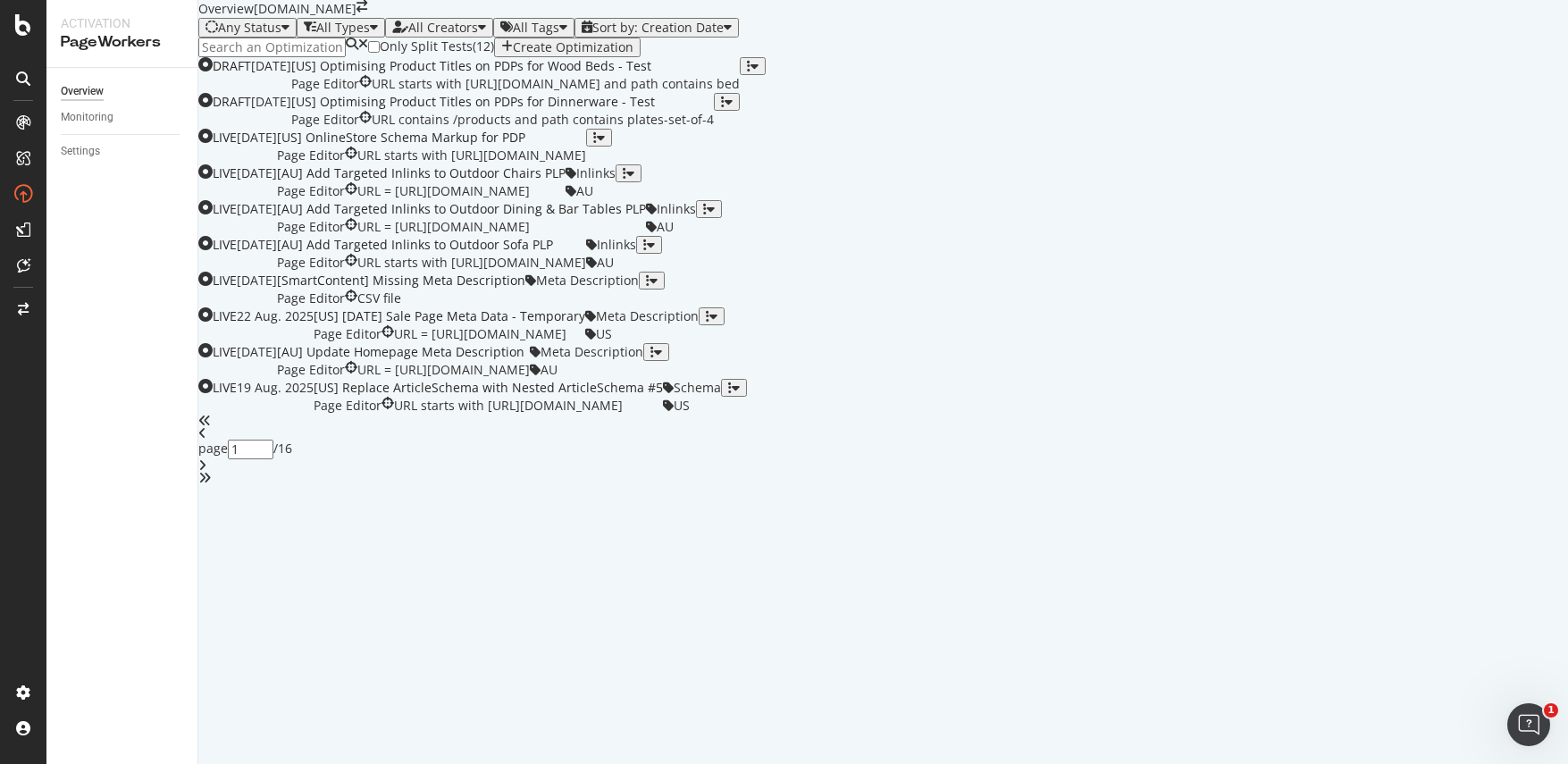
click at [512, 54] on icon "button" at bounding box center [507, 48] width 12 height 14
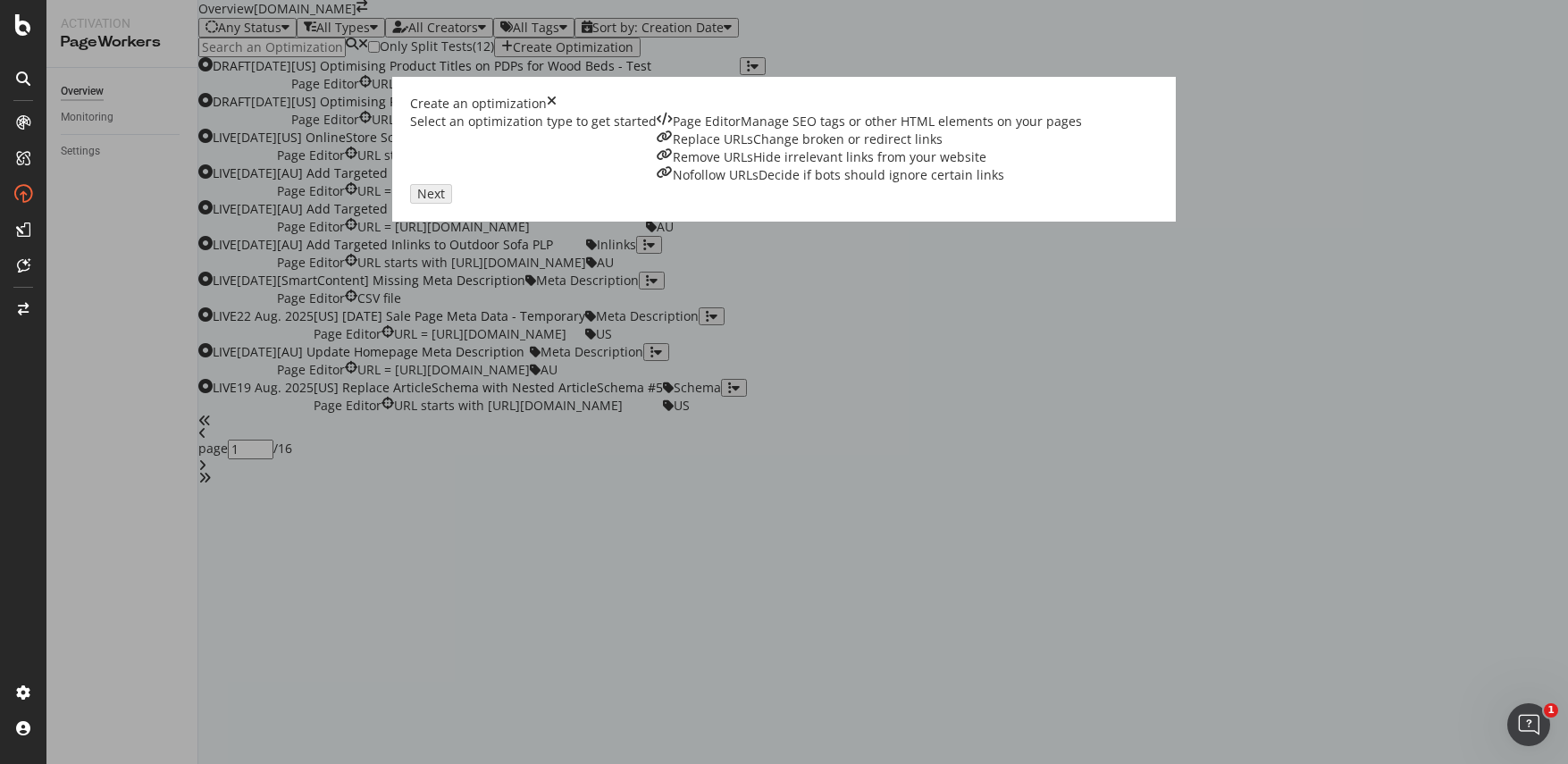
click at [657, 131] on div "Page Editor Manage SEO tags or other HTML elements on your pages" at bounding box center [870, 122] width 425 height 18
click at [445, 201] on div "Next" at bounding box center [431, 194] width 28 height 14
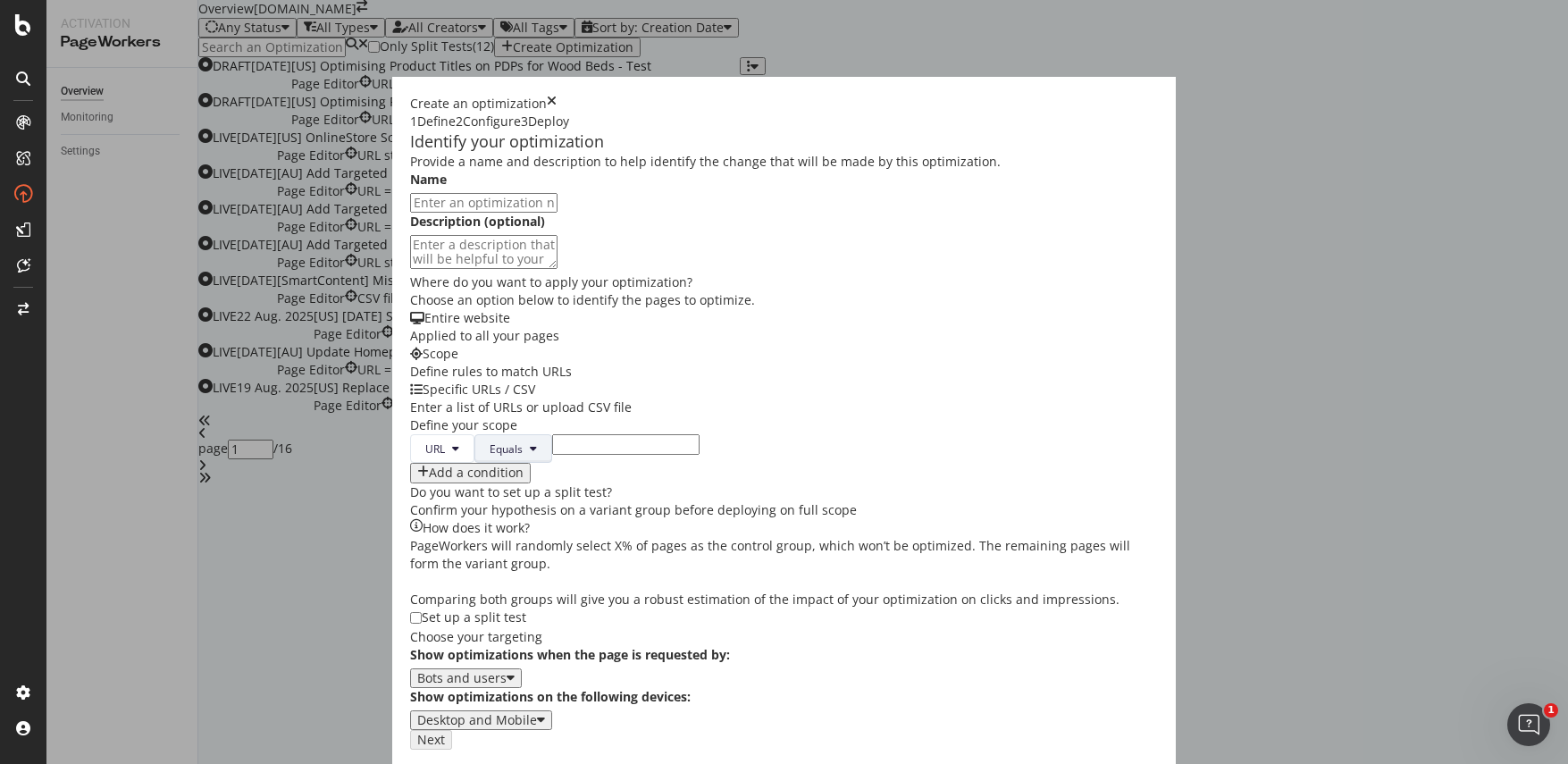
click at [475, 463] on button "Equals" at bounding box center [513, 448] width 78 height 29
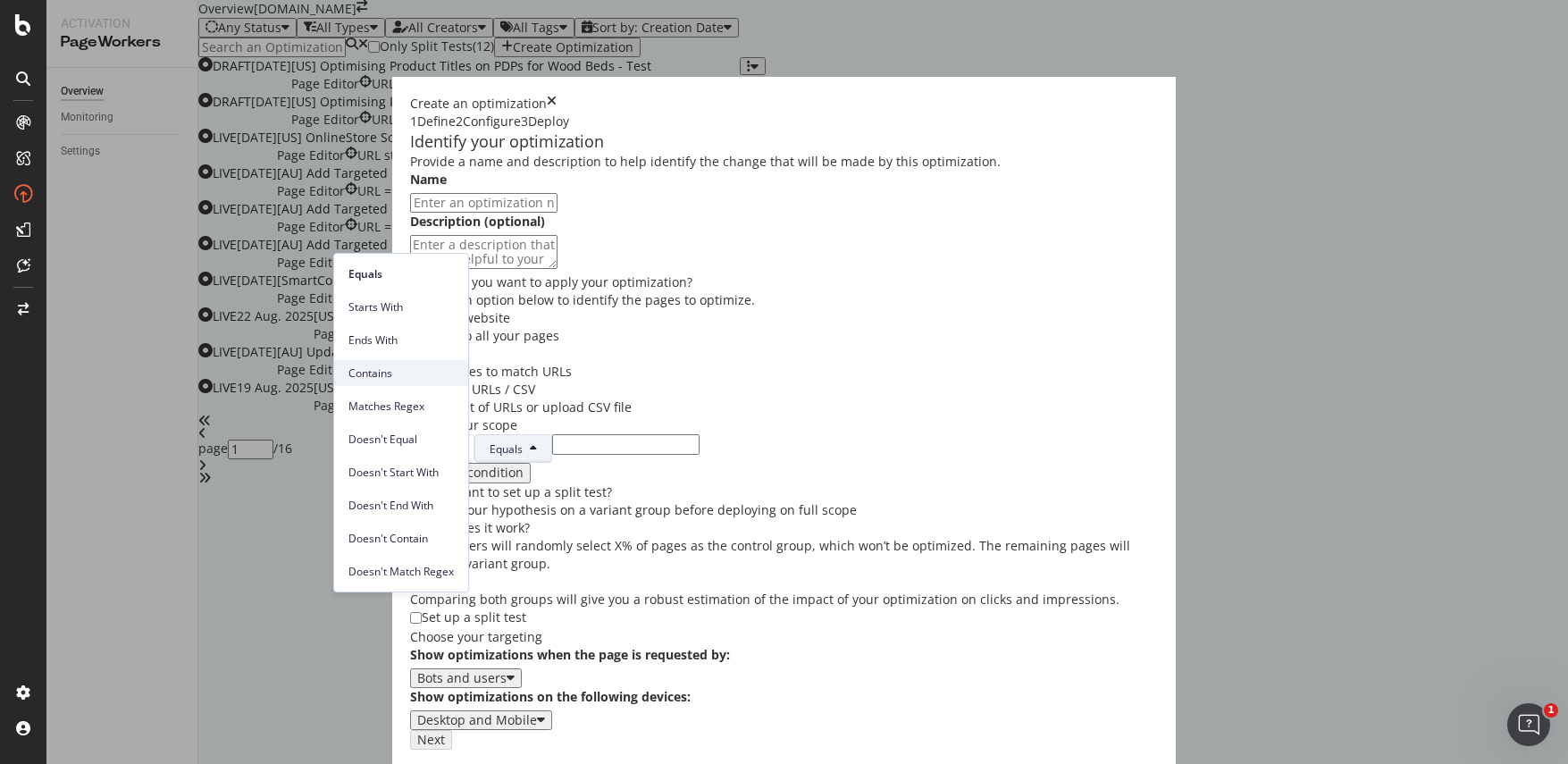
click at [404, 370] on span "Contains" at bounding box center [401, 373] width 106 height 16
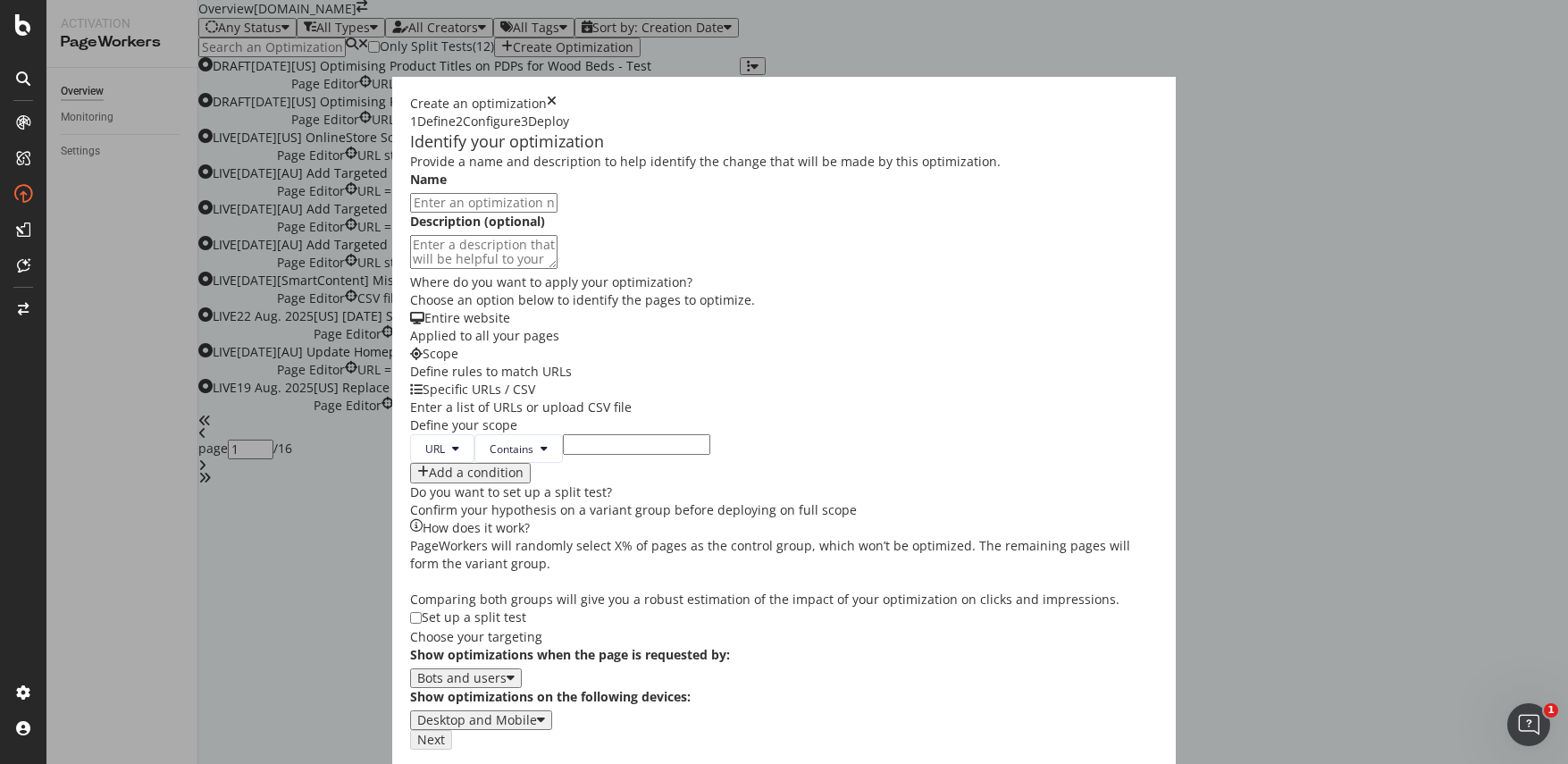
click at [563, 454] on input "modal" at bounding box center [636, 444] width 147 height 20
paste input "/products"
click at [563, 454] on input "/products" at bounding box center [636, 444] width 147 height 20
type input "us/products"
click at [428, 480] on div "Add a condition" at bounding box center [476, 472] width 95 height 14
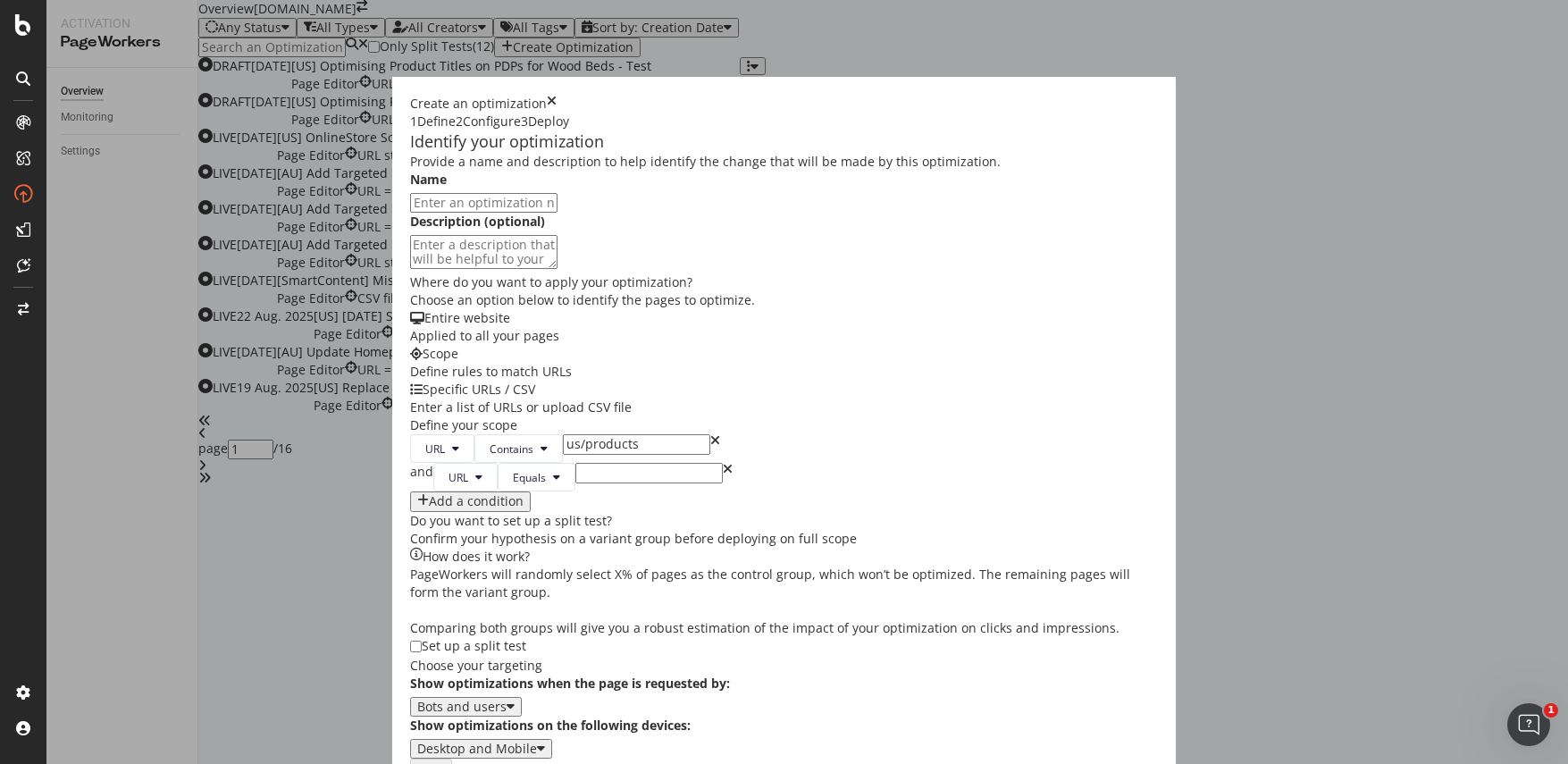
scroll to position [111, 0]
click at [498, 492] on button "Equals" at bounding box center [536, 477] width 78 height 29
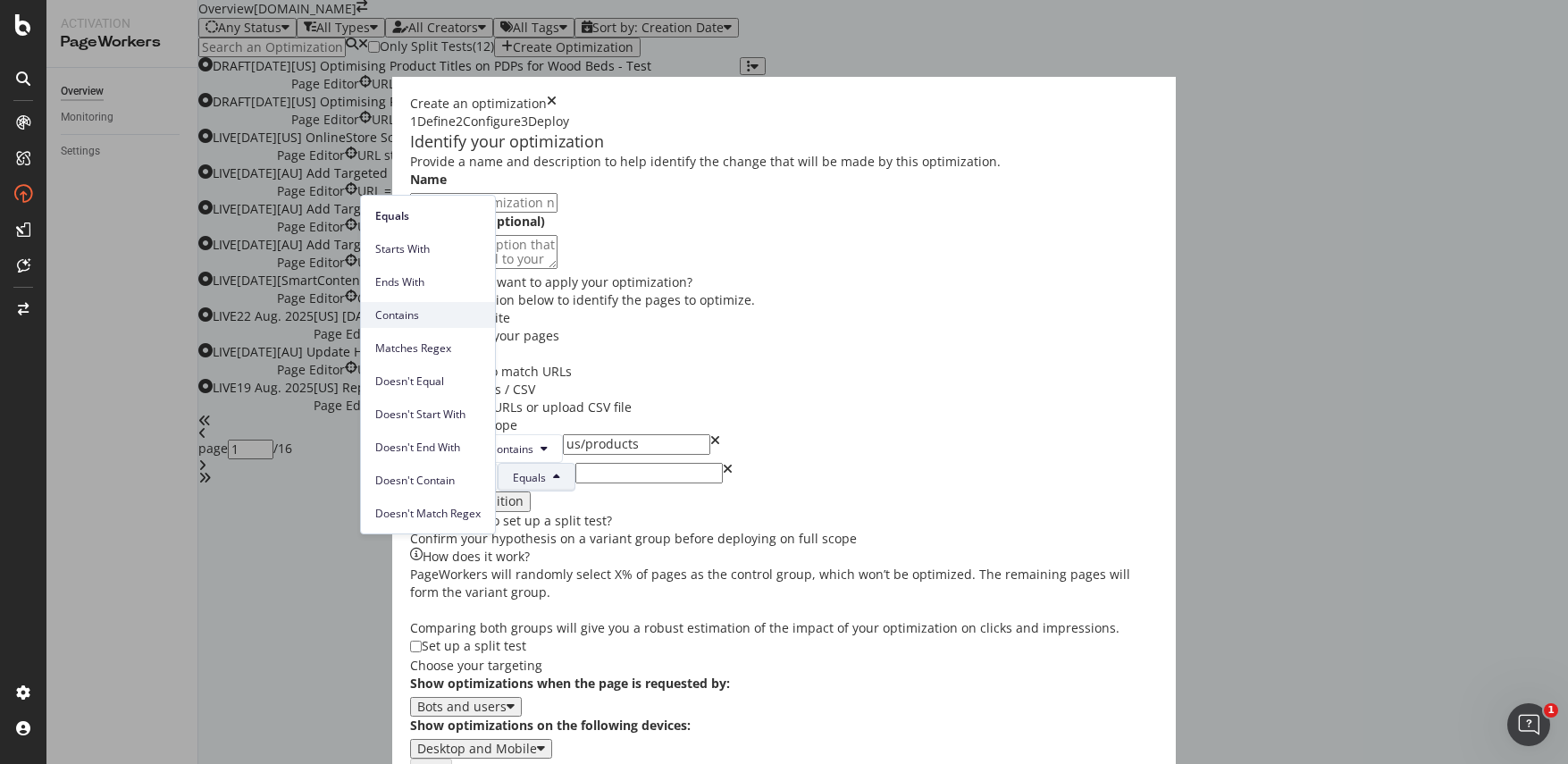
click at [415, 321] on span "Contains" at bounding box center [427, 316] width 106 height 16
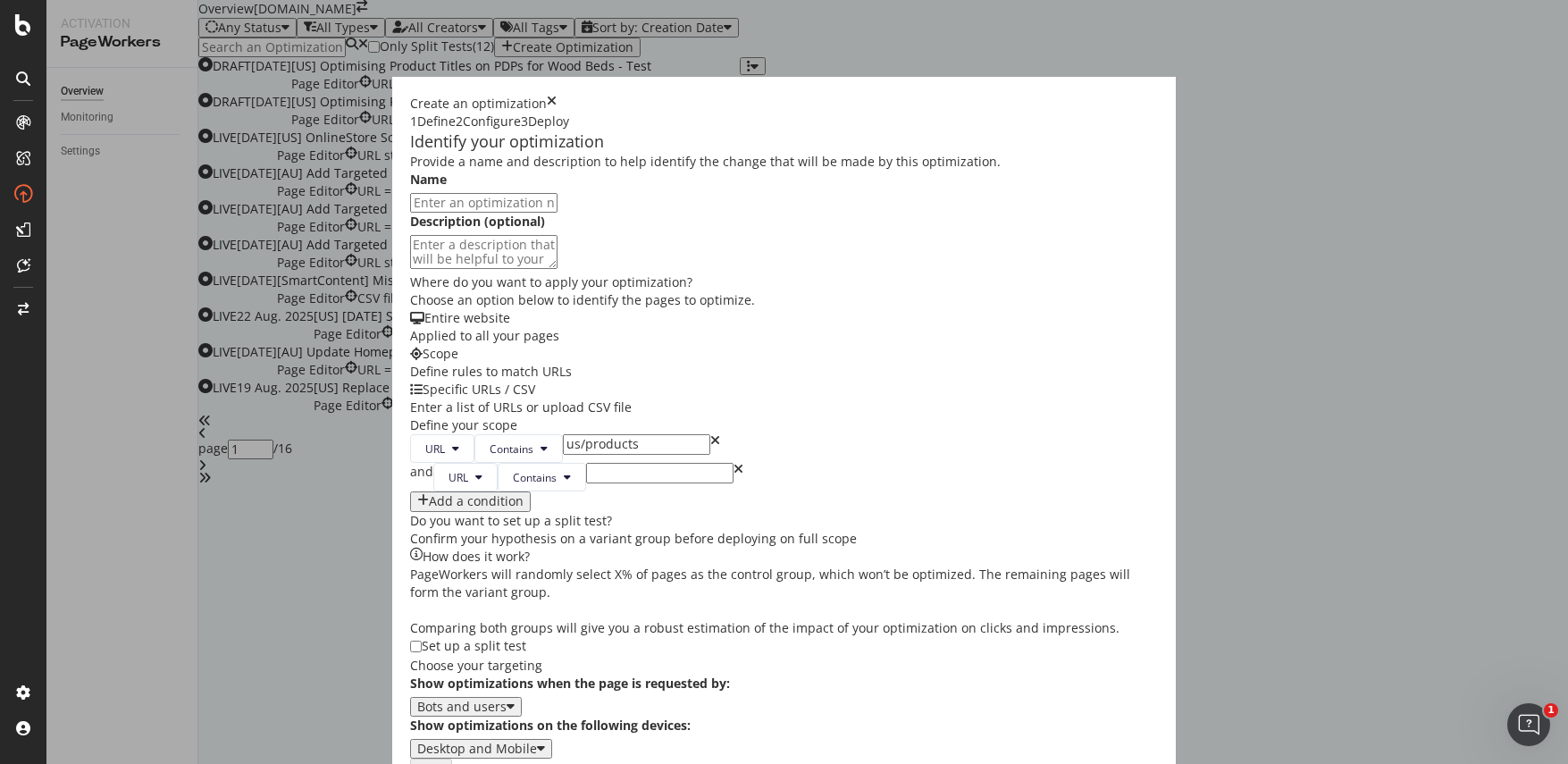
click at [586, 483] on input "modal" at bounding box center [659, 473] width 147 height 20
paste input "plates-set-of-4"
type input "plates-set-of-4"
click at [936, 561] on div "Provide a name and description to help identify the change that will be made by…" at bounding box center [784, 455] width 749 height 606
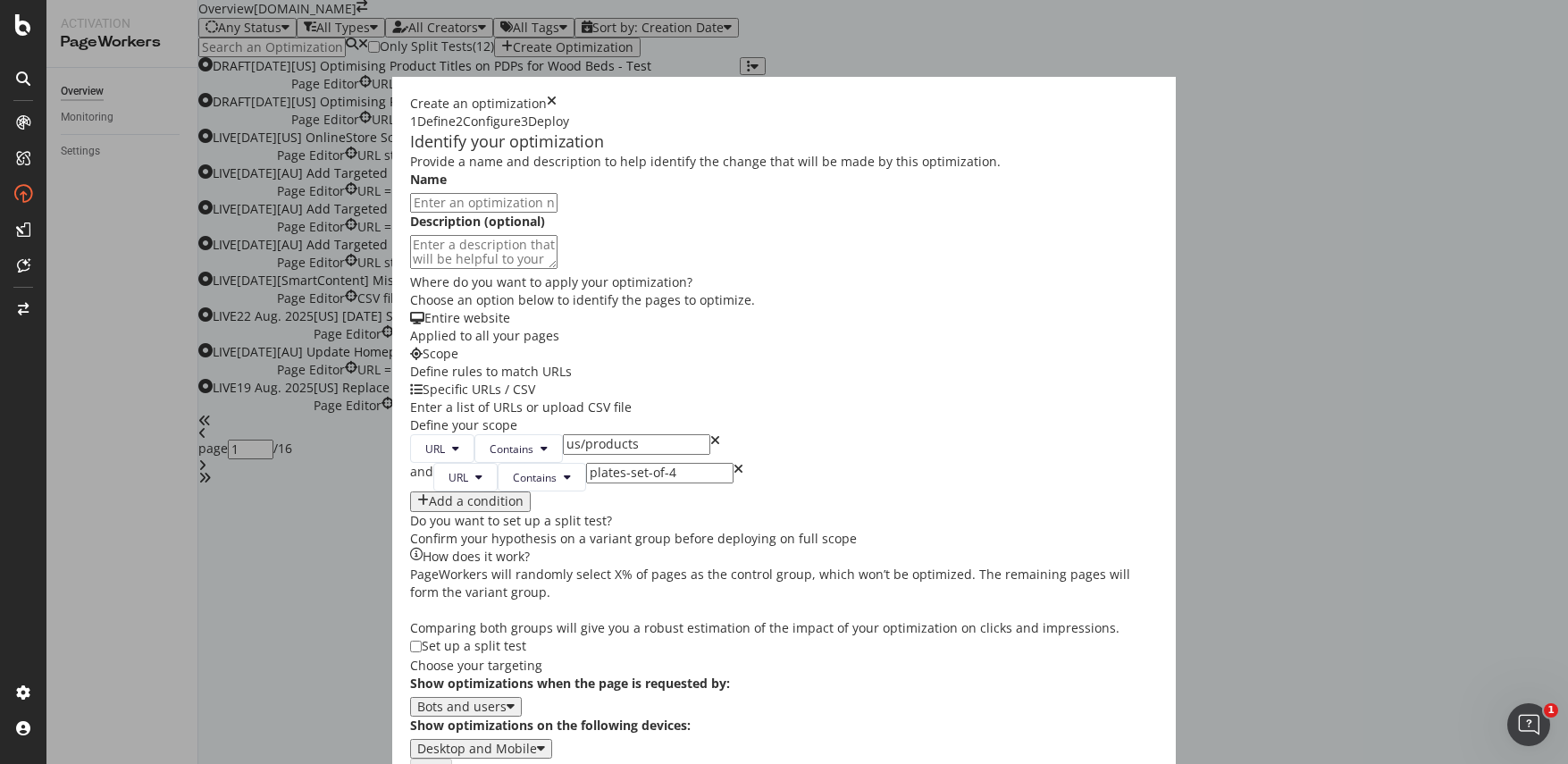
scroll to position [0, 0]
click at [411, 213] on input "modal" at bounding box center [484, 203] width 147 height 20
paste input "[US] Optimising Product Titles on PDPs for Dinnerware - Test"
type input "[US] Optimising Product Titles on PDPs for Dinnerware - Test"
click at [411, 269] on textarea "modal" at bounding box center [484, 252] width 147 height 34
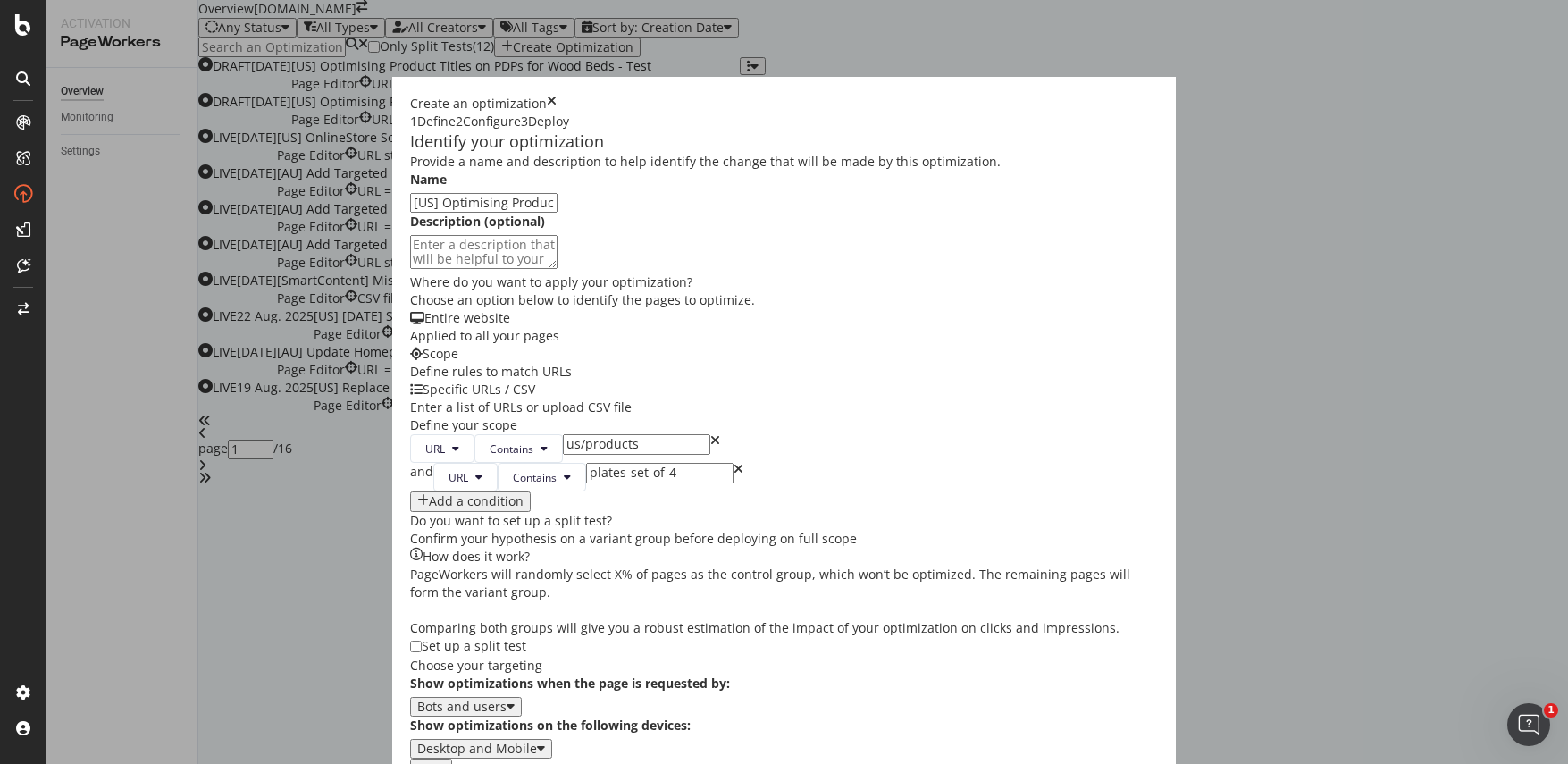
paste textarea "This is a test to see if enhancing the product titles would help to increase th…"
click at [558, 213] on input "[US] Optimising Product Titles on PDPs for Dinnerware - Test" at bounding box center [484, 203] width 147 height 20
click at [411, 269] on textarea "This is a test to see if enhancing the product titles would help to increase th…" at bounding box center [484, 252] width 147 height 34
drag, startPoint x: 297, startPoint y: 314, endPoint x: 235, endPoint y: 302, distance: 63.2
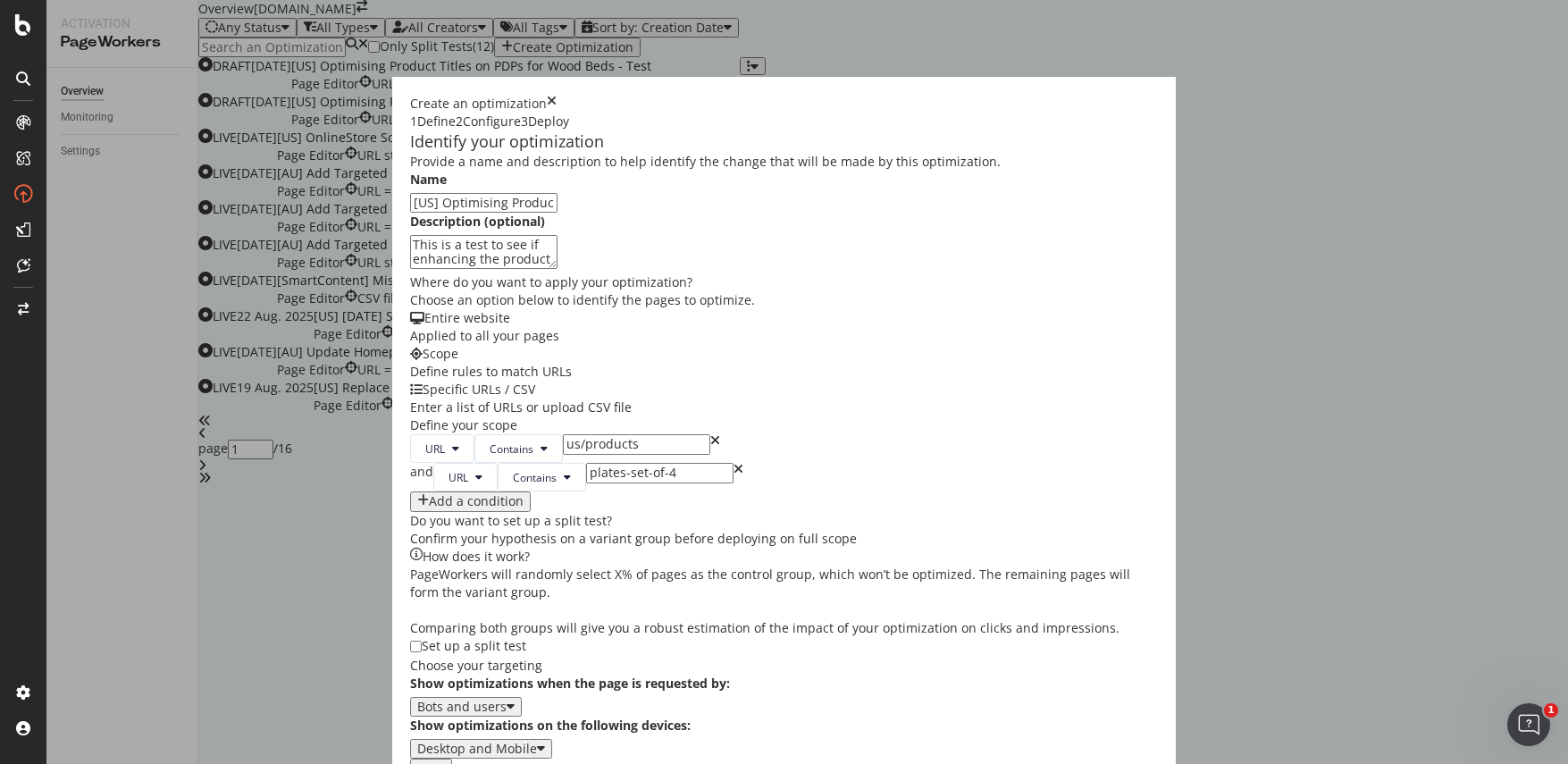
click at [411, 302] on div "Identify your optimization Provide a name and description to help identify the …" at bounding box center [784, 444] width 749 height 628
type textarea "H1 test to see if enhancing the product titles would help to increase the overa…"
click at [945, 477] on div "Provide a name and description to help identify the change that will be made by…" at bounding box center [784, 455] width 749 height 606
click at [452, 759] on button "Next" at bounding box center [431, 769] width 42 height 20
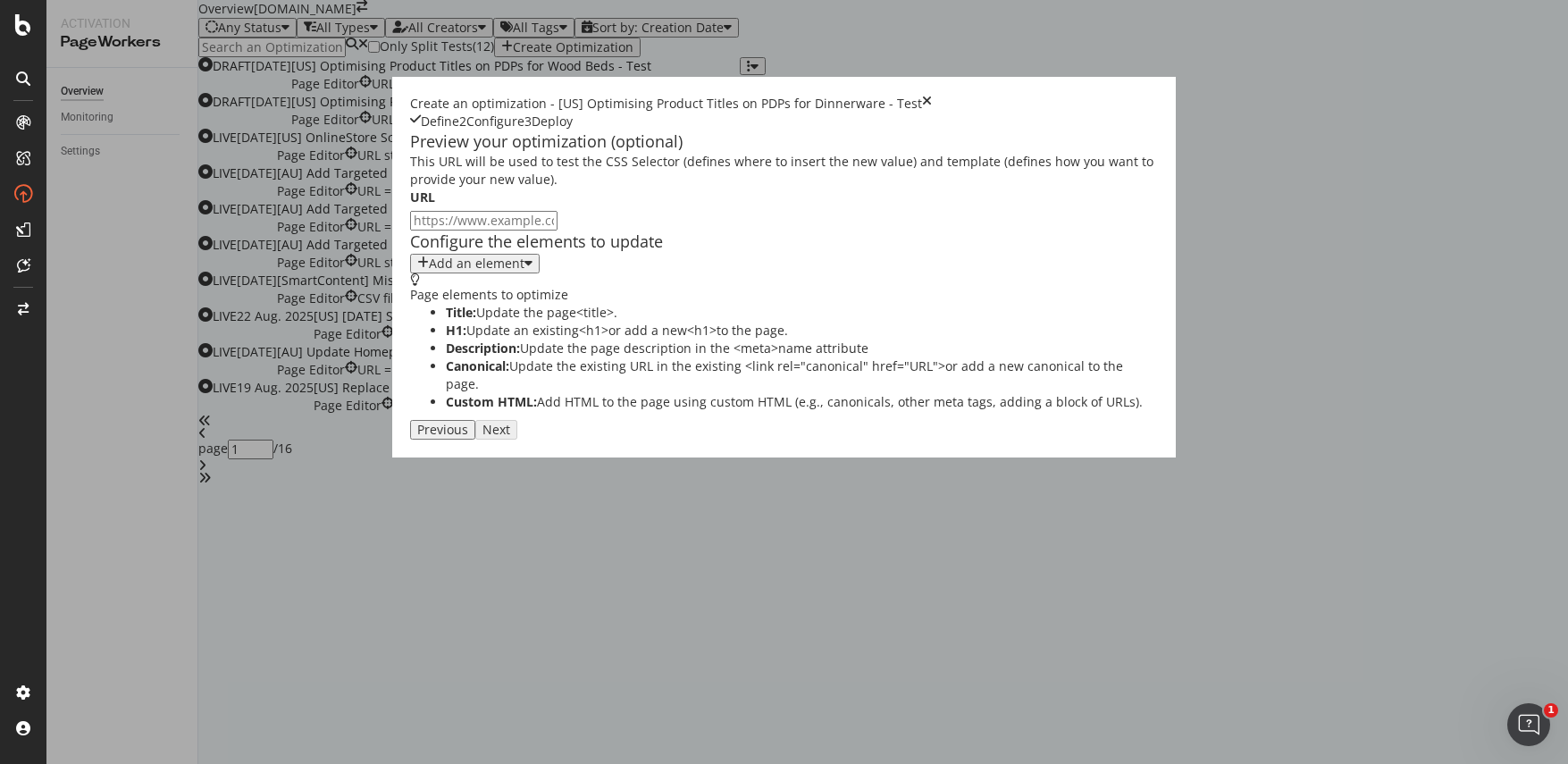
click at [417, 271] on div "Add an element" at bounding box center [475, 263] width 115 height 14
click at [296, 400] on div "H1" at bounding box center [291, 397] width 70 height 15
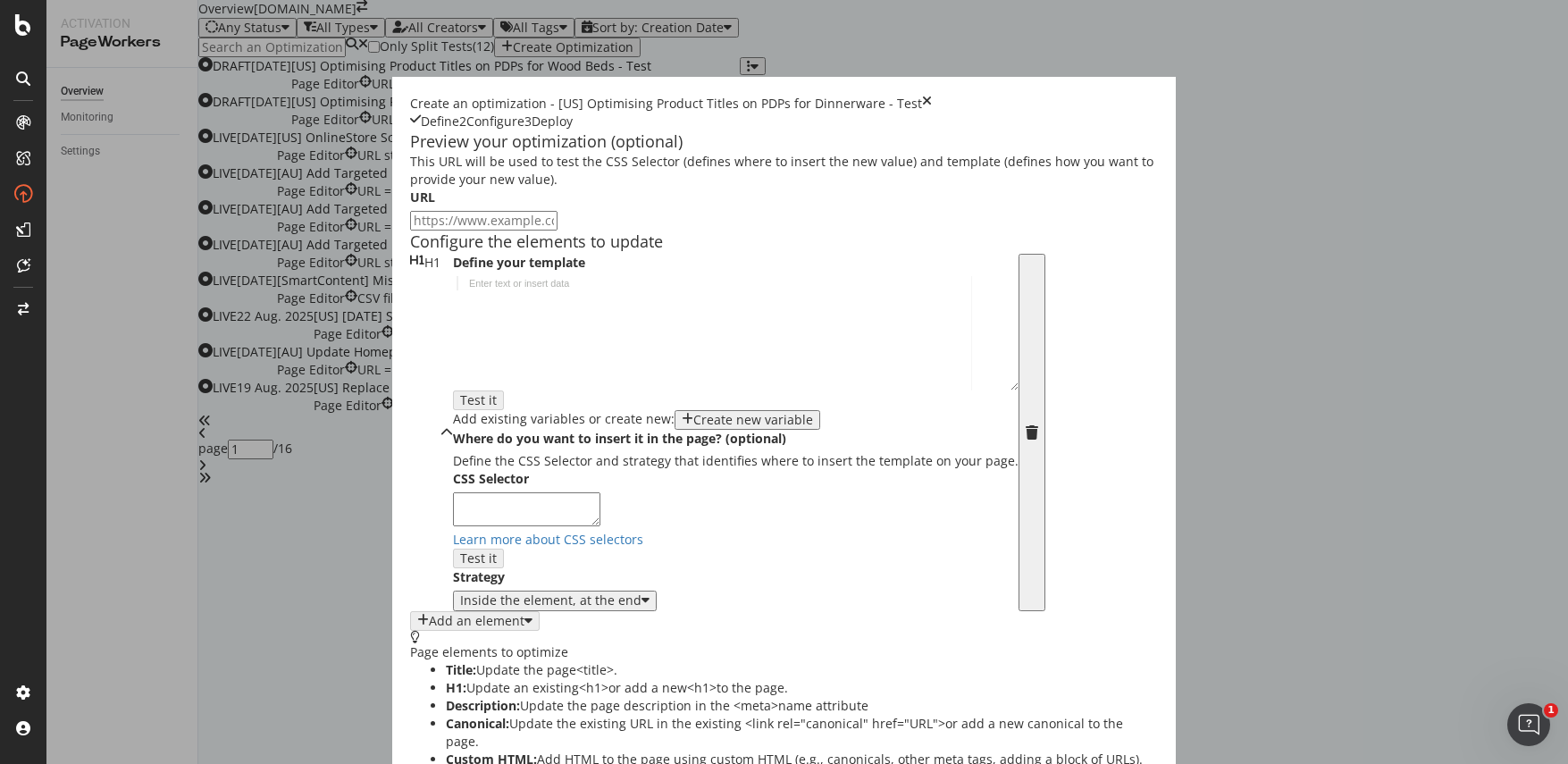
click at [693, 428] on div "Create new variable" at bounding box center [753, 420] width 120 height 14
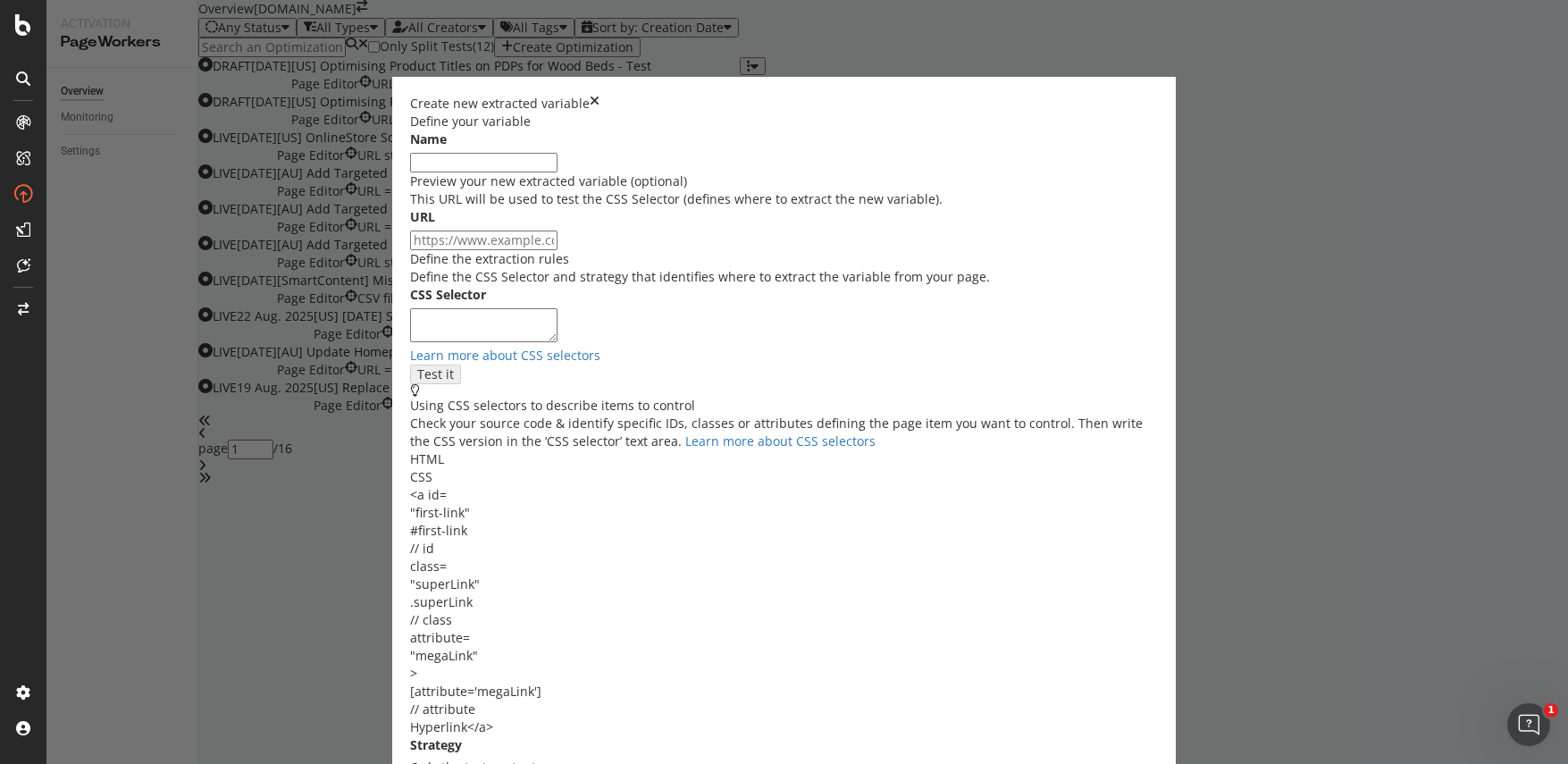
click at [540, 172] on input "modal" at bounding box center [484, 162] width 147 height 20
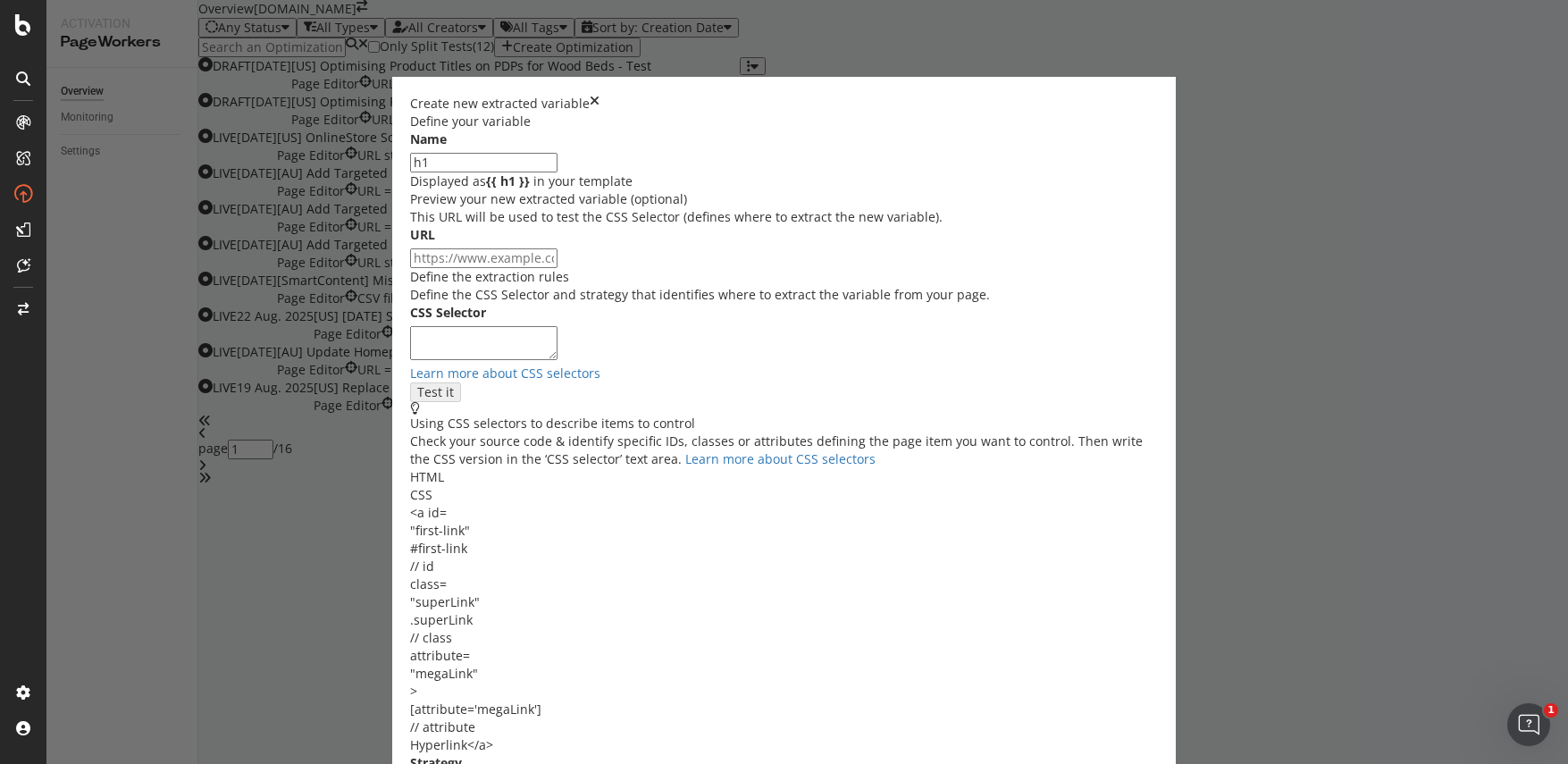
type input "h1"
click at [558, 360] on textarea "modal" at bounding box center [484, 343] width 147 height 34
type textarea "h1"
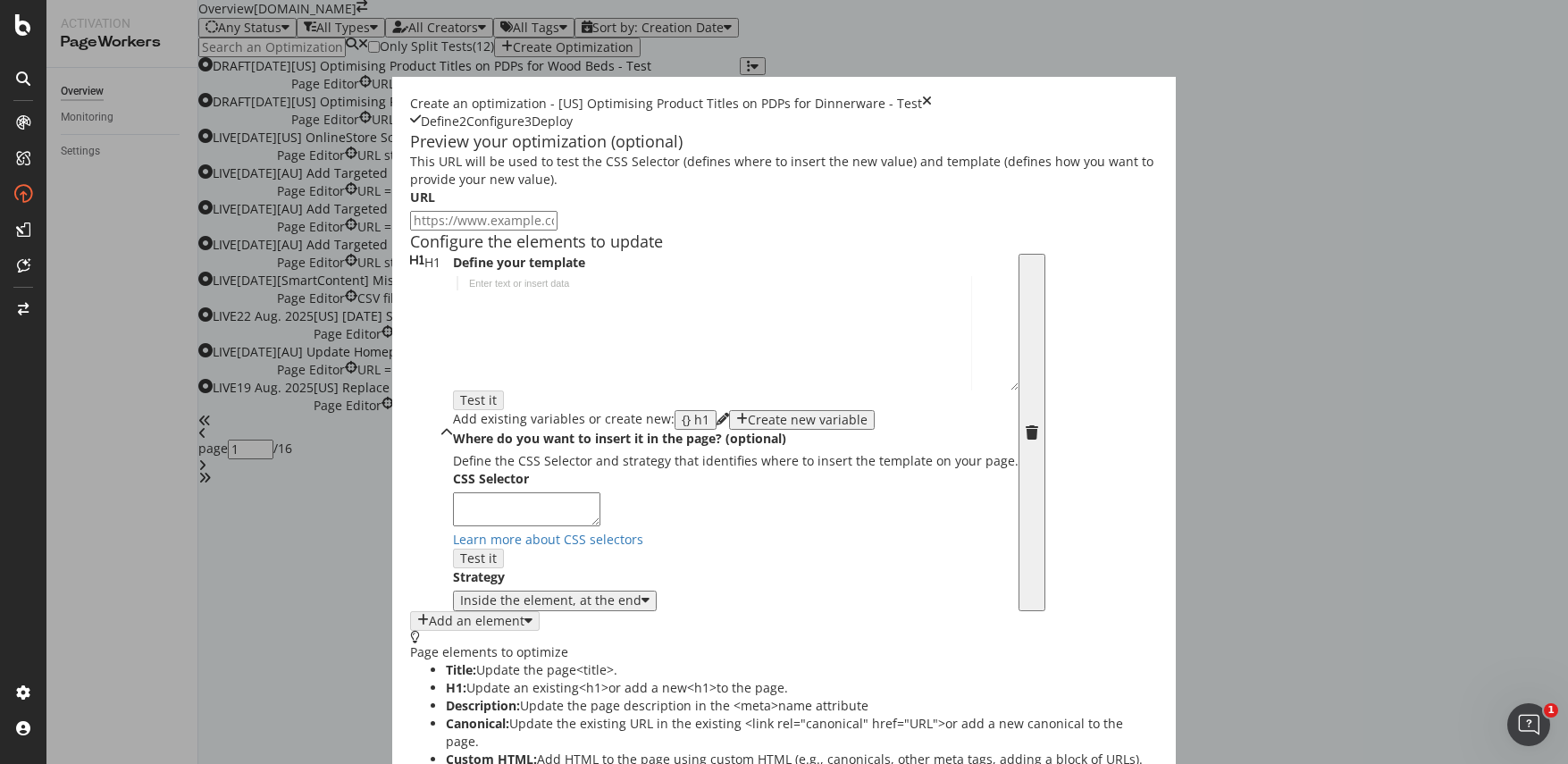
click at [682, 428] on div "{} h1" at bounding box center [695, 420] width 28 height 14
type textarea "{{ h1 }} in"
click at [748, 428] on div "Create new variable" at bounding box center [807, 420] width 120 height 14
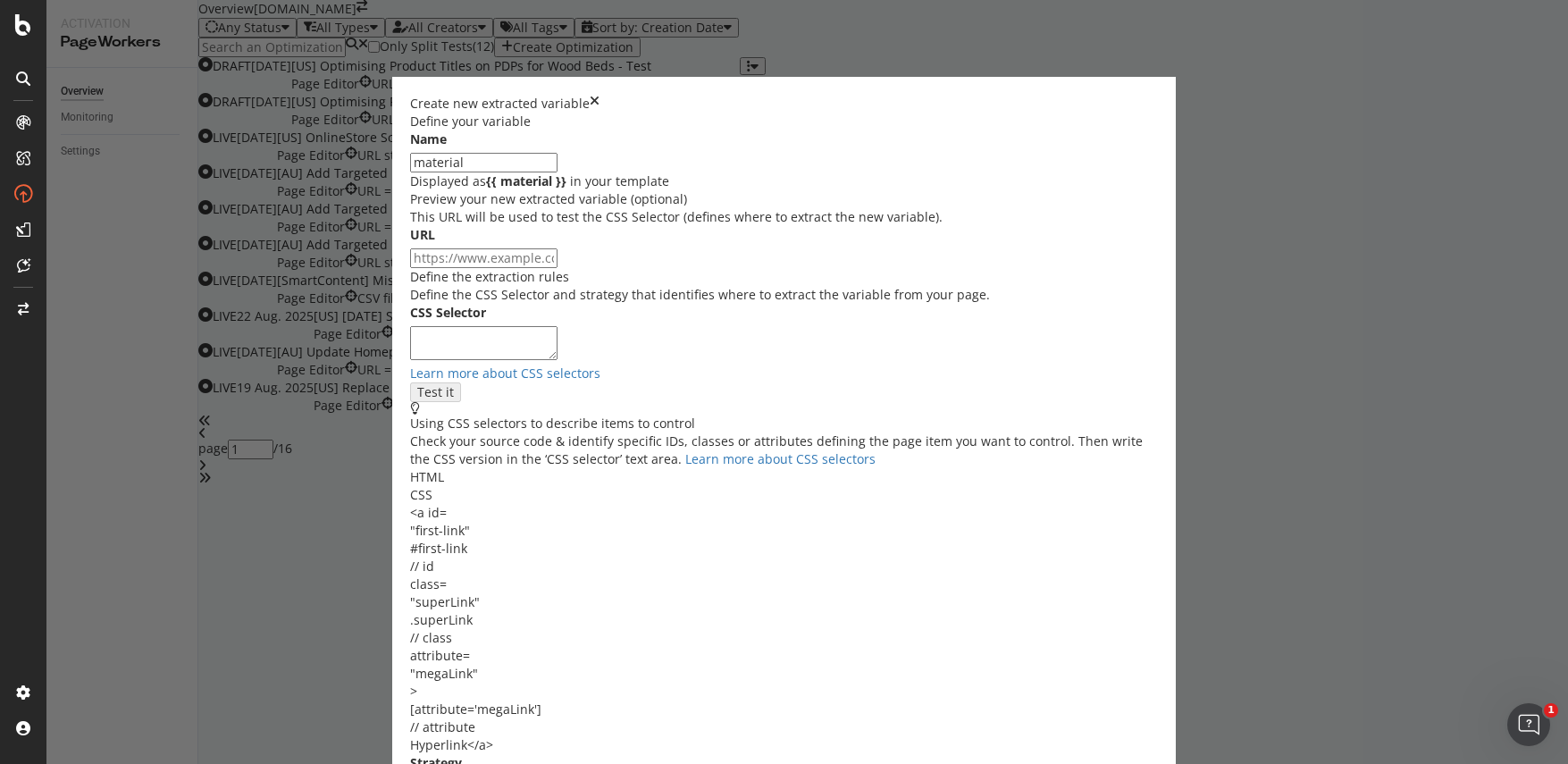
type input "material"
click at [510, 360] on textarea "modal" at bounding box center [484, 343] width 147 height 34
click at [546, 360] on textarea "modal" at bounding box center [484, 343] width 147 height 34
paste textarea ".ZPYEqa__property__value"
type textarea ".ZPYEqa__property__value"
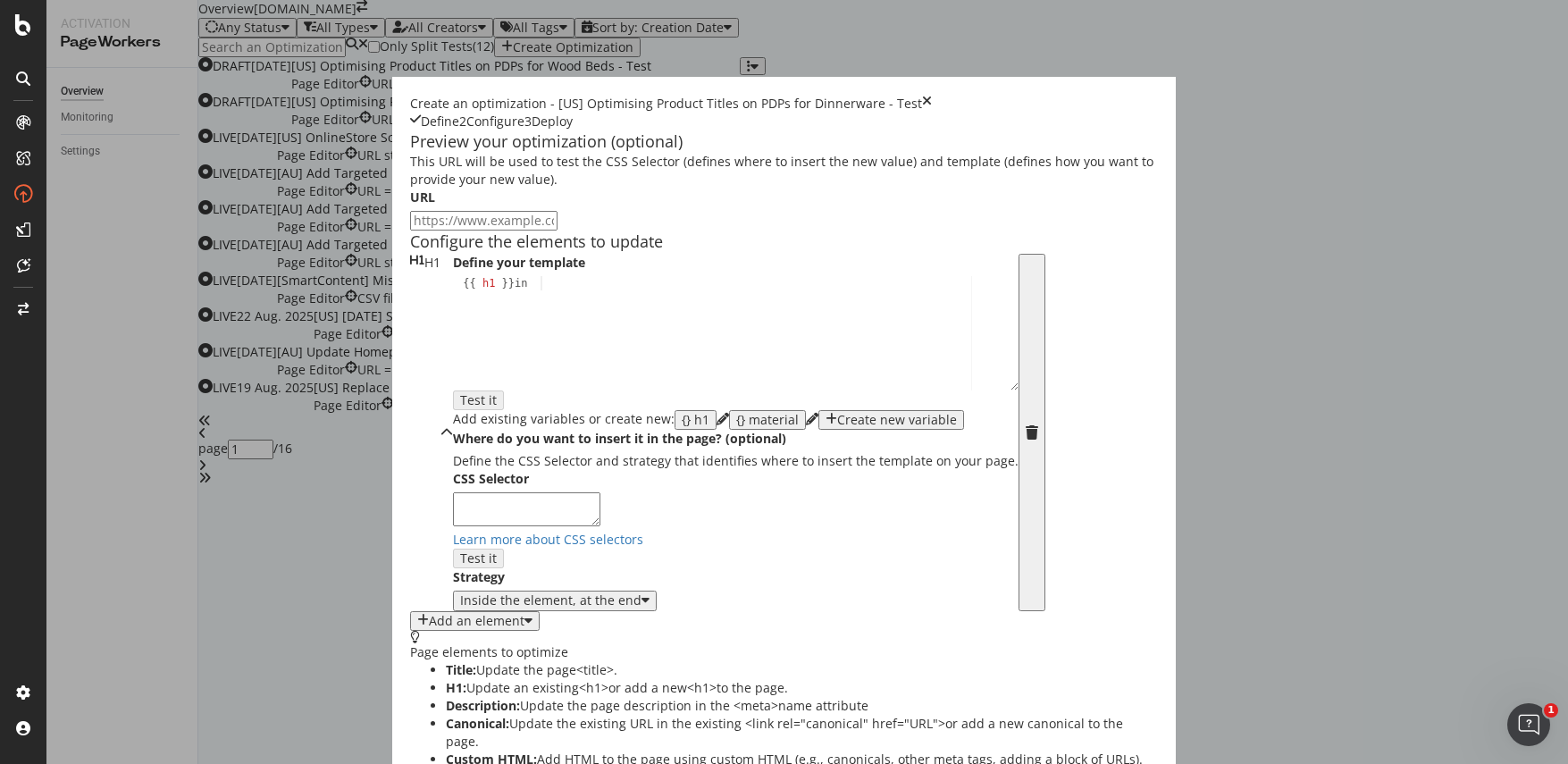
click at [736, 428] on div "{} material" at bounding box center [767, 420] width 62 height 14
type textarea "{{ h1 }} in {{ material }},"
click at [837, 428] on div "Create new variable" at bounding box center [896, 420] width 120 height 14
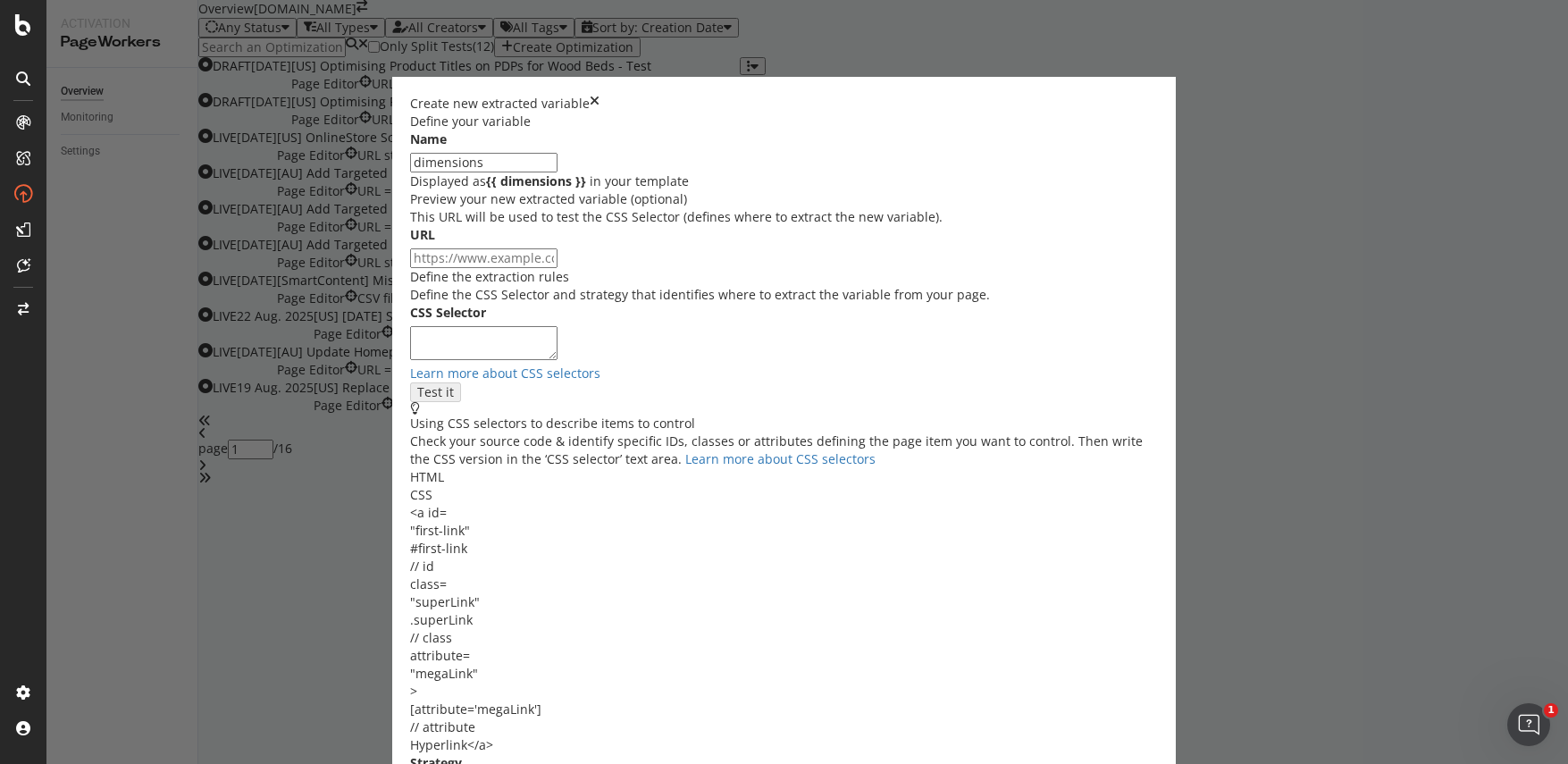
type input "dimensions"
click at [516, 360] on textarea "modal" at bounding box center [484, 343] width 147 height 34
paste textarea "<span class="ZPYEqa__property__value">Dia8.13" x H1”</span>"
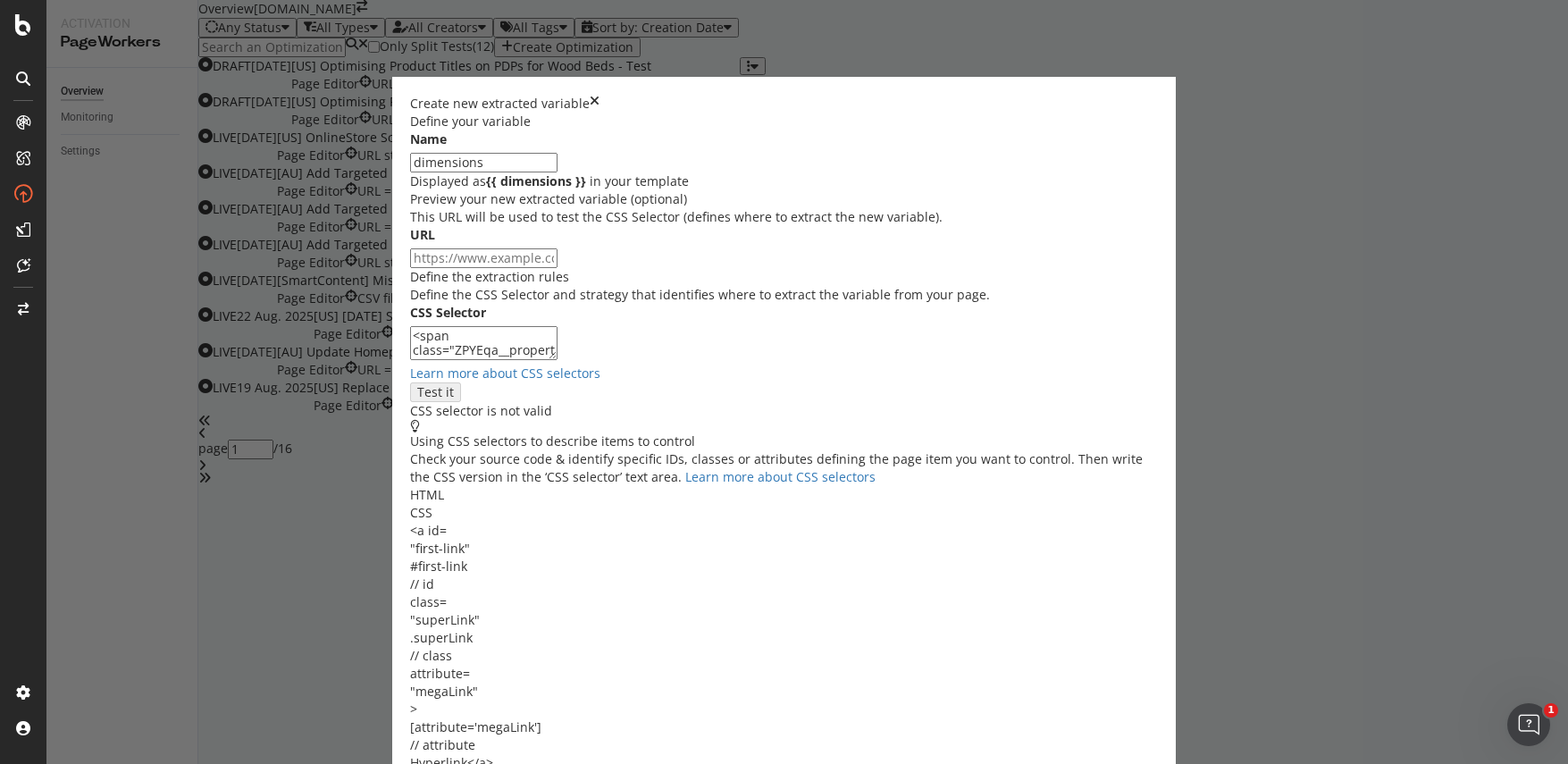
drag, startPoint x: 516, startPoint y: 490, endPoint x: 447, endPoint y: 495, distance: 69.2
click at [447, 360] on textarea "<span class="ZPYEqa__property__value">Dia8.13" x H1”</span>" at bounding box center [484, 343] width 147 height 34
click at [558, 360] on textarea "."ZPYEqa__property__value">Dia8.13" x H1”</span>" at bounding box center [484, 343] width 147 height 34
click at [461, 360] on textarea "."ZPYEqa__property__value">Dia8.13" x H1”" at bounding box center [484, 343] width 147 height 34
click at [558, 360] on textarea ".ZPYEqa__property__value">Dia8.13" x H1”" at bounding box center [484, 343] width 147 height 34
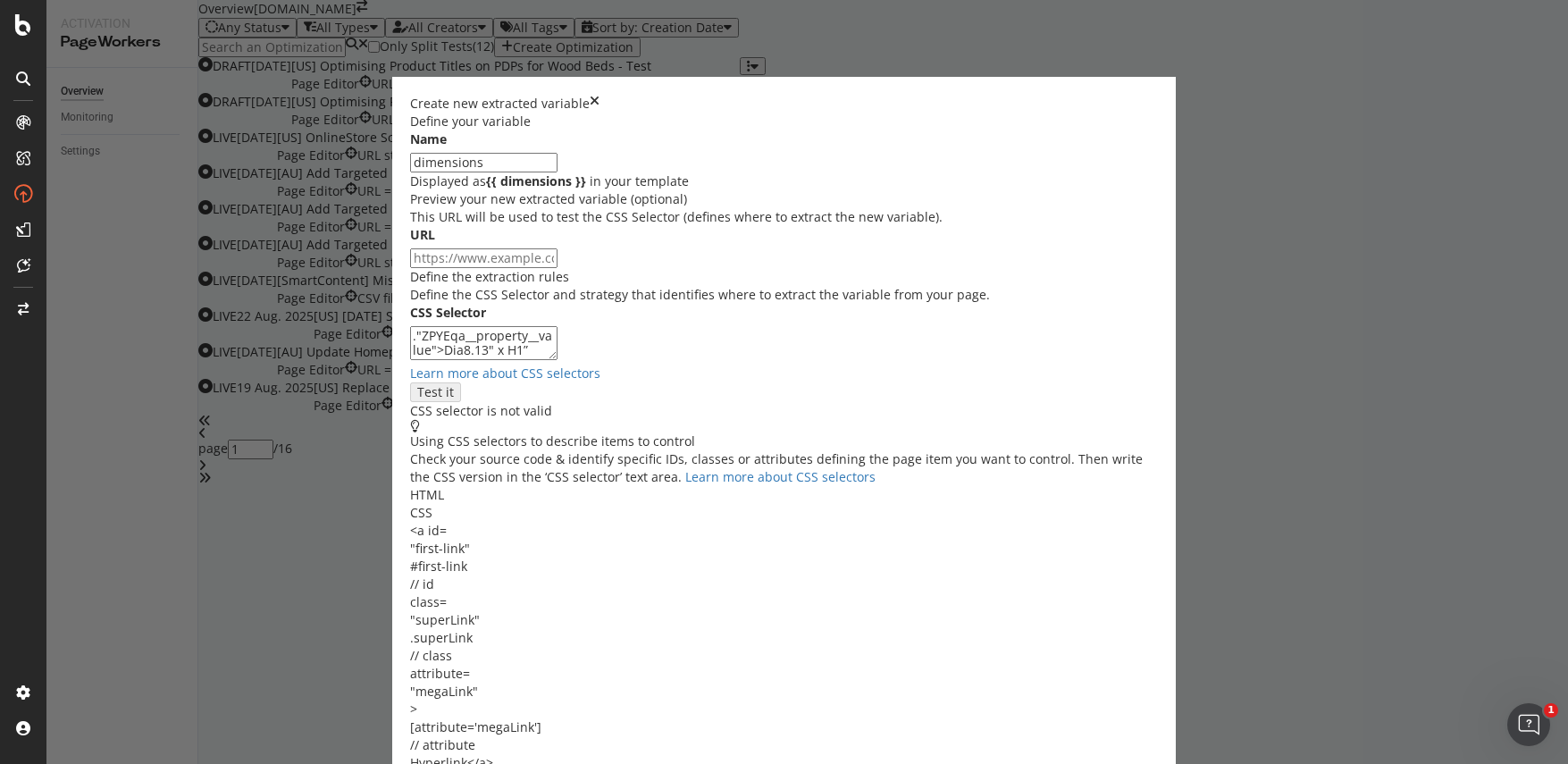
click at [558, 360] on textarea "."ZPYEqa__property__value">Dia8.13" x H1”" at bounding box center [484, 343] width 147 height 34
type textarea "."ZPYEqa__property__value">Dia8.13" x H1”""
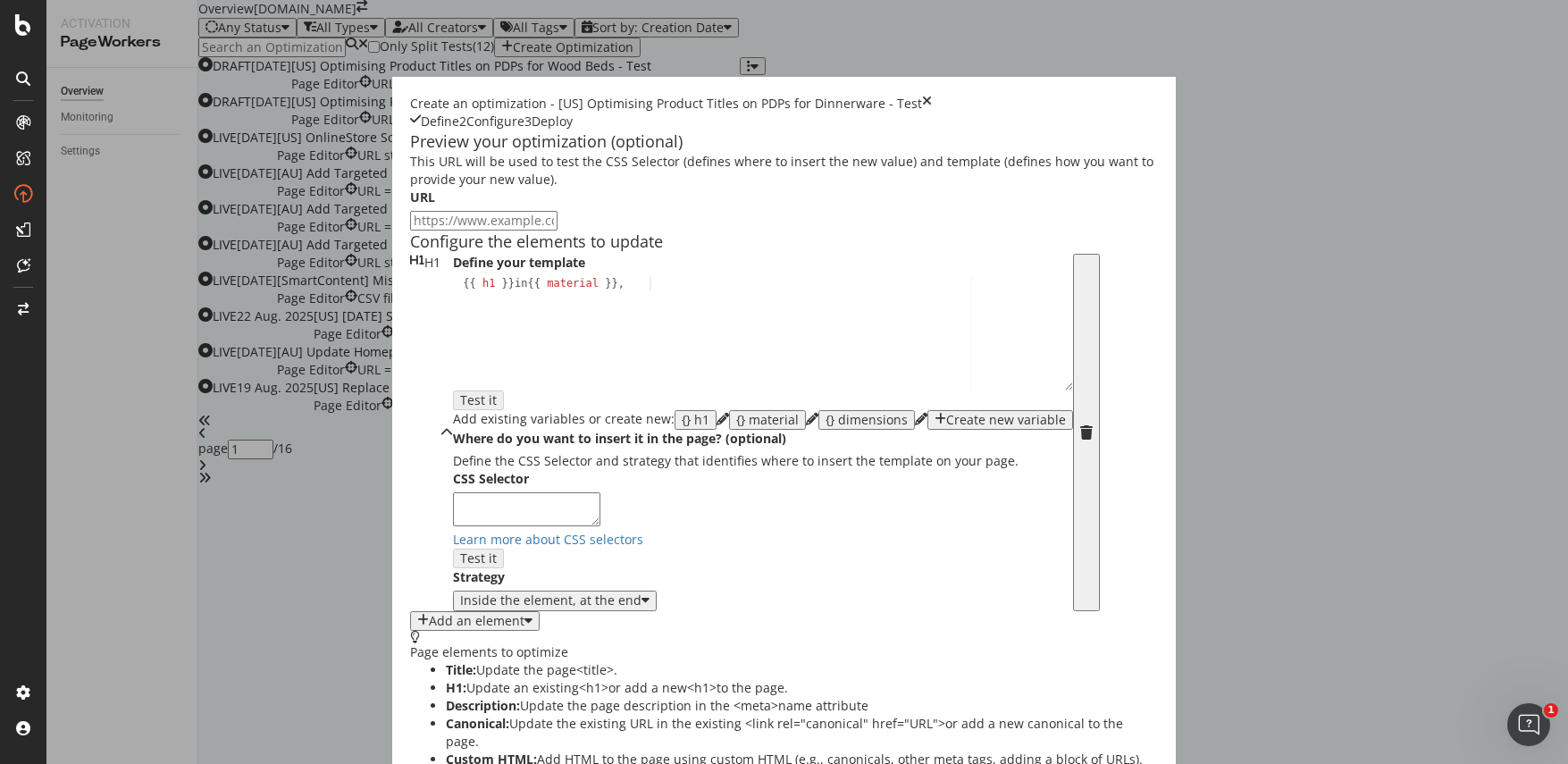
click at [825, 428] on div "{} dimensions" at bounding box center [866, 420] width 82 height 14
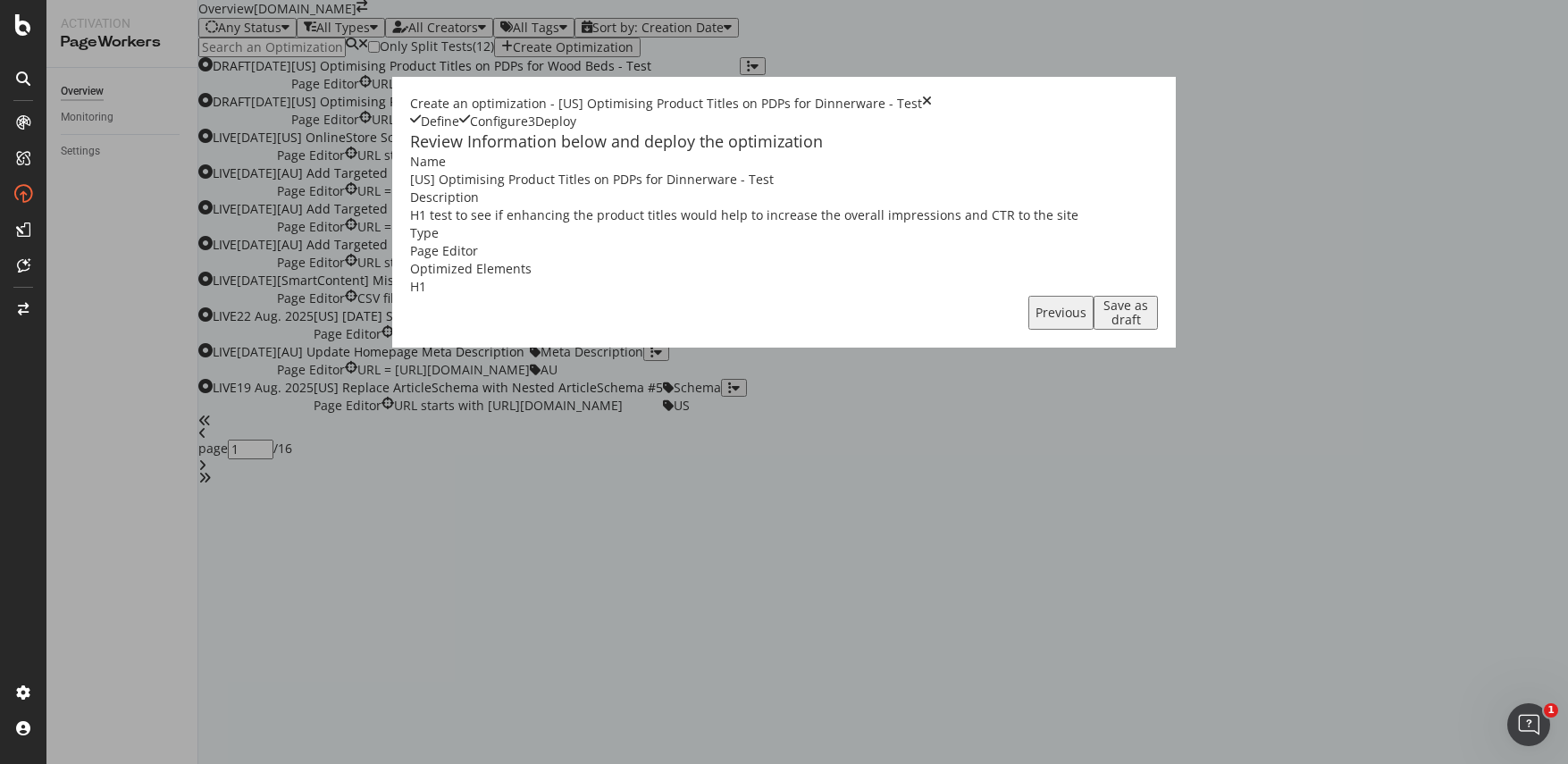
click at [1151, 328] on div "Save as draft" at bounding box center [1126, 313] width 50 height 29
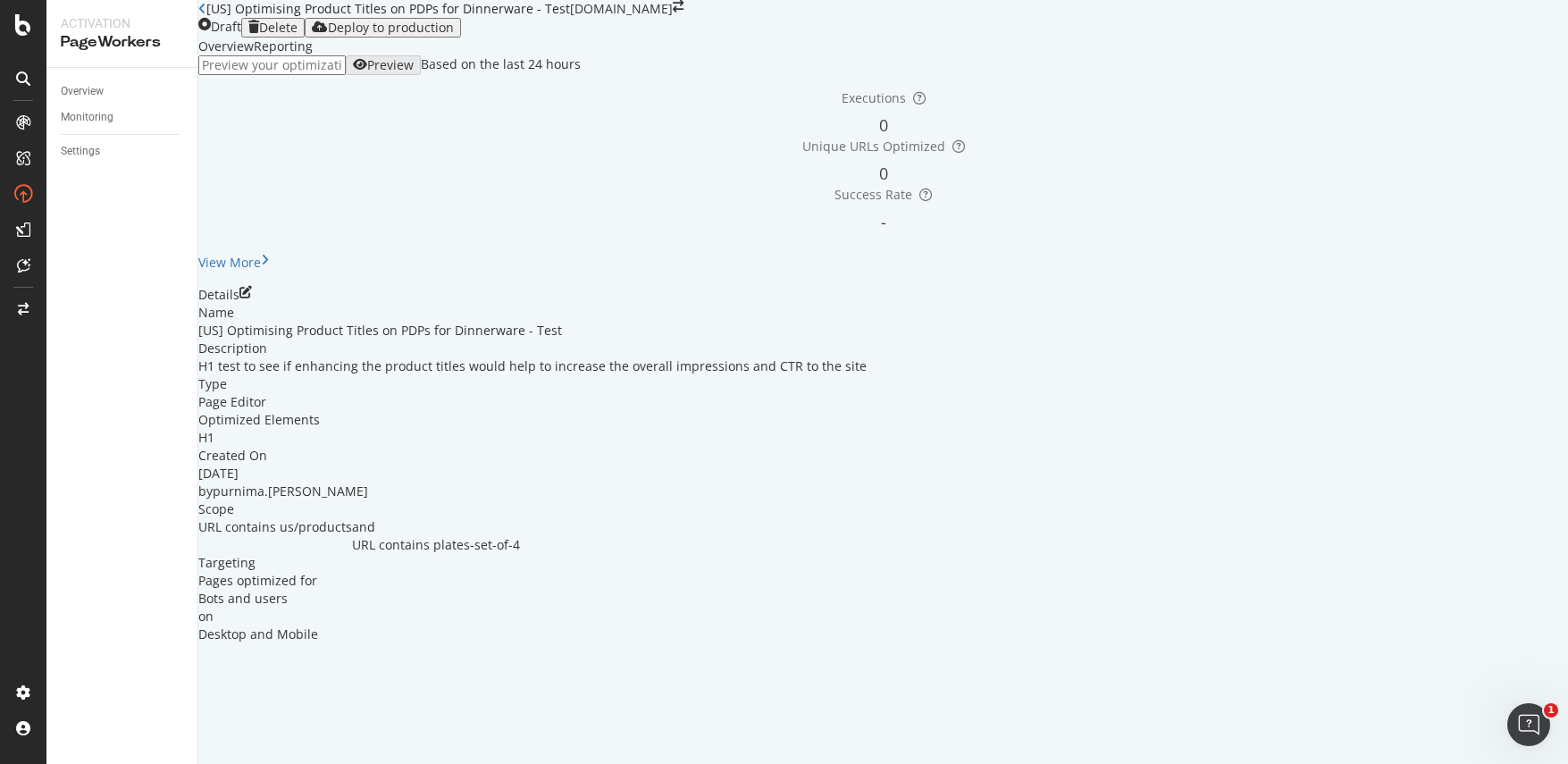
click at [345, 75] on input "url" at bounding box center [271, 65] width 147 height 20
paste input "[URL][DOMAIN_NAME][PERSON_NAME]"
type input "[URL][DOMAIN_NAME][PERSON_NAME]"
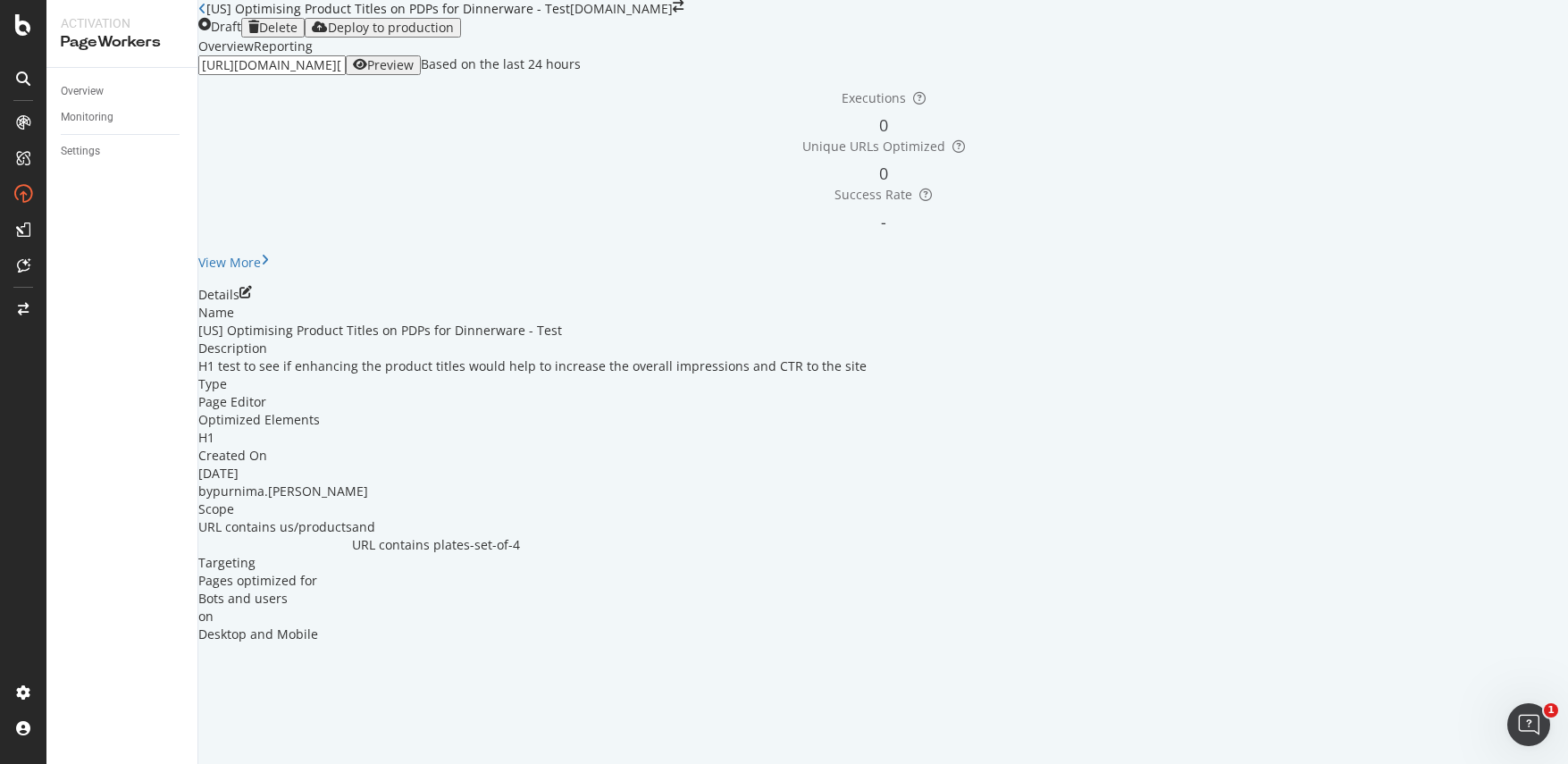
click at [414, 72] on div "Preview" at bounding box center [390, 65] width 46 height 14
click at [252, 299] on icon "pen-to-square" at bounding box center [245, 292] width 13 height 13
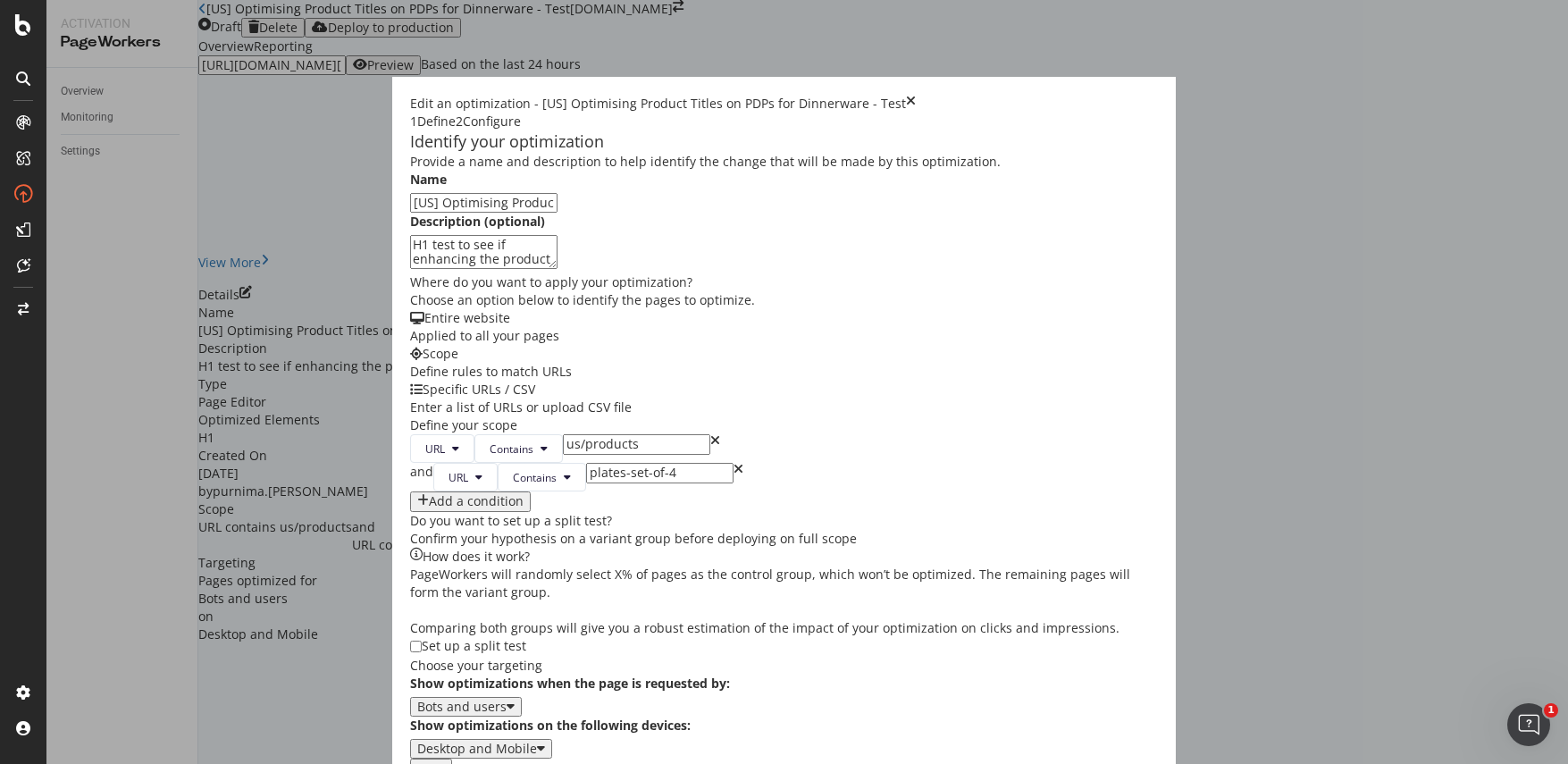
click at [452, 759] on button "Next" at bounding box center [431, 769] width 42 height 20
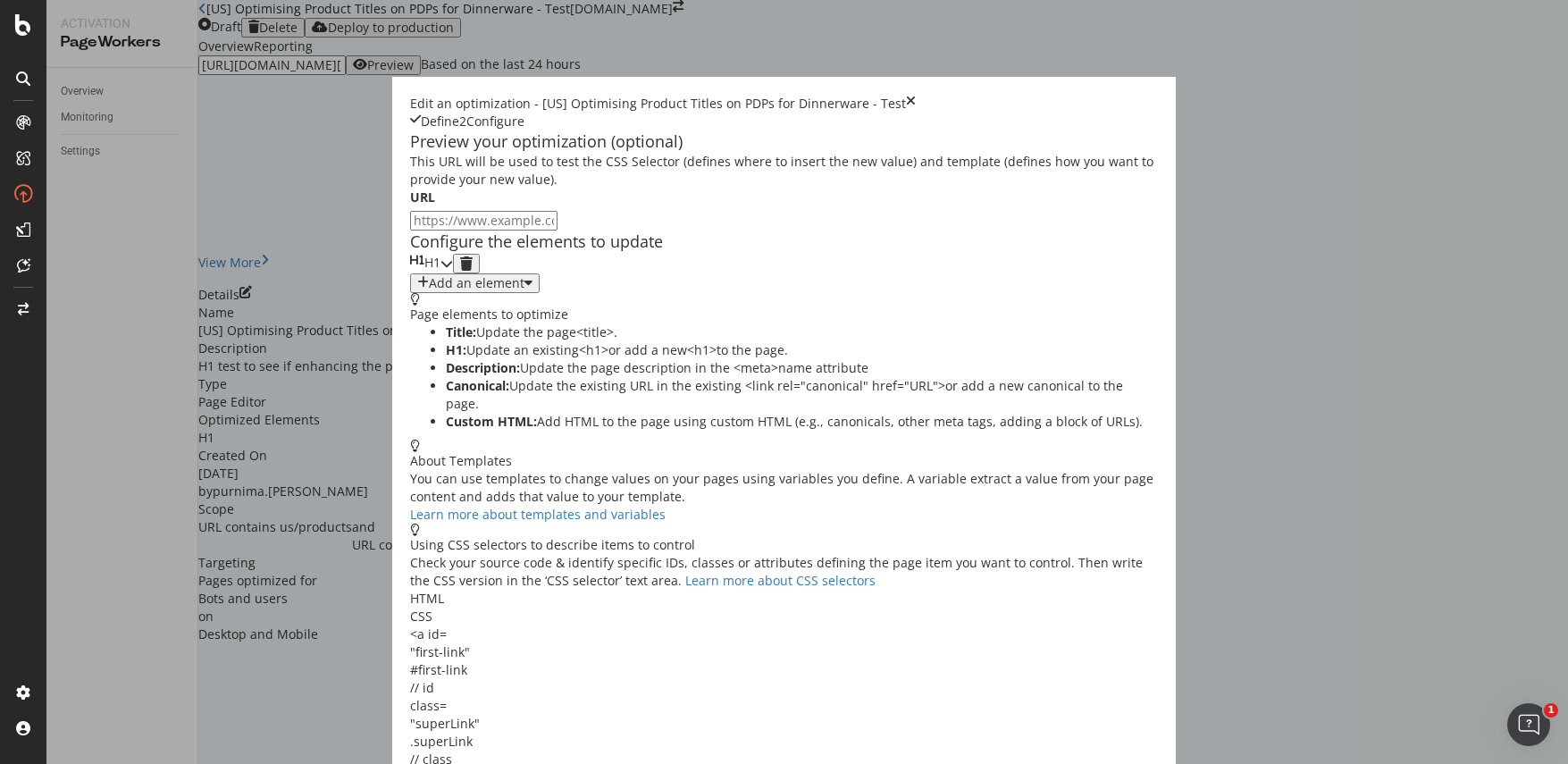
click at [453, 270] on icon "modal" at bounding box center [446, 263] width 13 height 13
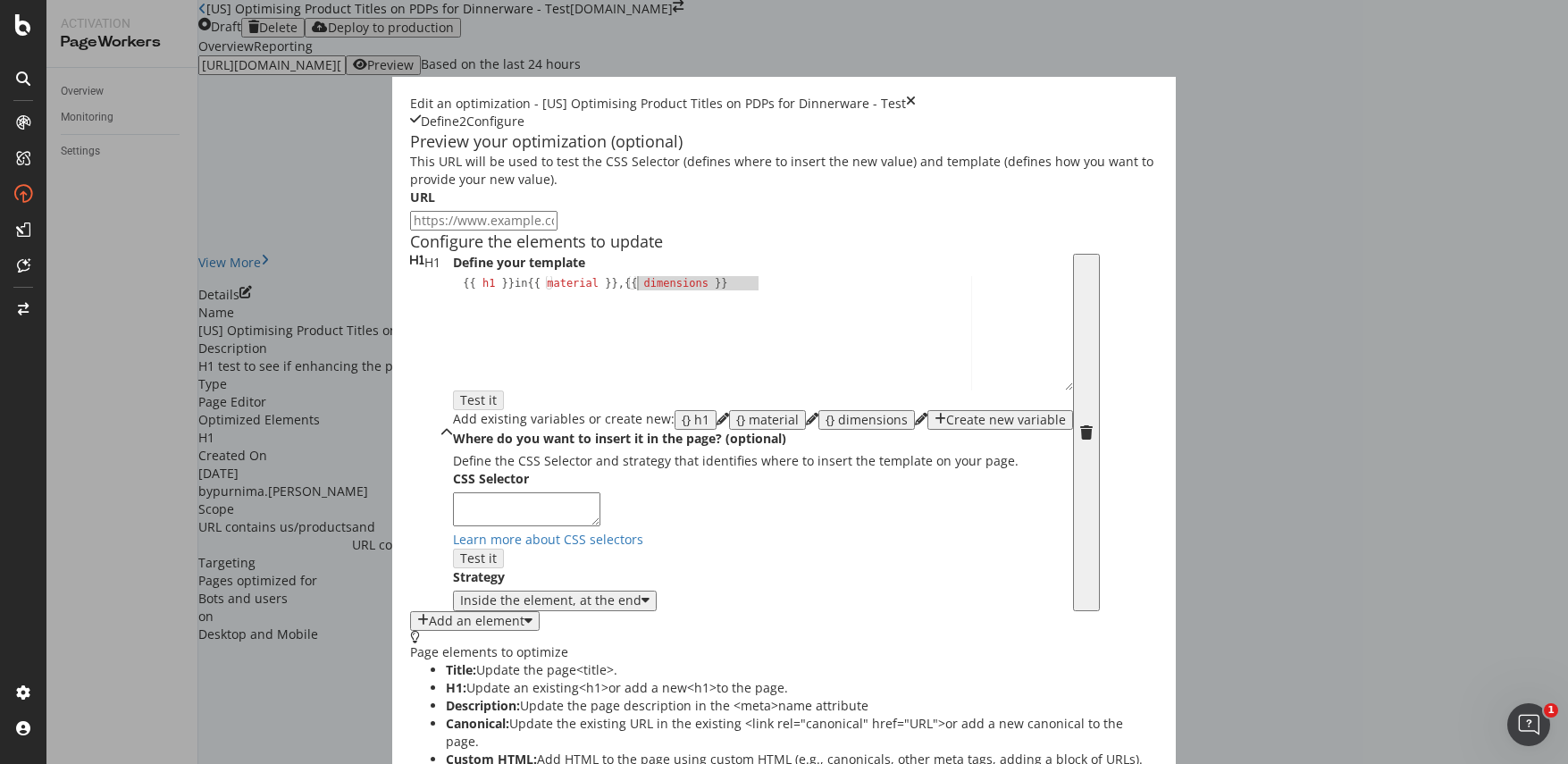
drag, startPoint x: 581, startPoint y: 425, endPoint x: 456, endPoint y: 420, distance: 125.1
click at [456, 418] on div "{{ h1 }} in {{ material }} , {{ dimensions }}" at bounding box center [763, 346] width 620 height 142
type textarea "{{ h1 }} in {{ material }}"
click at [445, 231] on input "modal" at bounding box center [484, 221] width 147 height 20
paste input "[URL][DOMAIN_NAME][PERSON_NAME]"
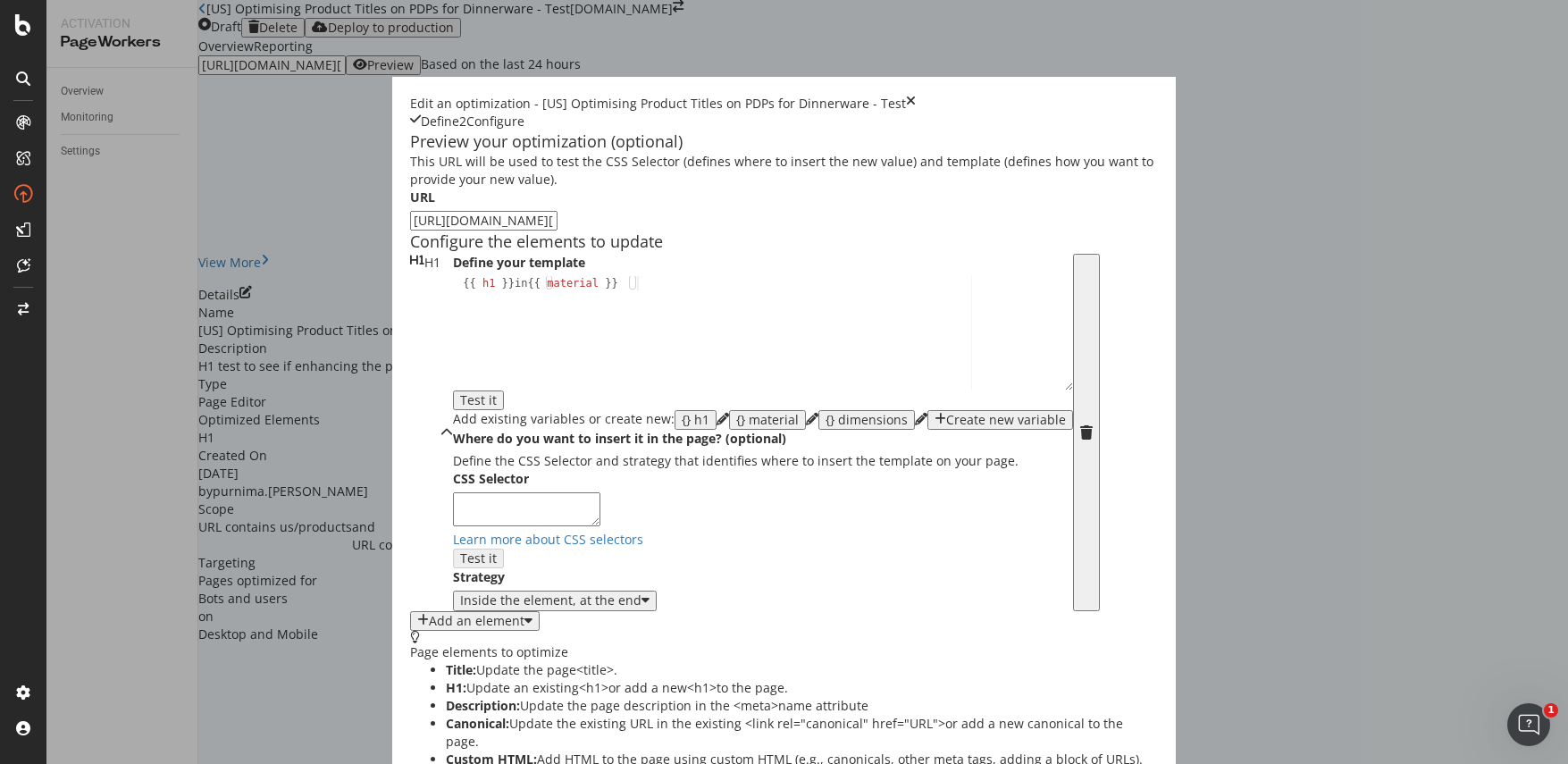
scroll to position [26, 0]
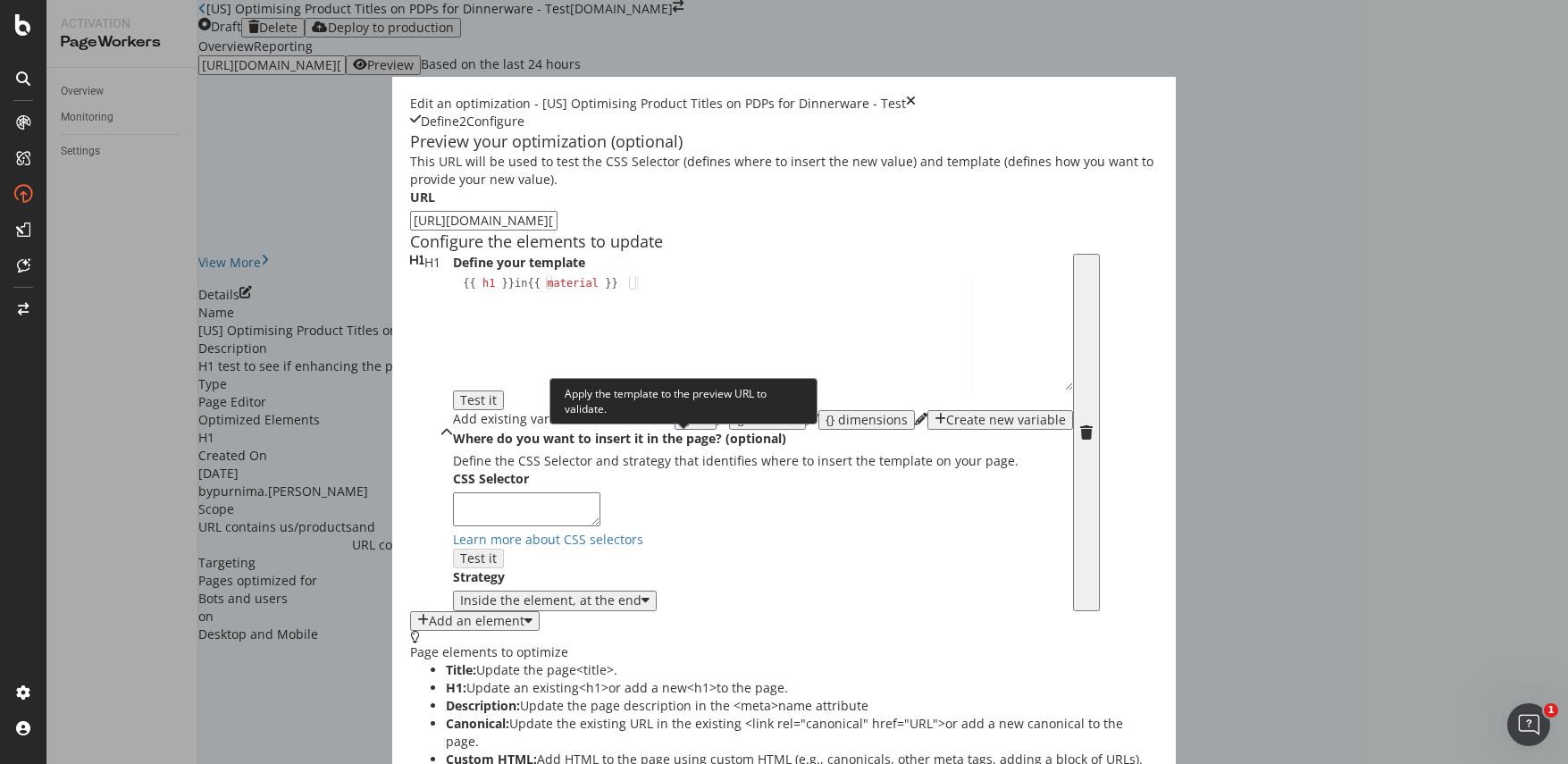
type input "[URL][DOMAIN_NAME][PERSON_NAME]"
click at [497, 408] on div "Test it" at bounding box center [478, 400] width 37 height 14
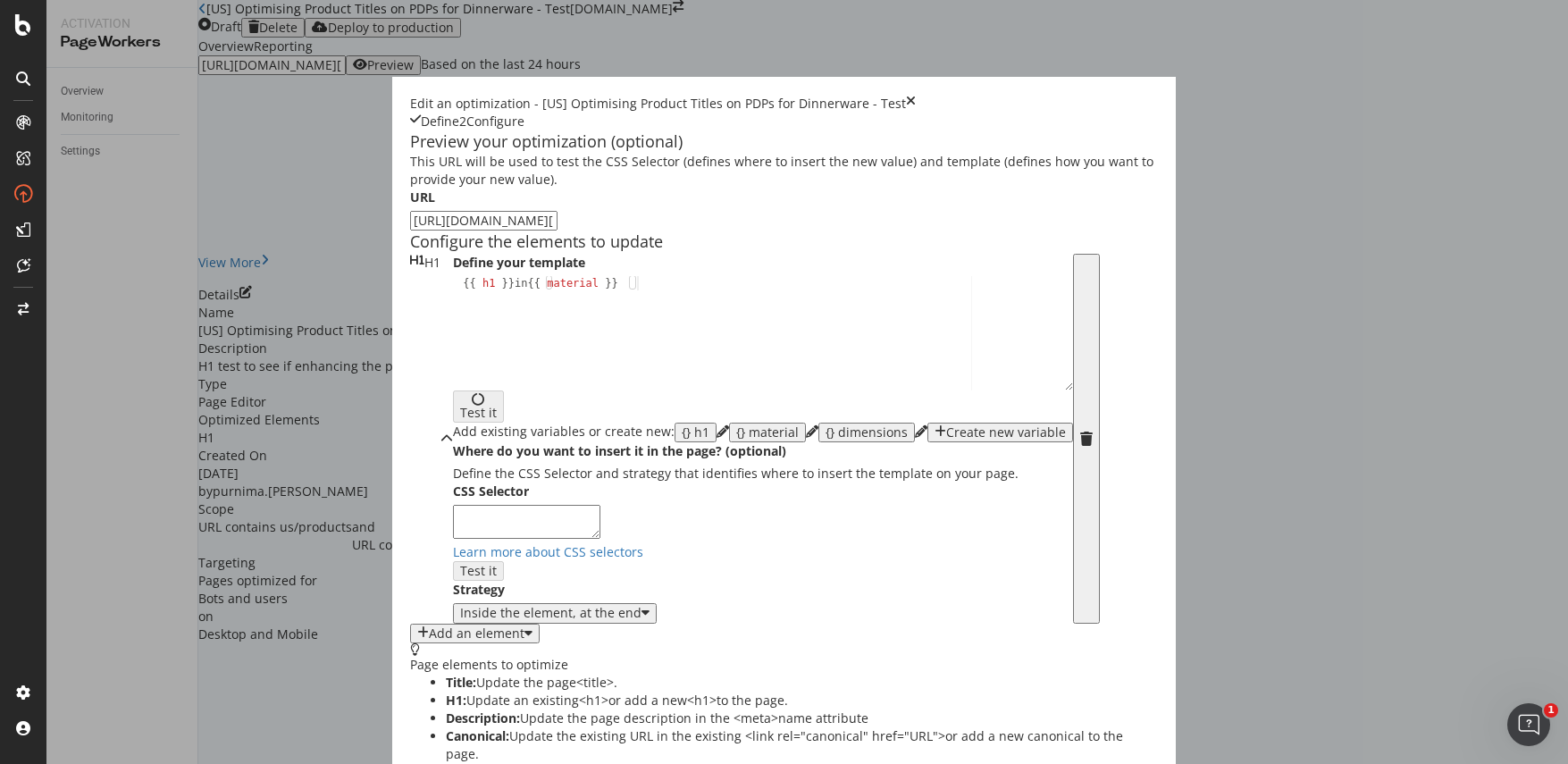
scroll to position [134, 0]
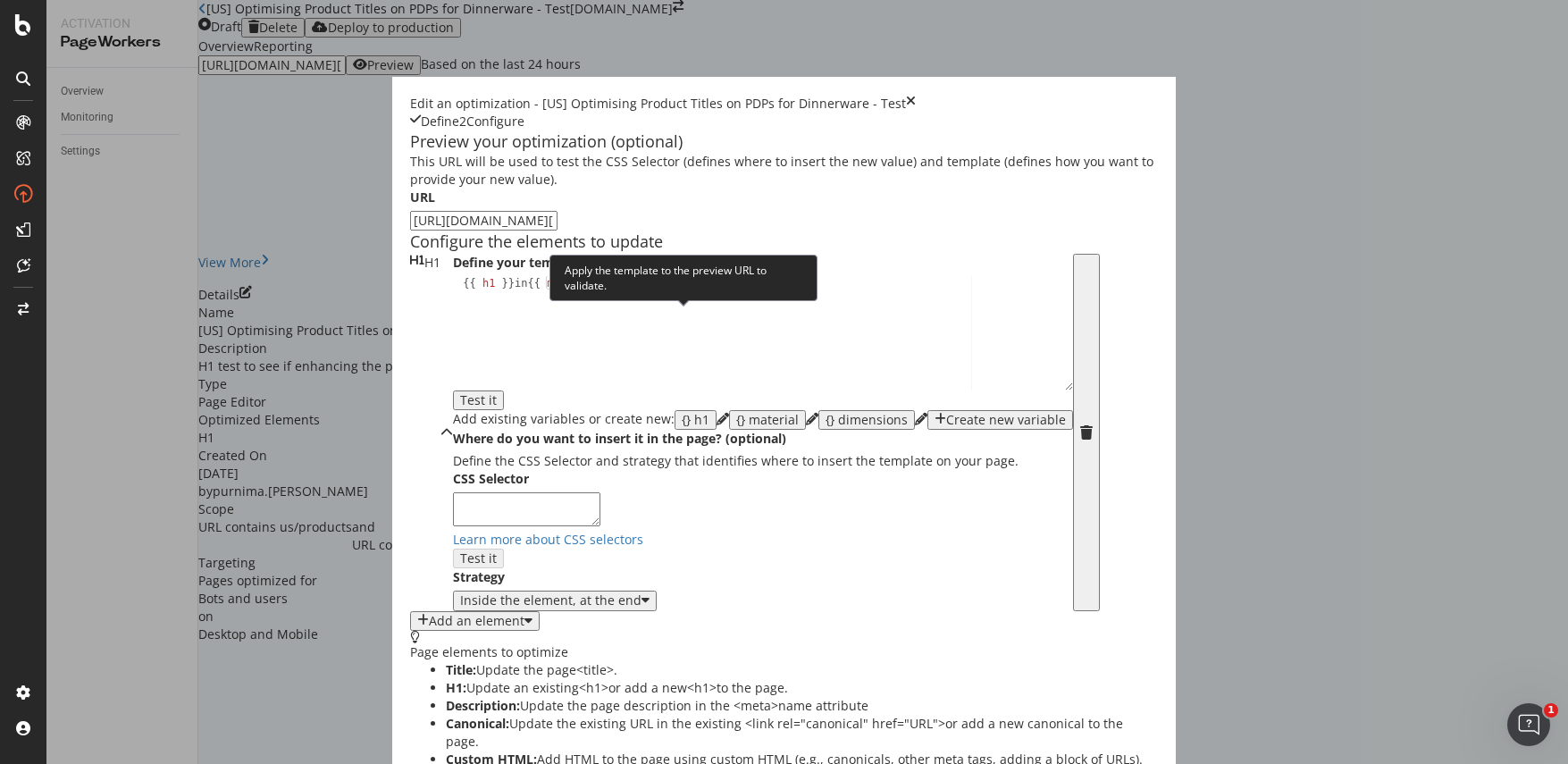
click at [497, 393] on div "Test it" at bounding box center [478, 400] width 37 height 14
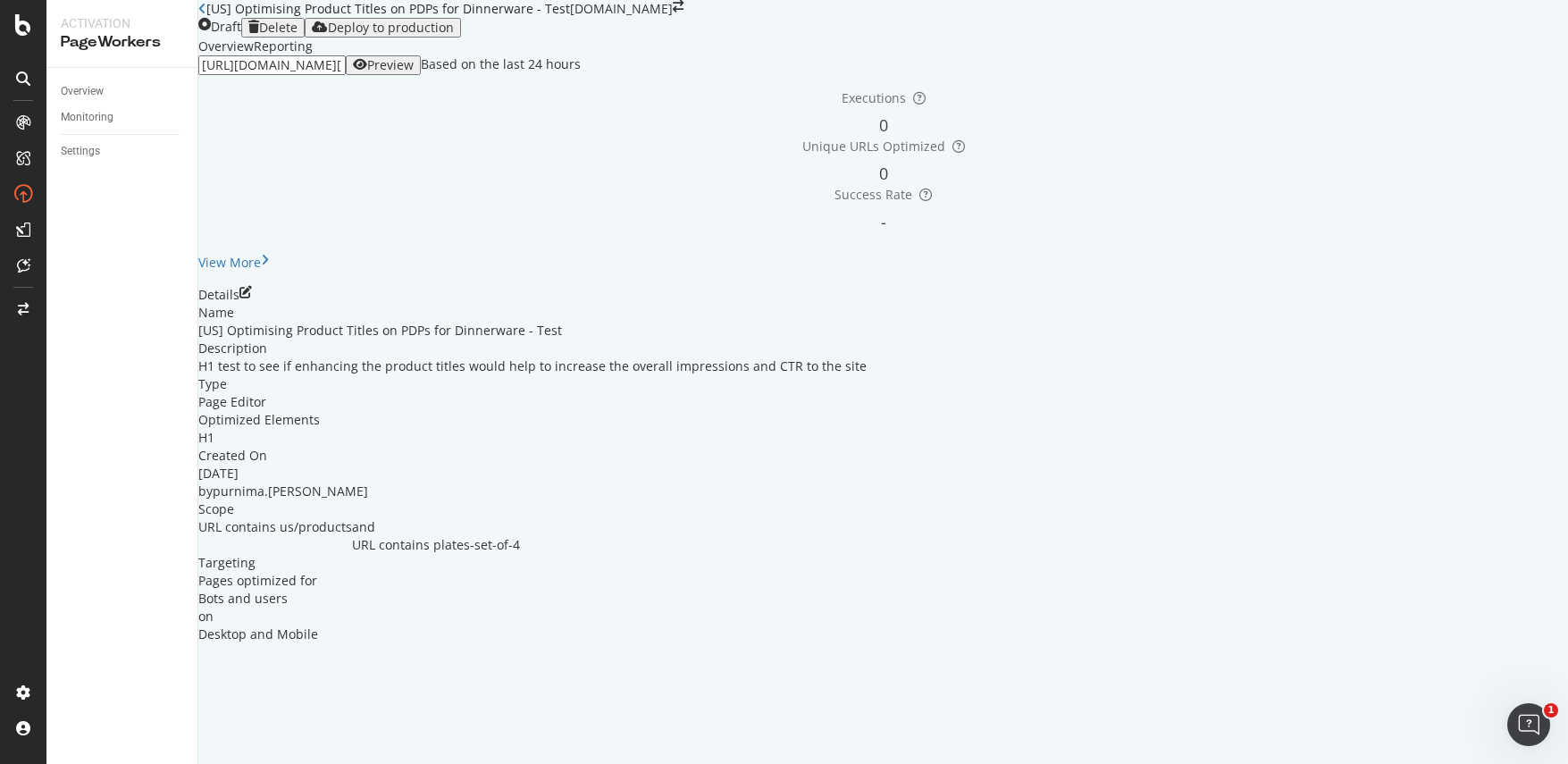
click at [414, 72] on div "Preview" at bounding box center [390, 65] width 46 height 14
click at [252, 299] on icon "pen-to-square" at bounding box center [245, 292] width 13 height 13
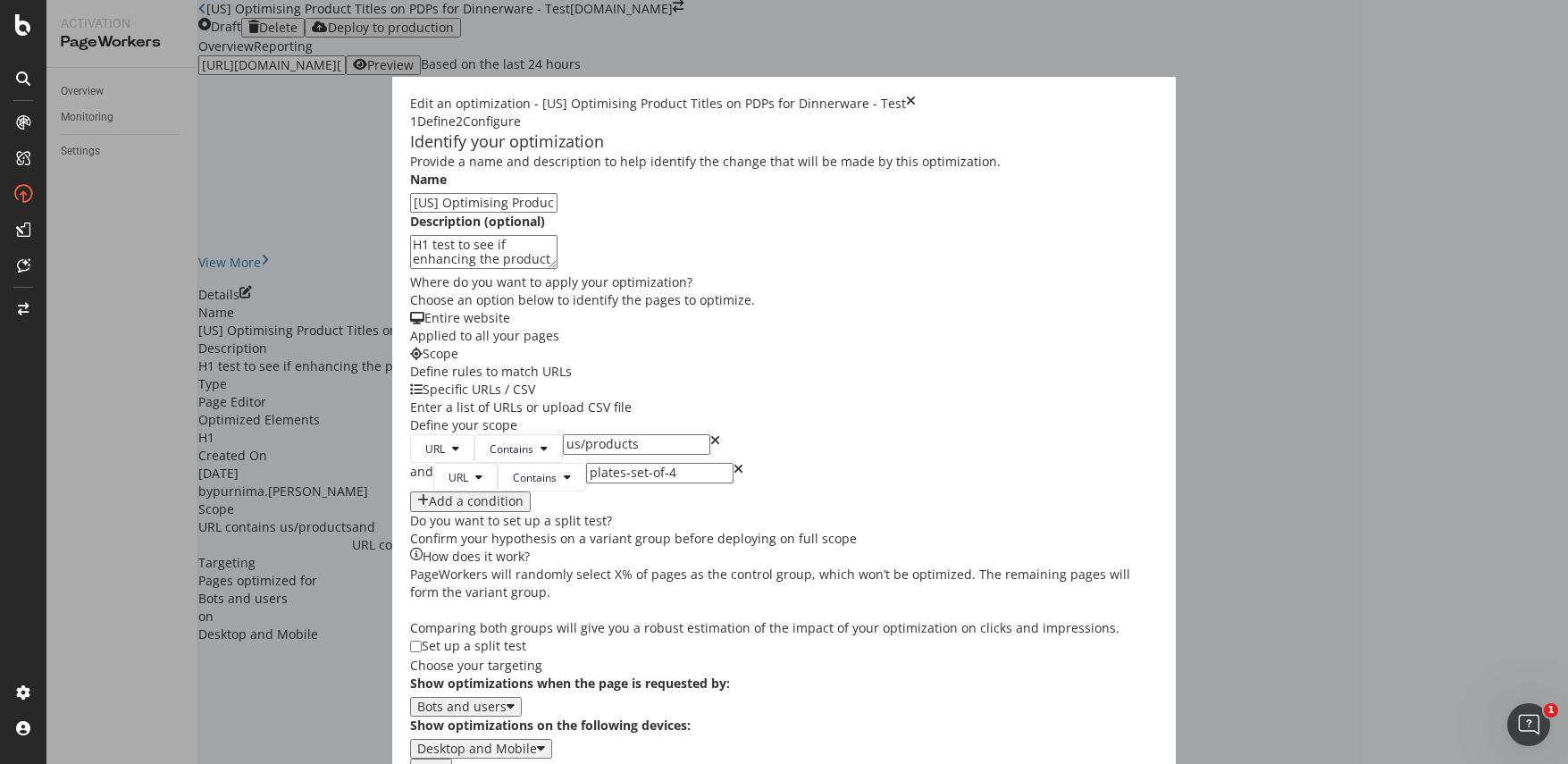
click at [445, 761] on div "Next" at bounding box center [431, 768] width 28 height 14
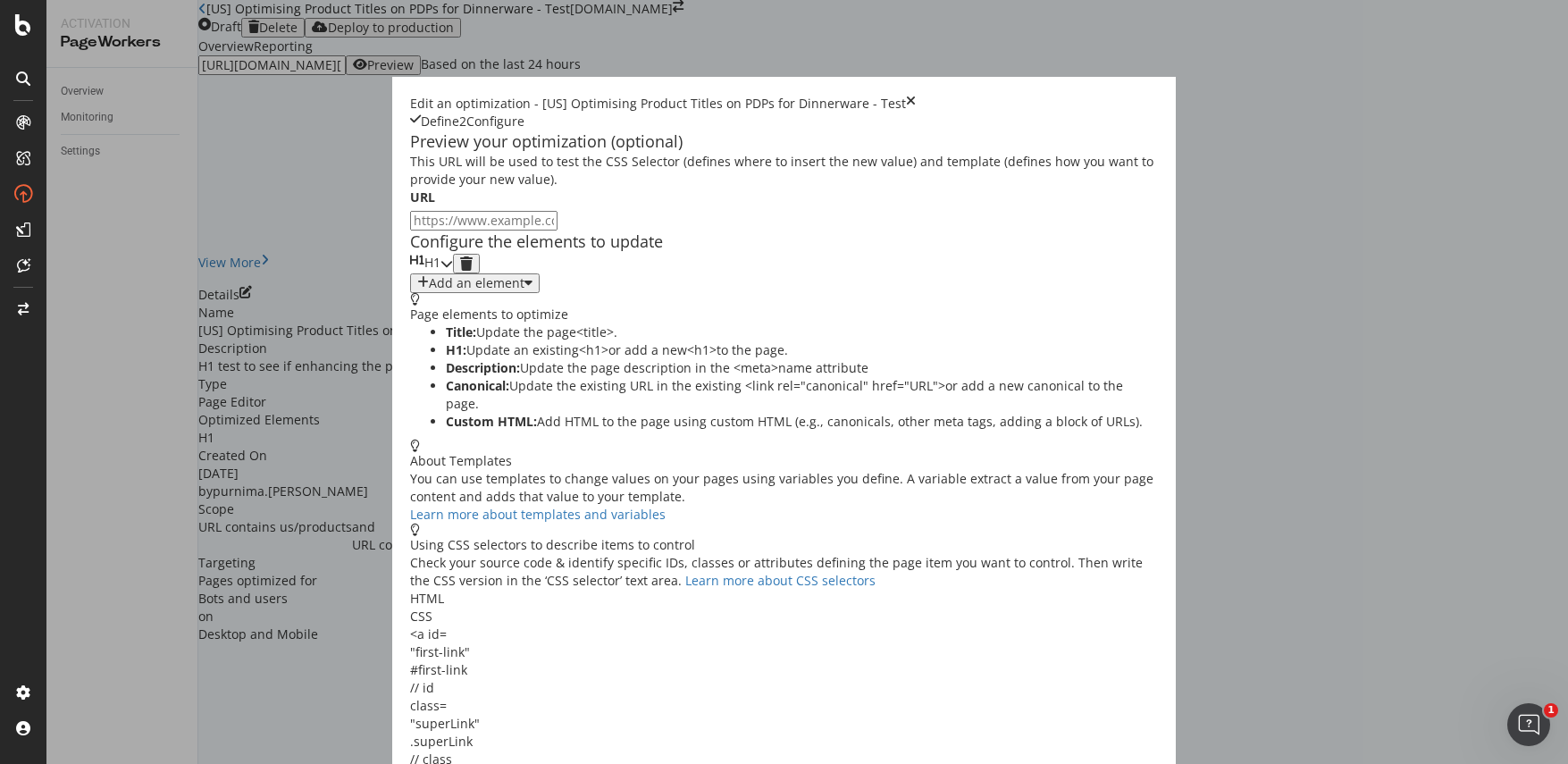
click at [453, 270] on icon "modal" at bounding box center [446, 263] width 13 height 13
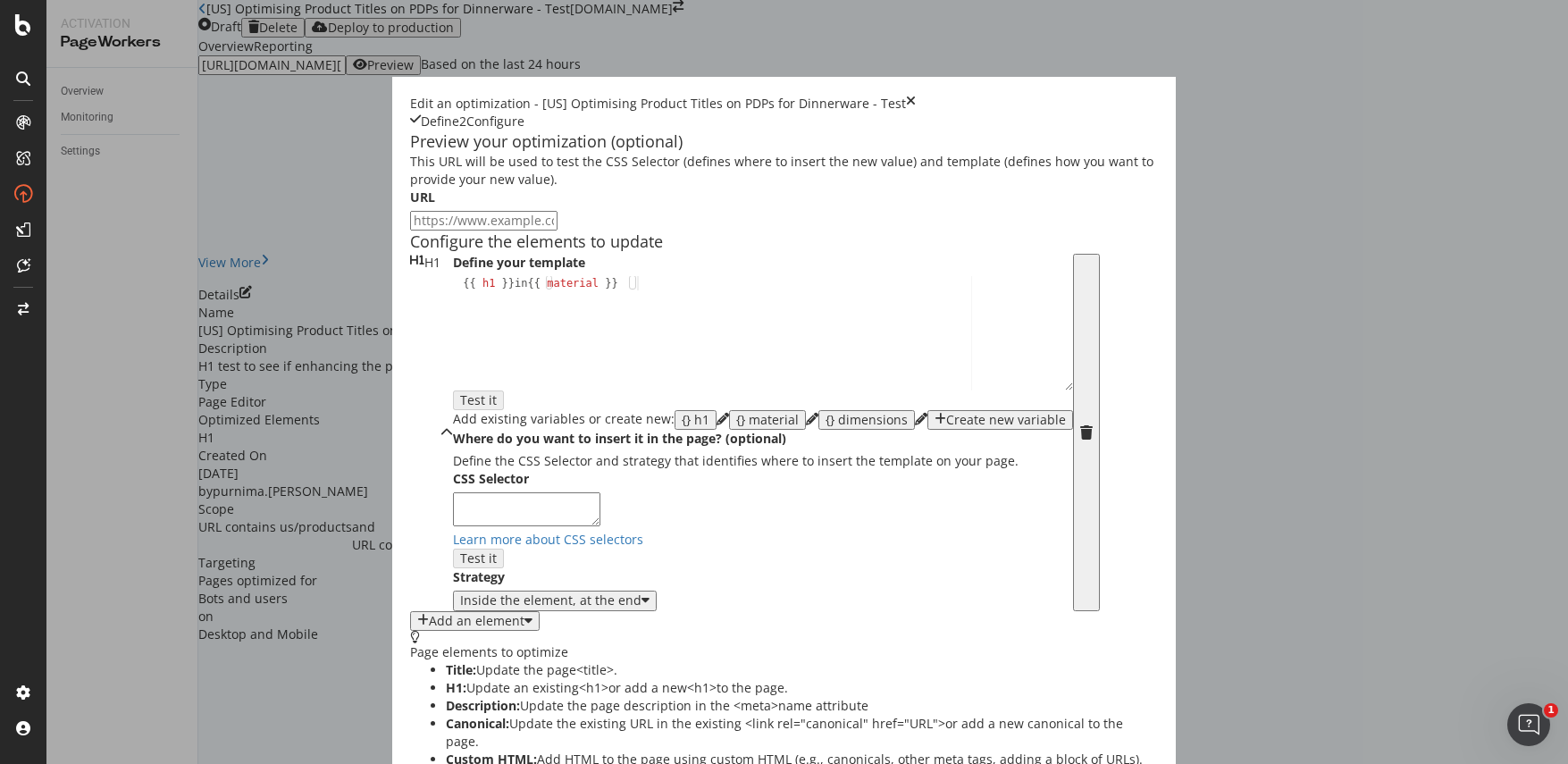
click at [682, 428] on div "{} h1" at bounding box center [695, 420] width 28 height 14
click at [716, 430] on div "modal" at bounding box center [722, 421] width 13 height 20
click at [716, 426] on icon "pencil" at bounding box center [722, 419] width 13 height 13
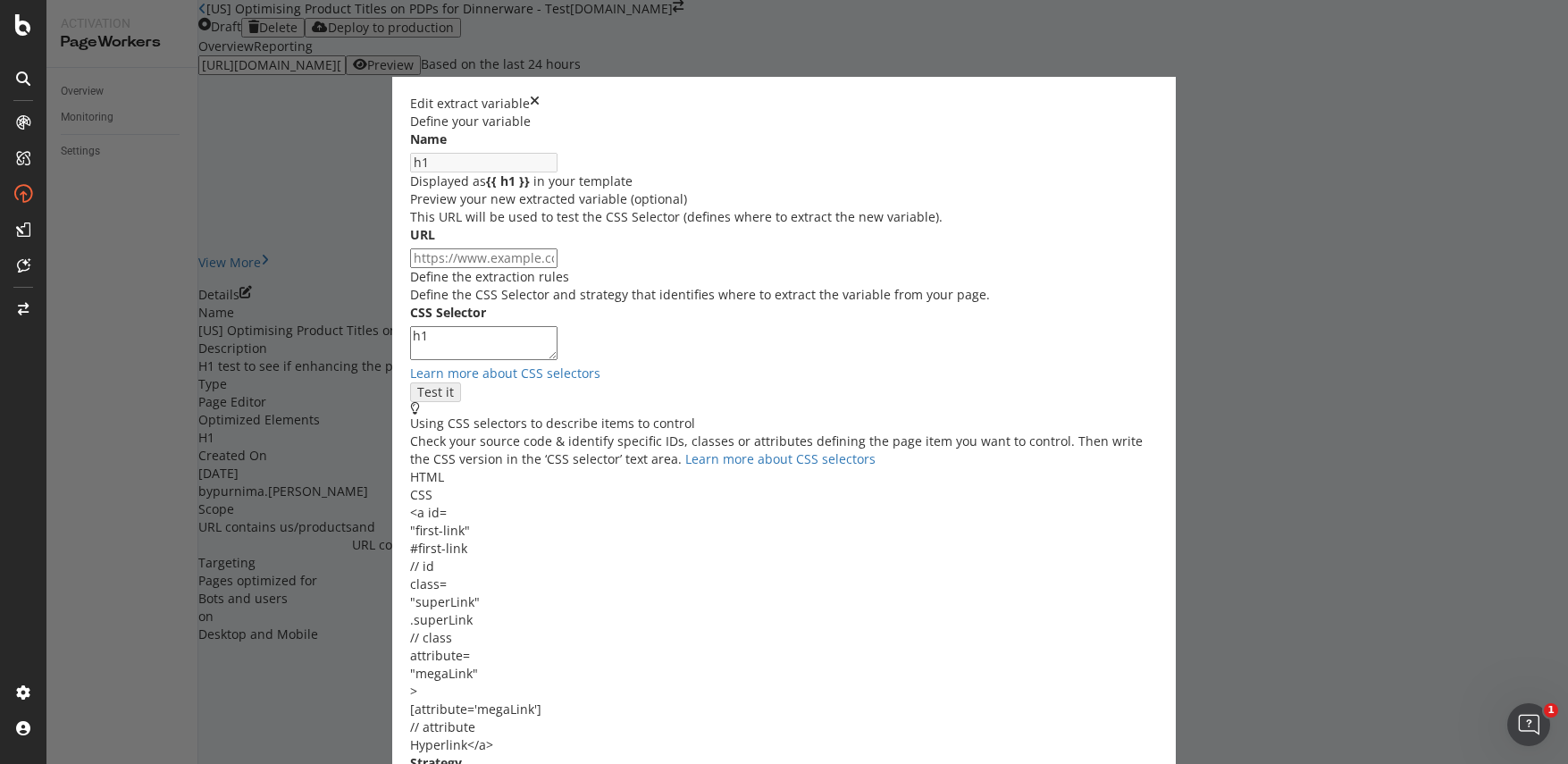
click at [539, 95] on icon "times" at bounding box center [535, 104] width 10 height 18
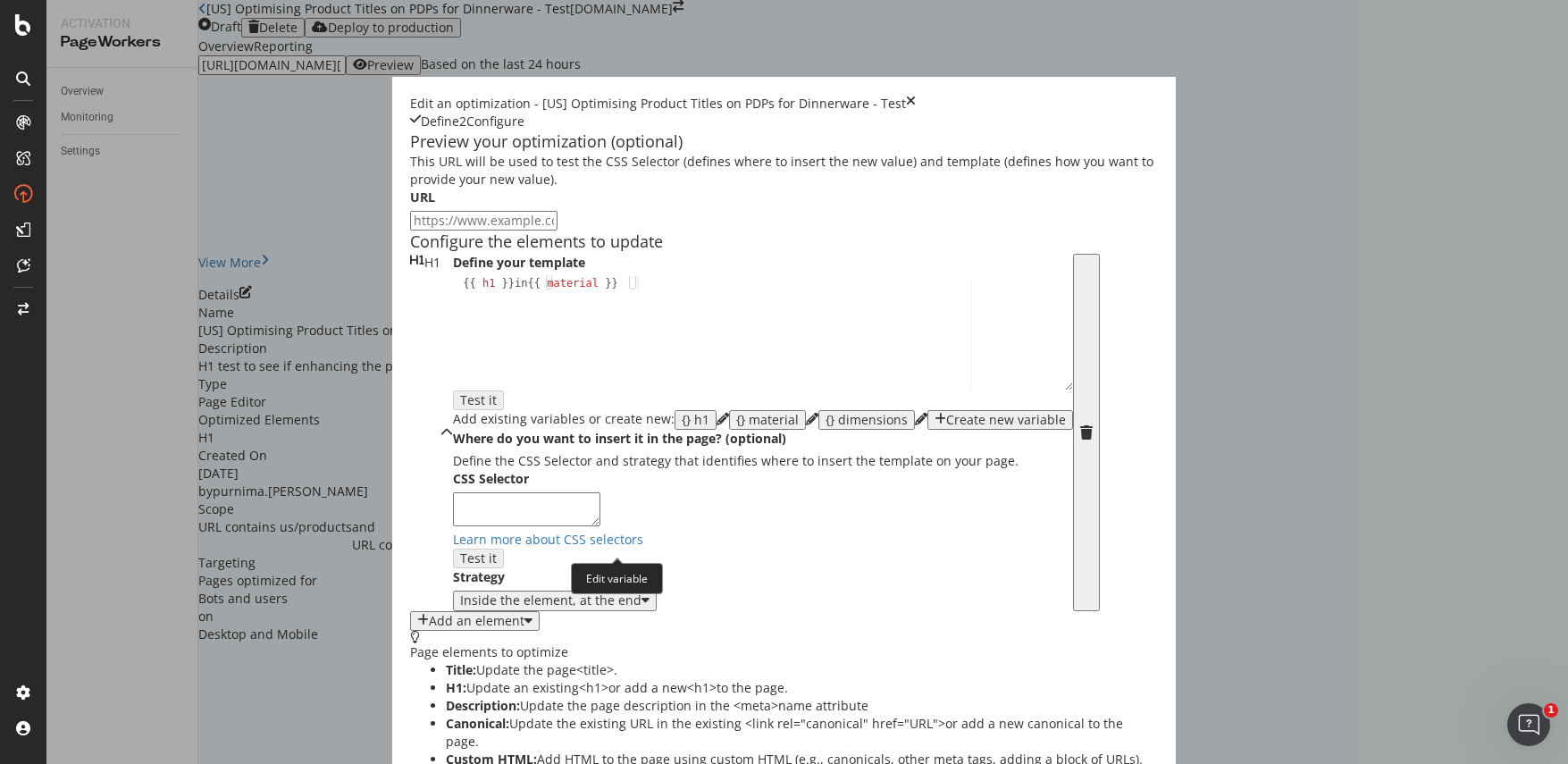
click at [806, 426] on icon "pencil" at bounding box center [812, 419] width 13 height 13
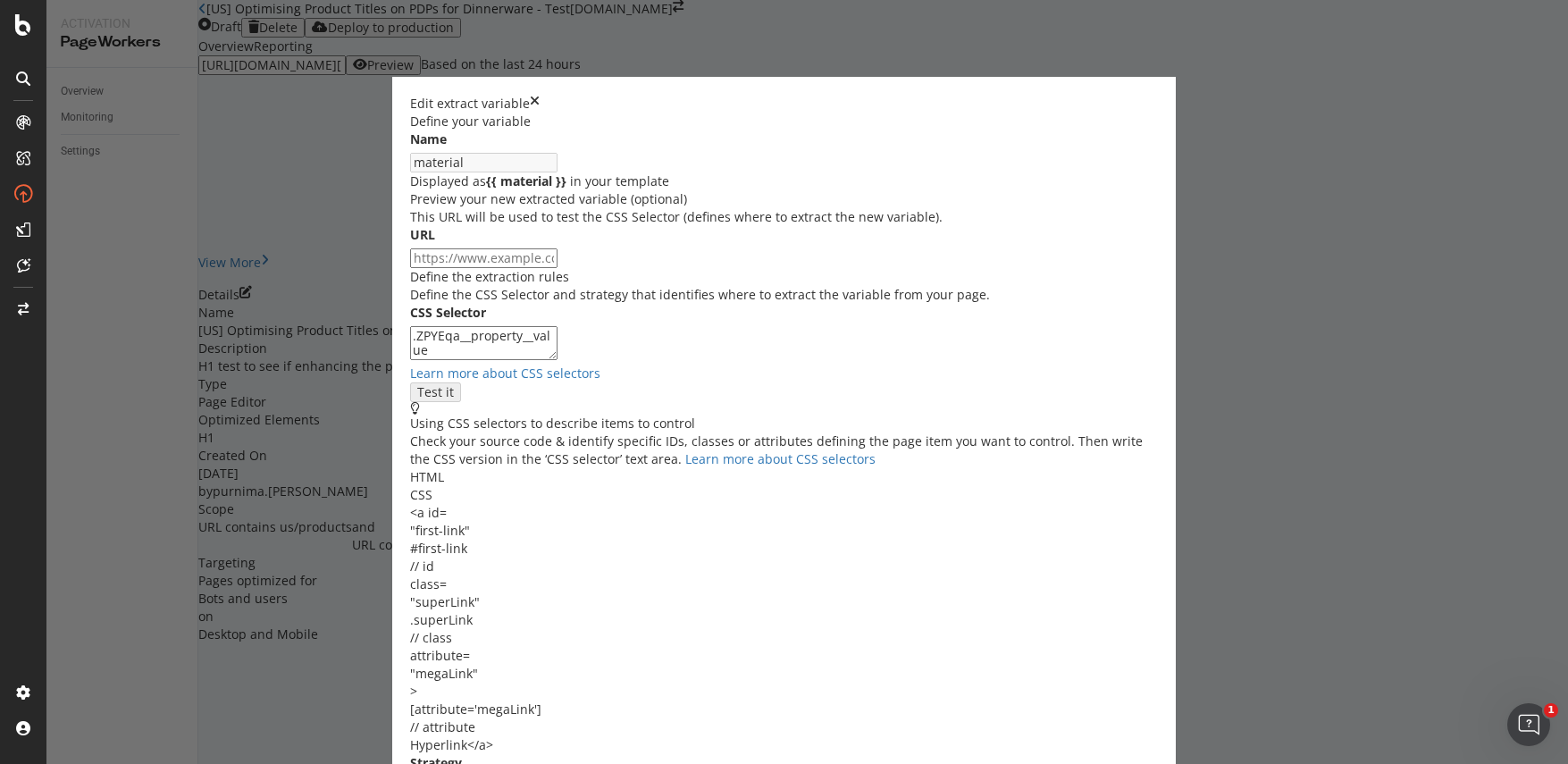
click at [539, 95] on icon "times" at bounding box center [535, 104] width 10 height 18
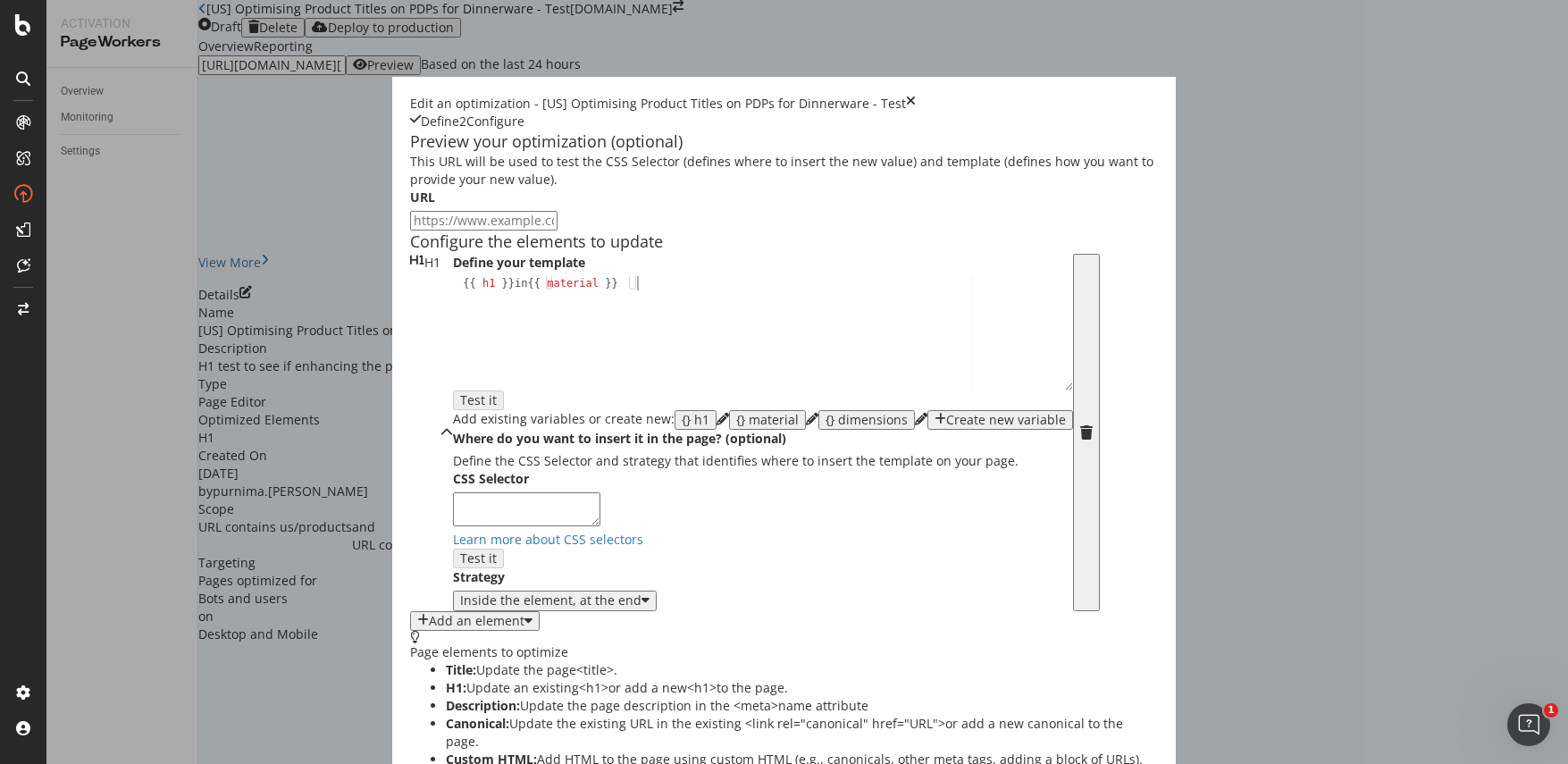
click at [476, 418] on div "{{ h1 }} in {{ material }}" at bounding box center [763, 346] width 620 height 142
type textarea "{{ h1 }} in {{ material }},"
click at [825, 428] on div "{} dimensions" at bounding box center [866, 420] width 82 height 14
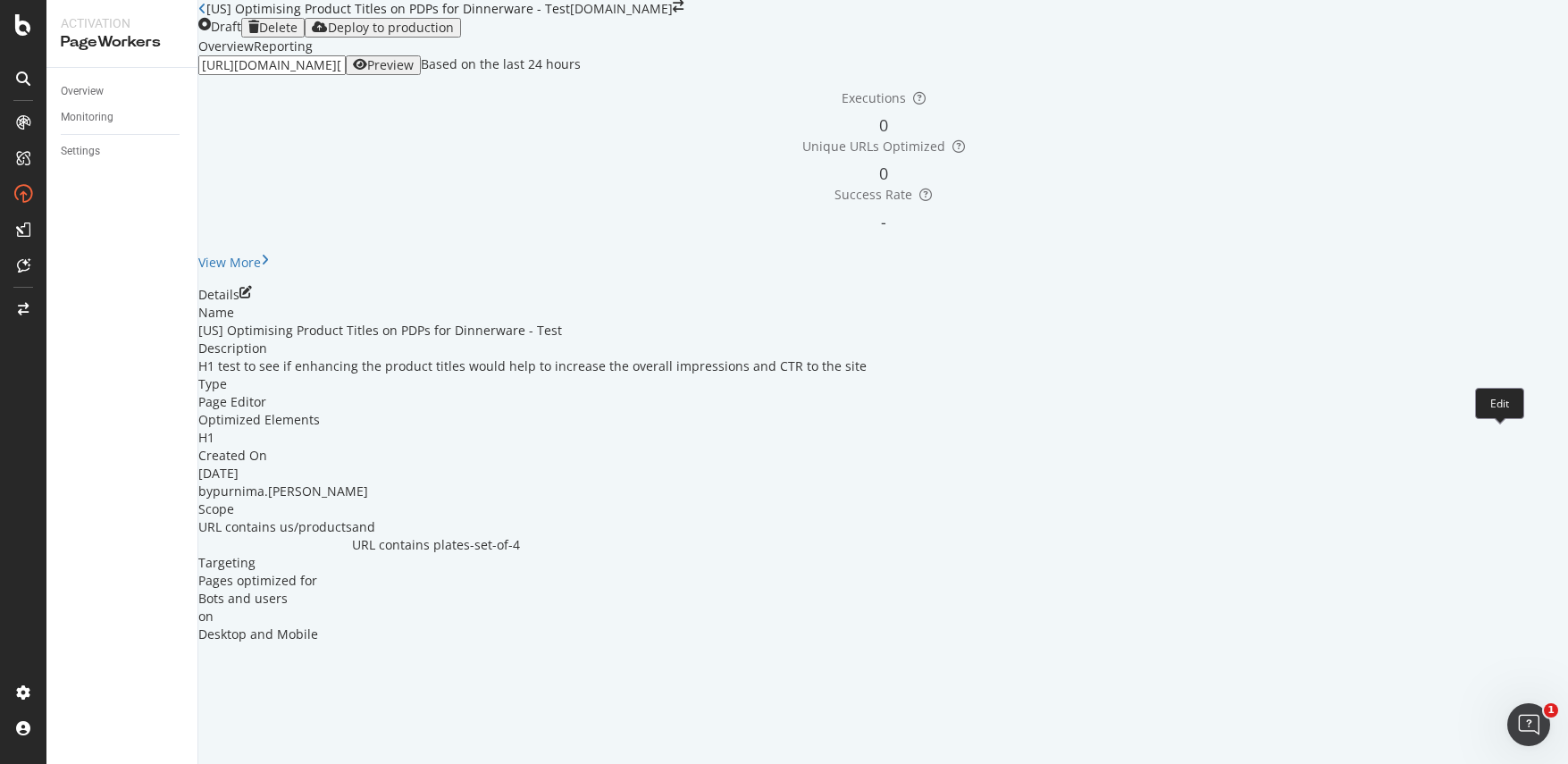
click at [252, 299] on icon "pen-to-square" at bounding box center [245, 292] width 13 height 13
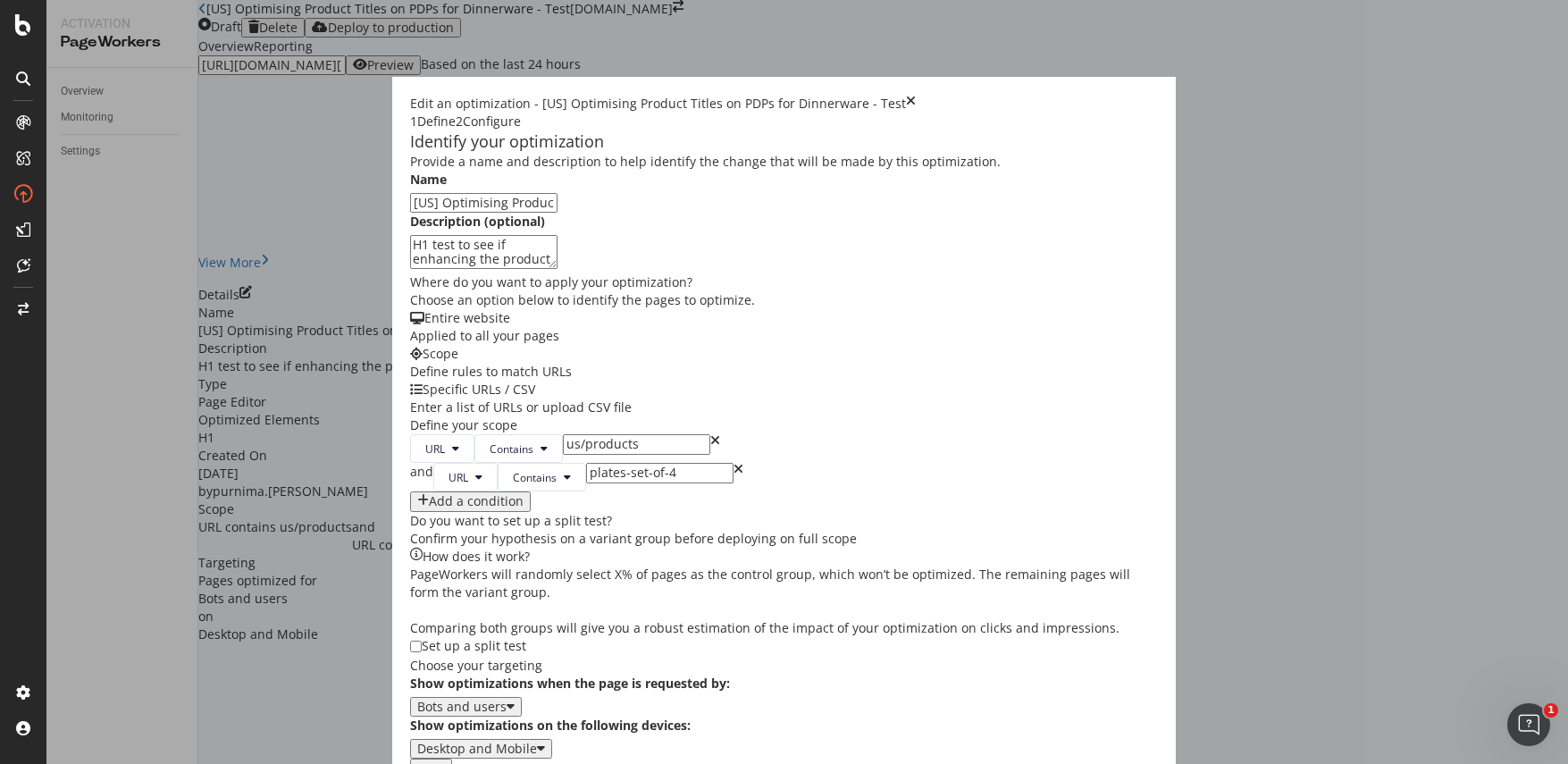
click at [452, 759] on button "Next" at bounding box center [431, 769] width 42 height 20
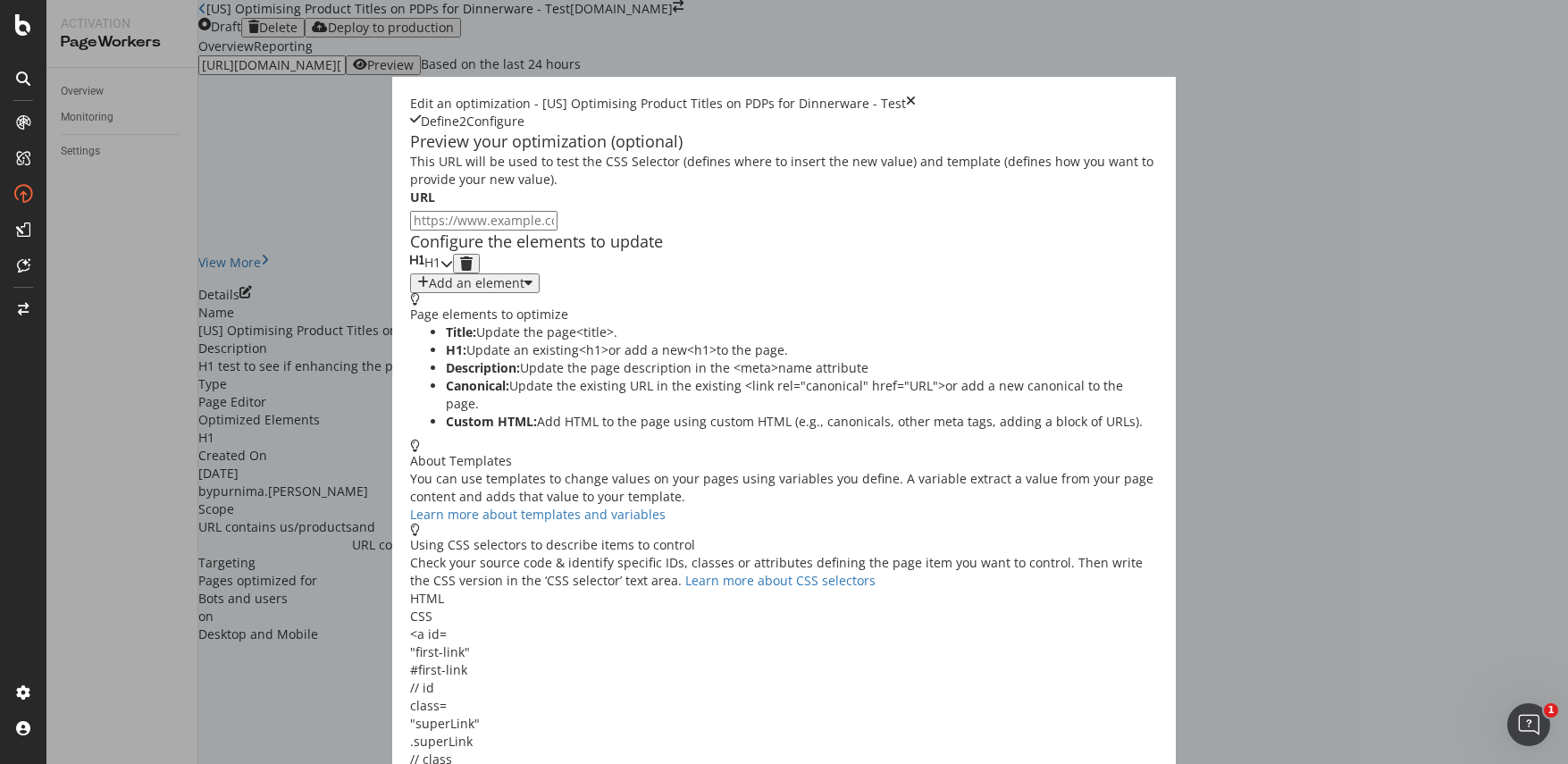
click at [453, 270] on icon "modal" at bounding box center [446, 263] width 13 height 13
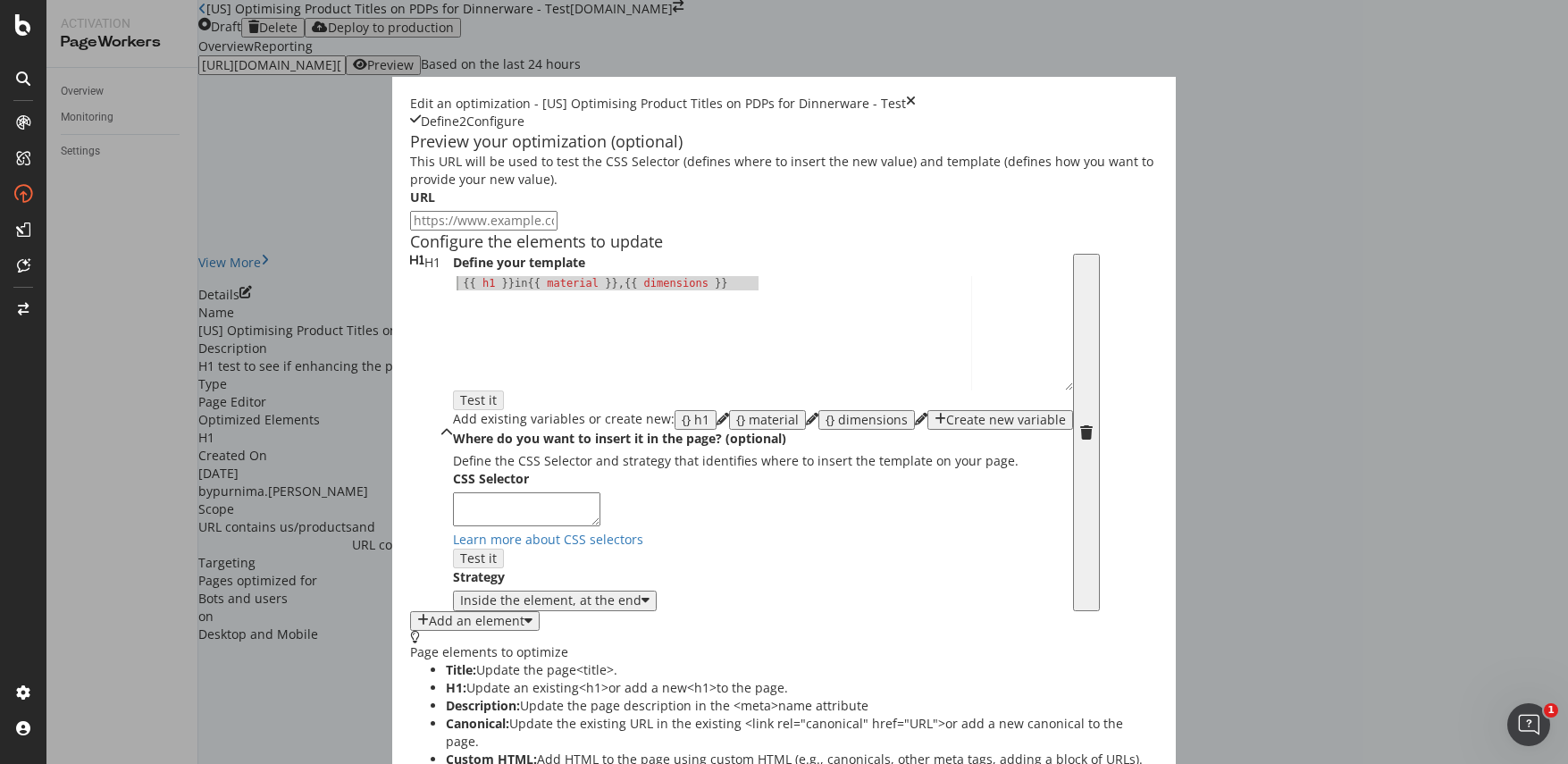
drag, startPoint x: 586, startPoint y: 426, endPoint x: 252, endPoint y: 416, distance: 334.1
click at [453, 416] on div "Define your template 1 {{ h1 }} in {{ material }} , {{ dimensions }} XXXXXXXXXX…" at bounding box center [763, 431] width 620 height 357
type textarea "HHH"
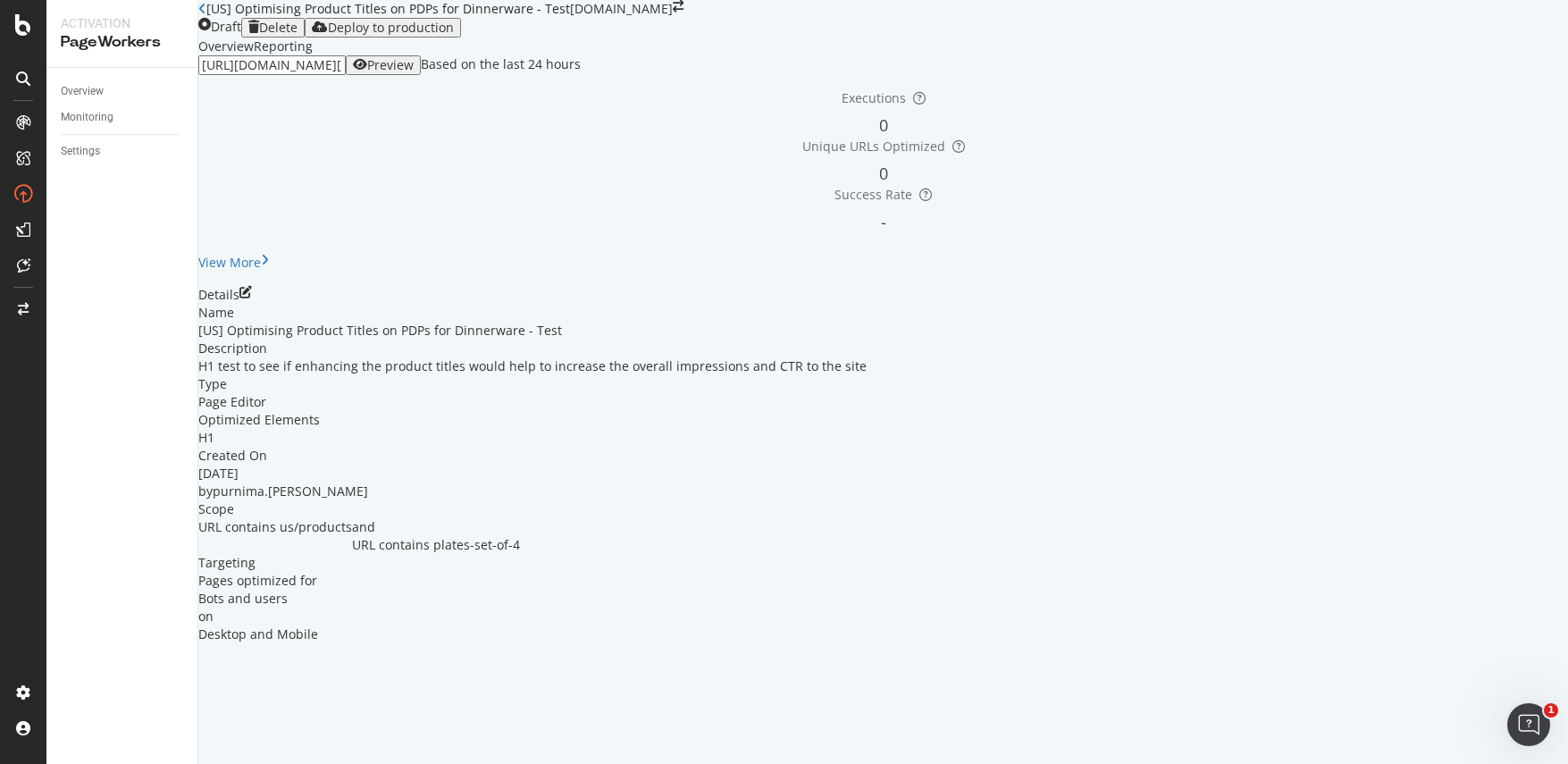
click at [414, 72] on div "Preview" at bounding box center [383, 65] width 60 height 14
click at [252, 299] on icon "pen-to-square" at bounding box center [245, 292] width 13 height 13
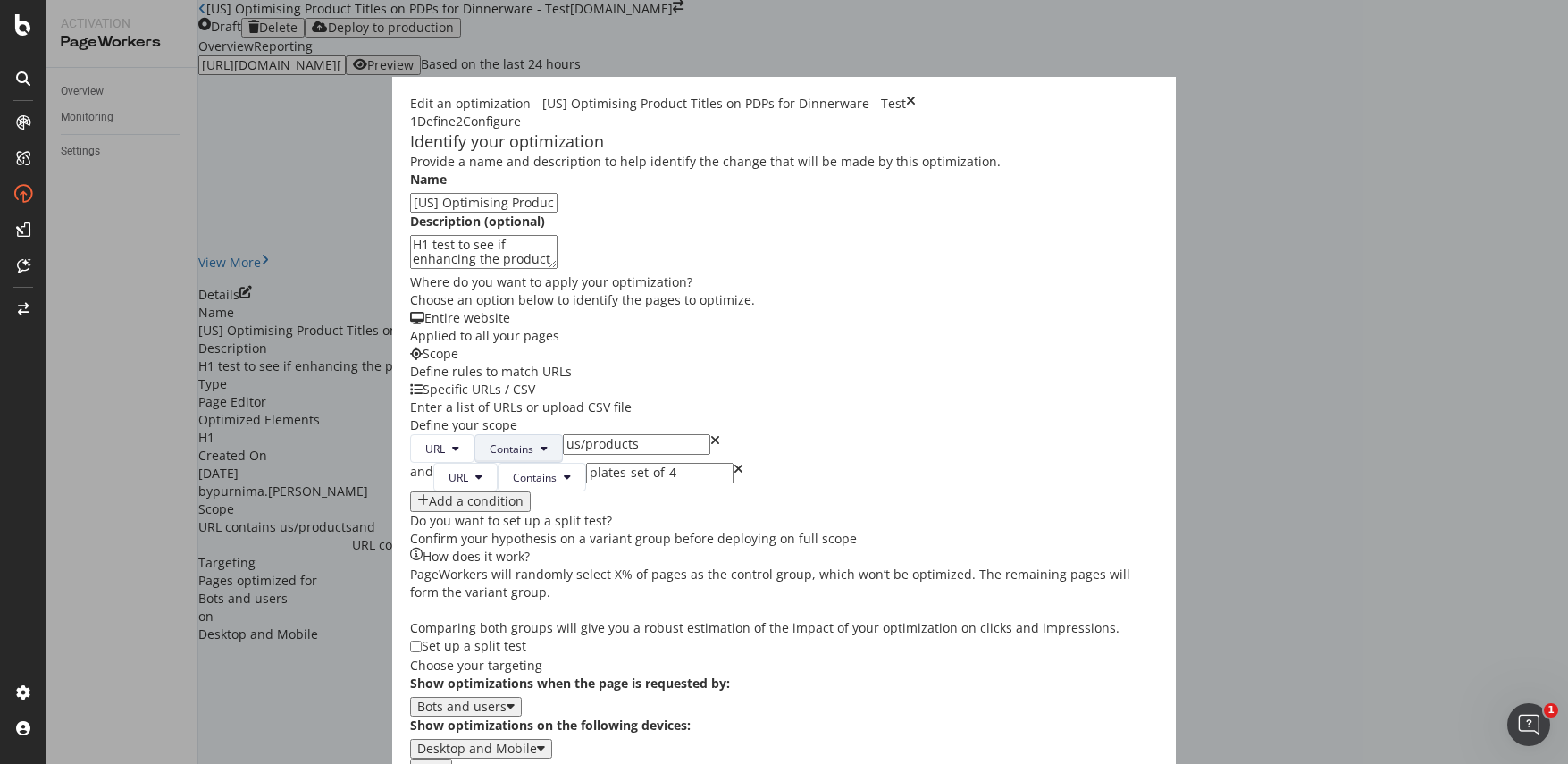
click at [490, 456] on span "Contains" at bounding box center [511, 448] width 44 height 15
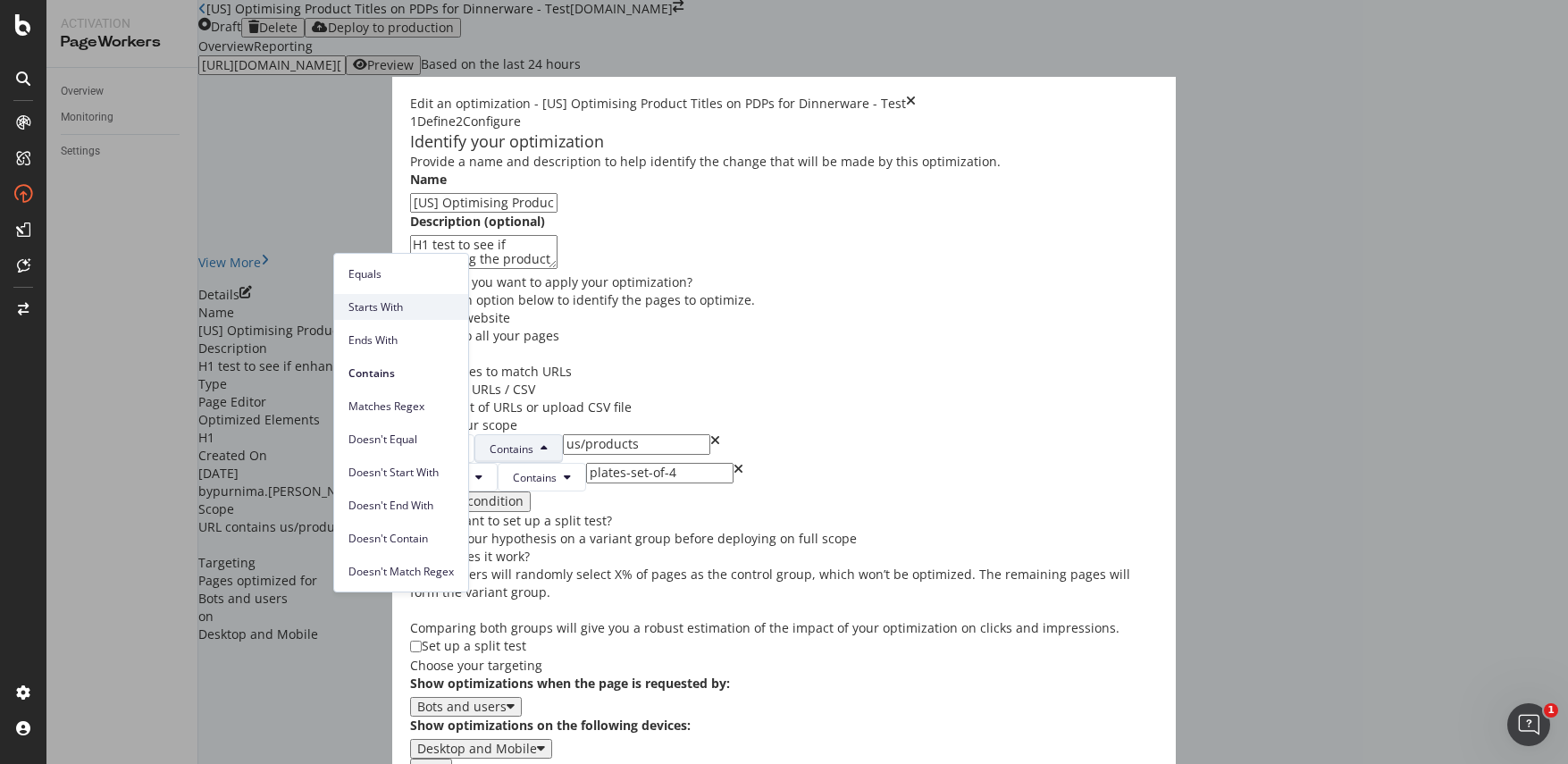
click at [401, 314] on span "Starts With" at bounding box center [401, 308] width 106 height 16
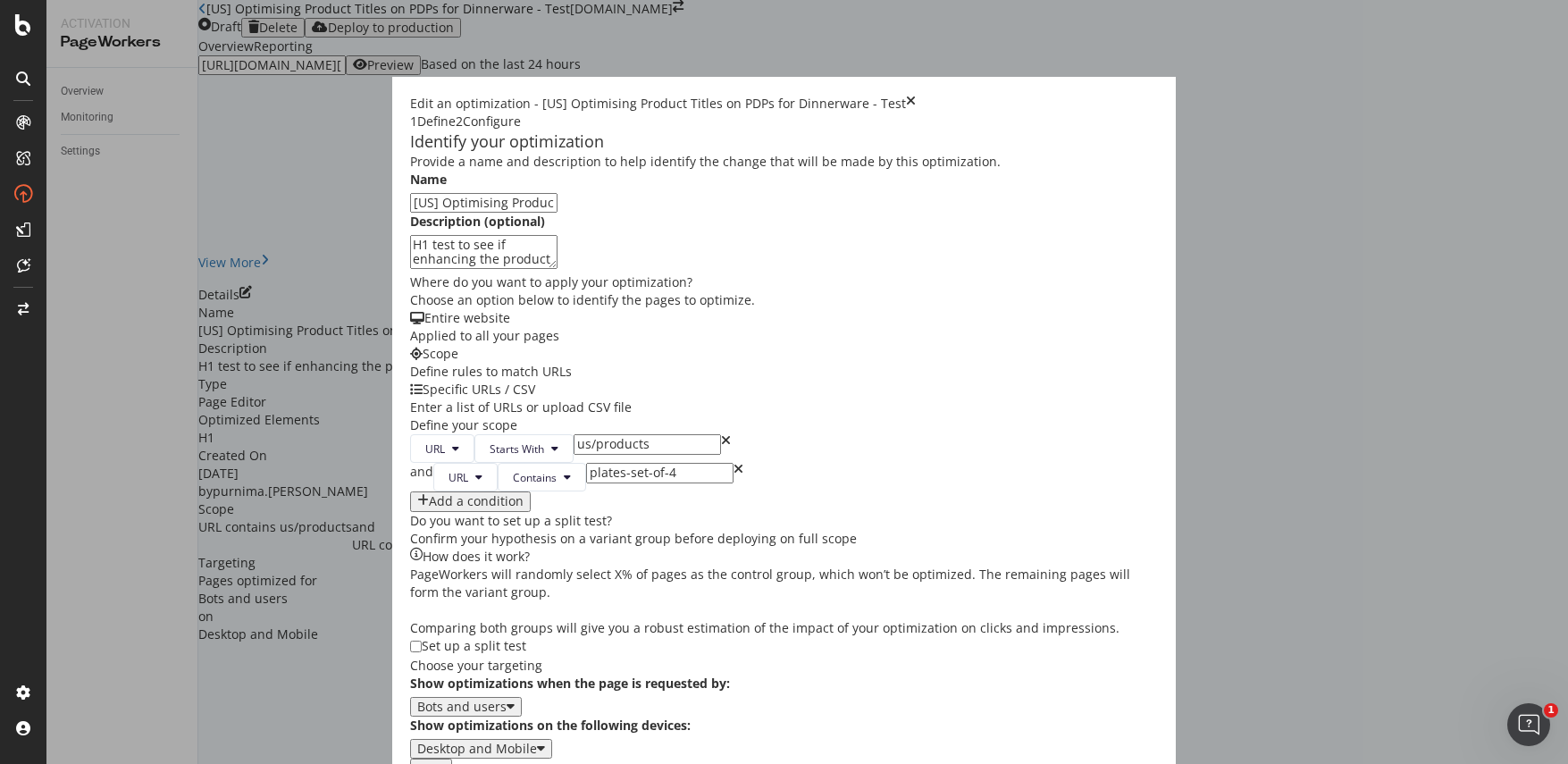
drag, startPoint x: 481, startPoint y: 606, endPoint x: 433, endPoint y: 610, distance: 48.2
click at [433, 463] on div "URL Starts With us/products" at bounding box center [784, 448] width 749 height 29
paste input "[URL][DOMAIN_NAME]"
type input "[URL][DOMAIN_NAME]"
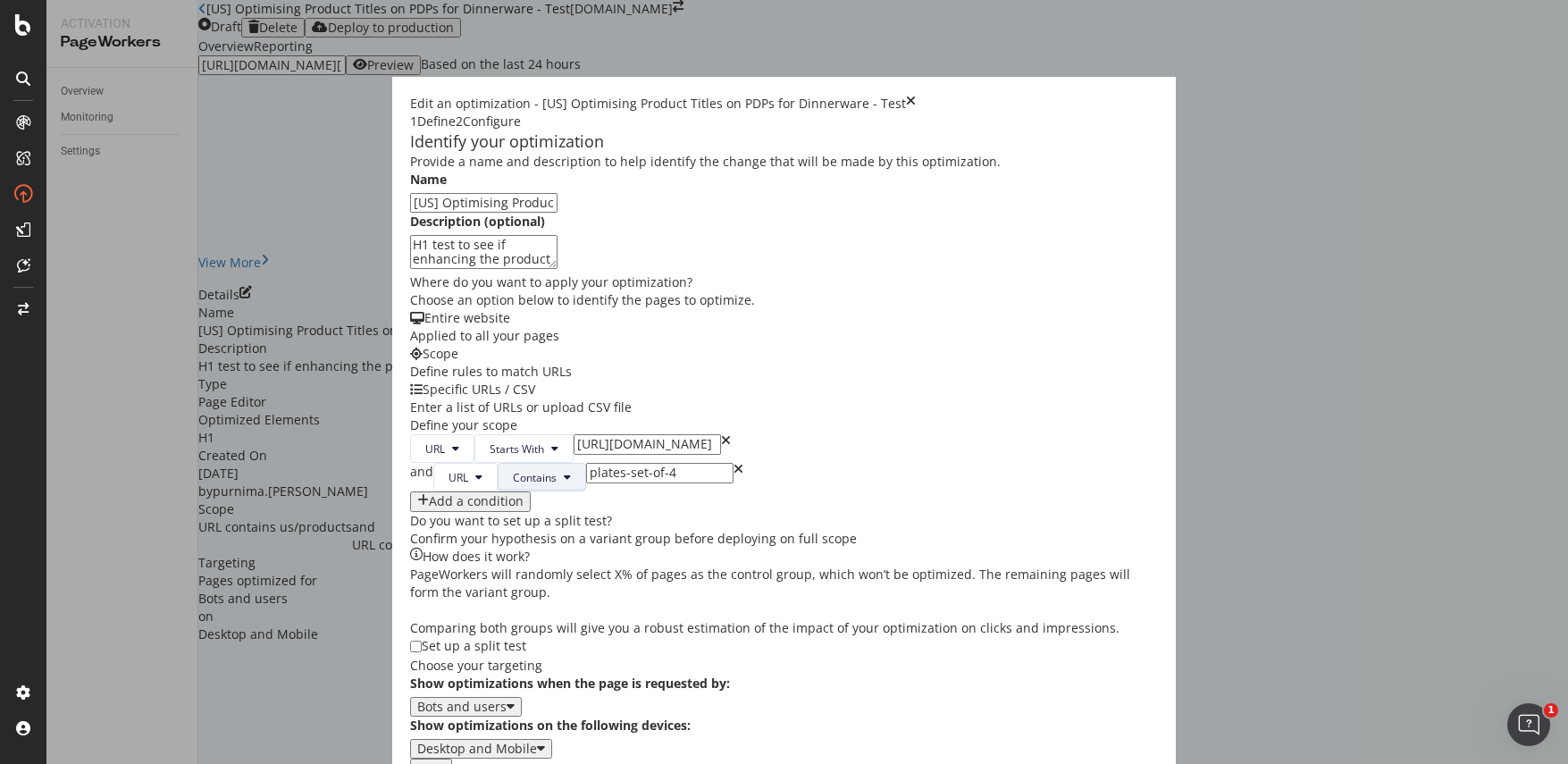
click at [512, 485] on span "Contains" at bounding box center [534, 477] width 44 height 15
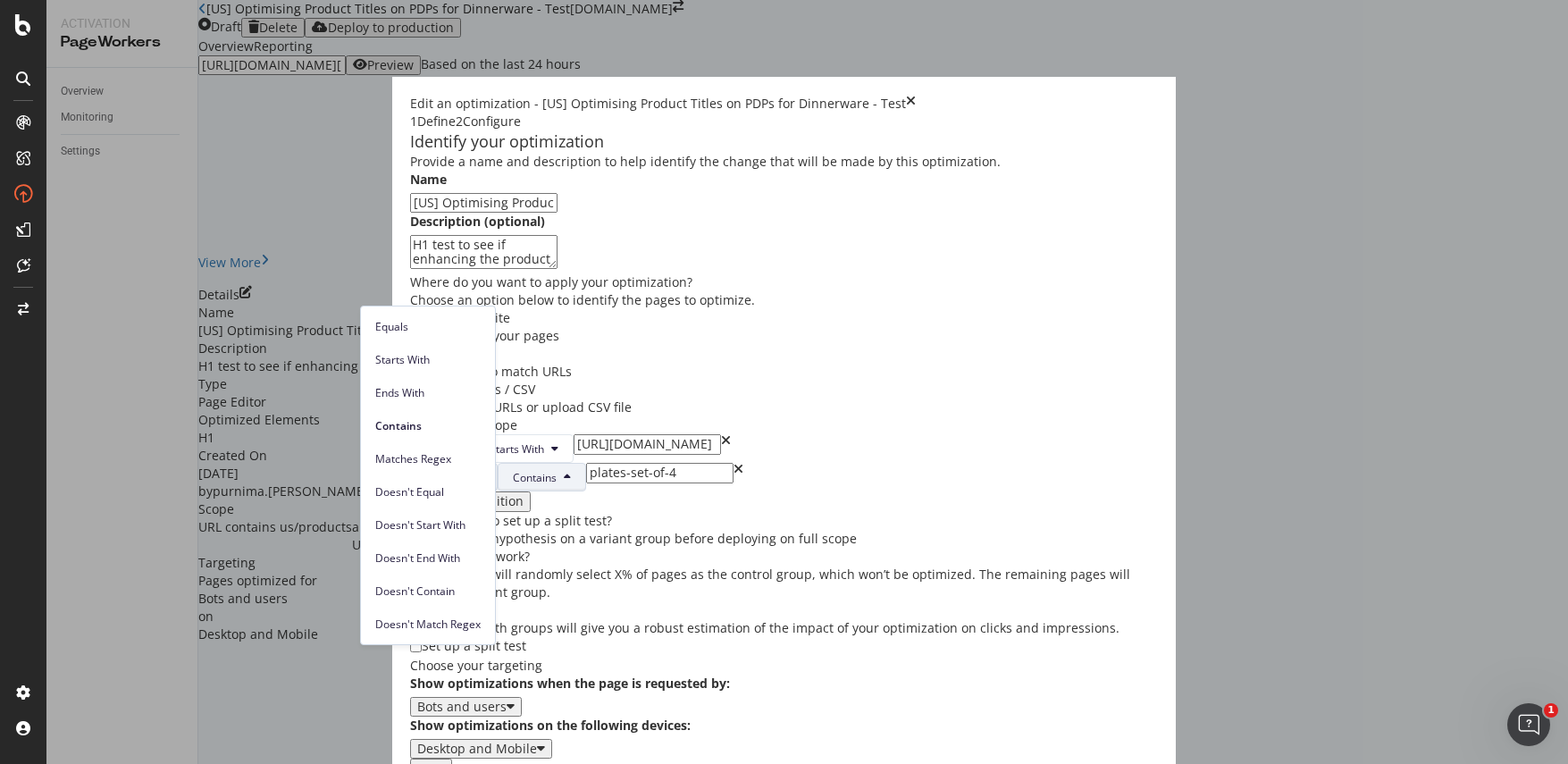
click at [475, 483] on icon "modal" at bounding box center [478, 477] width 7 height 11
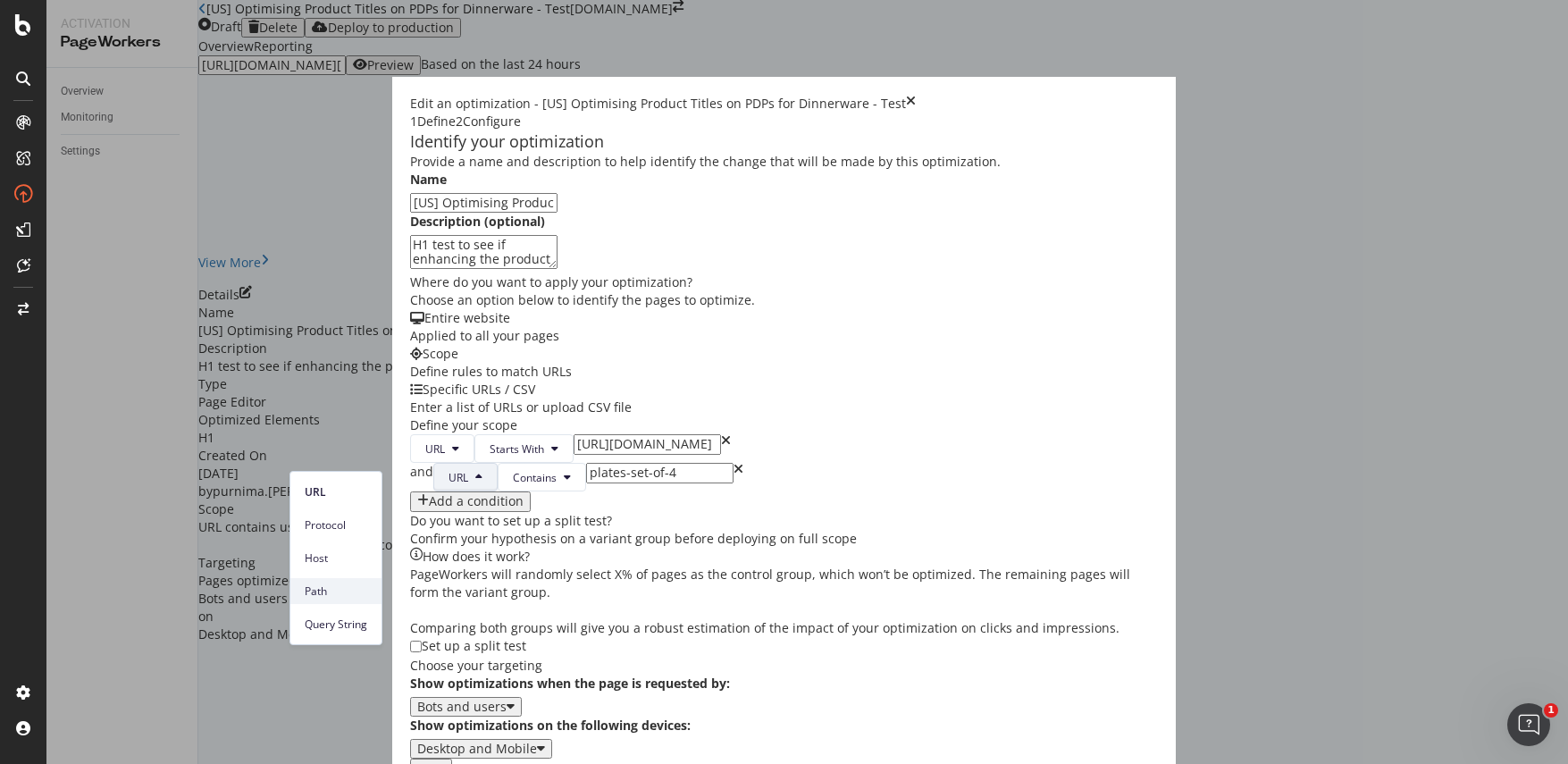
click at [327, 592] on span "Path" at bounding box center [335, 592] width 62 height 16
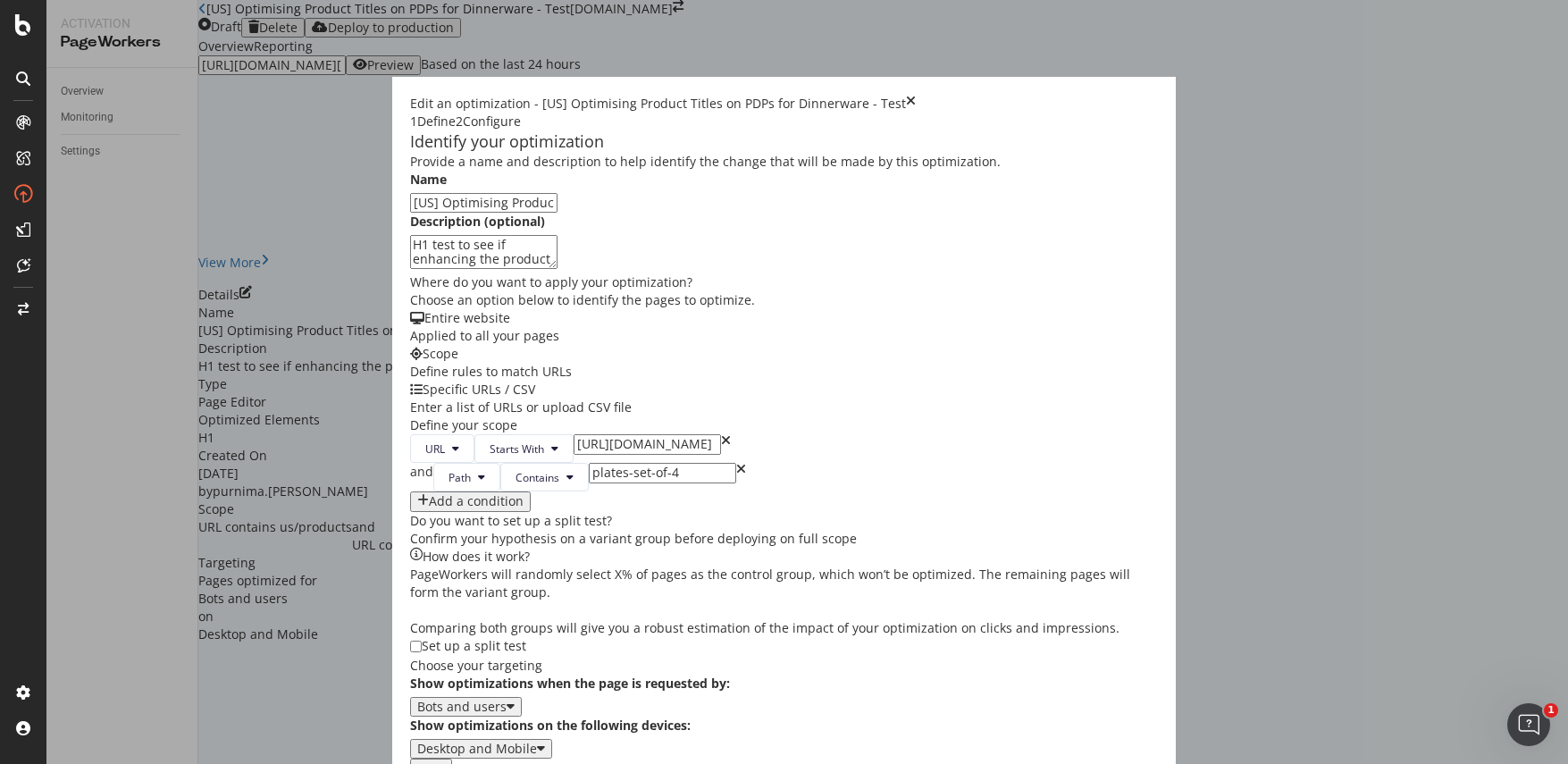
click at [730, 512] on div "URL Starts With [URL][DOMAIN_NAME] and Path Contains plates-set-of-4 Add a cond…" at bounding box center [784, 473] width 749 height 77
click at [452, 759] on button "Next" at bounding box center [431, 769] width 42 height 20
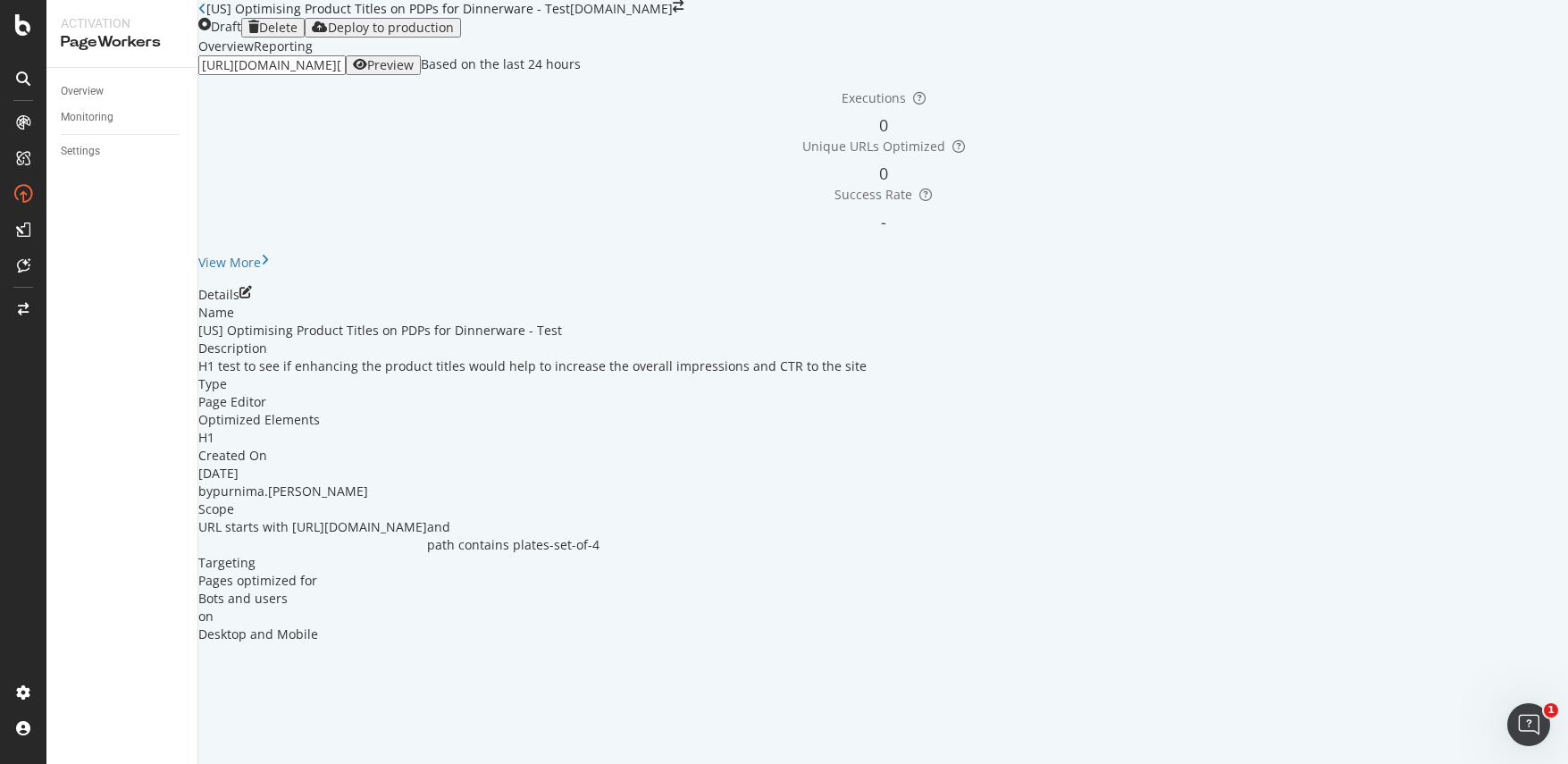
click at [414, 72] on div "Preview" at bounding box center [390, 65] width 46 height 14
click at [252, 299] on icon "pen-to-square" at bounding box center [245, 292] width 13 height 13
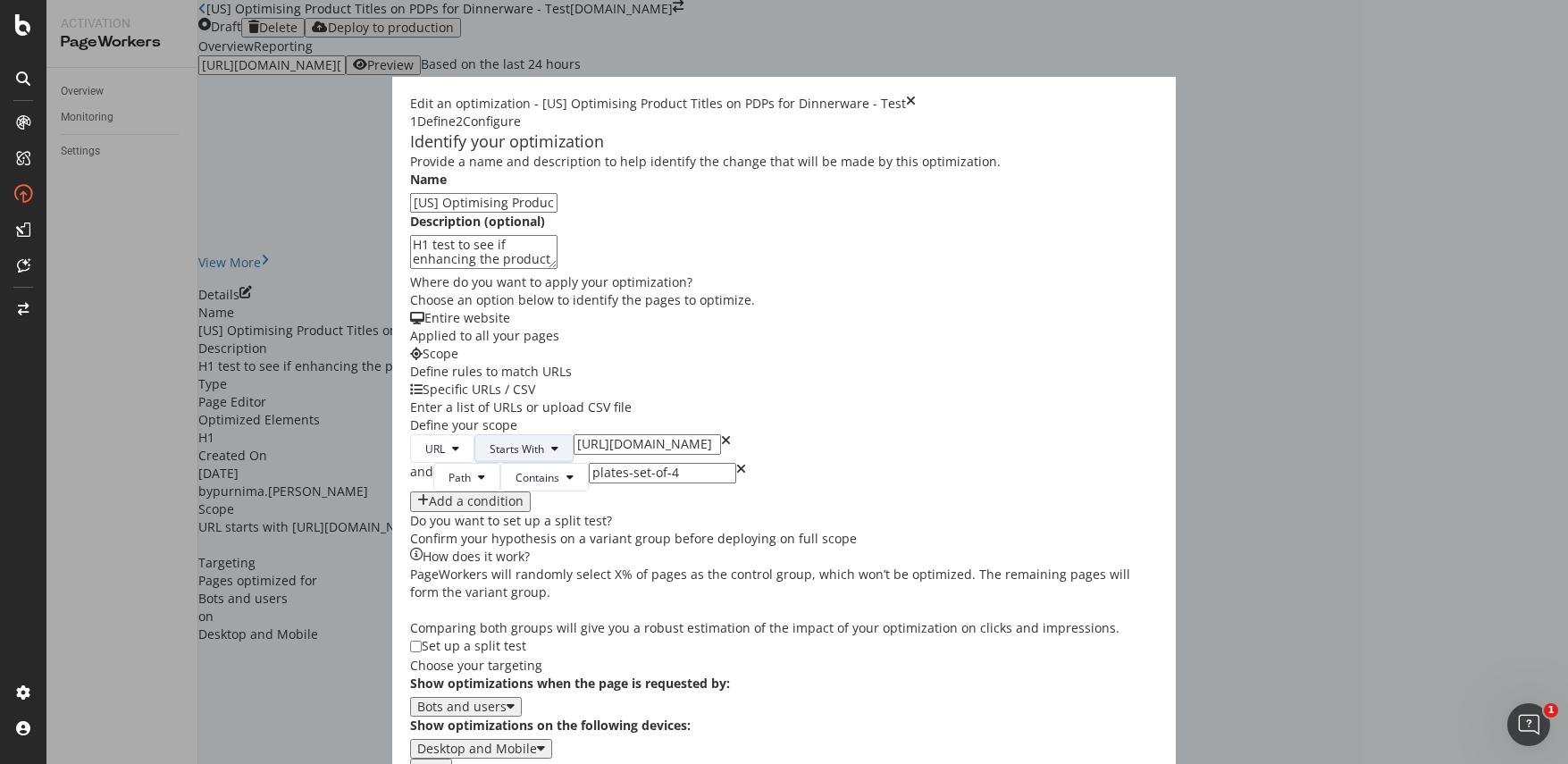
drag, startPoint x: 483, startPoint y: 605, endPoint x: 424, endPoint y: 605, distance: 59.0
click at [424, 463] on div "URL Starts With [URL][DOMAIN_NAME]" at bounding box center [784, 448] width 749 height 29
type input "[DOMAIN_NAME][URL]"
click at [445, 761] on div "Next" at bounding box center [431, 768] width 28 height 14
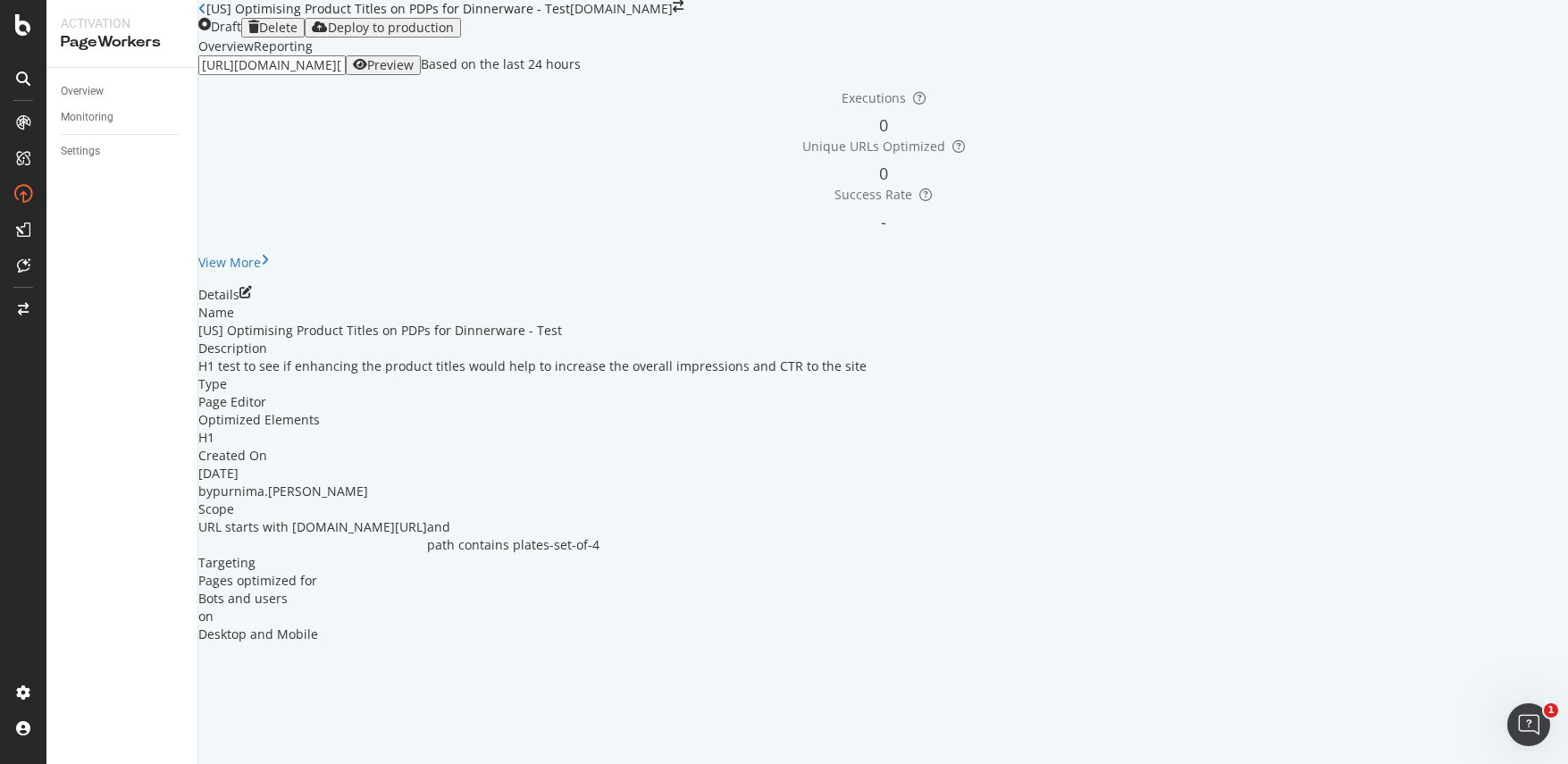
click at [414, 72] on div "Preview" at bounding box center [390, 65] width 46 height 14
click at [252, 299] on icon "pen-to-square" at bounding box center [245, 292] width 13 height 13
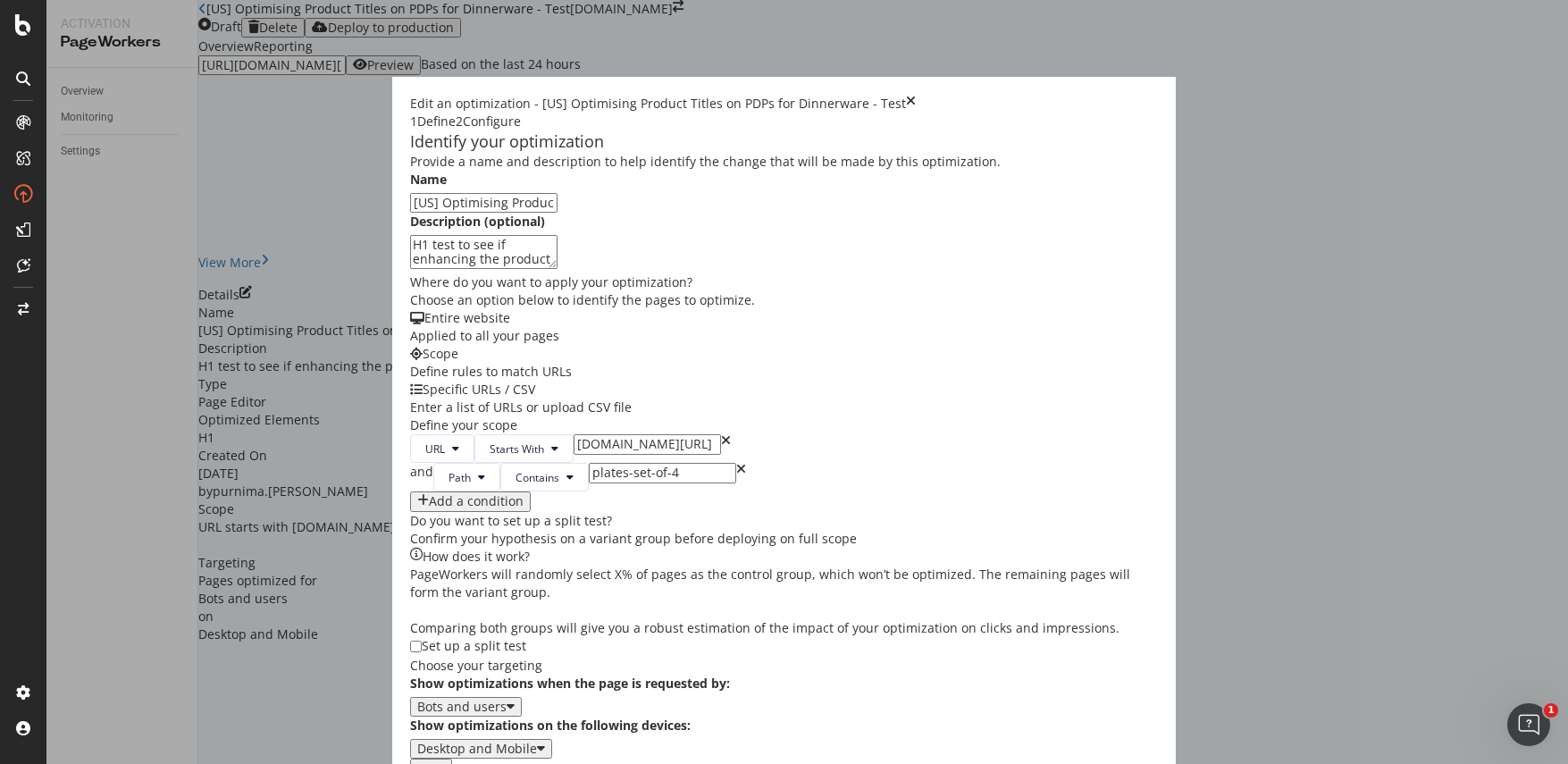
click at [445, 761] on div "Next" at bounding box center [431, 768] width 28 height 14
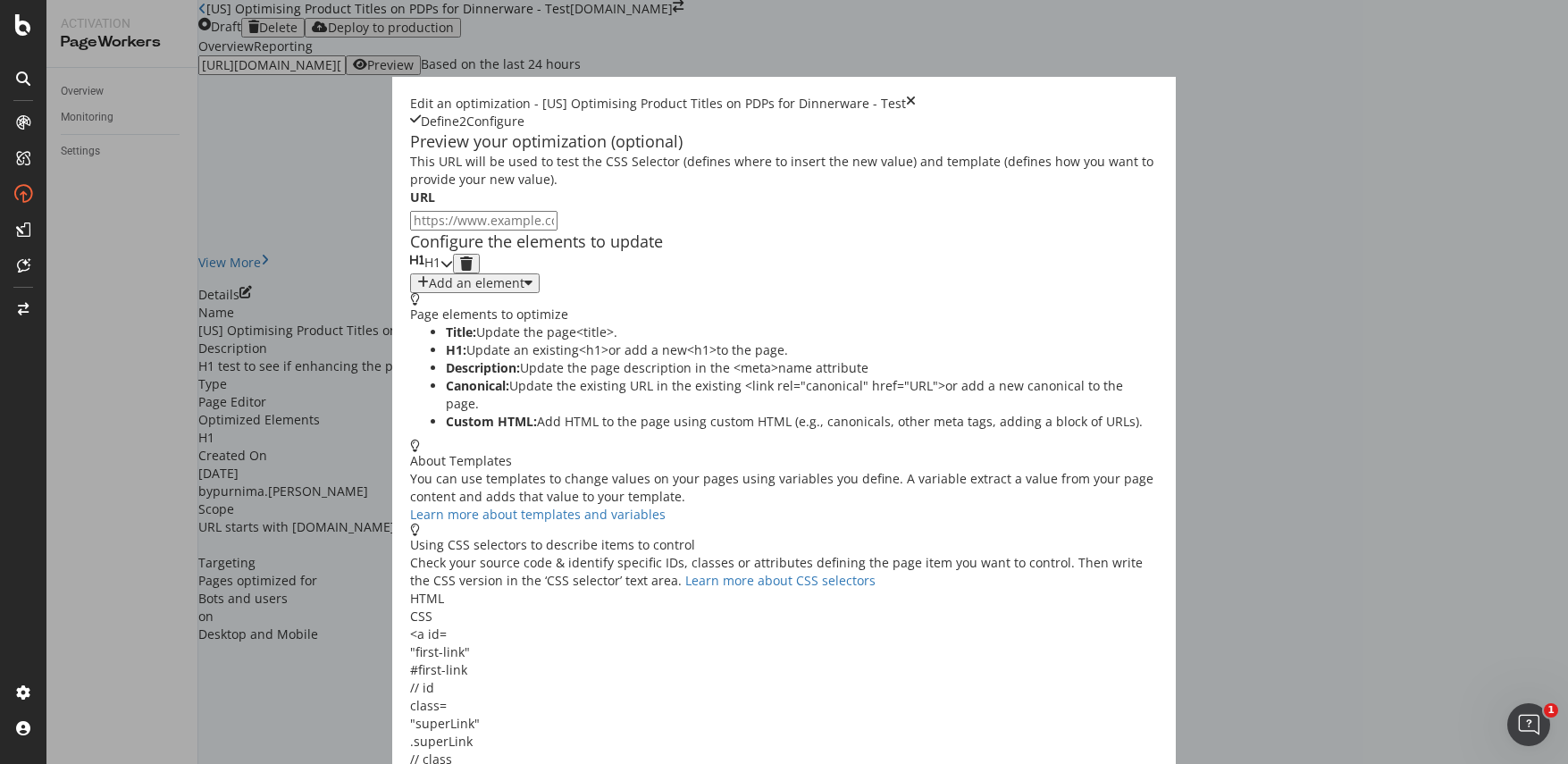
click at [453, 270] on icon "modal" at bounding box center [446, 263] width 13 height 13
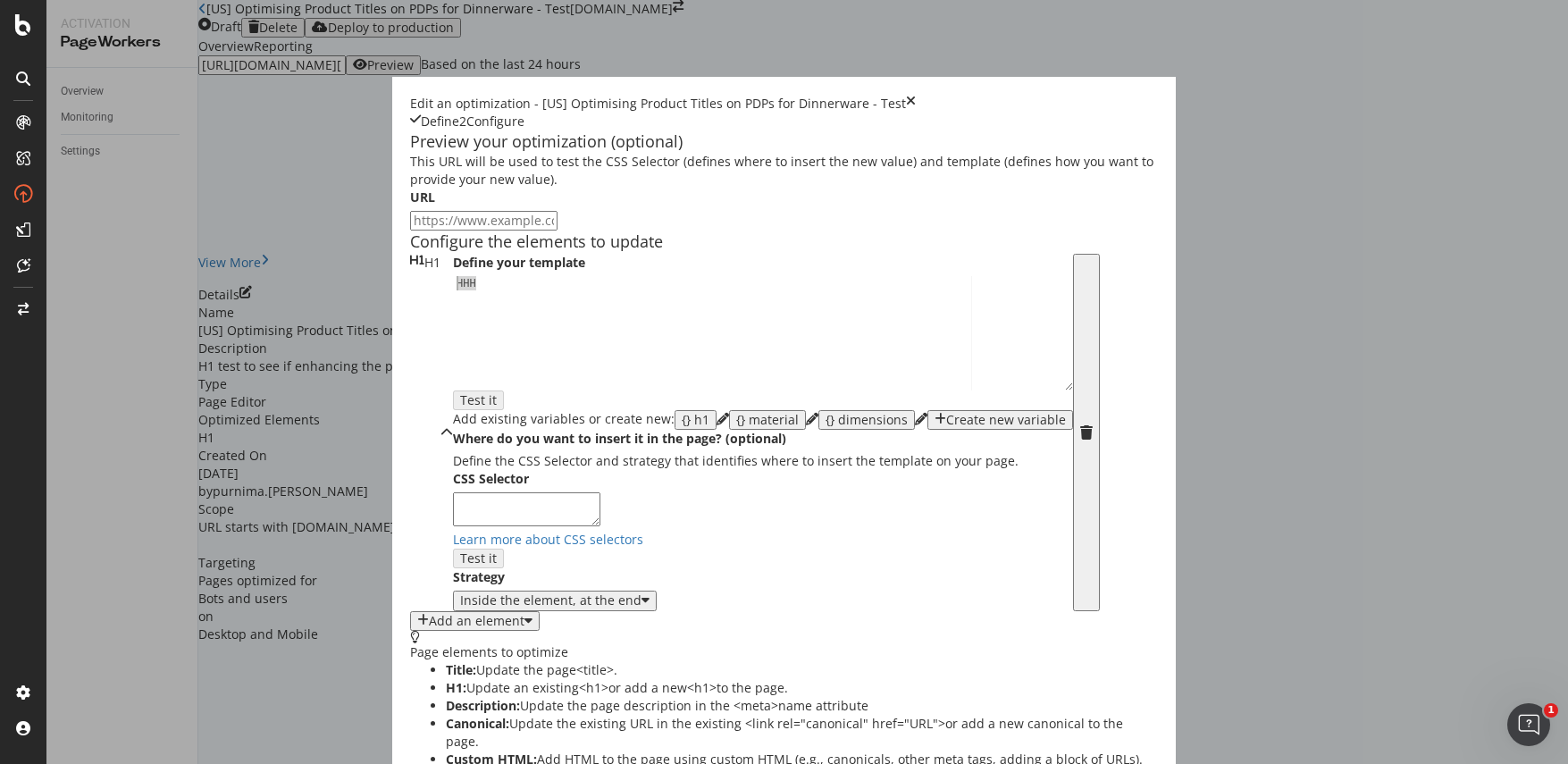
drag, startPoint x: 337, startPoint y: 429, endPoint x: 228, endPoint y: 419, distance: 109.5
click at [411, 419] on div "Preview your optimization (optional) This URL will be used to test the CSS Sele…" at bounding box center [784, 672] width 749 height 1084
type textarea "HHH"
click at [716, 426] on icon "pencil" at bounding box center [722, 419] width 13 height 13
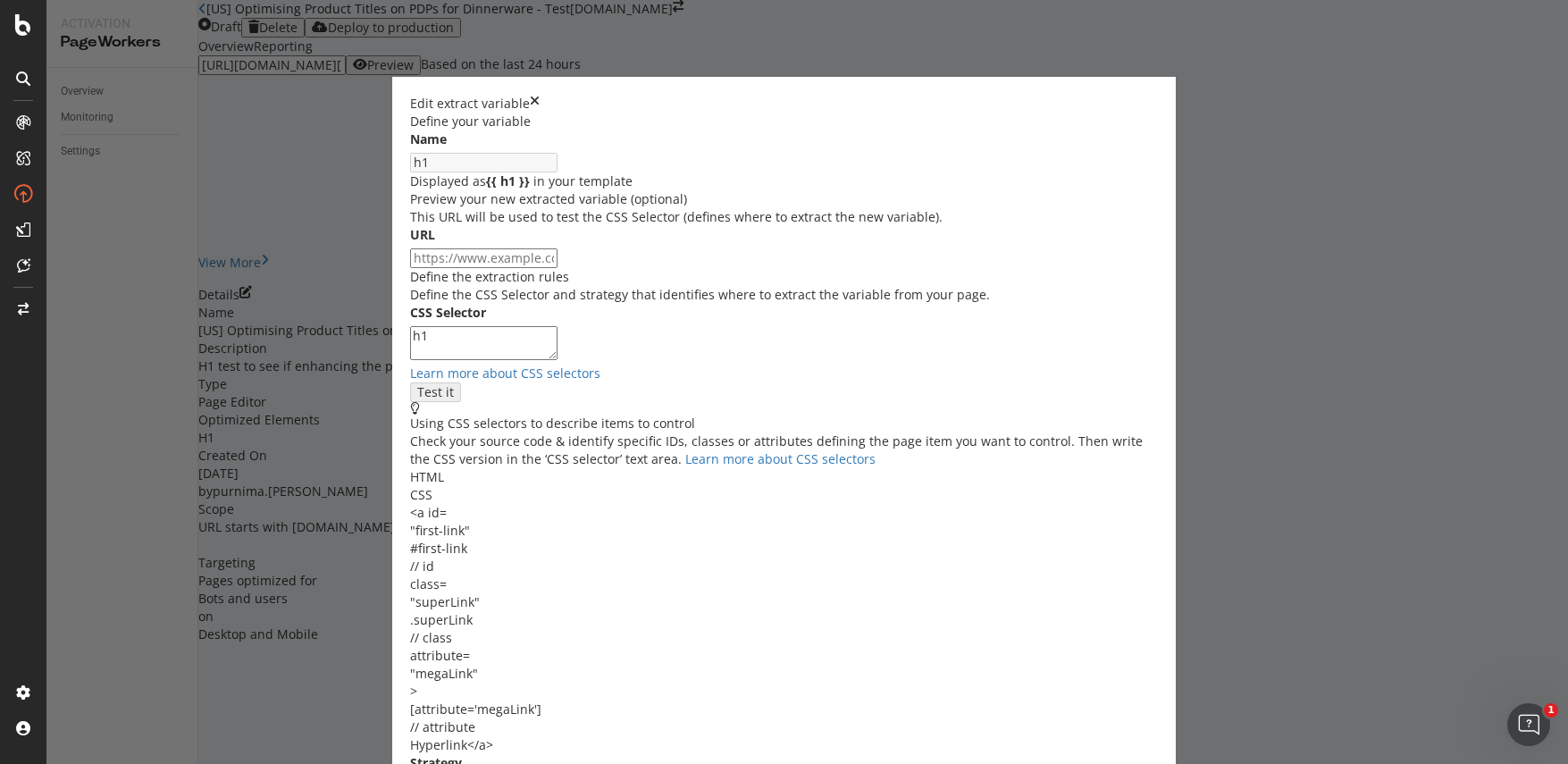
drag, startPoint x: 473, startPoint y: 492, endPoint x: 431, endPoint y: 489, distance: 42.1
click at [440, 492] on div "Define your variable Name h1 Displayed as {{ h1 }} in your template Preview you…" at bounding box center [784, 499] width 749 height 773
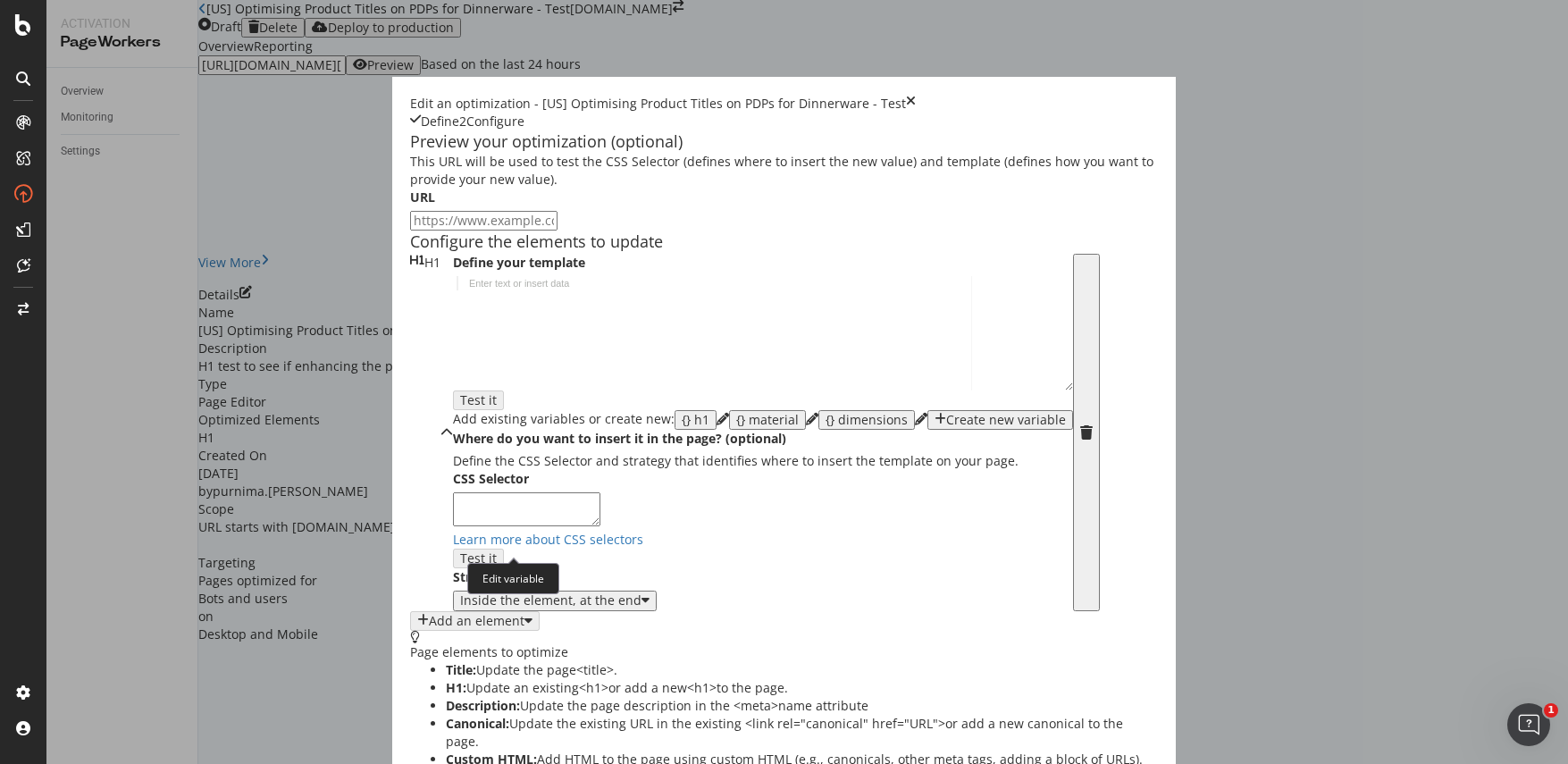
click at [716, 426] on icon "pencil" at bounding box center [722, 419] width 13 height 13
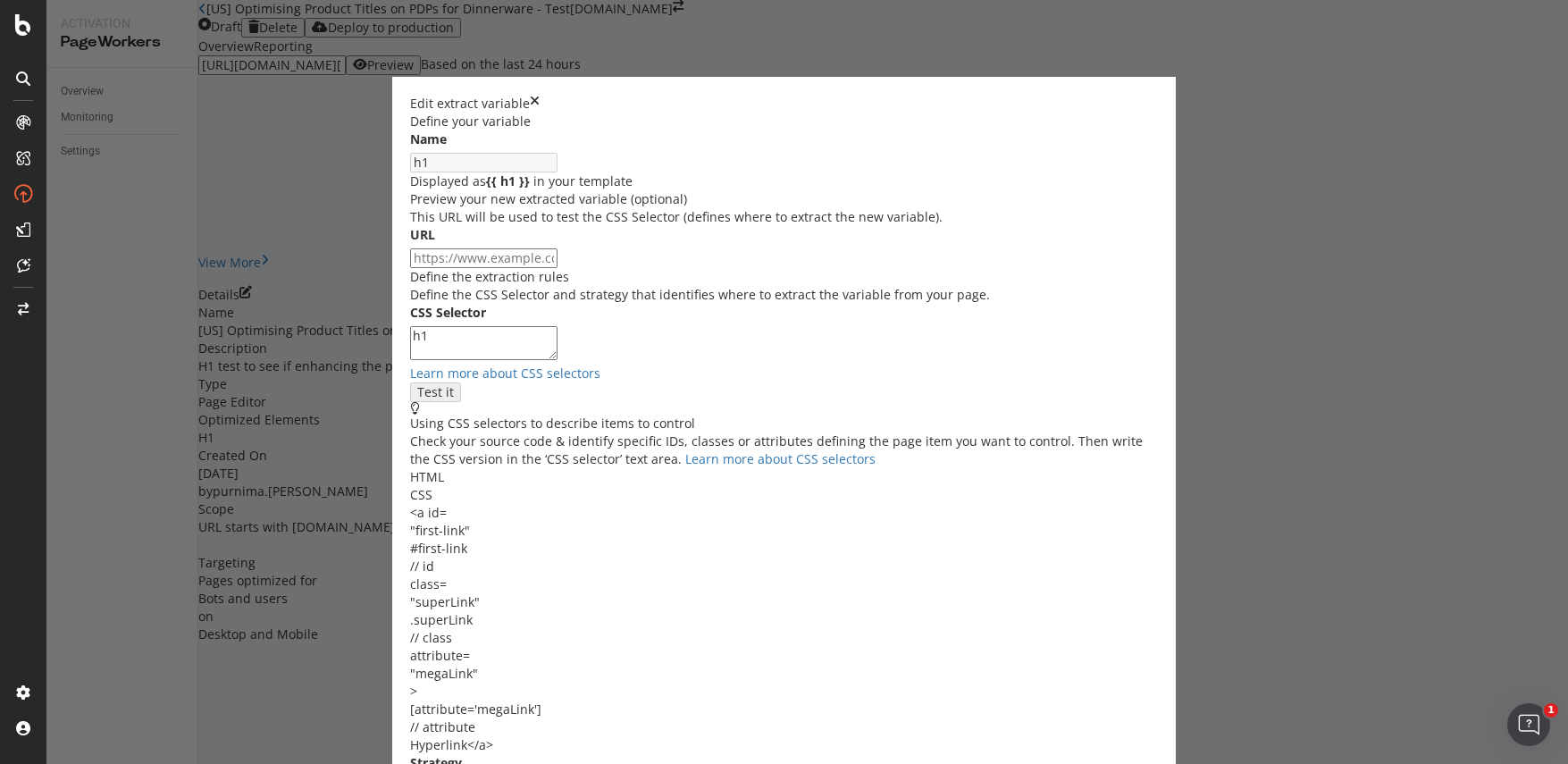
click at [558, 360] on textarea "h1" at bounding box center [484, 343] width 147 height 34
drag, startPoint x: 499, startPoint y: 493, endPoint x: 393, endPoint y: 483, distance: 106.5
click at [411, 402] on div "CSS Selector h1 Learn more about CSS selectors Test it" at bounding box center [784, 352] width 749 height 98
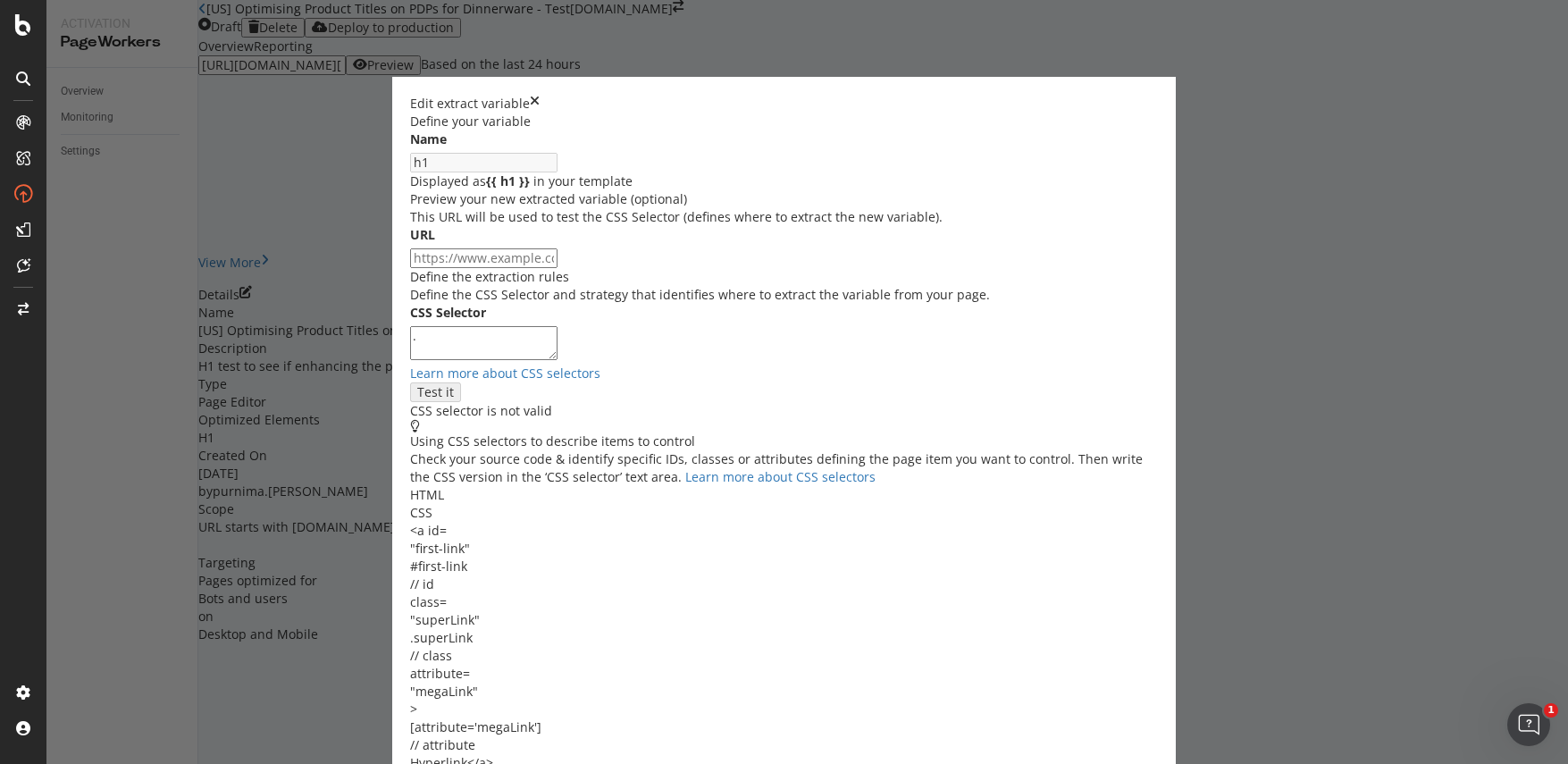
paste textarea "rf7vq7__nameBlock-name"
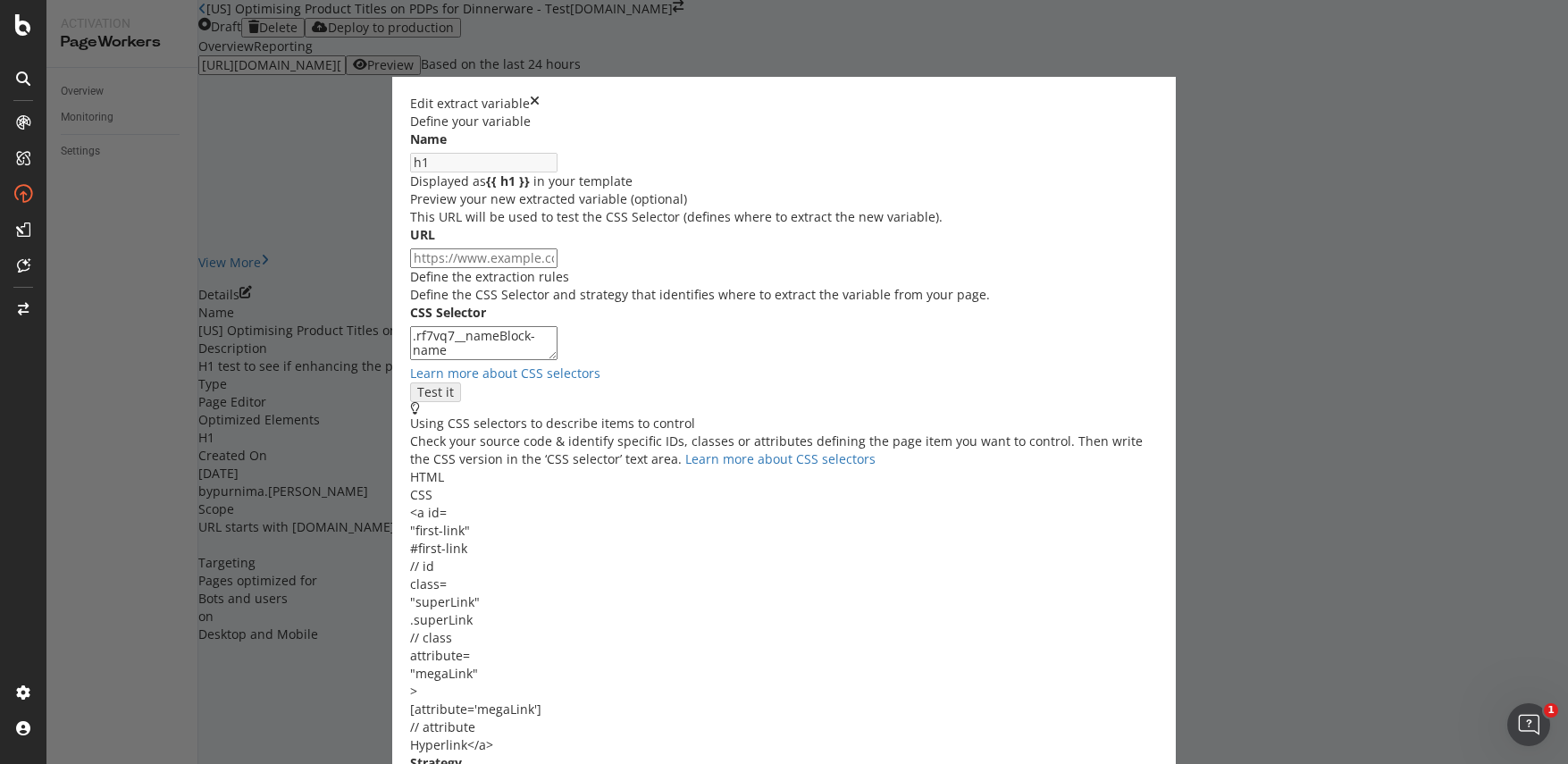
type textarea ".rf7vq7__nameBlock-name"
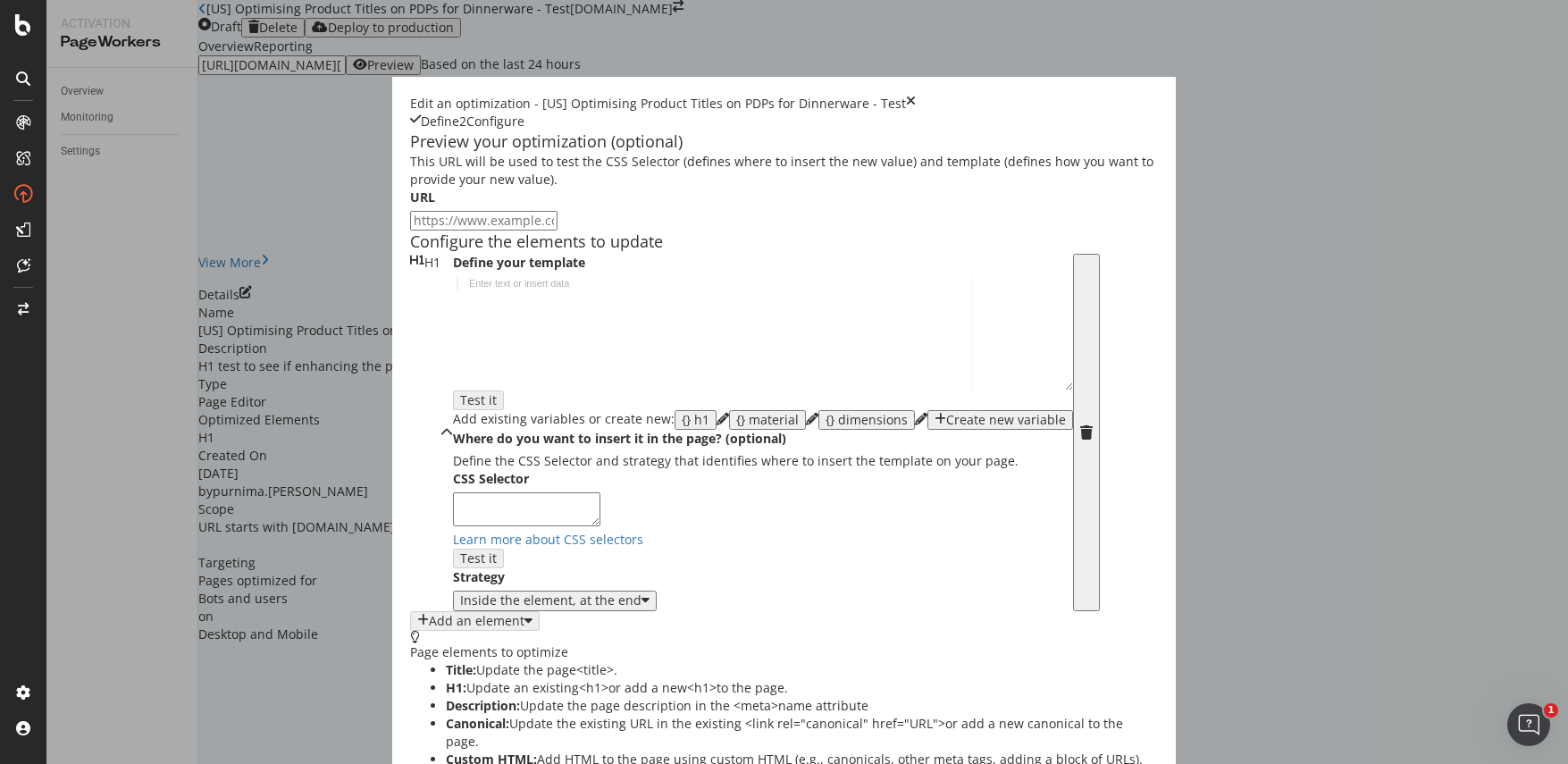
click at [682, 428] on div "{} h1" at bounding box center [695, 420] width 28 height 14
type textarea "{{ h1 }} in"
click at [736, 428] on div "{} material" at bounding box center [767, 420] width 62 height 14
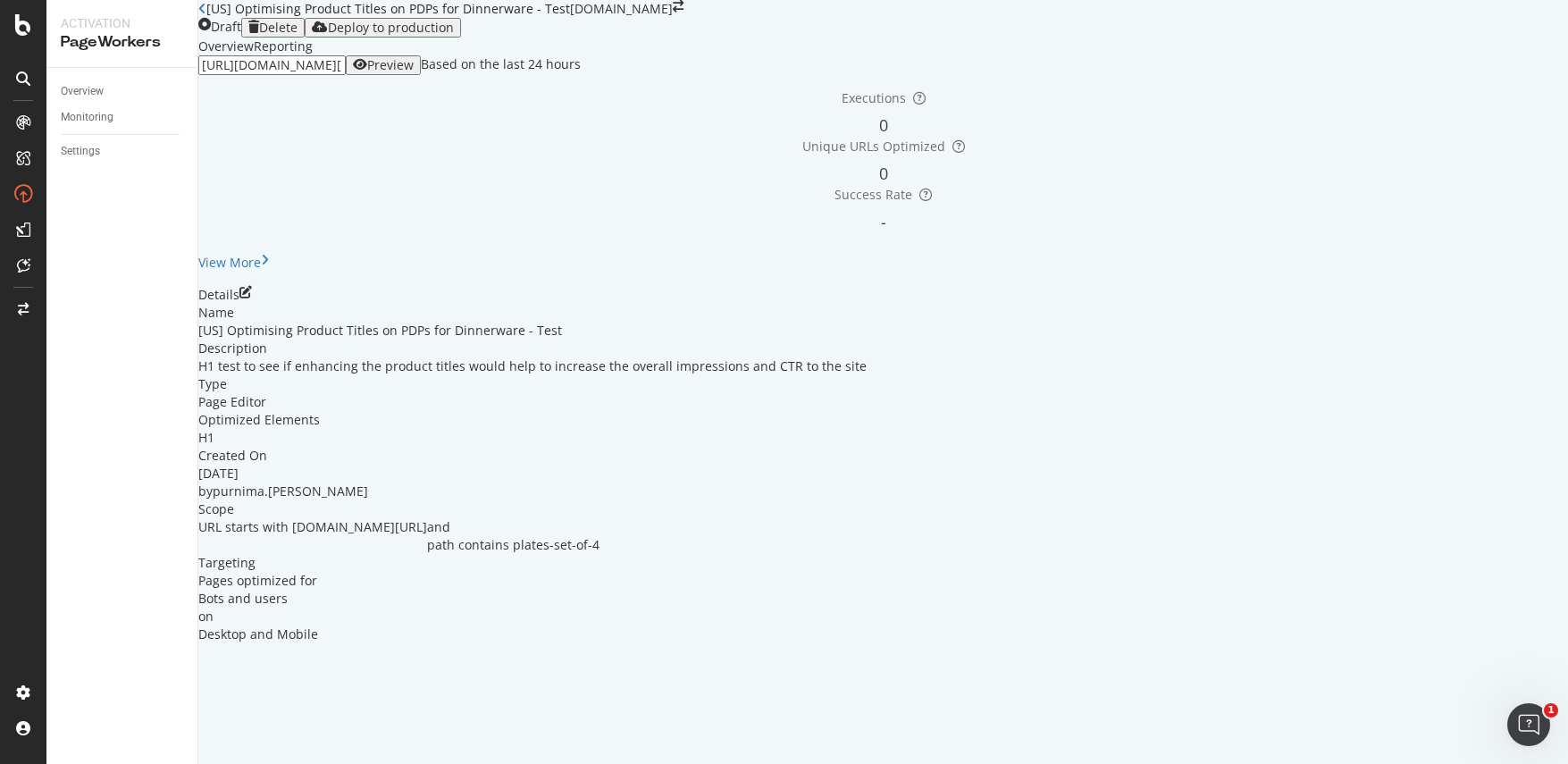
click at [414, 72] on div "Preview" at bounding box center [390, 65] width 46 height 14
click at [252, 299] on icon "pen-to-square" at bounding box center [245, 292] width 13 height 13
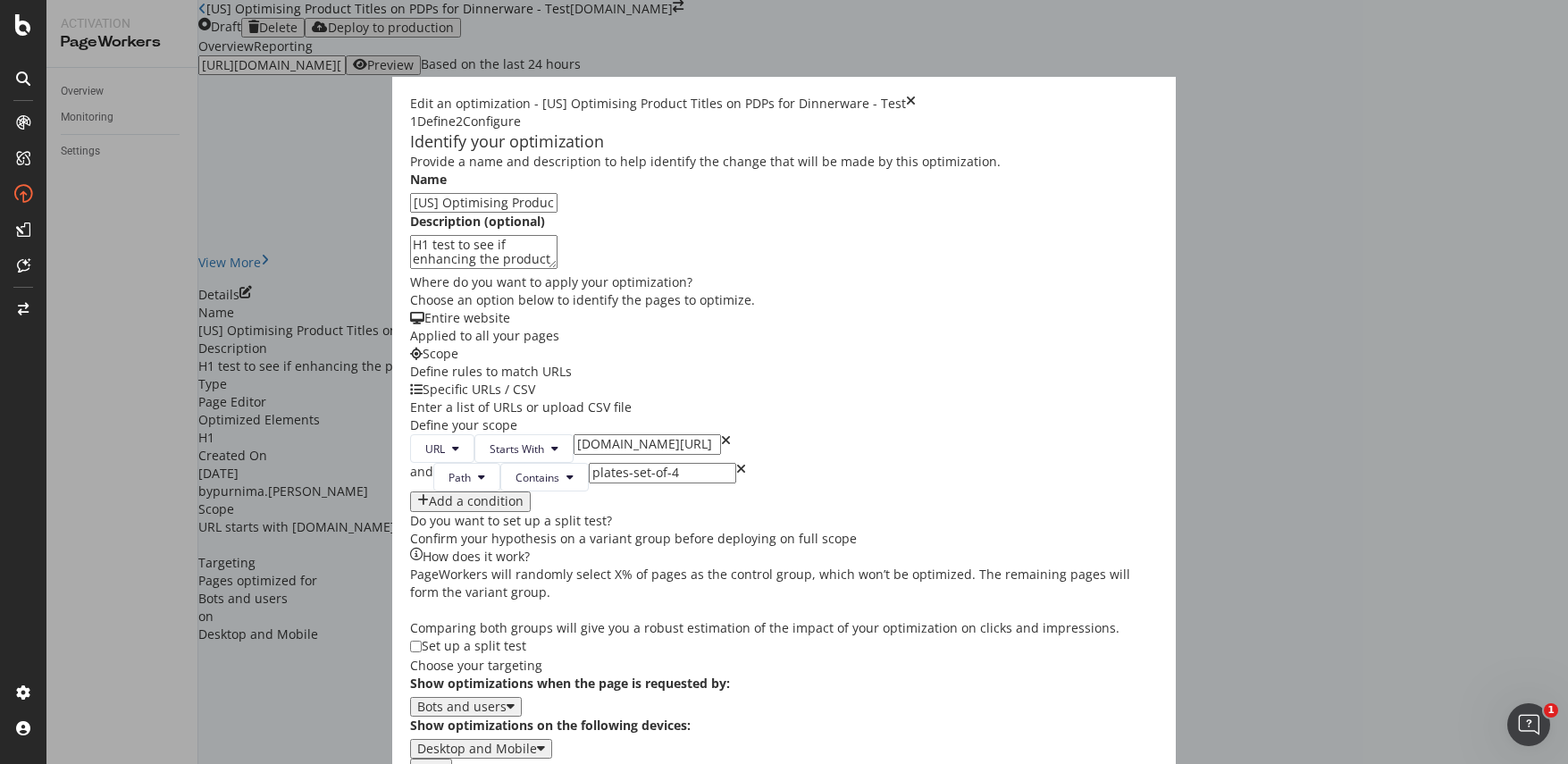
drag, startPoint x: 543, startPoint y: 607, endPoint x: 440, endPoint y: 605, distance: 103.0
click at [574, 454] on input "[DOMAIN_NAME][URL]" at bounding box center [647, 444] width 147 height 20
type input "us/products/"
click at [452, 759] on button "Next" at bounding box center [431, 769] width 42 height 20
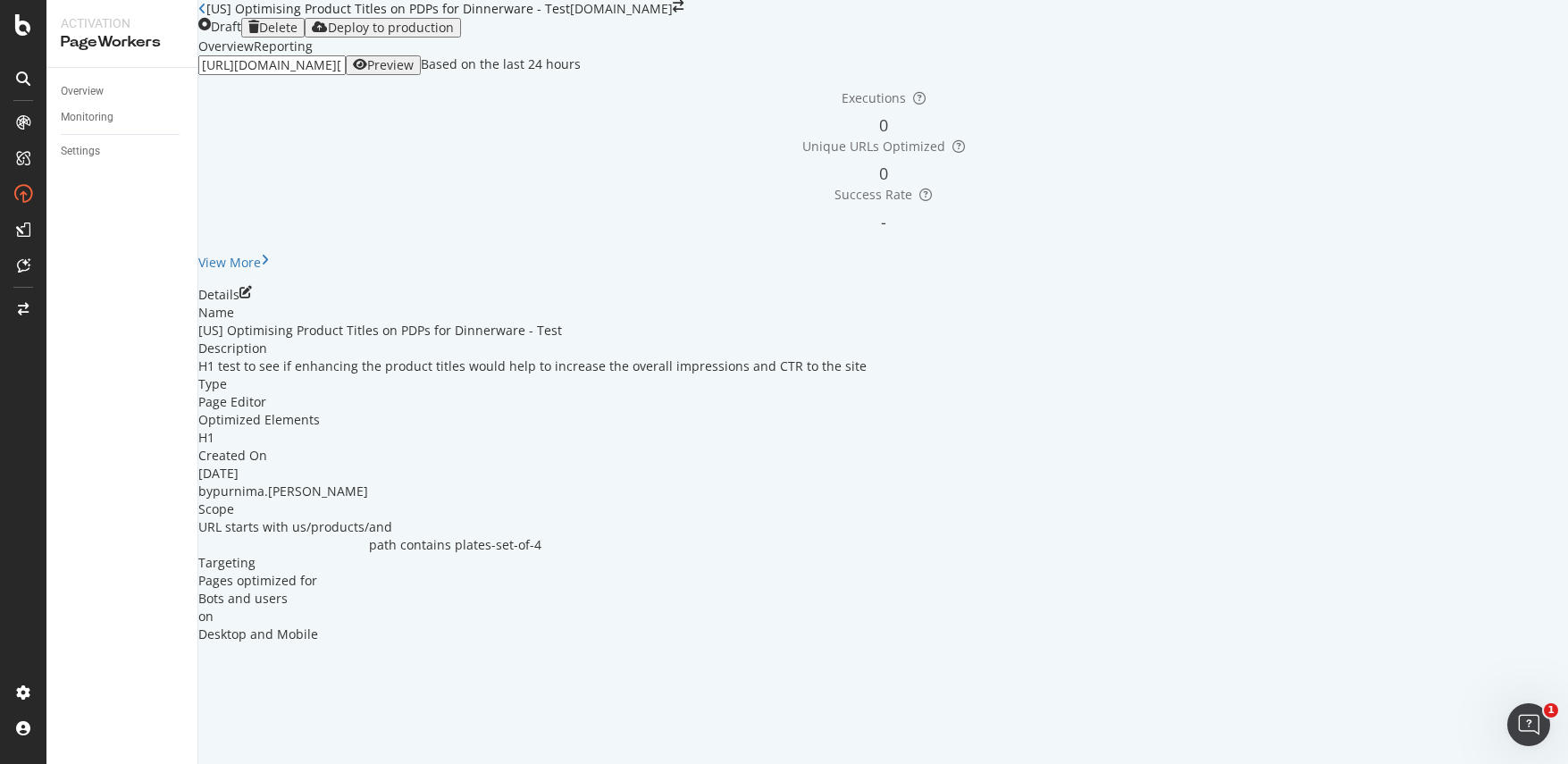
click at [414, 72] on div "Preview" at bounding box center [390, 65] width 46 height 14
click at [252, 299] on icon "pen-to-square" at bounding box center [245, 292] width 13 height 13
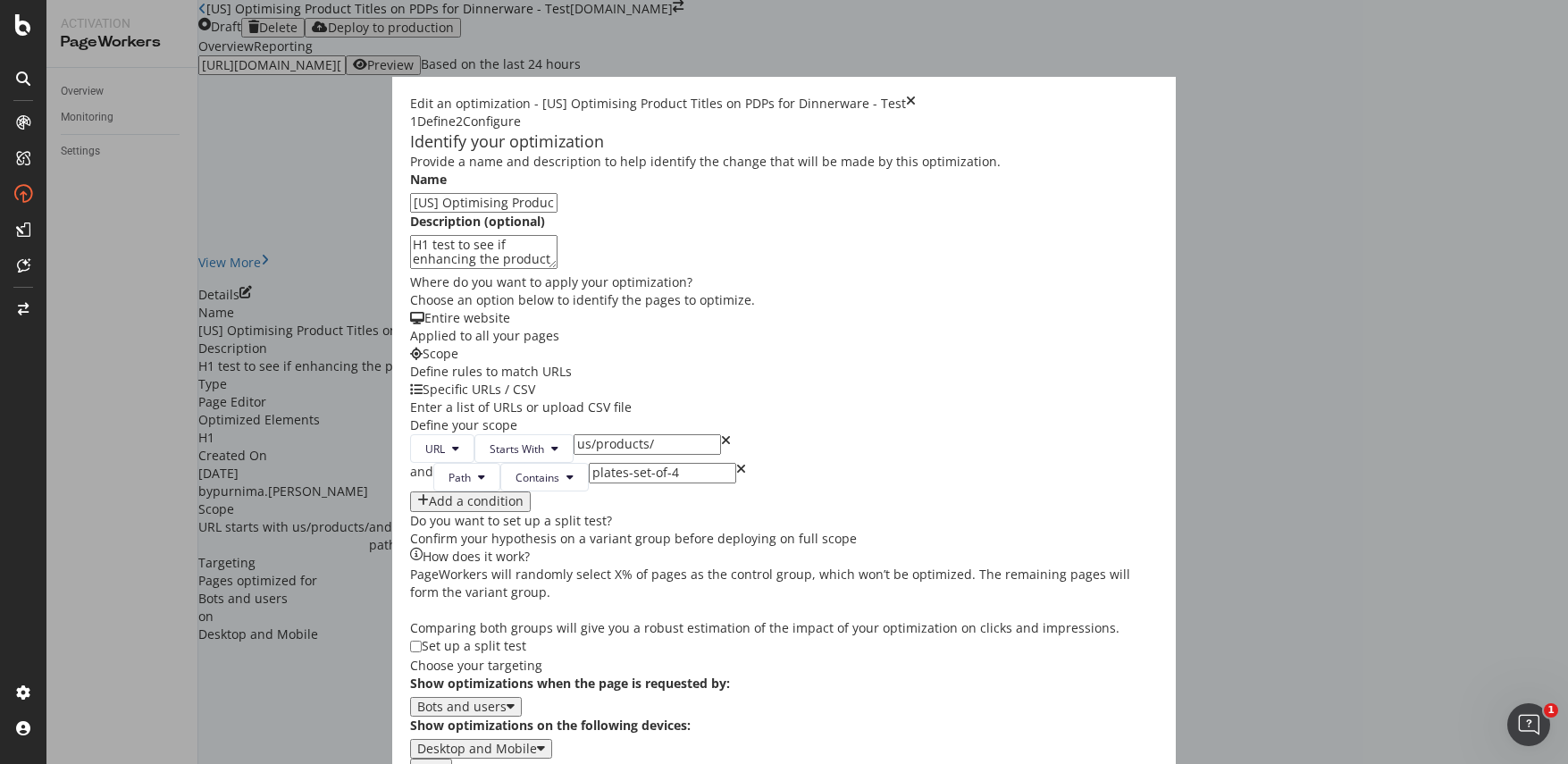
click at [1158, 759] on div "Next" at bounding box center [784, 769] width 749 height 20
click at [445, 761] on div "Next" at bounding box center [431, 768] width 28 height 14
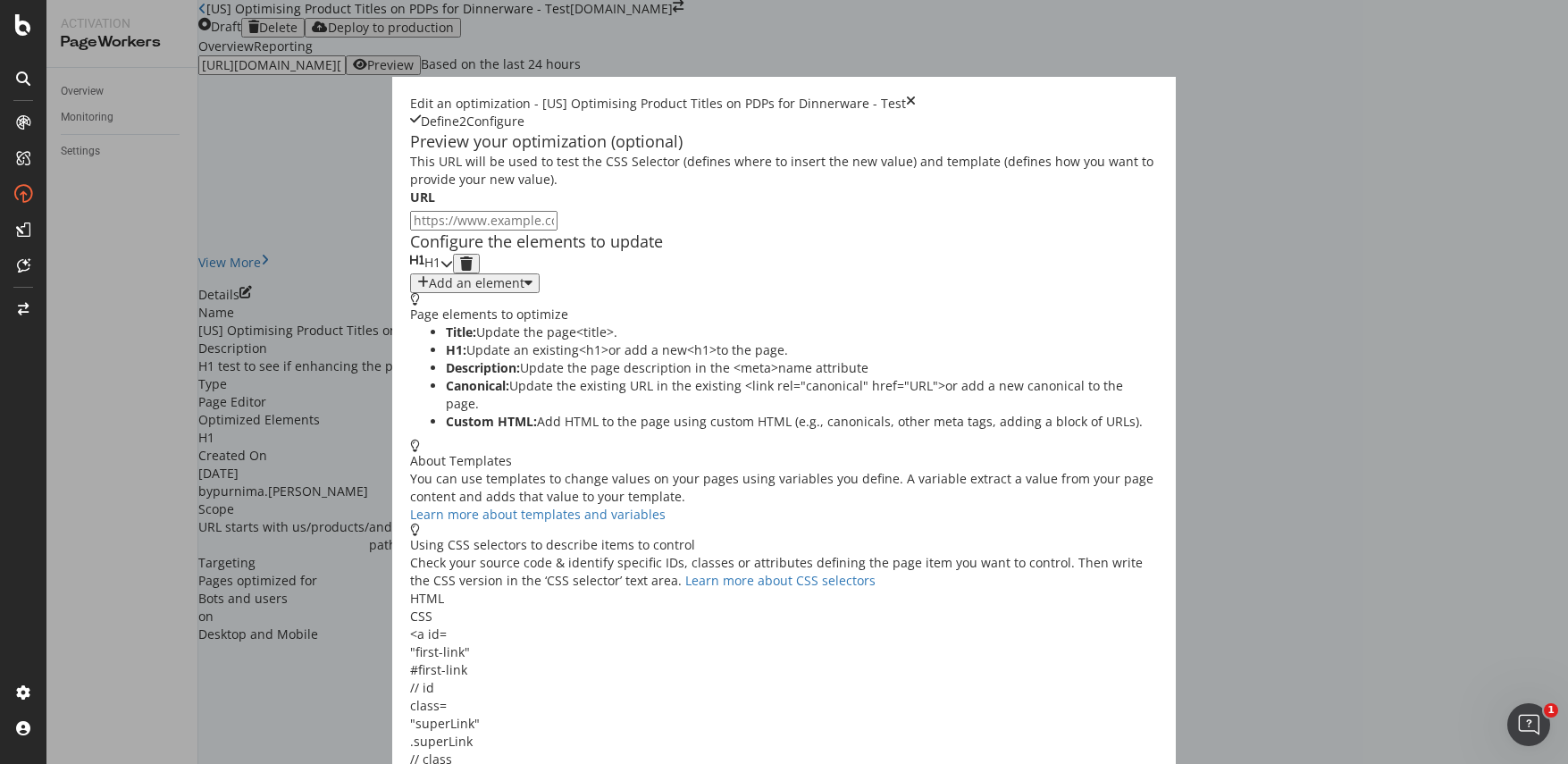
click at [453, 273] on div "modal" at bounding box center [446, 263] width 13 height 20
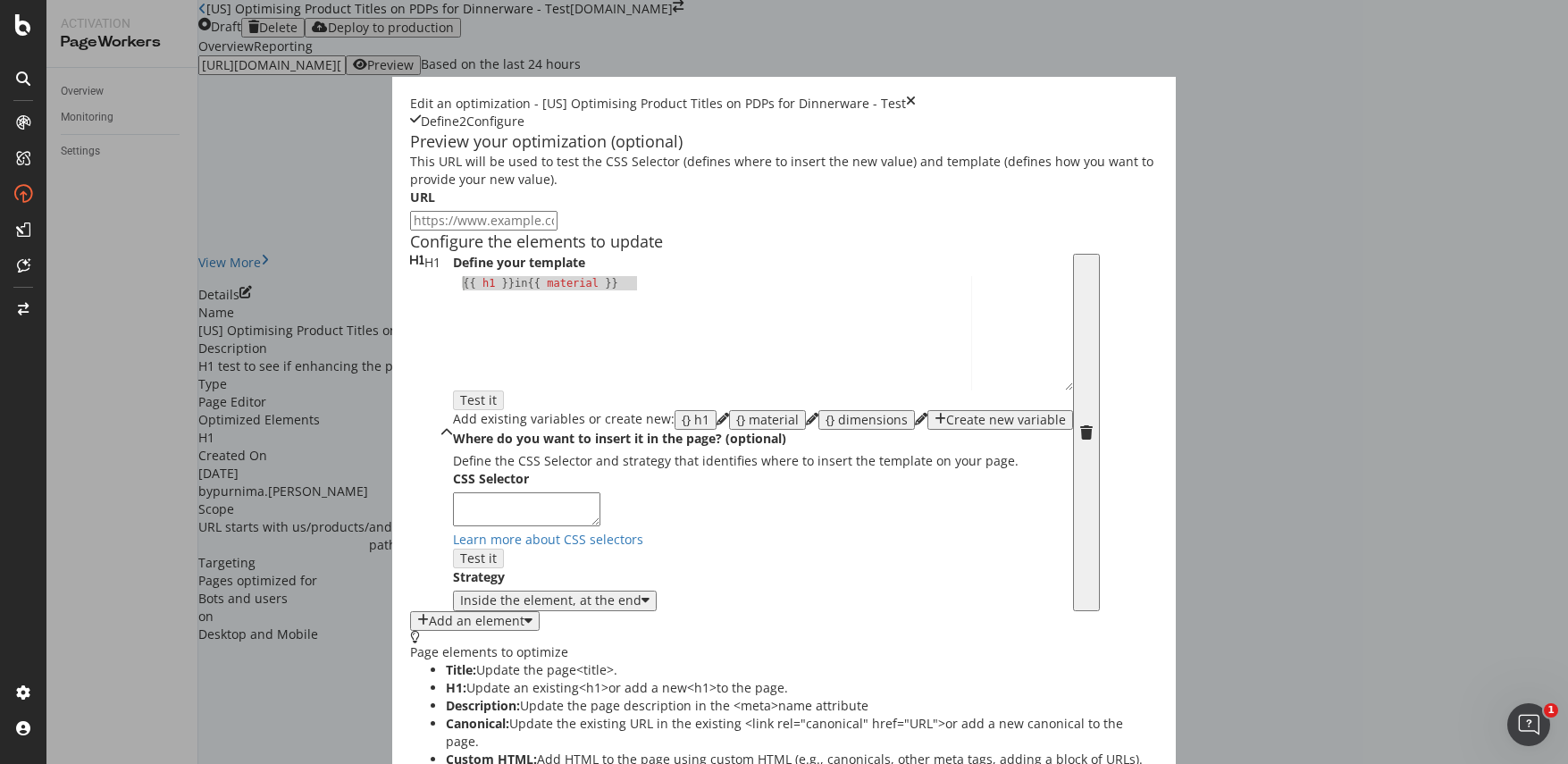
drag, startPoint x: 475, startPoint y: 421, endPoint x: 259, endPoint y: 412, distance: 216.2
click at [453, 413] on div "Define your template 1 {{ h1 }} in {{ material }} XXXXXXXXXXXXXXXXXXXXXXXXXXXXX…" at bounding box center [763, 431] width 620 height 357
type textarea "i"
type textarea "HHH"
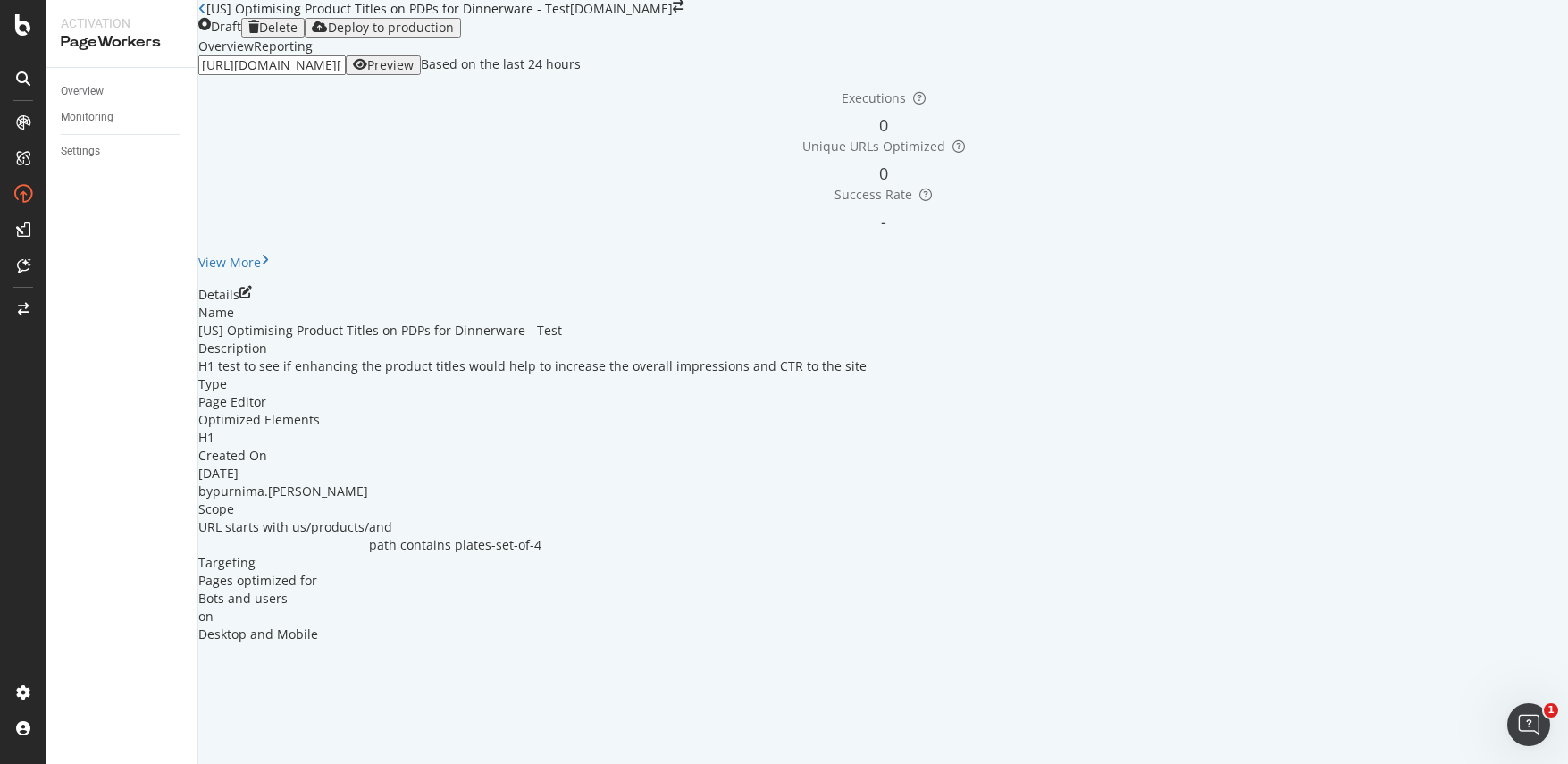
click at [414, 72] on div "Preview" at bounding box center [390, 65] width 46 height 14
click at [252, 299] on icon "pen-to-square" at bounding box center [245, 292] width 13 height 13
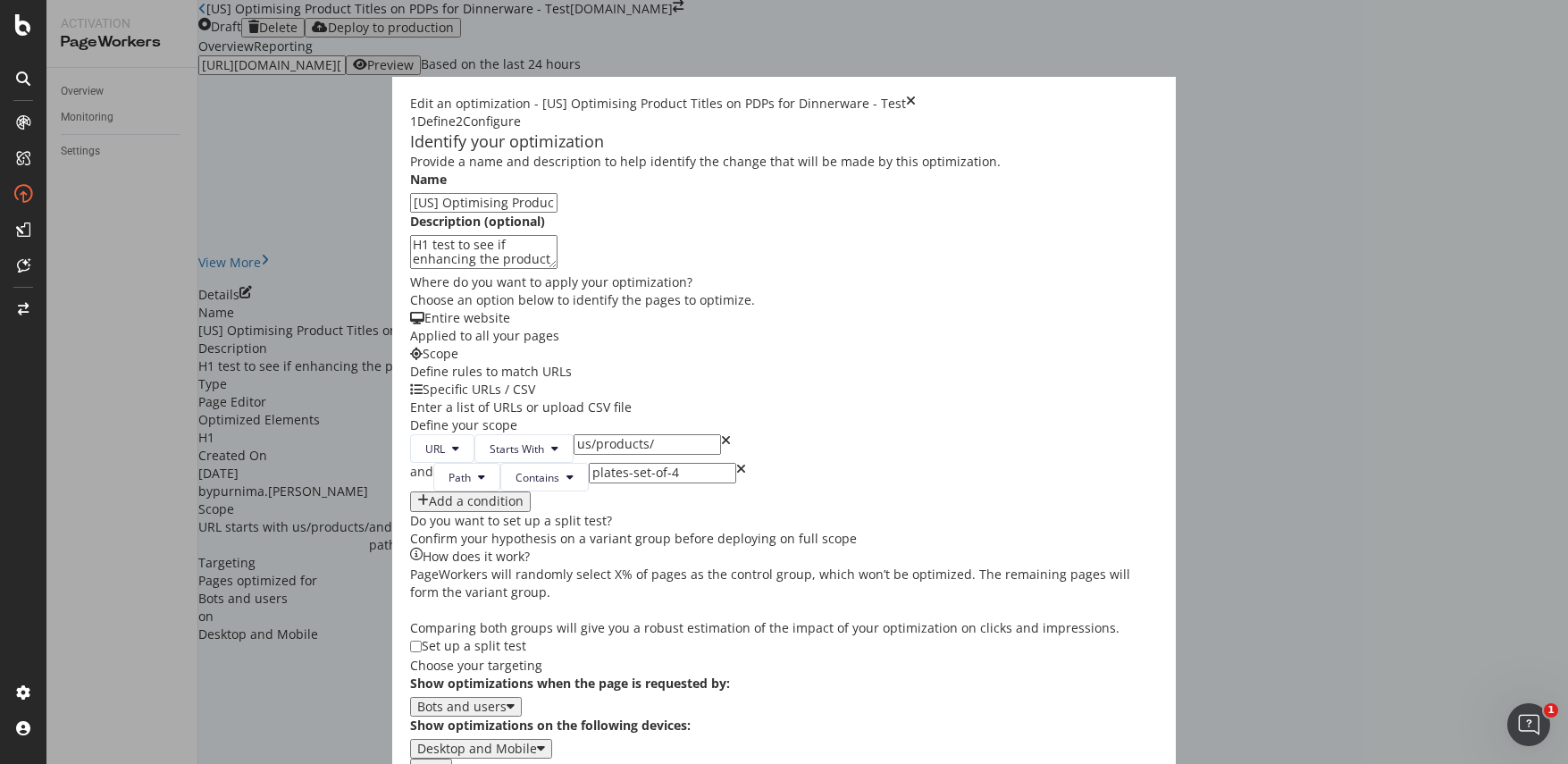
click at [452, 759] on button "Next" at bounding box center [431, 769] width 42 height 20
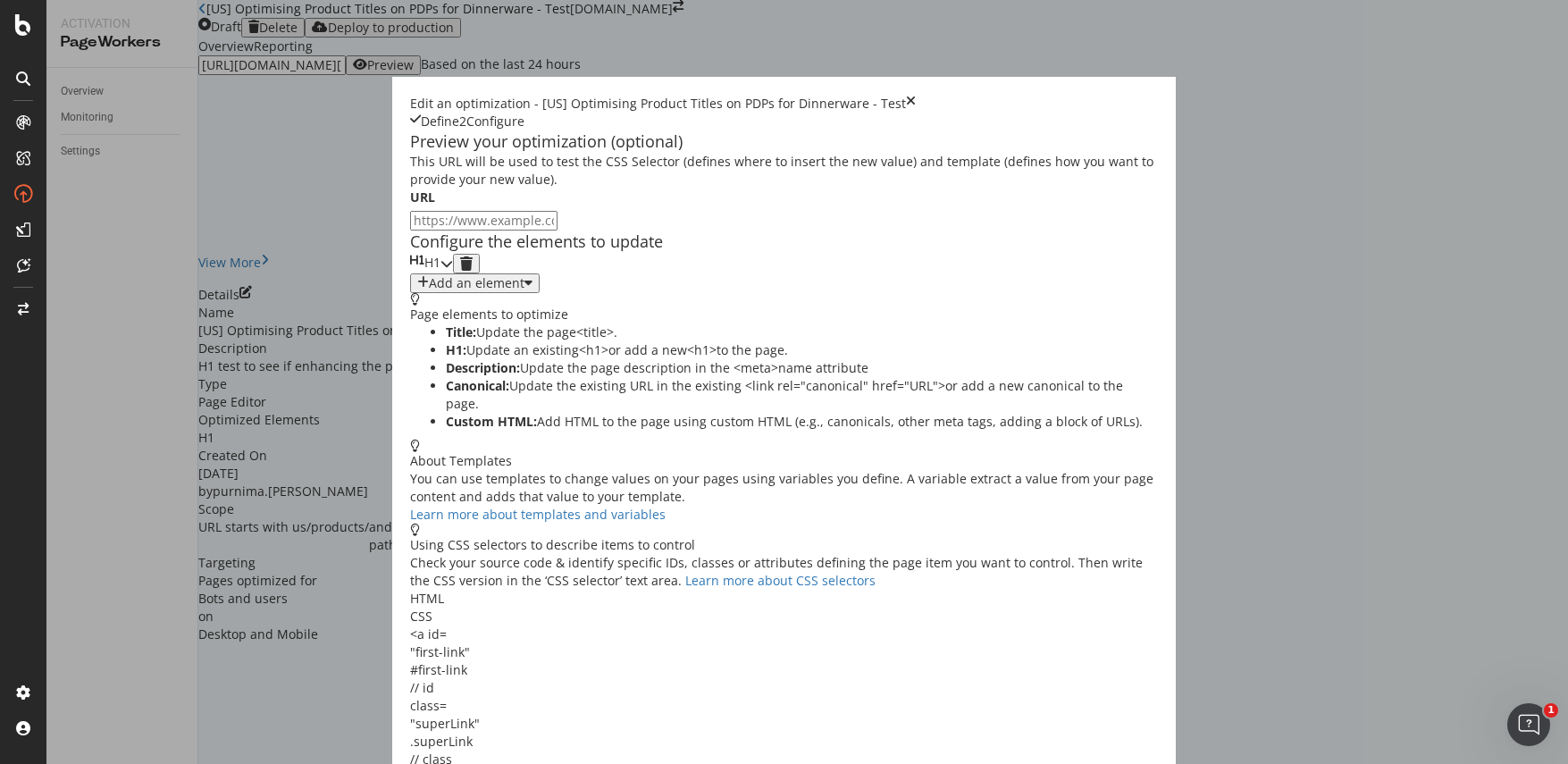
click at [453, 270] on icon "modal" at bounding box center [446, 263] width 13 height 13
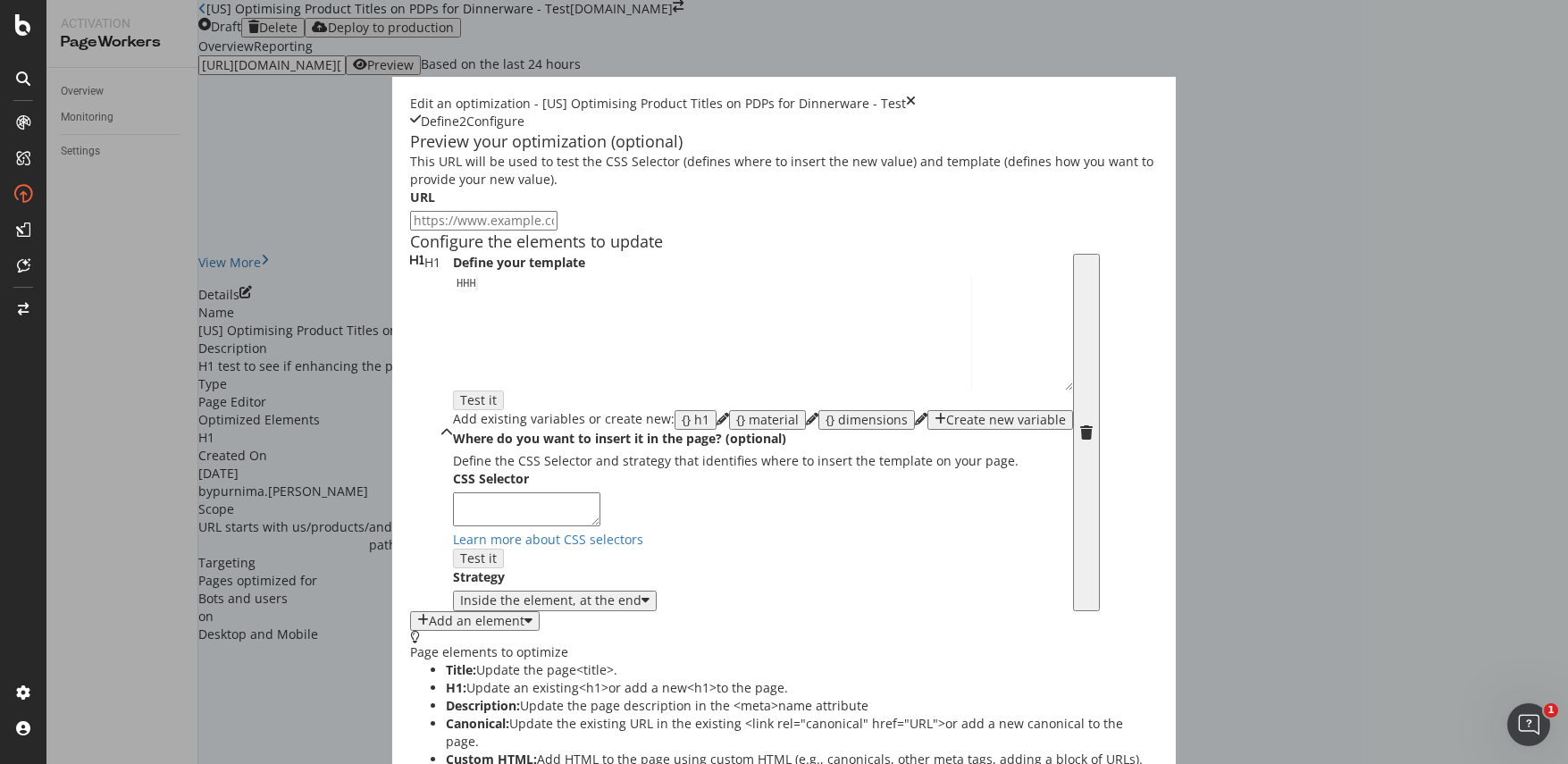
scroll to position [172, 0]
click at [453, 526] on textarea "modal" at bounding box center [526, 510] width 147 height 34
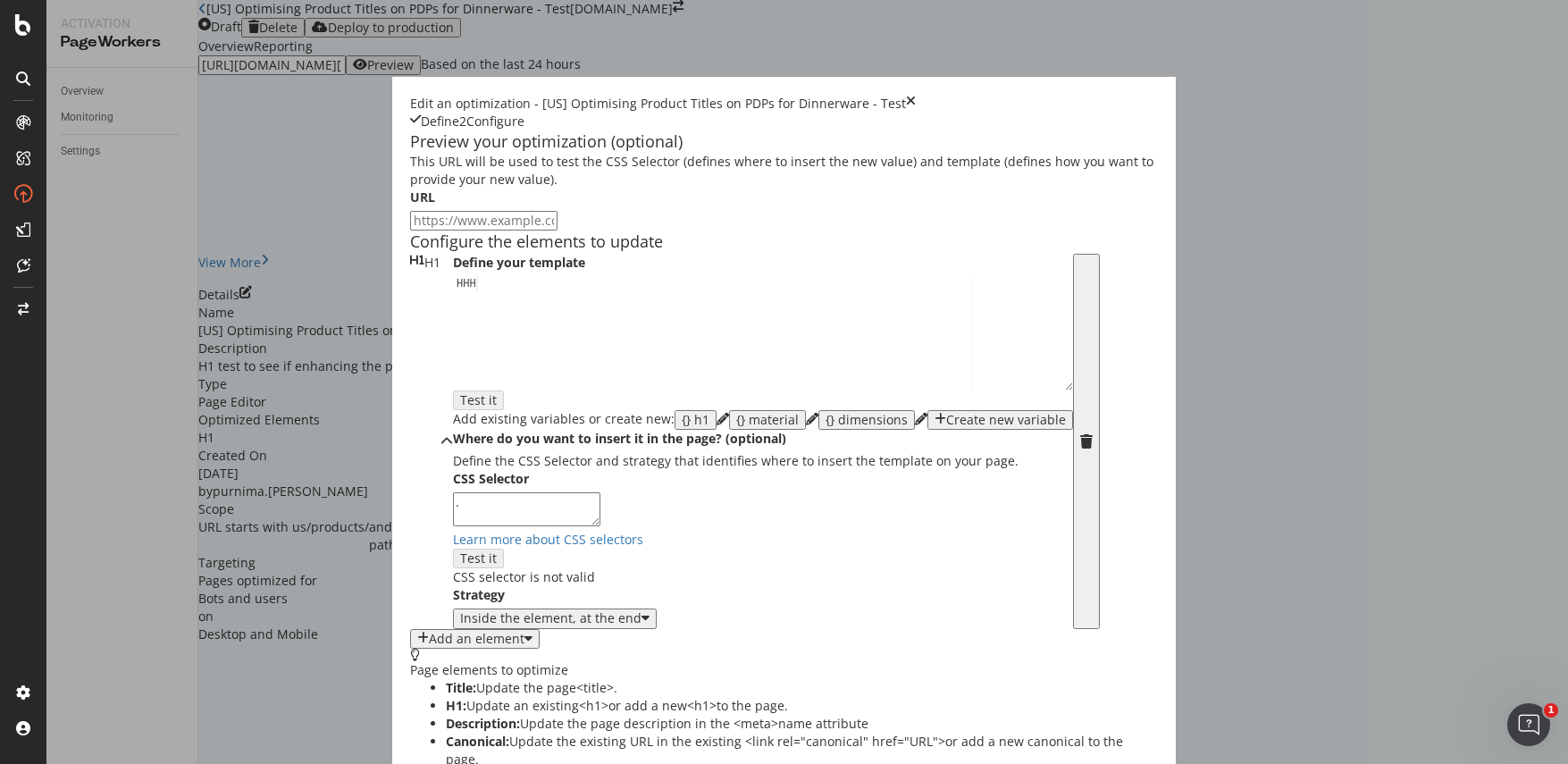
paste textarea "rf7vq7__nameBlock-name"
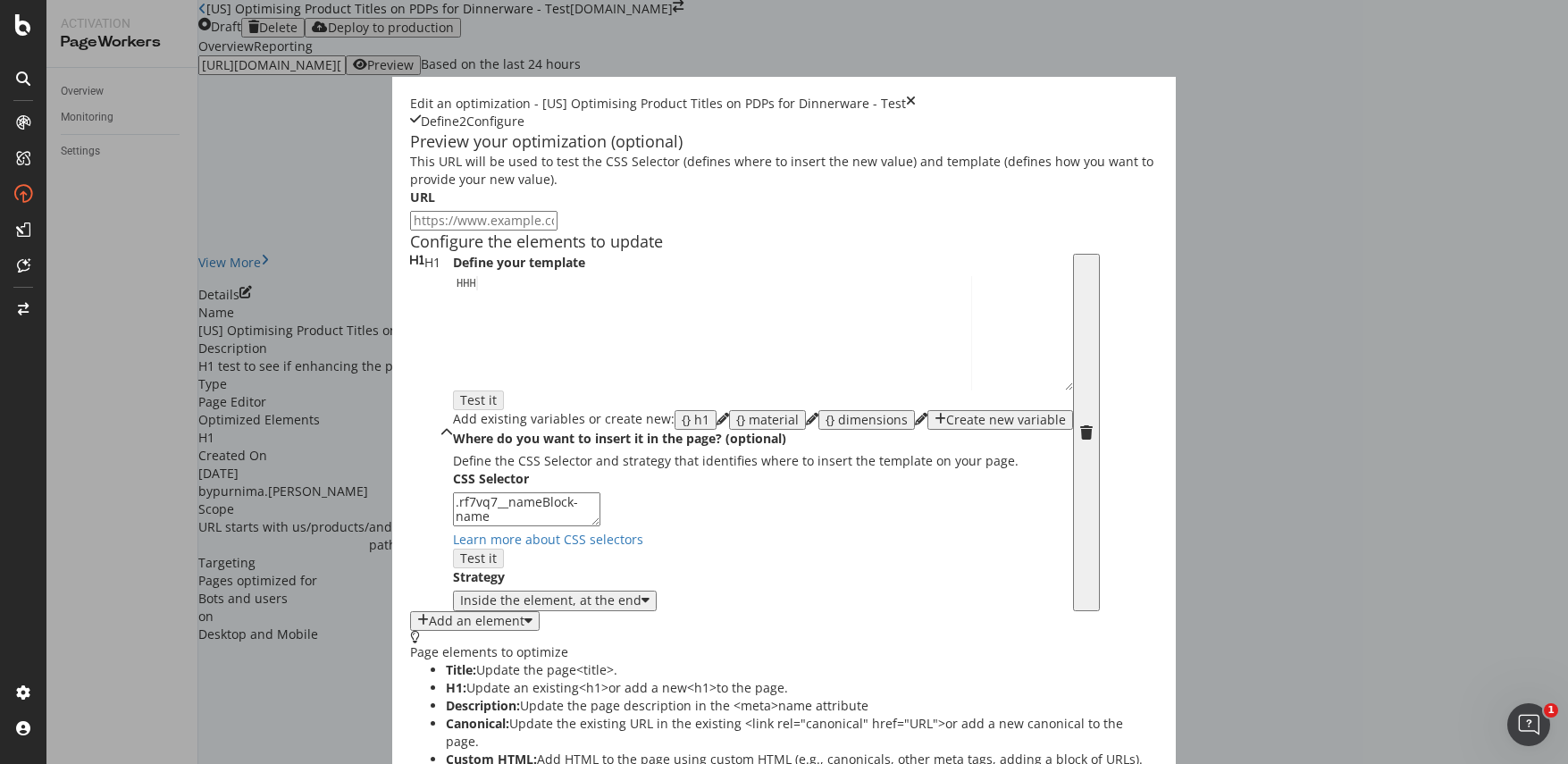
type textarea ".rf7vq7__nameBlock-name"
click at [665, 539] on div "Where do you want to insert it in the page? (optional) Define the CSS Selector …" at bounding box center [763, 520] width 620 height 180
click at [641, 596] on div "modal" at bounding box center [645, 601] width 8 height 14
click at [629, 595] on div "Inside the element, at the end" at bounding box center [763, 601] width 620 height 20
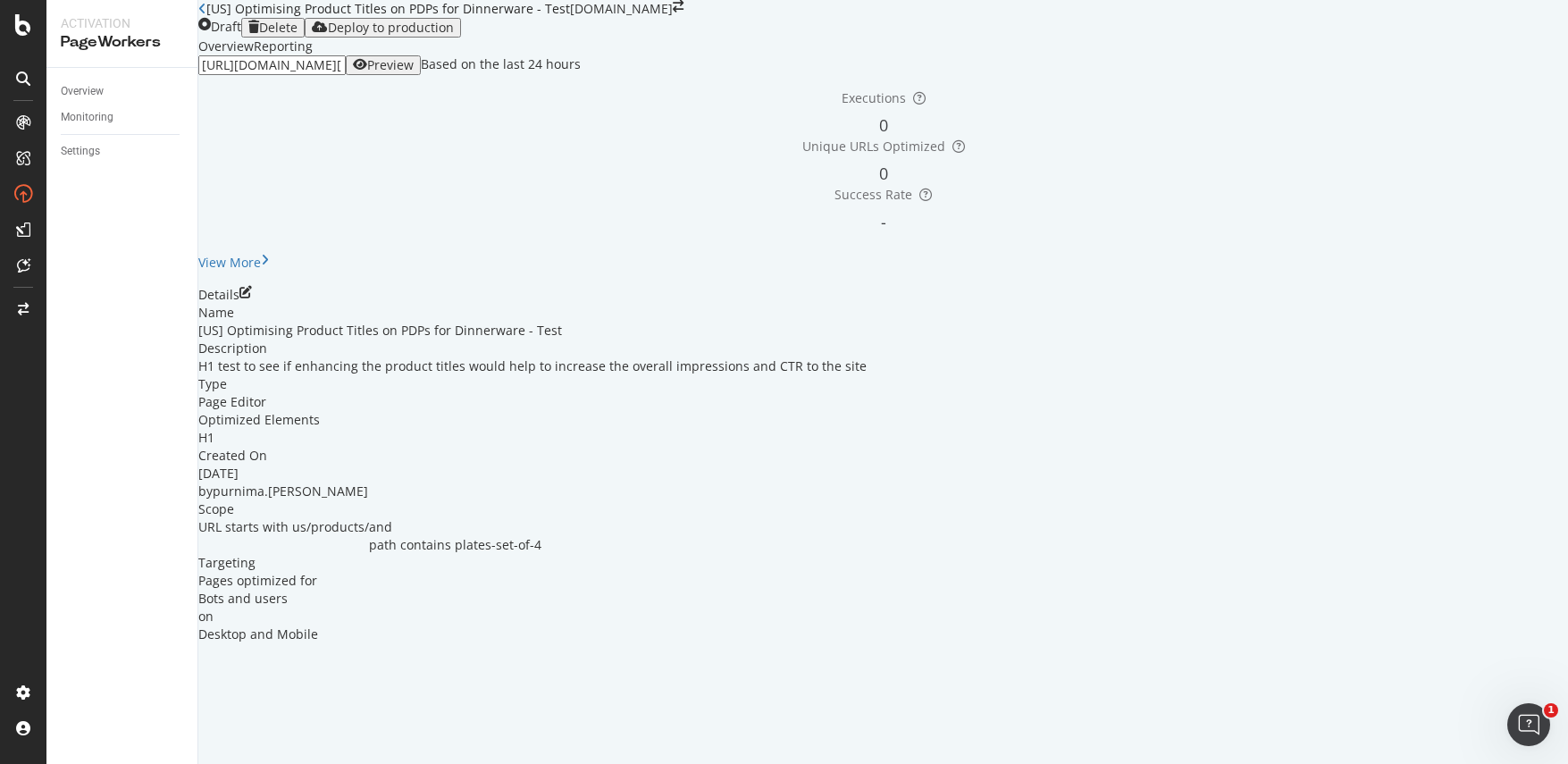
click at [367, 72] on div "button" at bounding box center [360, 65] width 14 height 14
click at [252, 299] on icon "pen-to-square" at bounding box center [245, 292] width 13 height 13
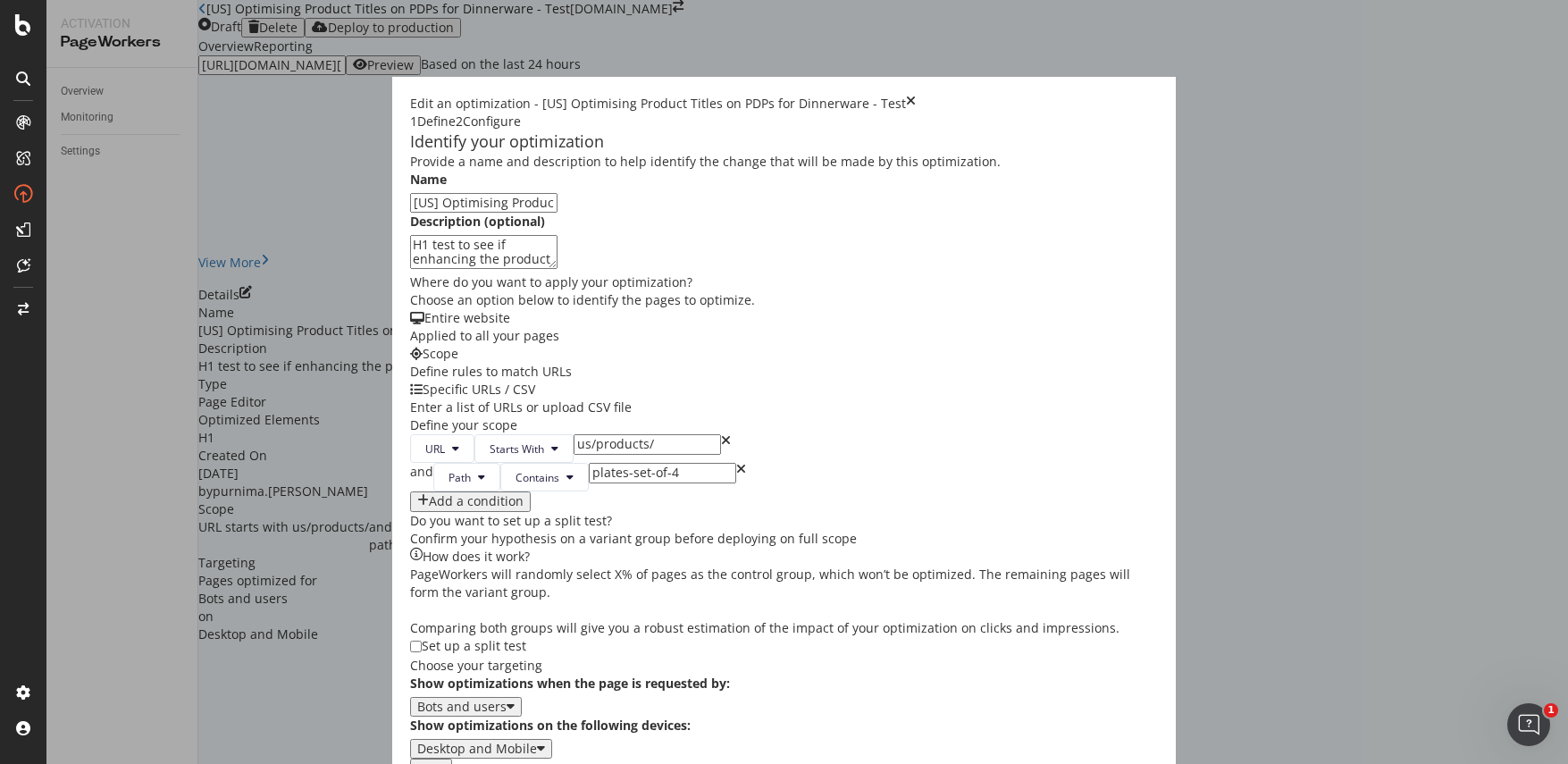
click at [452, 759] on button "Next" at bounding box center [431, 769] width 42 height 20
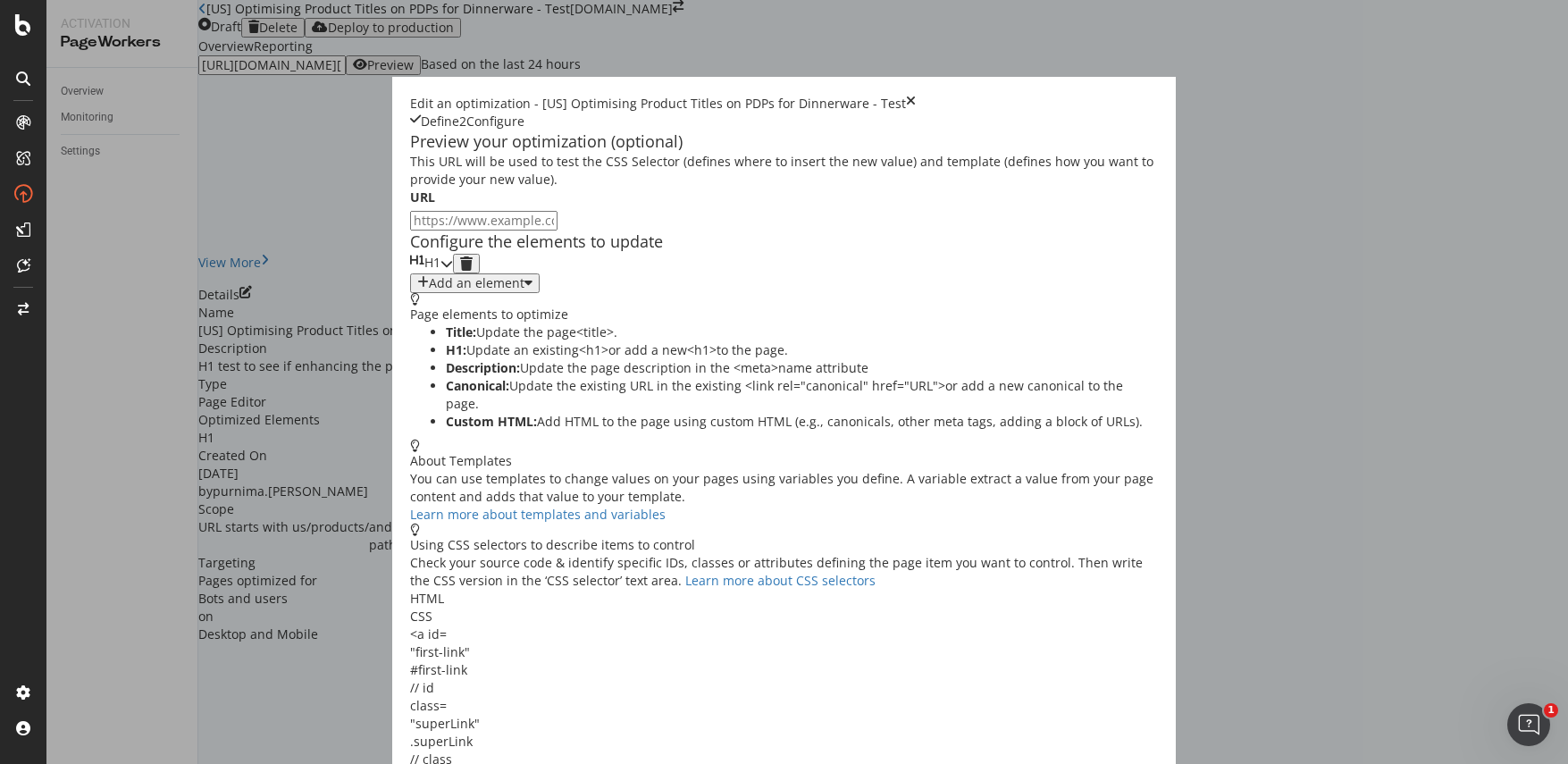
click at [453, 270] on icon "modal" at bounding box center [446, 263] width 13 height 13
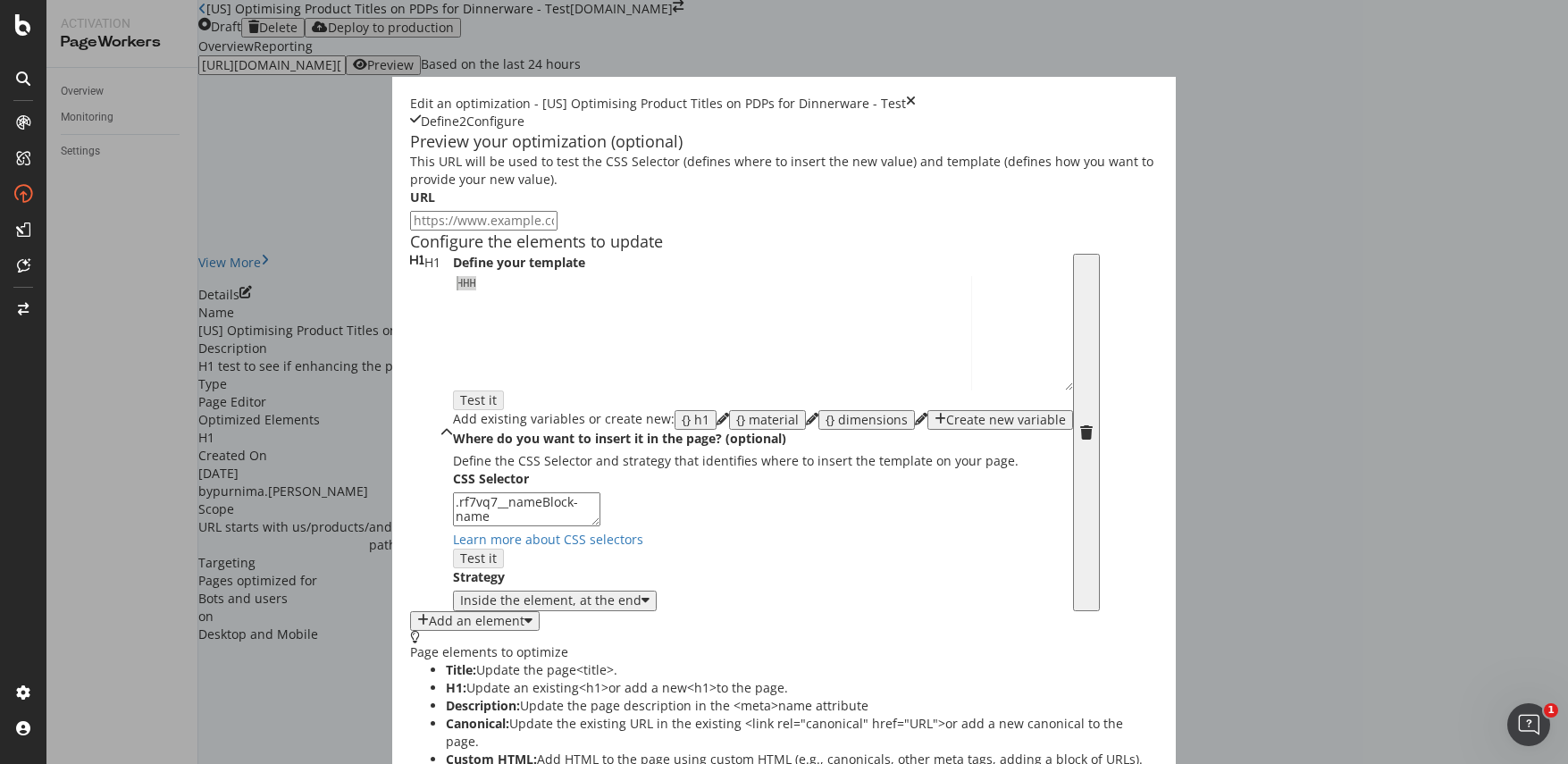
drag, startPoint x: 449, startPoint y: 430, endPoint x: 266, endPoint y: 415, distance: 183.6
click at [453, 415] on div "Define your template 1 HHH XXXXXXXXXXXXXXXXXXXXXXXXXXXXXXXXXXXXXXXXXXXXXXXXXXXX…" at bounding box center [763, 431] width 620 height 357
type textarea "HHH"
click at [682, 428] on div "{} h1" at bounding box center [695, 420] width 28 height 14
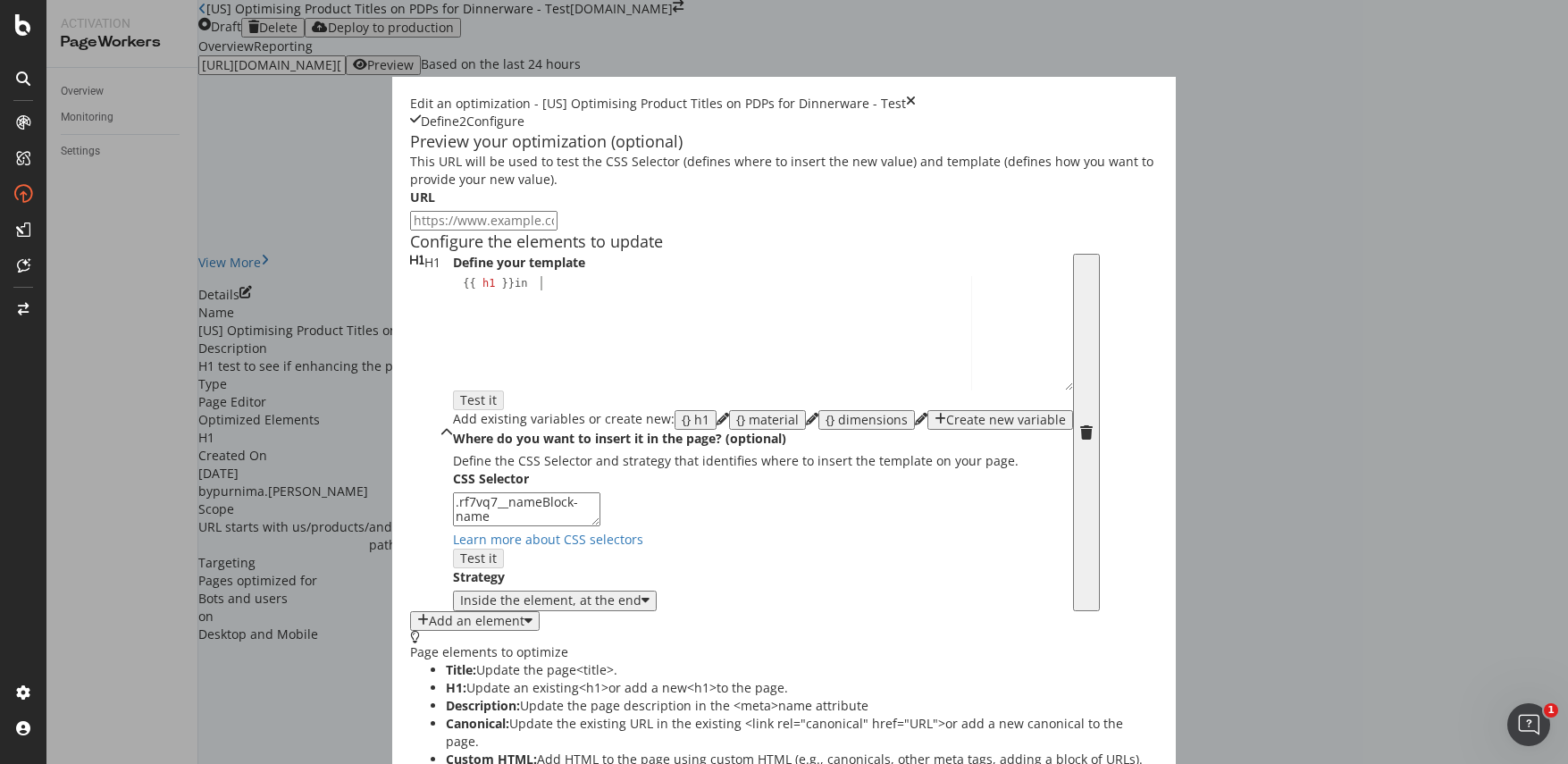
click at [736, 428] on div "{} material" at bounding box center [767, 420] width 62 height 14
type textarea "{{ h1 }} in {{ material }},"
click at [825, 428] on div "{} dimensions" at bounding box center [866, 420] width 82 height 14
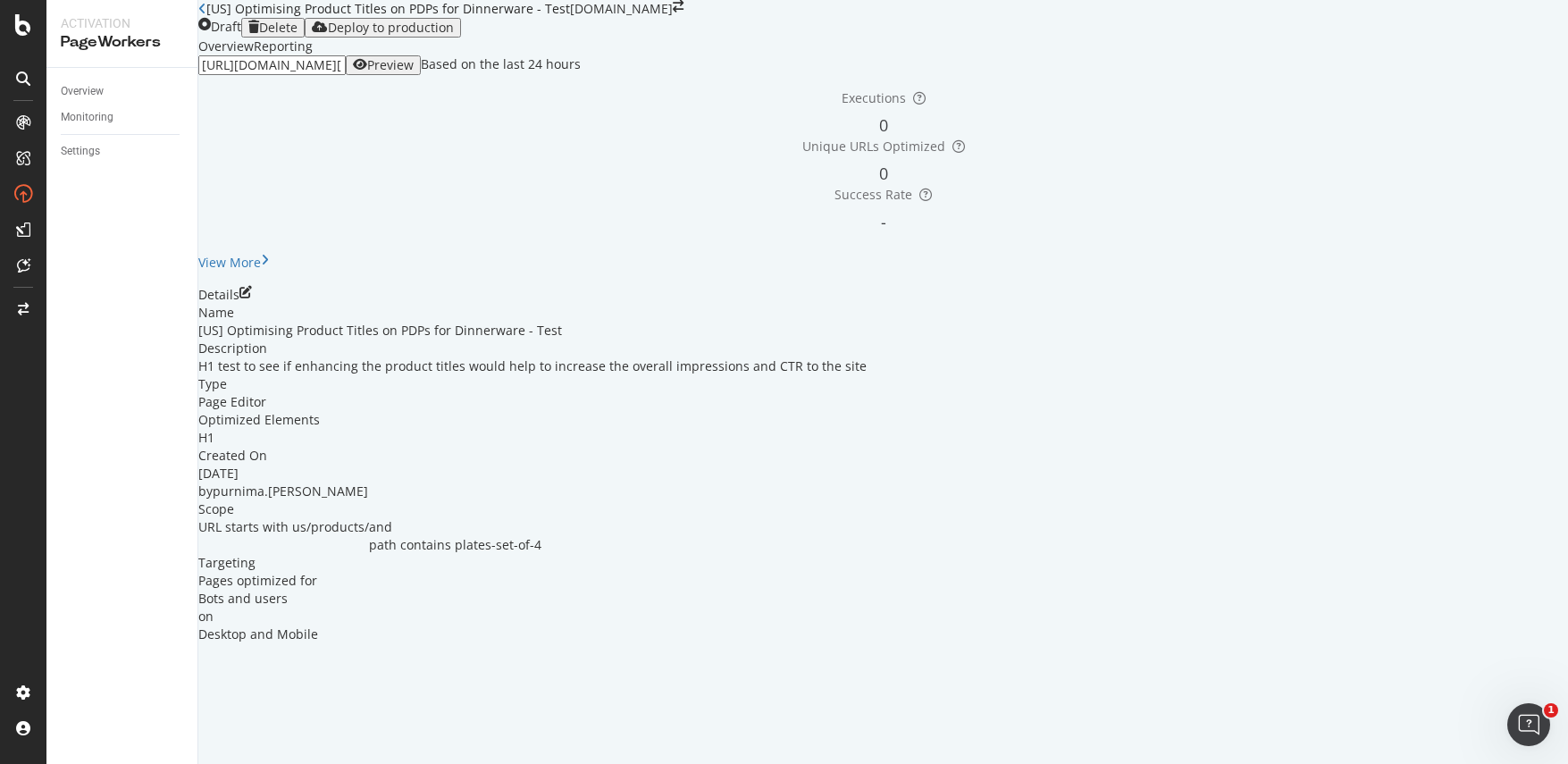
click at [414, 72] on div "Preview" at bounding box center [390, 65] width 46 height 14
click at [252, 299] on icon "pen-to-square" at bounding box center [245, 292] width 13 height 13
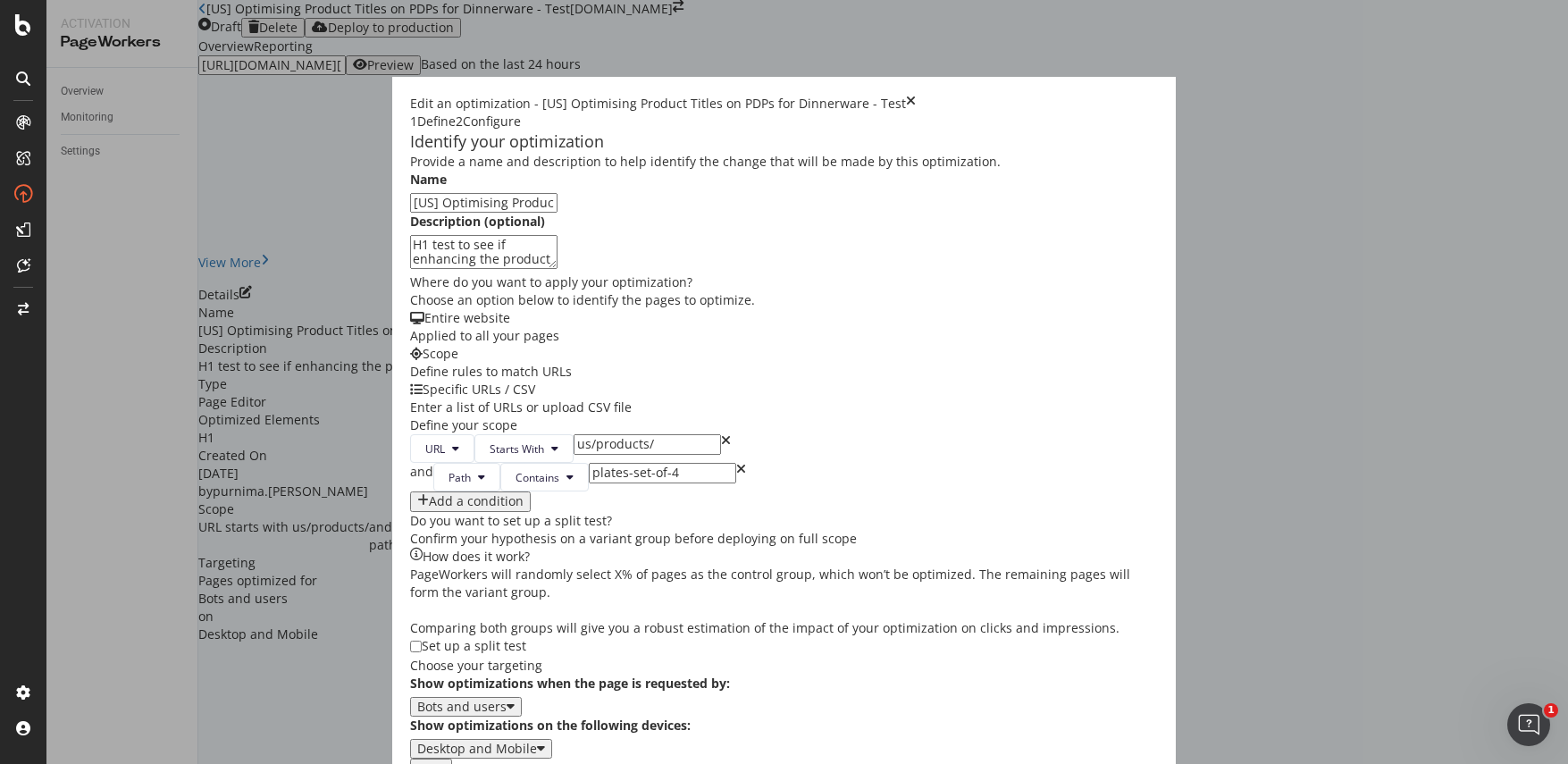
scroll to position [273, 0]
click at [445, 761] on div "Next" at bounding box center [431, 768] width 28 height 14
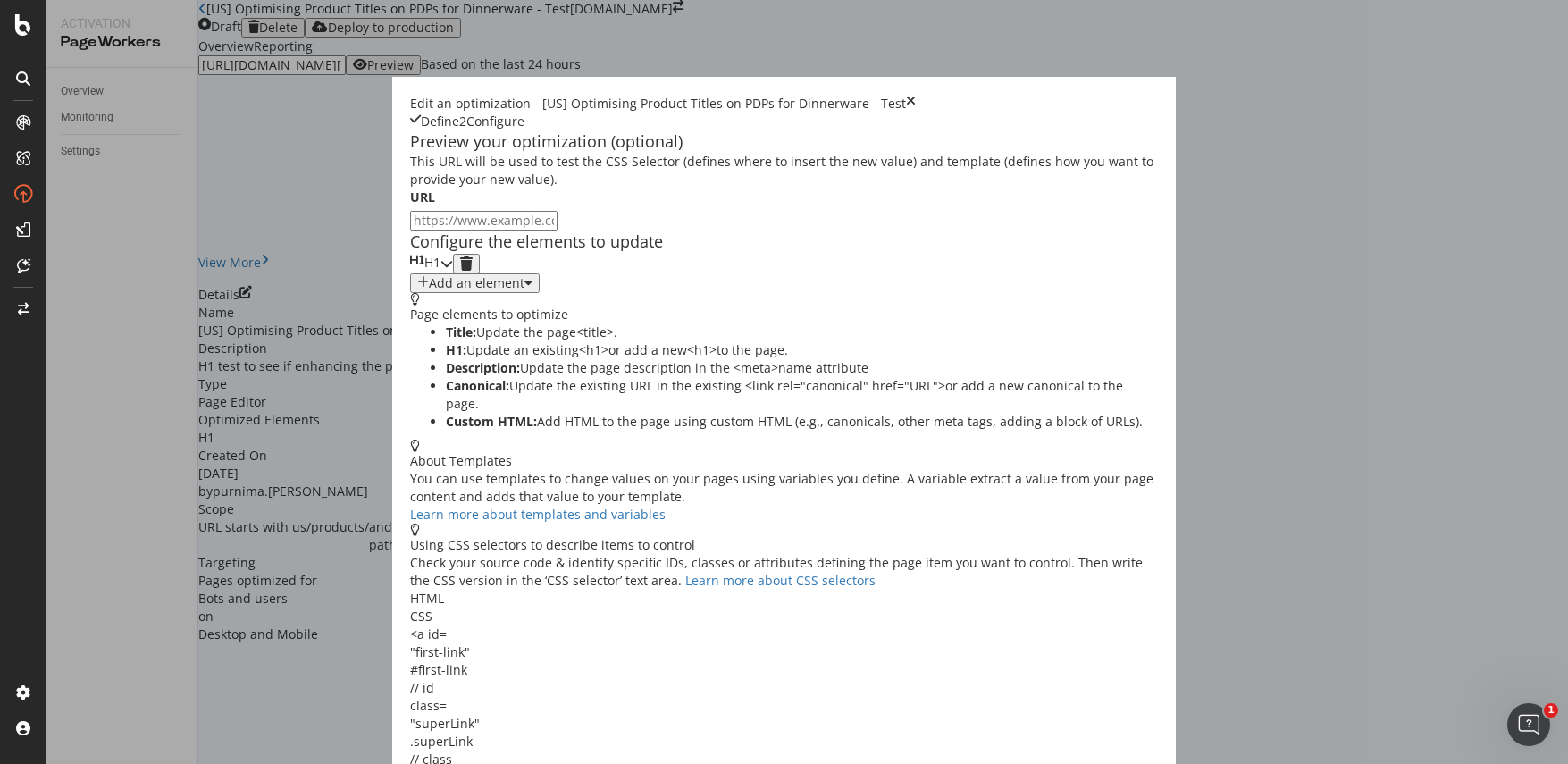
click at [453, 270] on icon "modal" at bounding box center [446, 263] width 13 height 13
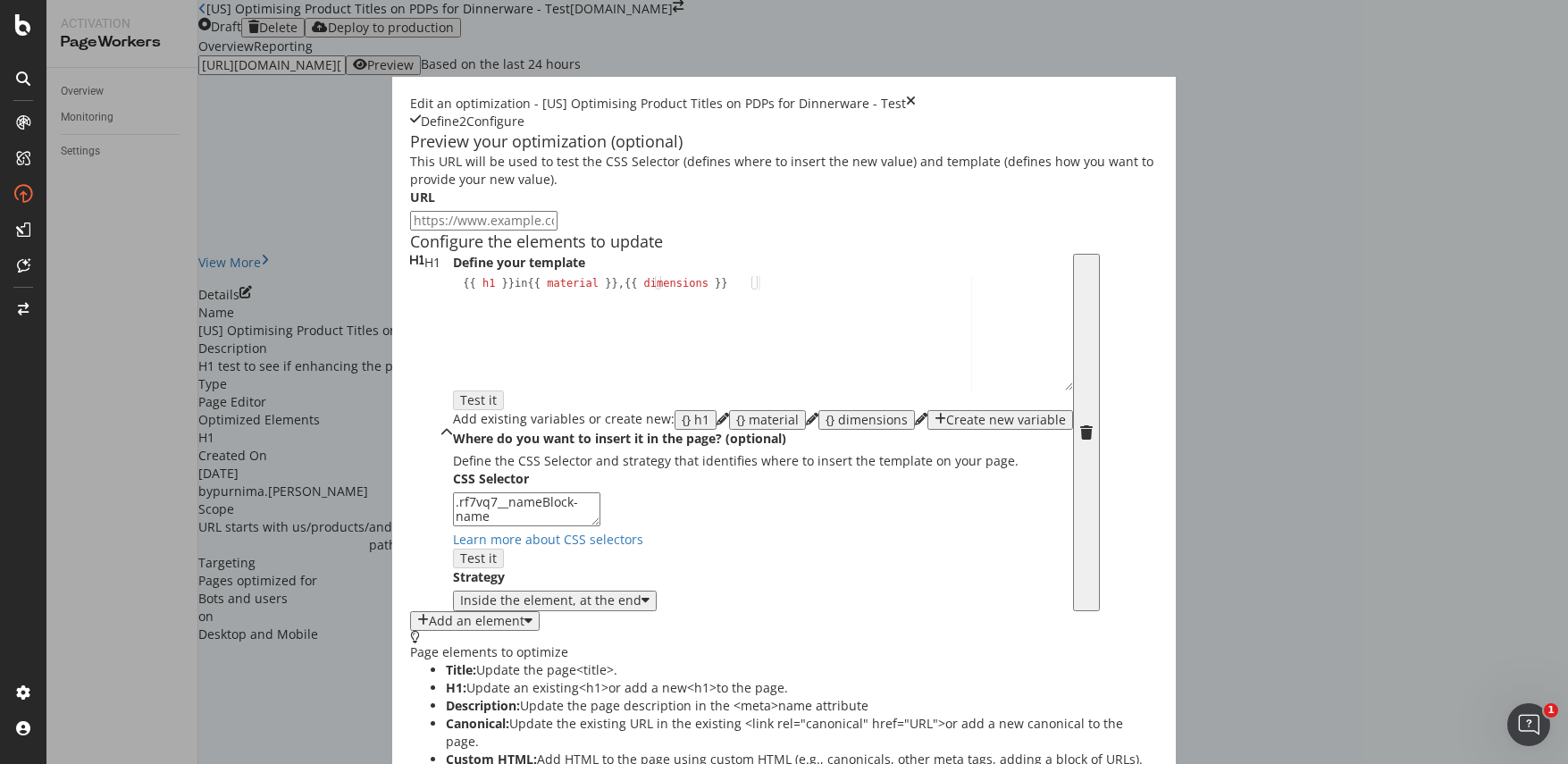
scroll to position [279, 0]
drag, startPoint x: 440, startPoint y: 493, endPoint x: 268, endPoint y: 474, distance: 173.0
click at [453, 474] on div "Define your template 1 {{ h1 }} in {{ material }} , {{ dimensions }} XXXXXXXXXX…" at bounding box center [763, 431] width 620 height 357
drag, startPoint x: 844, startPoint y: 516, endPoint x: 860, endPoint y: 569, distance: 55.4
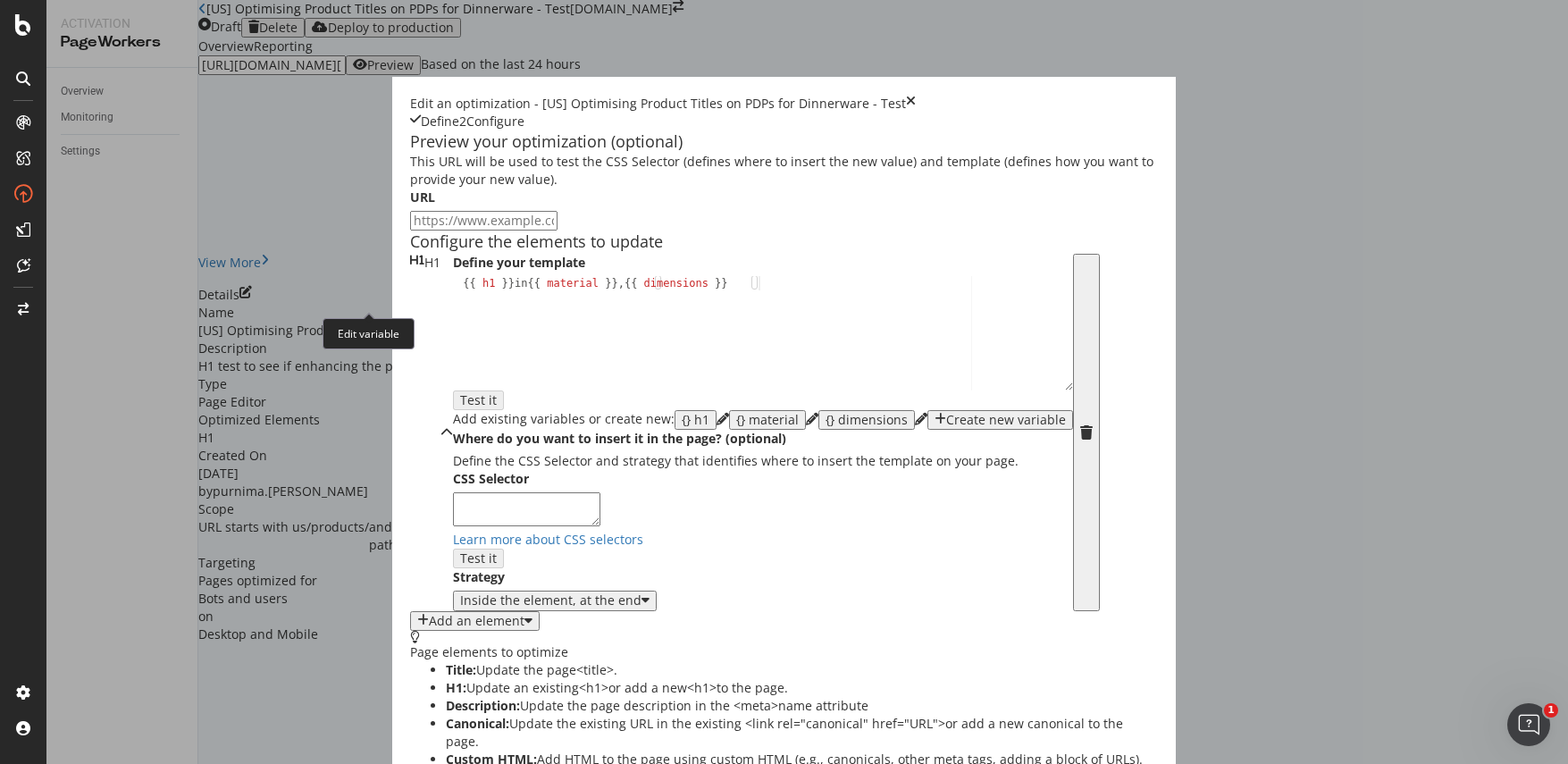
click at [915, 413] on icon "pencil" at bounding box center [921, 419] width 13 height 13
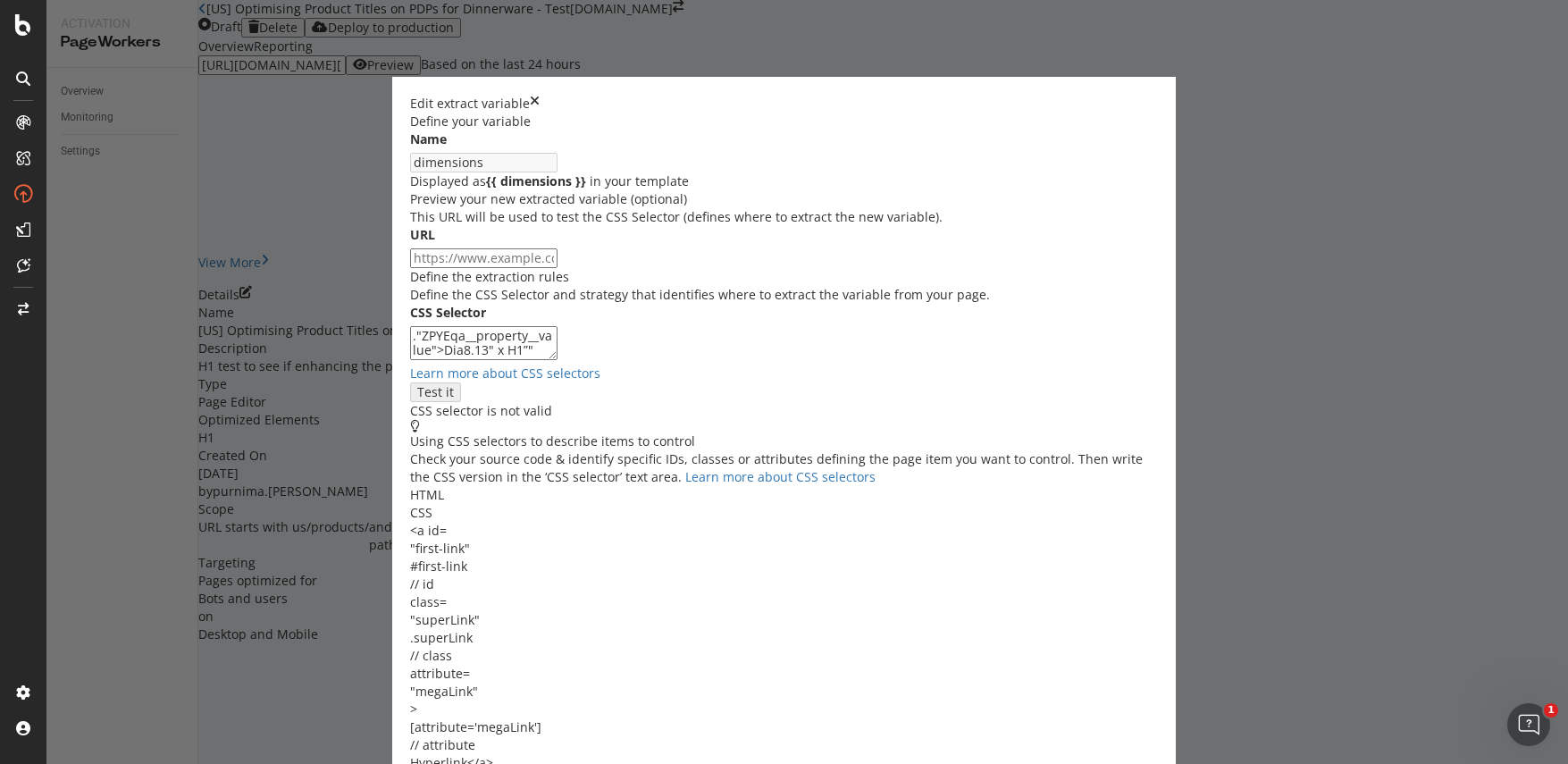
drag, startPoint x: 692, startPoint y: 491, endPoint x: 441, endPoint y: 488, distance: 251.0
click at [441, 488] on div "Define your variable Name dimensions Displayed as {{ dimensions }} in your temp…" at bounding box center [784, 508] width 749 height 791
paste textarea "#root > div > div > div._7fOCa\+__container > div > div.MuiContainer-root.MuiCo…"
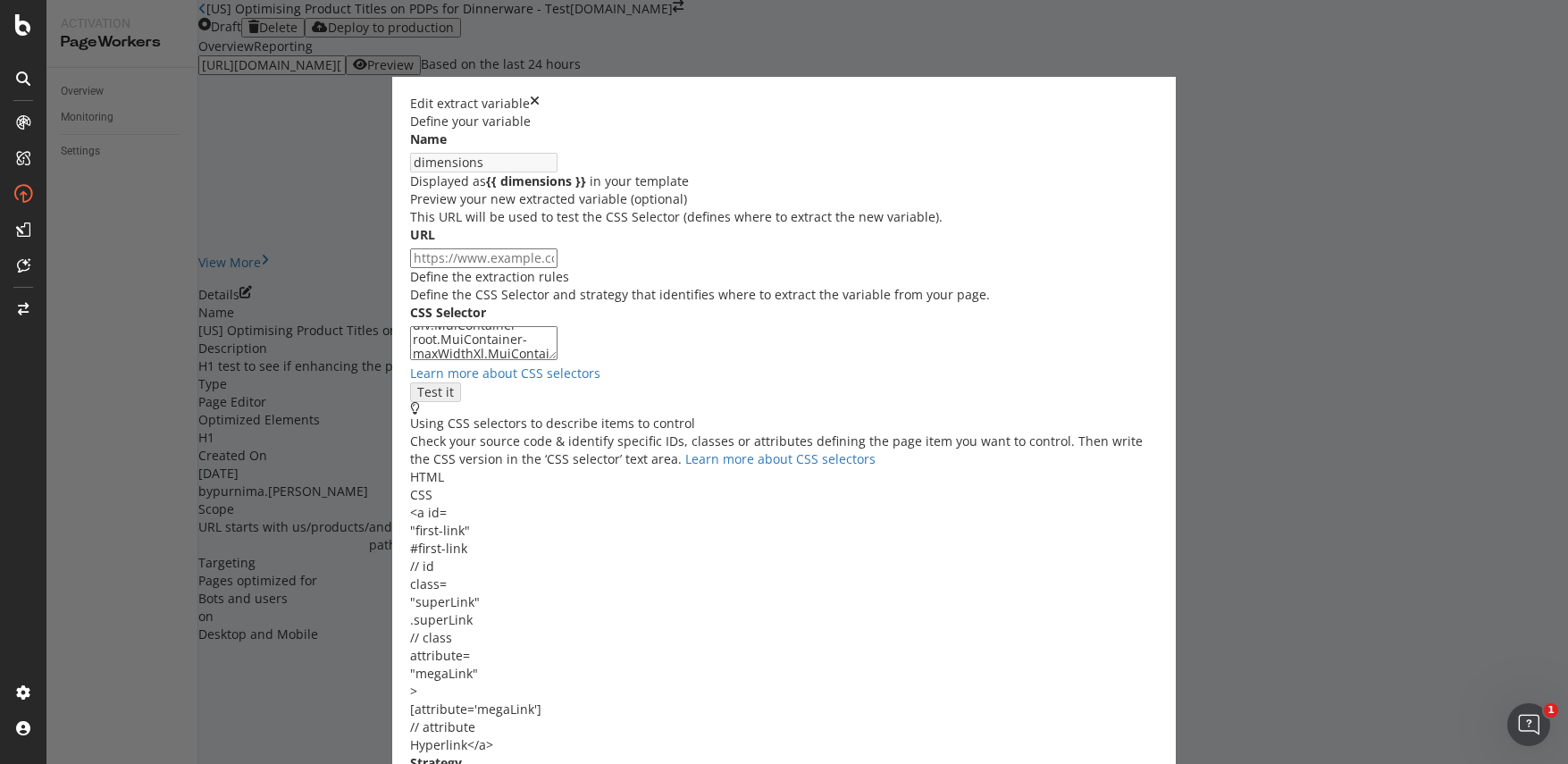
type textarea "#root > div > div > div._7fOCa\+__container > div > div.MuiContainer-root.MuiCo…"
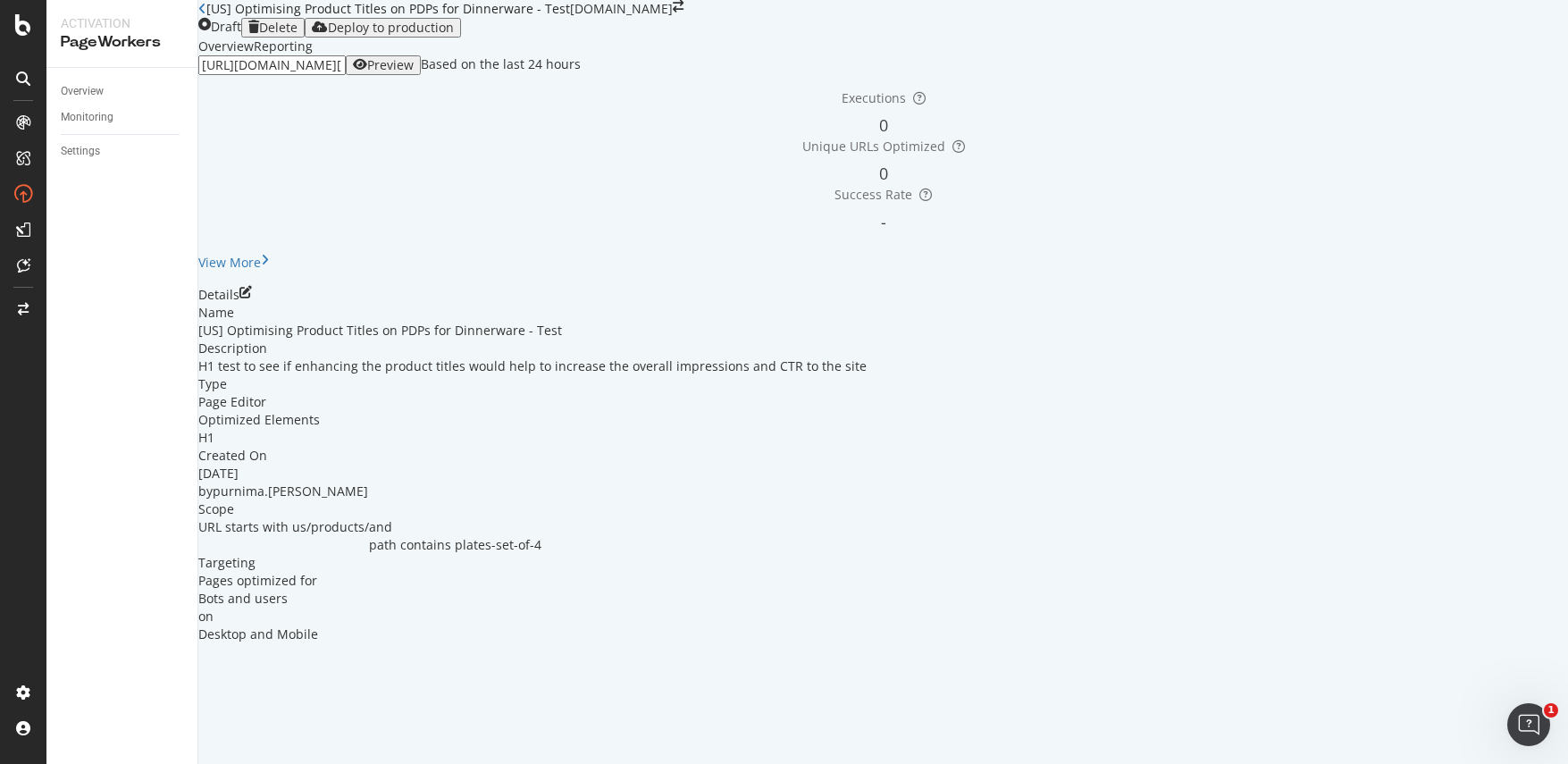
click at [414, 72] on div "Preview" at bounding box center [383, 65] width 60 height 14
click at [252, 299] on icon "pen-to-square" at bounding box center [245, 292] width 13 height 13
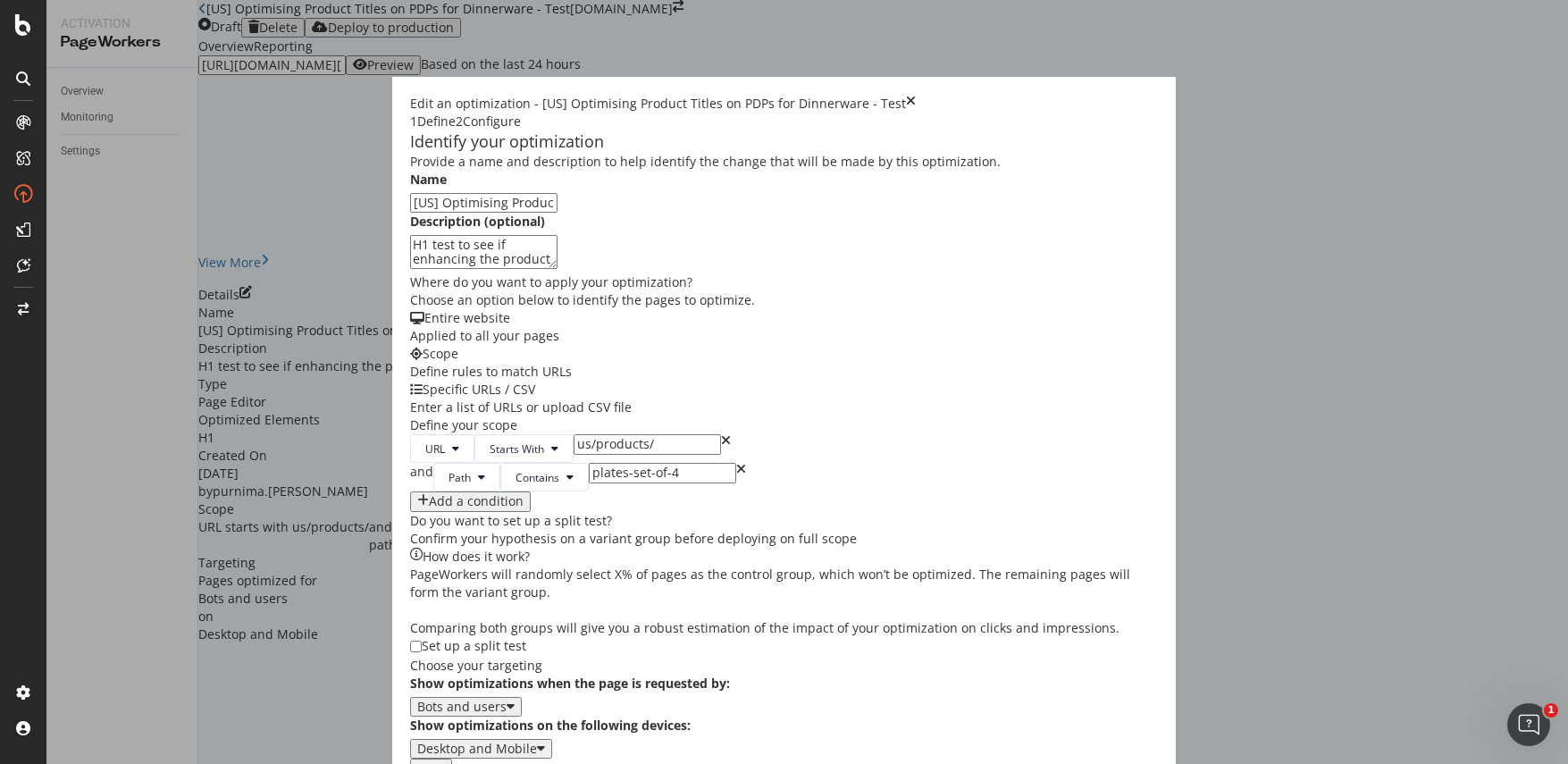
click at [452, 759] on button "Next" at bounding box center [431, 769] width 42 height 20
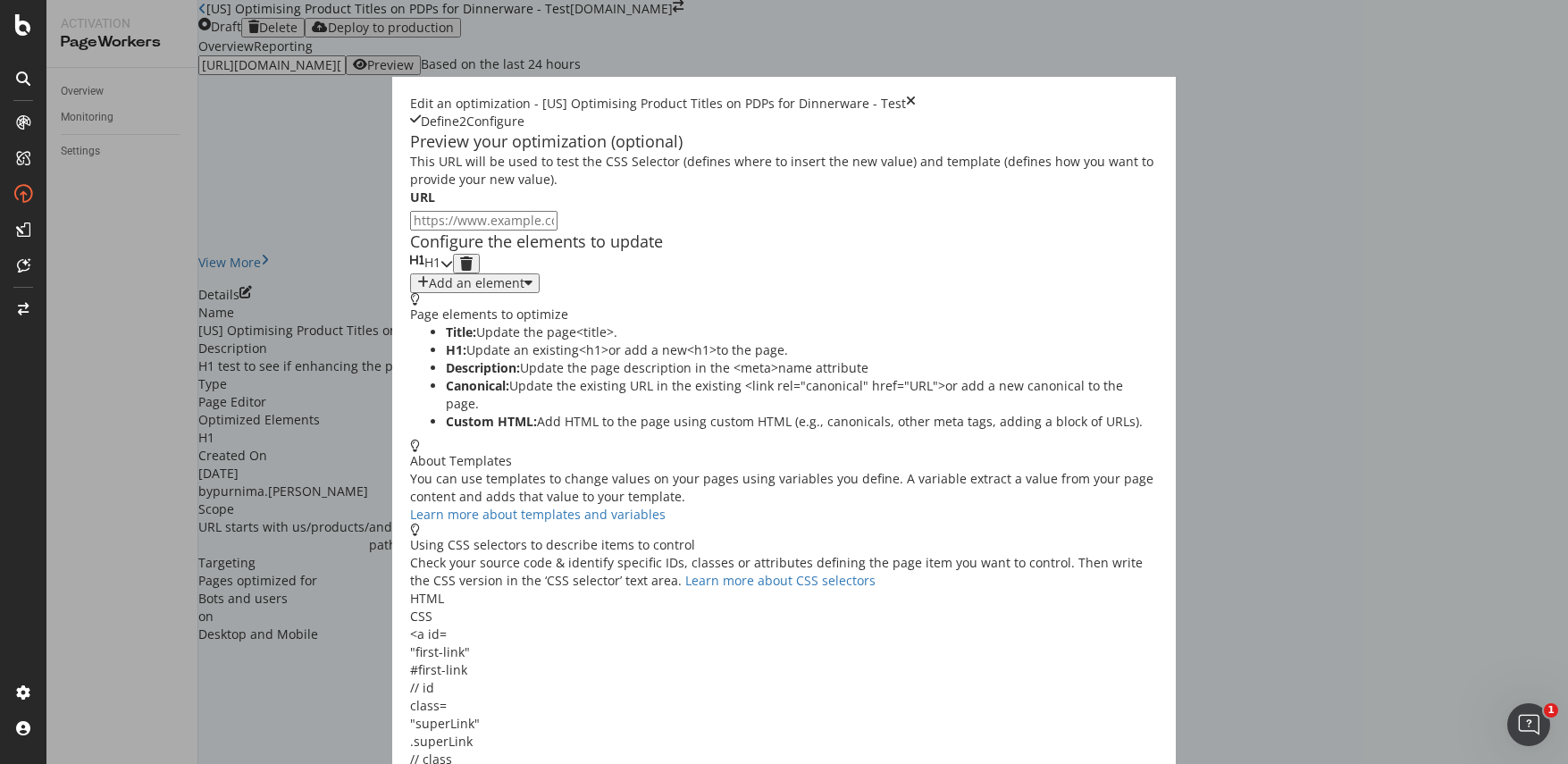
click at [453, 270] on icon "modal" at bounding box center [446, 263] width 13 height 13
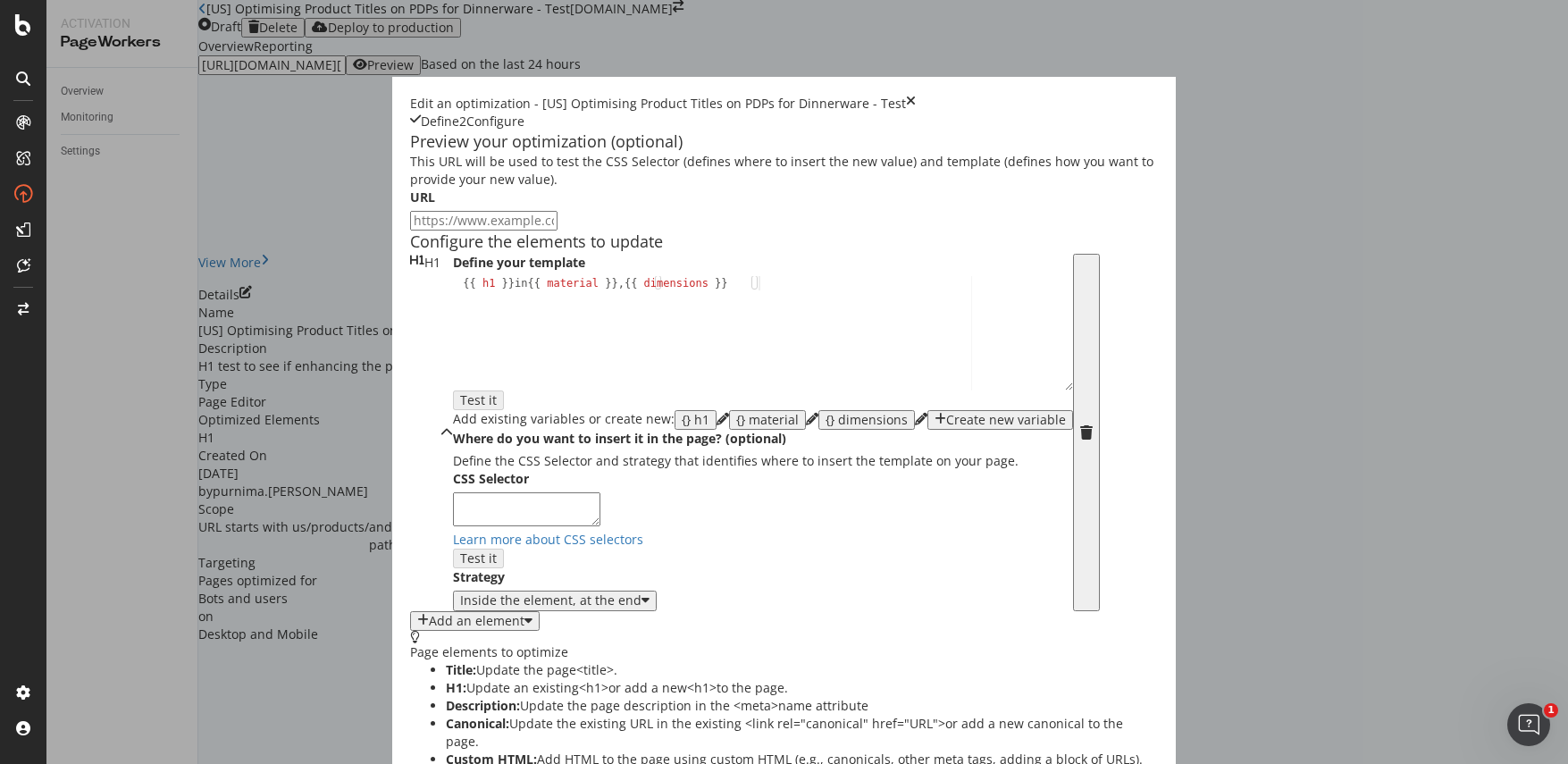
scroll to position [115, 0]
click at [453, 351] on div "{{ h1 }} in {{ material }} , {{ dimensions }}" at bounding box center [763, 346] width 620 height 142
click at [453, 526] on textarea "modal" at bounding box center [526, 510] width 147 height 34
paste textarea "#root > div > div > div._7fOCa\+__container > div > div.MuiContainer-root.MuiCo…"
type textarea "#root > div > div > div._7fOCa\+__container > div > div.MuiContainer-root.MuiCo…"
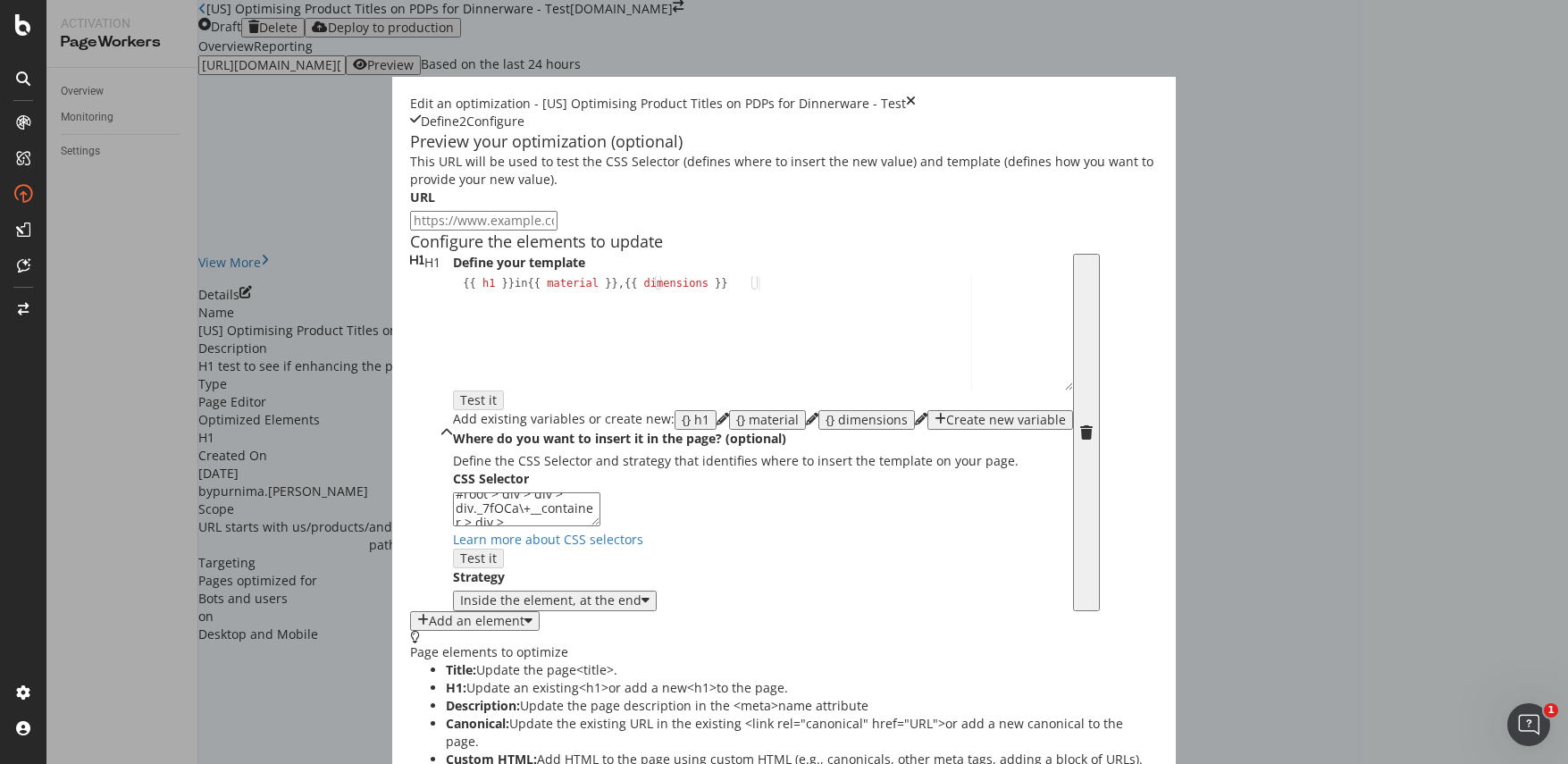
scroll to position [0, 0]
drag, startPoint x: 450, startPoint y: 590, endPoint x: 268, endPoint y: 551, distance: 186.1
click at [453, 551] on div "Define your template 1 {{ h1 }} in {{ material }} , {{ dimensions }} XXXXXXXXXX…" at bounding box center [763, 431] width 620 height 357
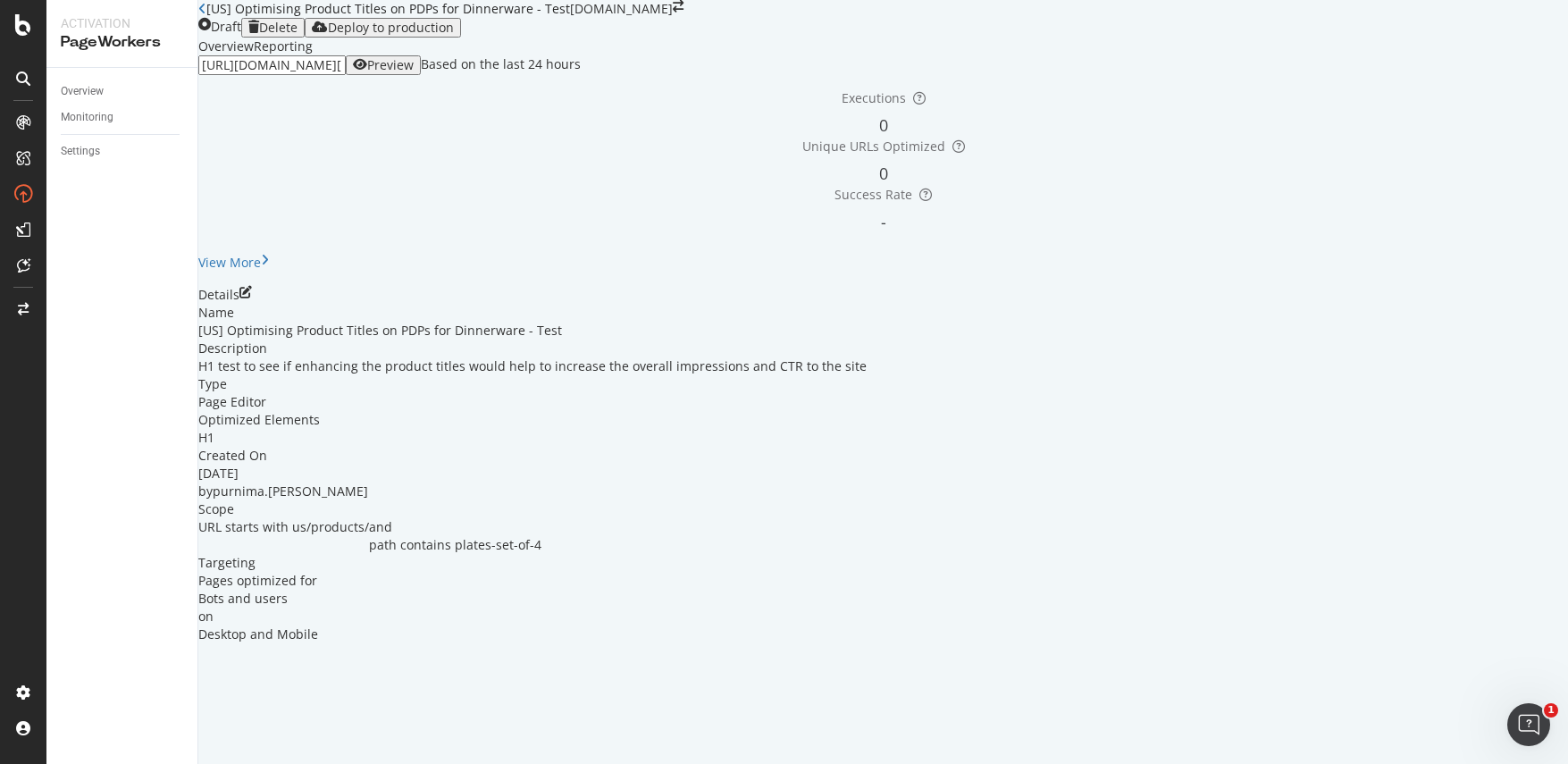
click at [414, 72] on div "Preview" at bounding box center [390, 65] width 46 height 14
